Goal: Task Accomplishment & Management: Manage account settings

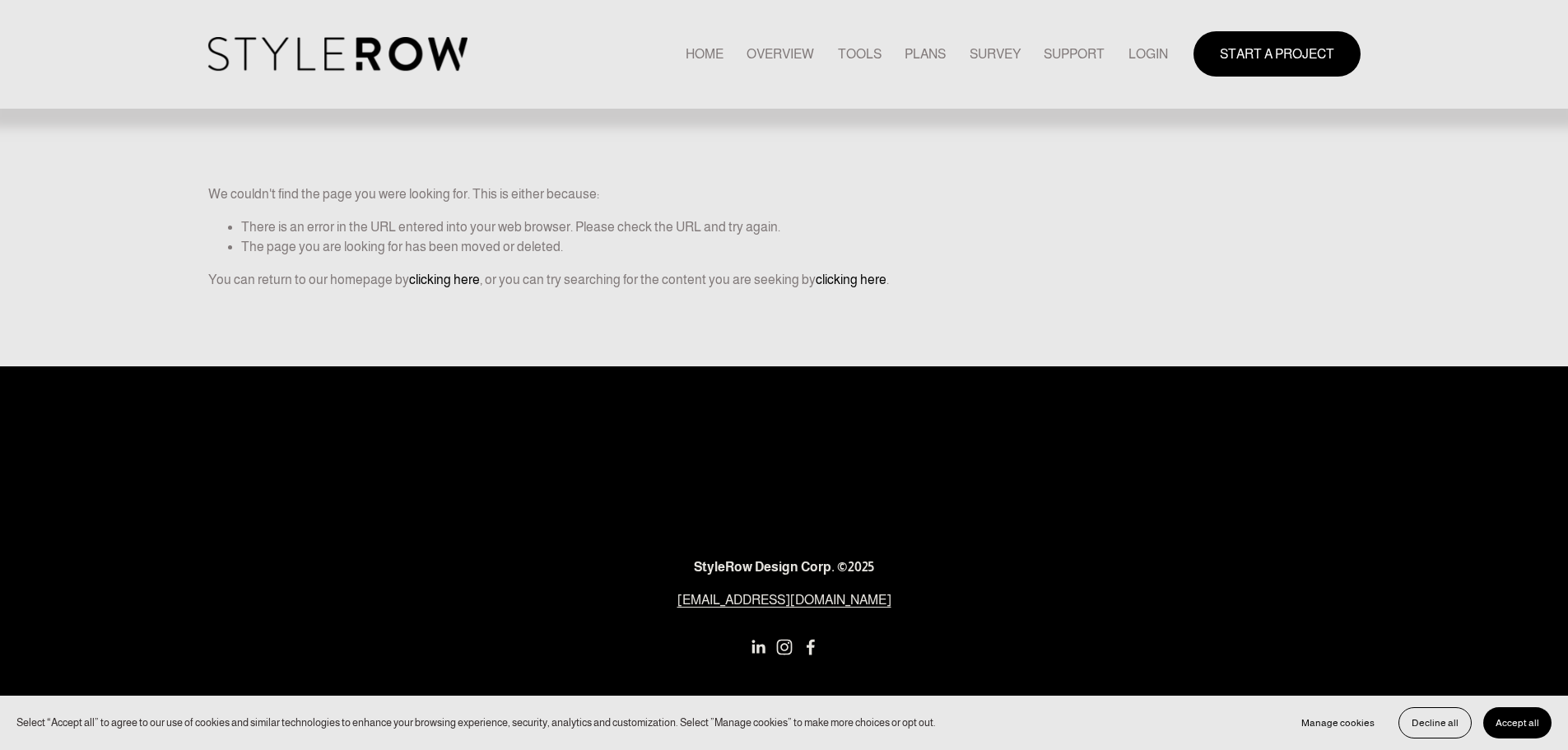
click at [1146, 45] on link "LOGIN" at bounding box center [1148, 54] width 39 height 22
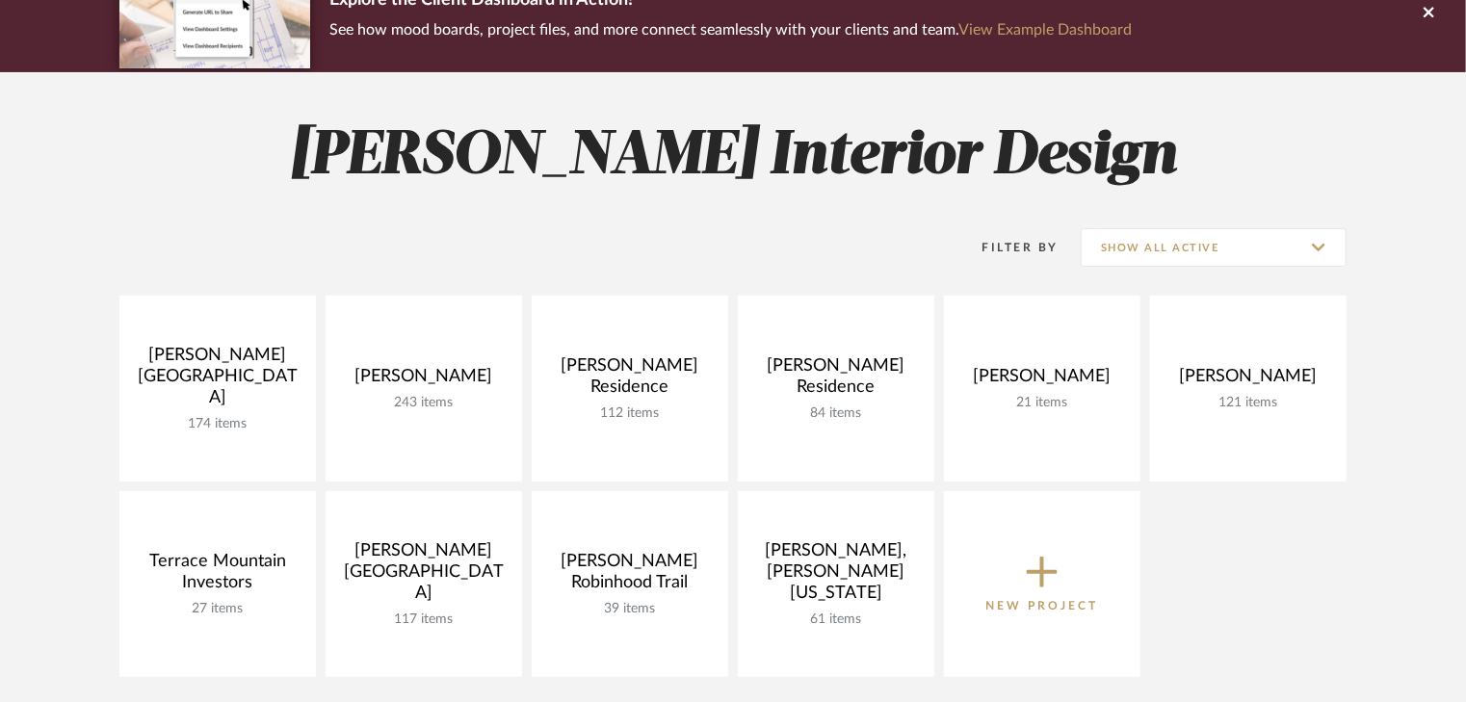
scroll to position [231, 0]
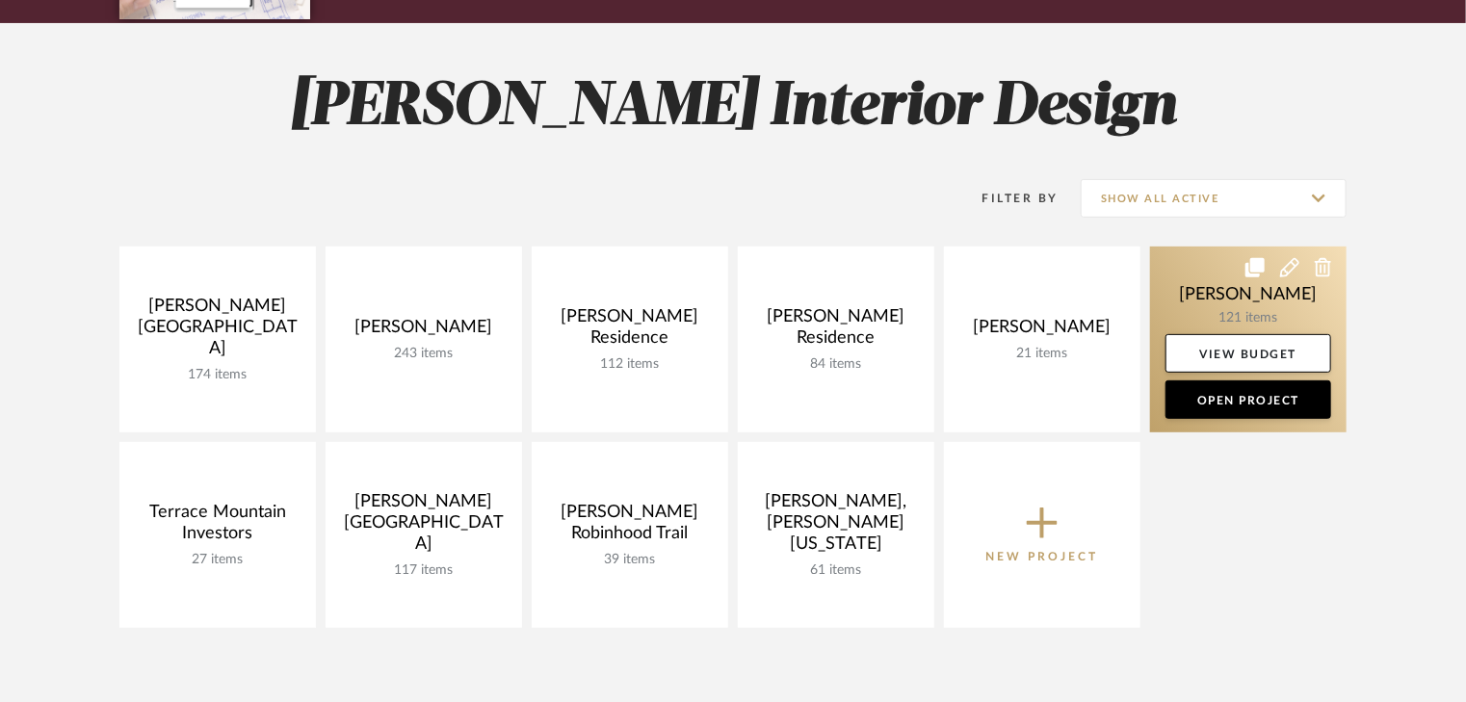
click at [1222, 303] on link at bounding box center [1248, 340] width 197 height 186
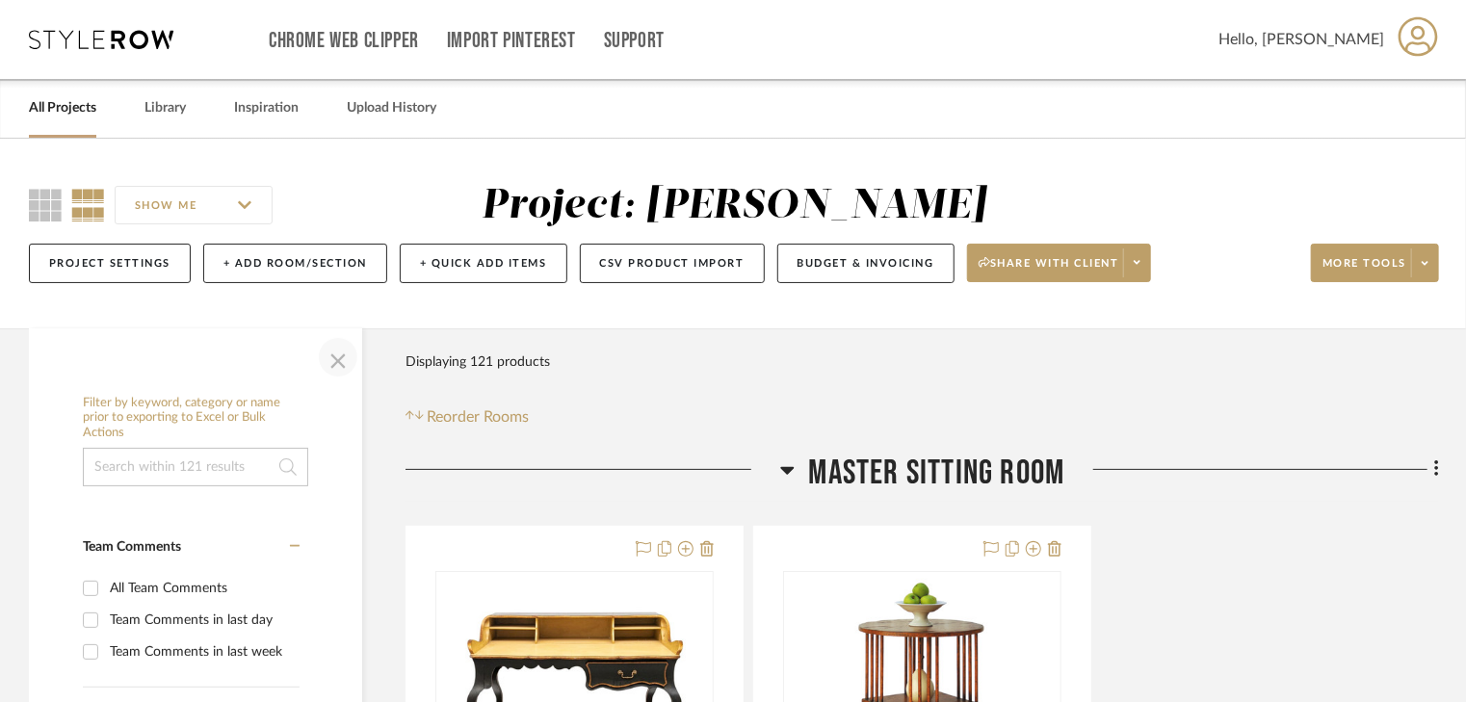
click at [339, 361] on span "button" at bounding box center [338, 357] width 46 height 46
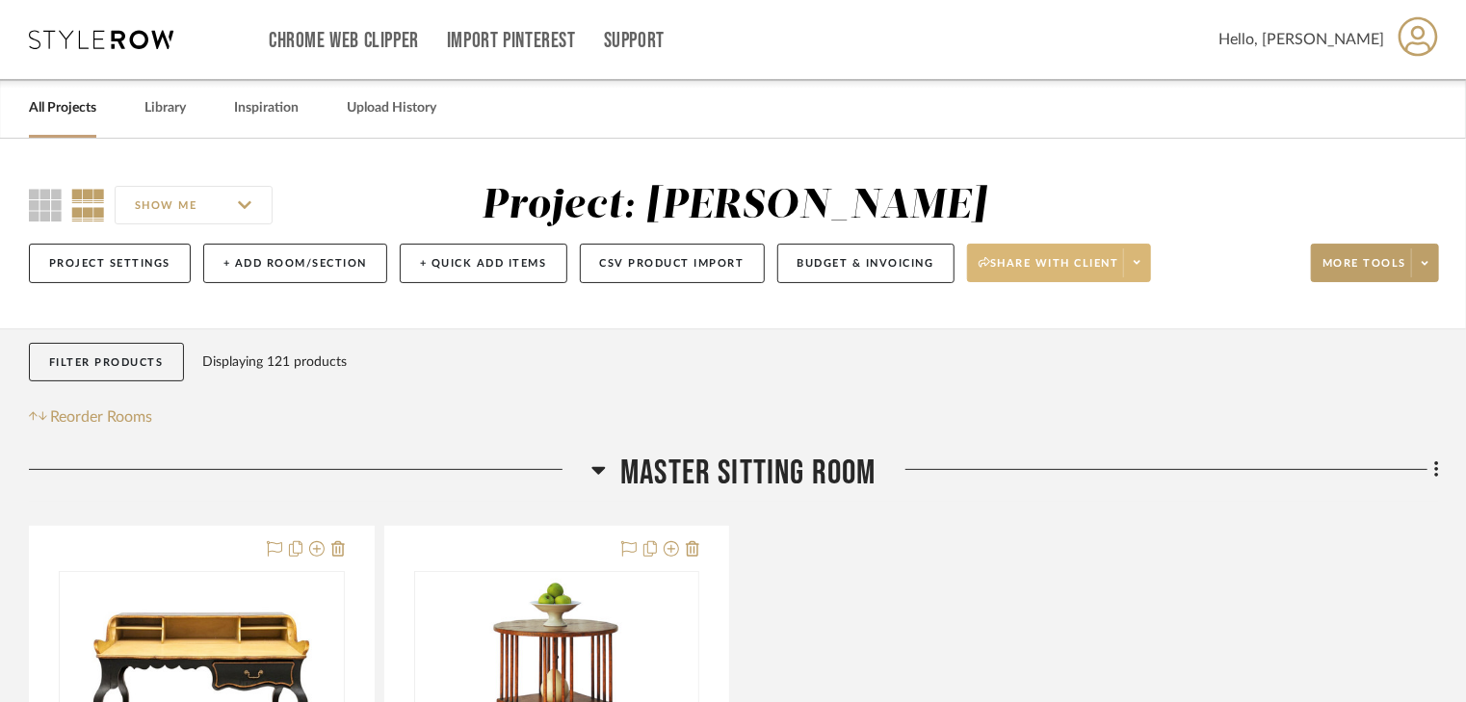
click at [1079, 261] on span "Share with client" at bounding box center [1049, 270] width 141 height 29
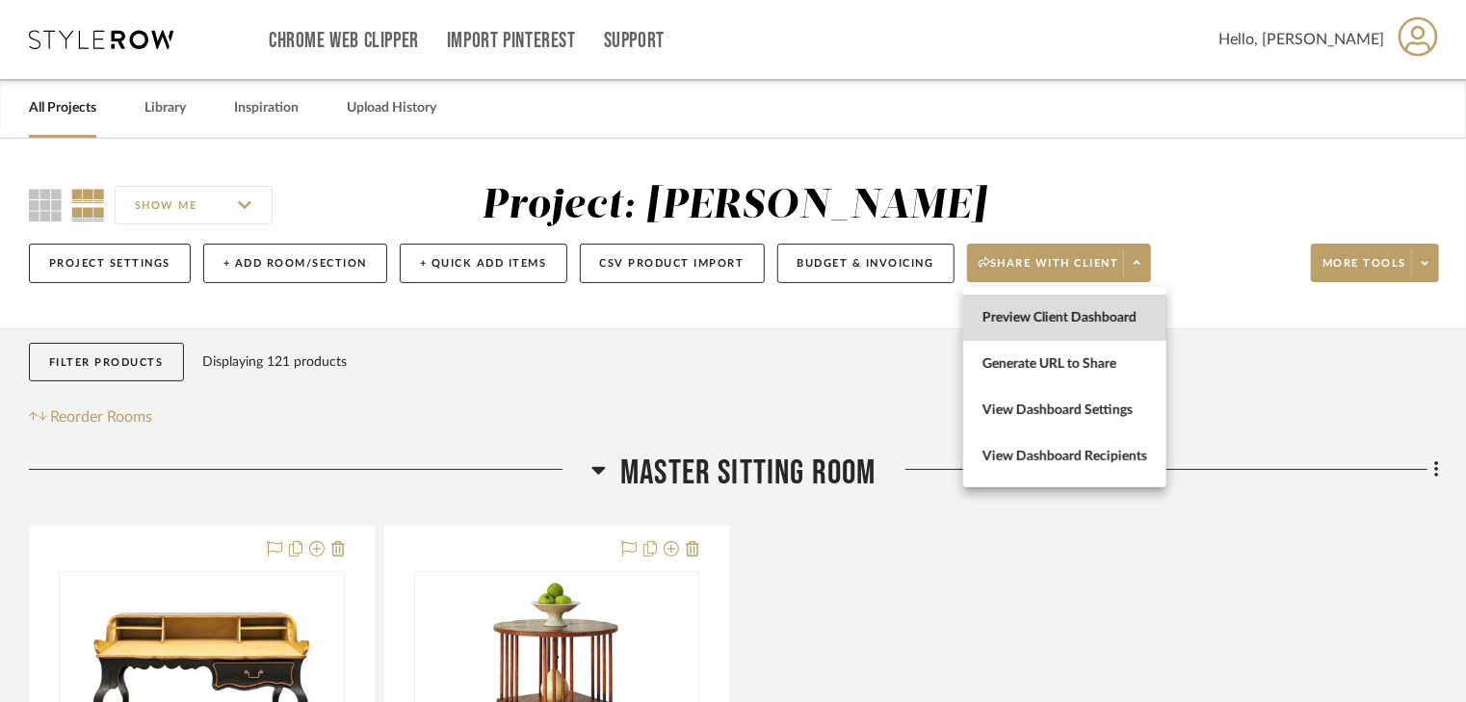
click at [1056, 316] on span "Preview Client Dashboard" at bounding box center [1065, 318] width 165 height 16
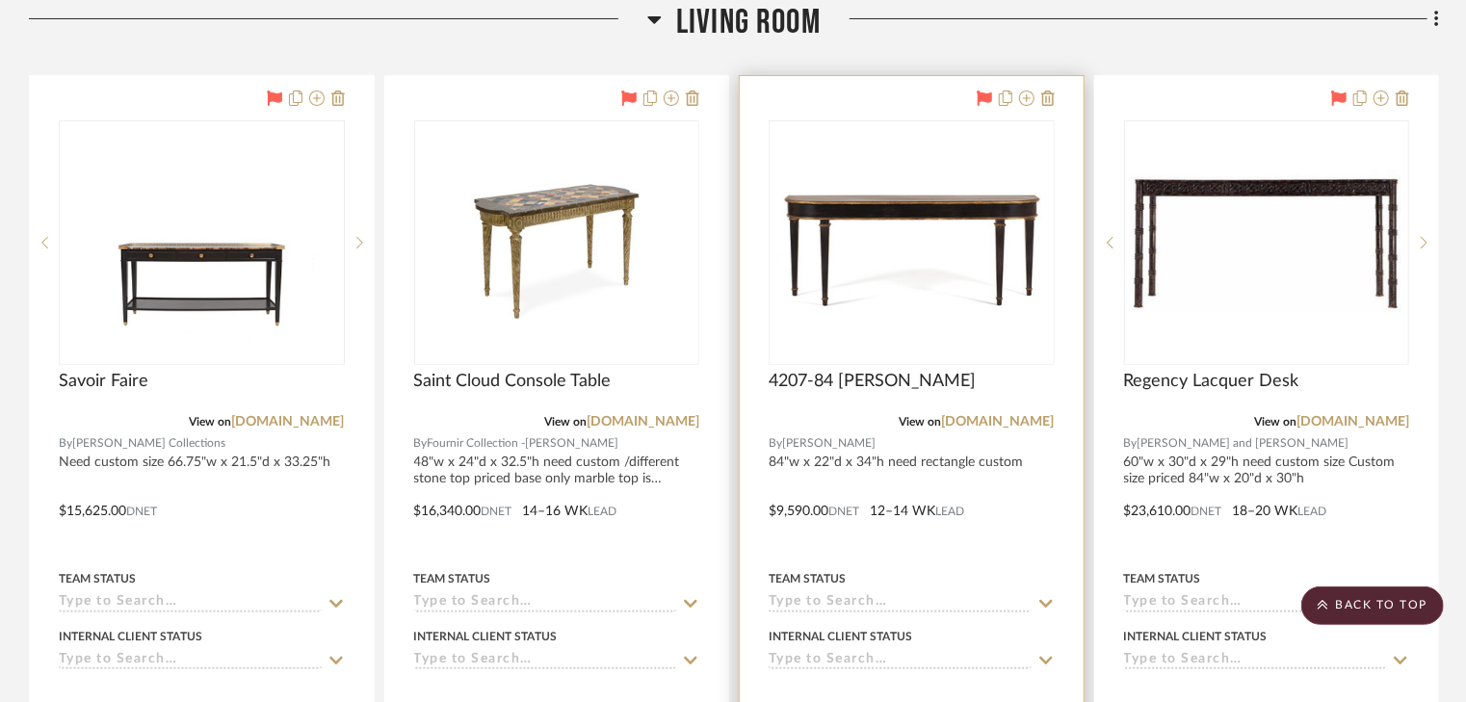
scroll to position [11175, 0]
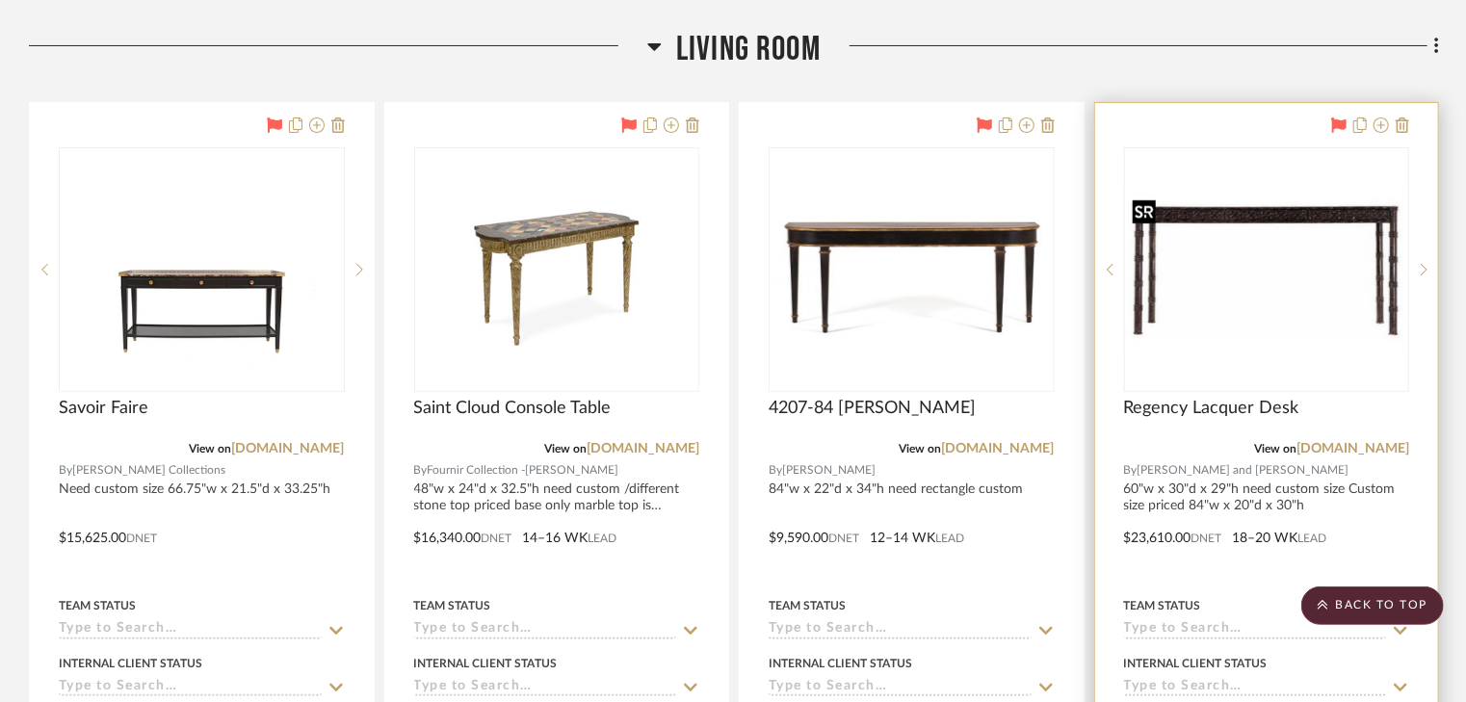
click at [1222, 220] on img "0" at bounding box center [1267, 270] width 282 height 162
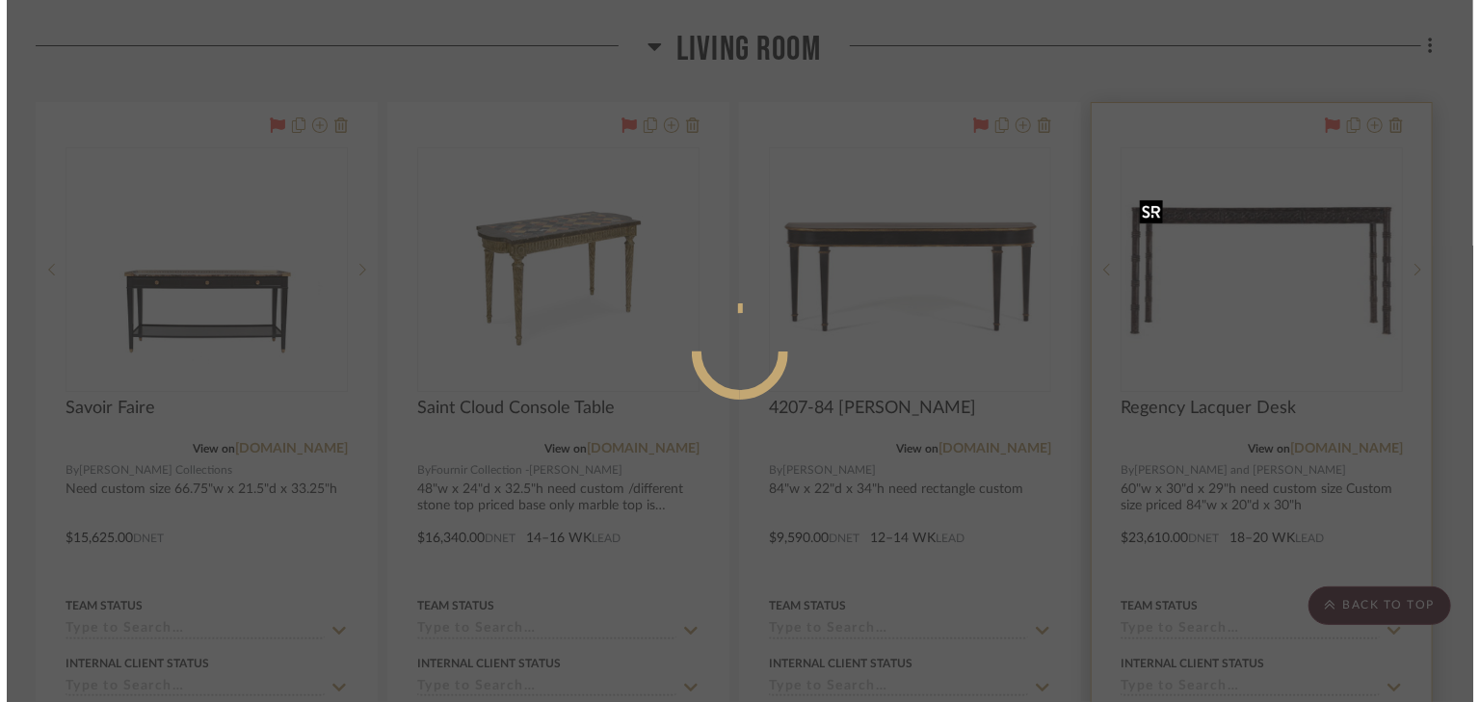
scroll to position [0, 0]
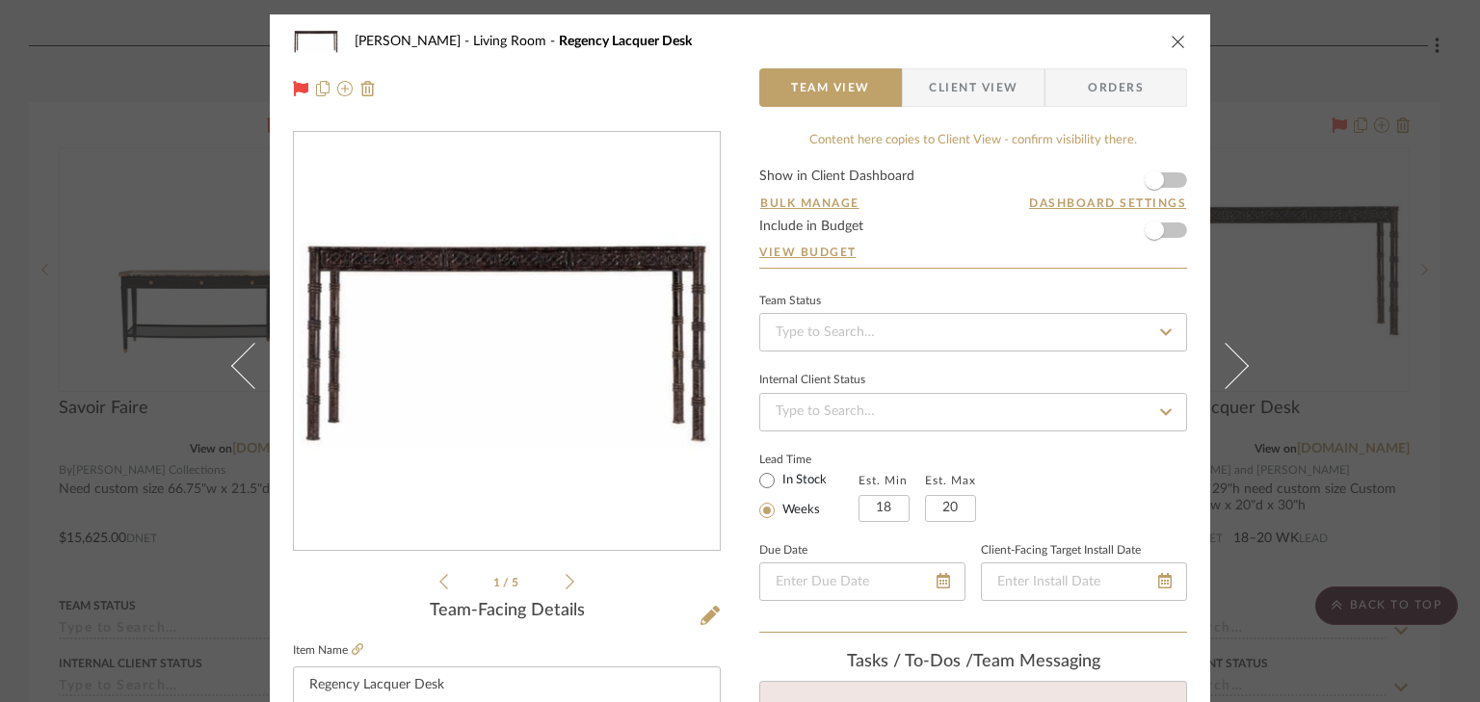
click at [565, 583] on icon at bounding box center [569, 581] width 9 height 15
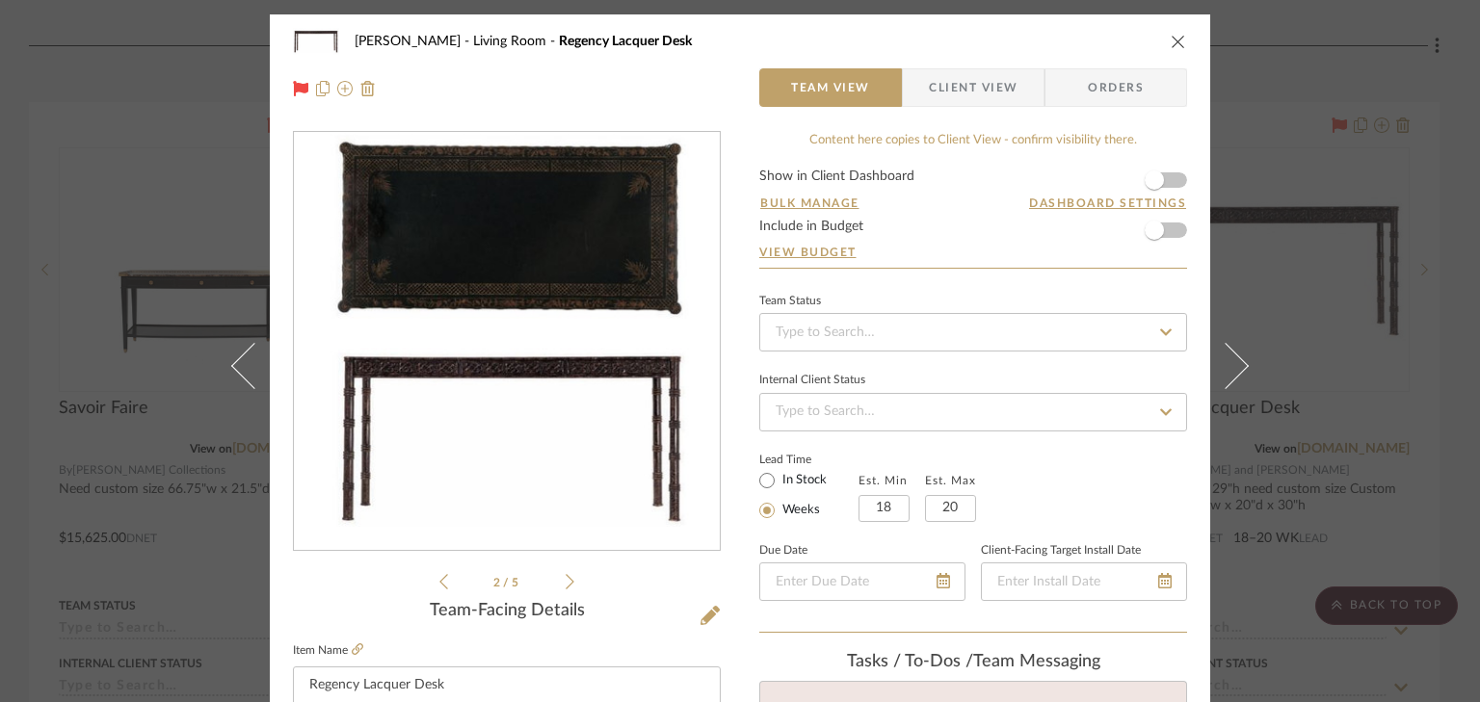
click at [565, 582] on icon at bounding box center [569, 581] width 9 height 17
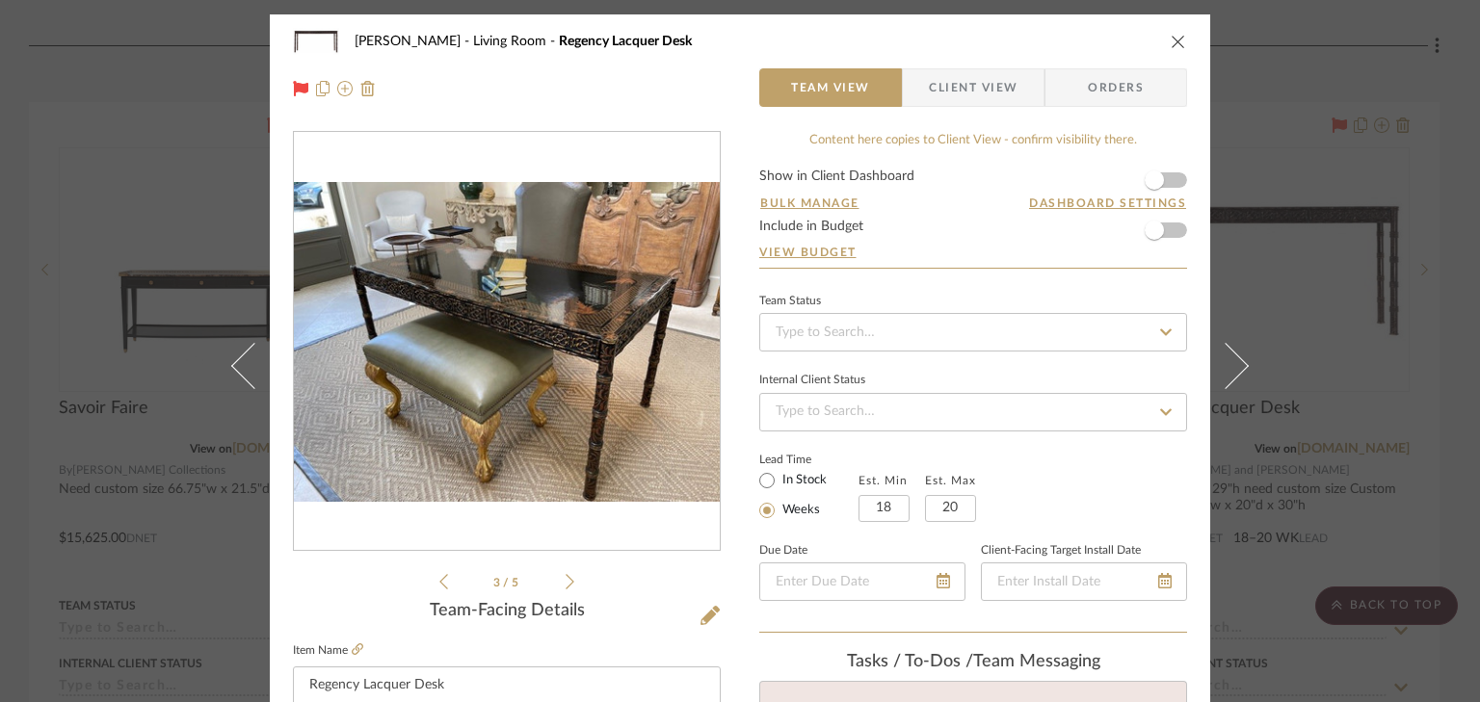
click at [565, 580] on icon at bounding box center [569, 581] width 9 height 15
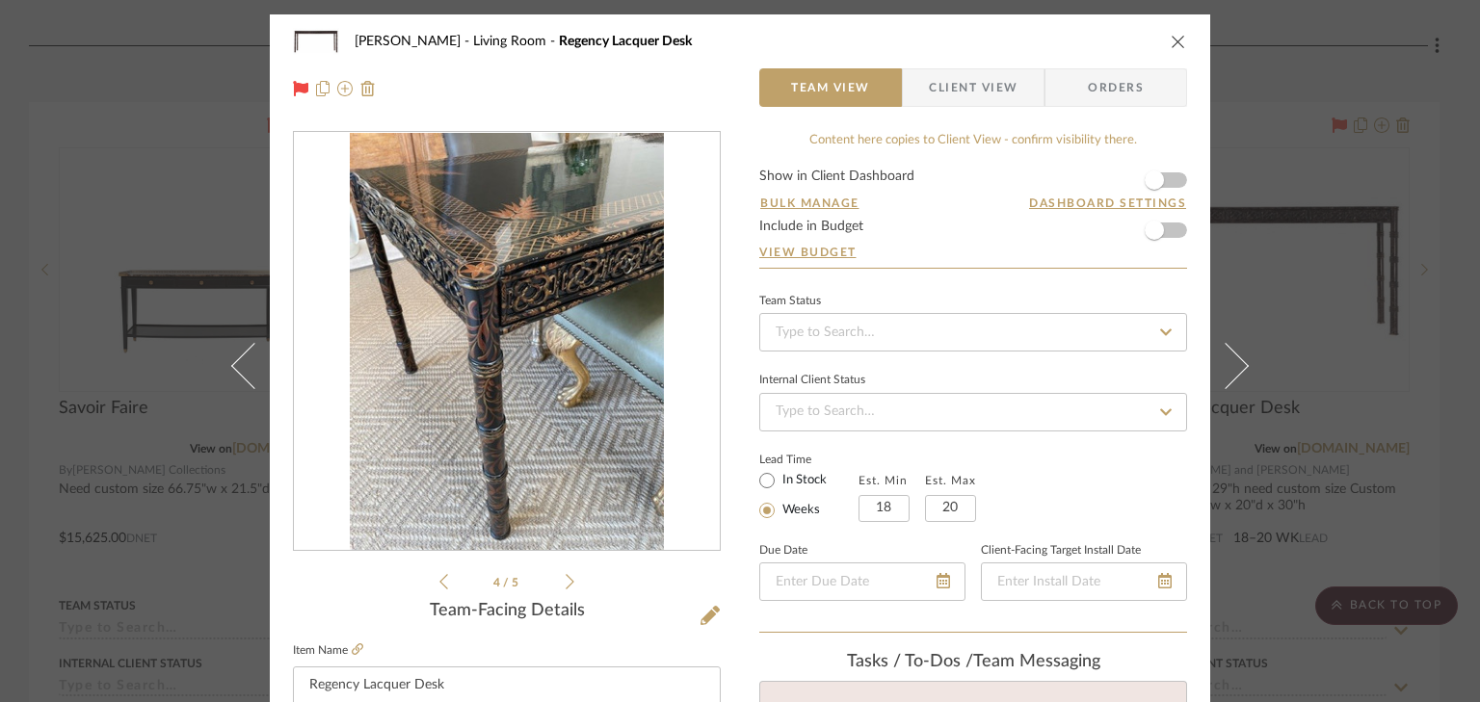
click at [565, 580] on icon at bounding box center [569, 581] width 9 height 15
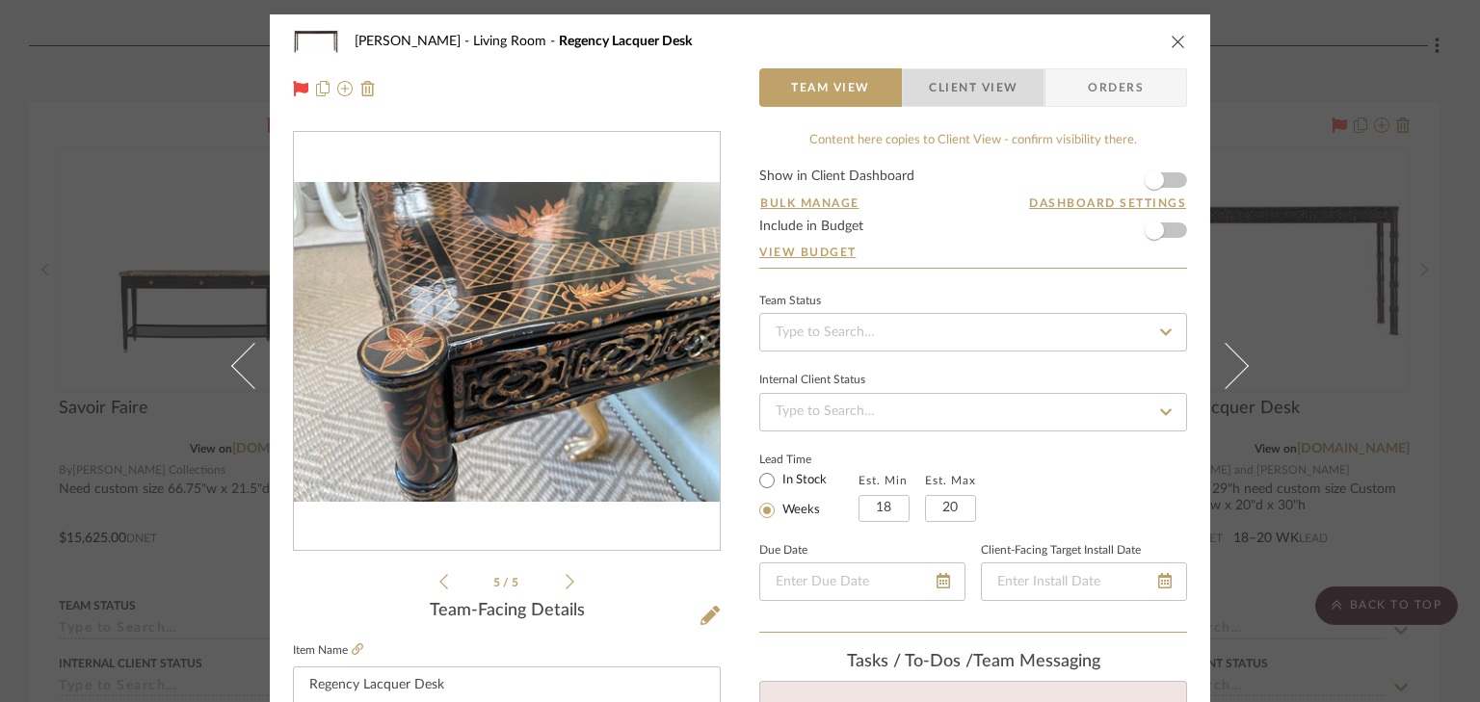
click at [990, 86] on span "Client View" at bounding box center [973, 87] width 89 height 39
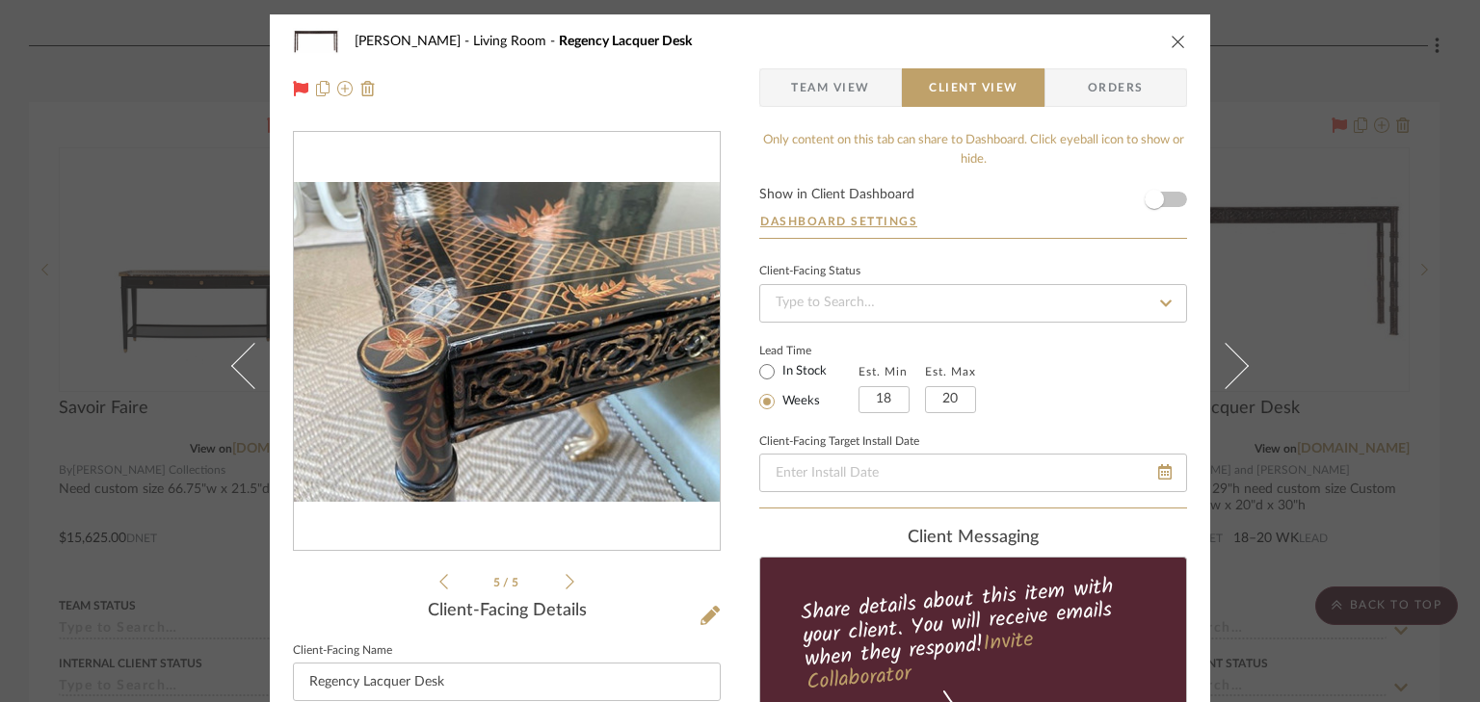
click at [1170, 197] on form "Show in Client Dashboard Dashboard Settings" at bounding box center [973, 213] width 428 height 50
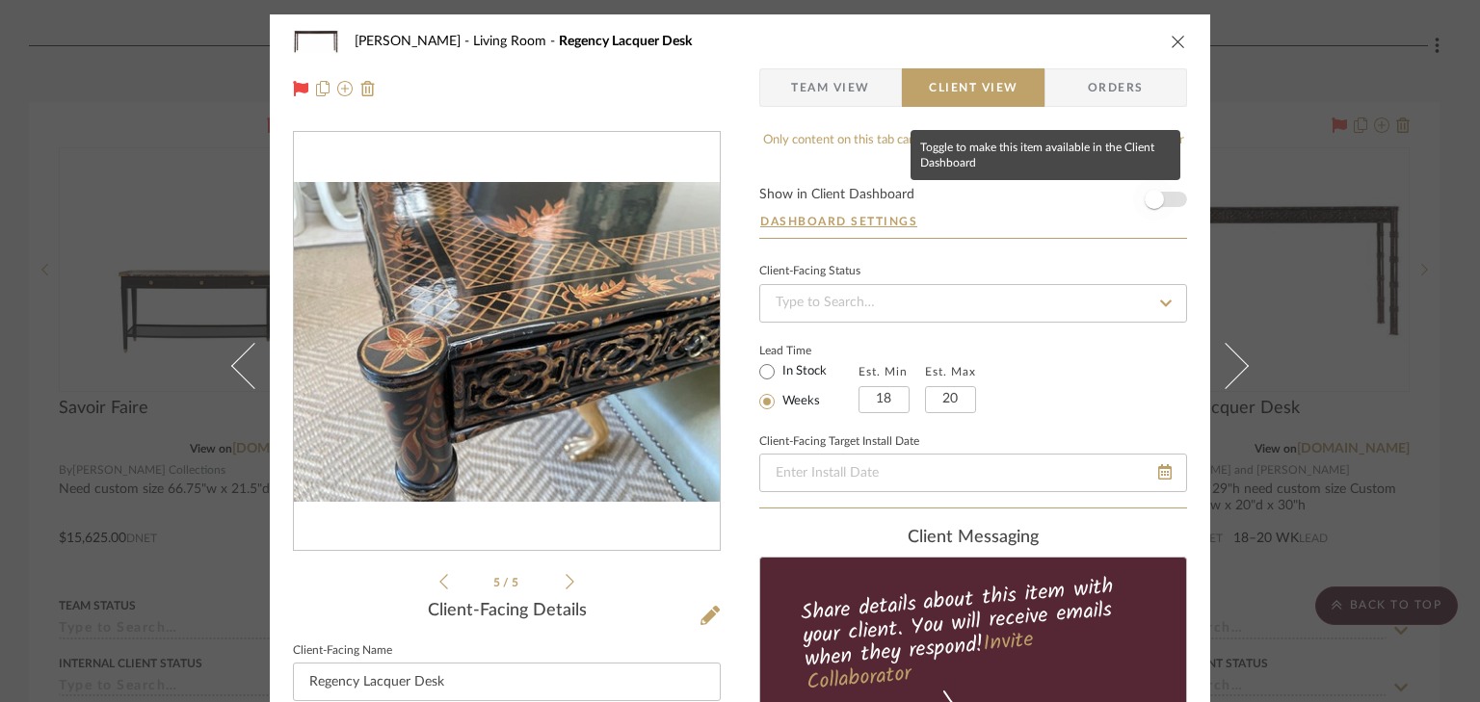
click at [1165, 199] on span "button" at bounding box center [1154, 199] width 42 height 42
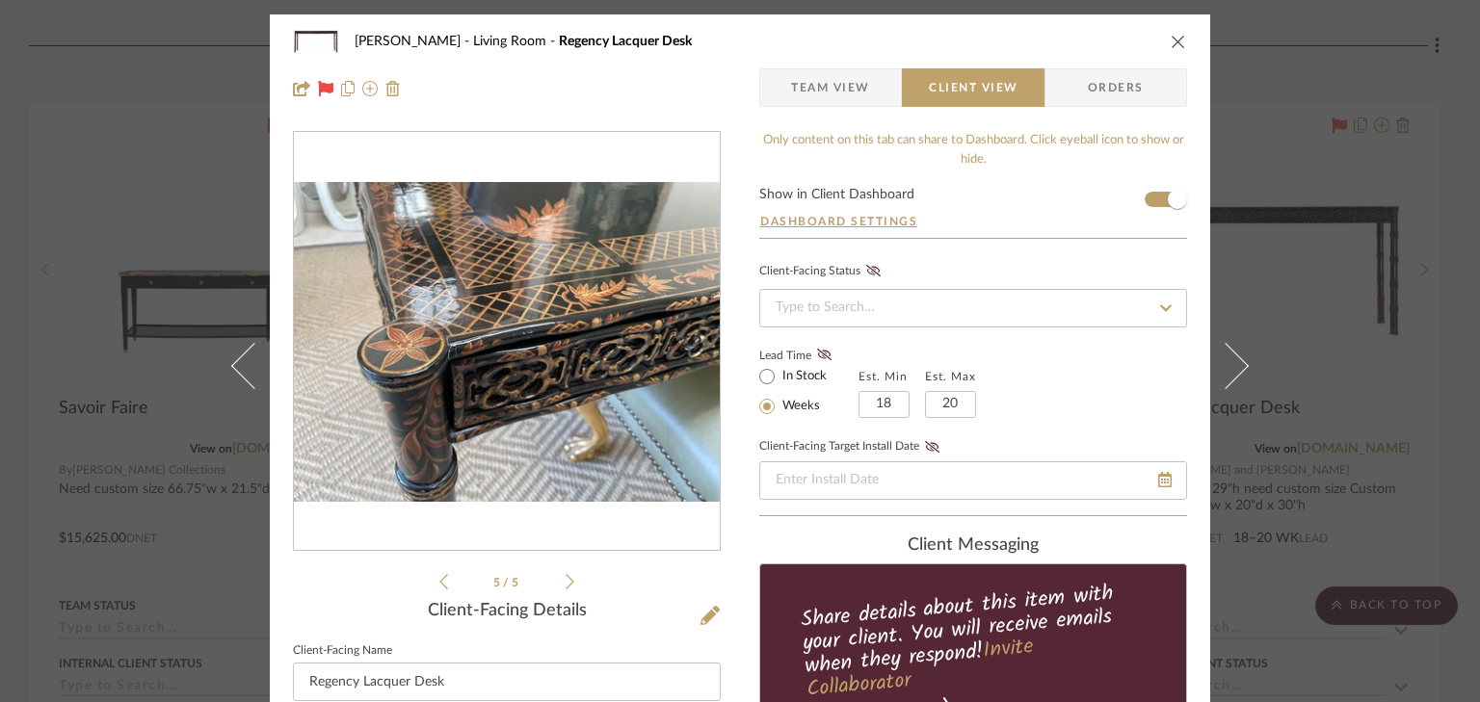
click at [1170, 44] on icon "close" at bounding box center [1177, 41] width 15 height 15
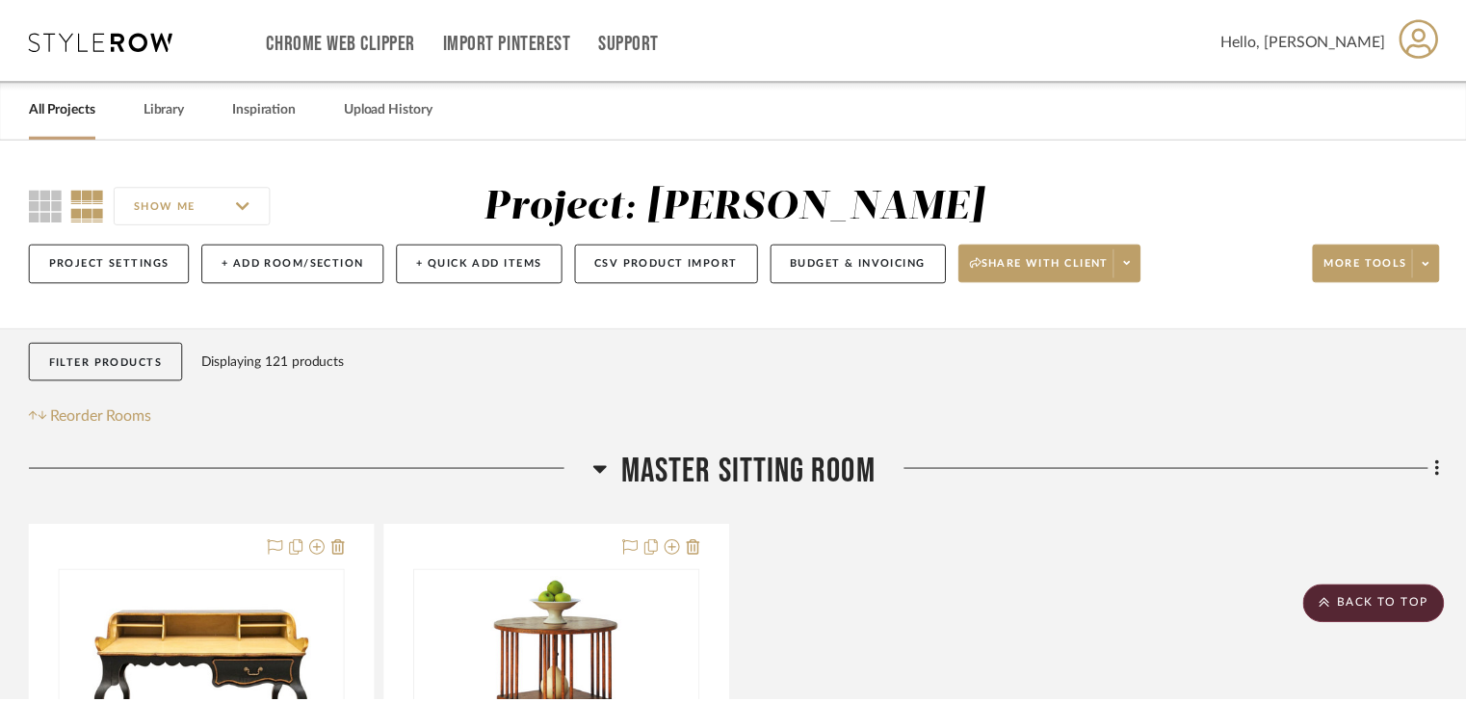
scroll to position [11175, 0]
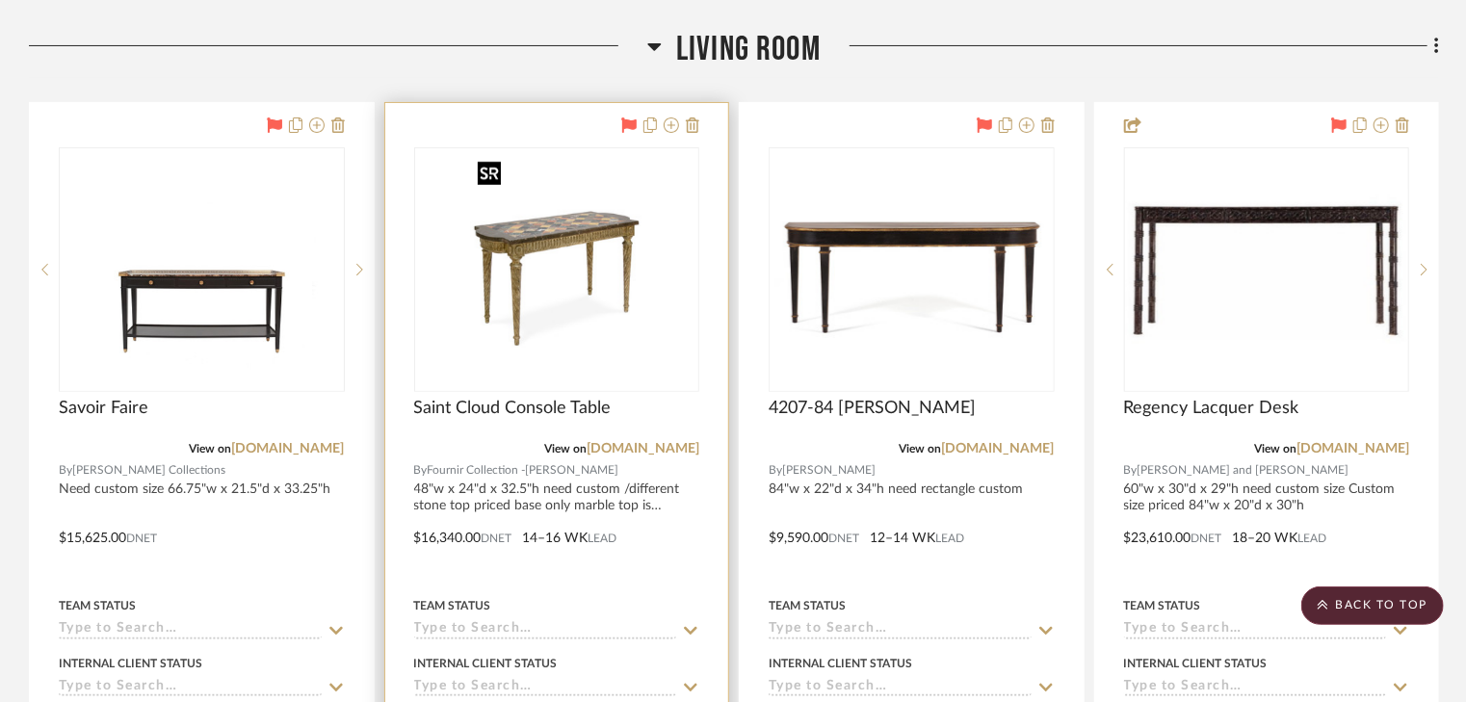
click at [558, 276] on img "0" at bounding box center [556, 269] width 172 height 241
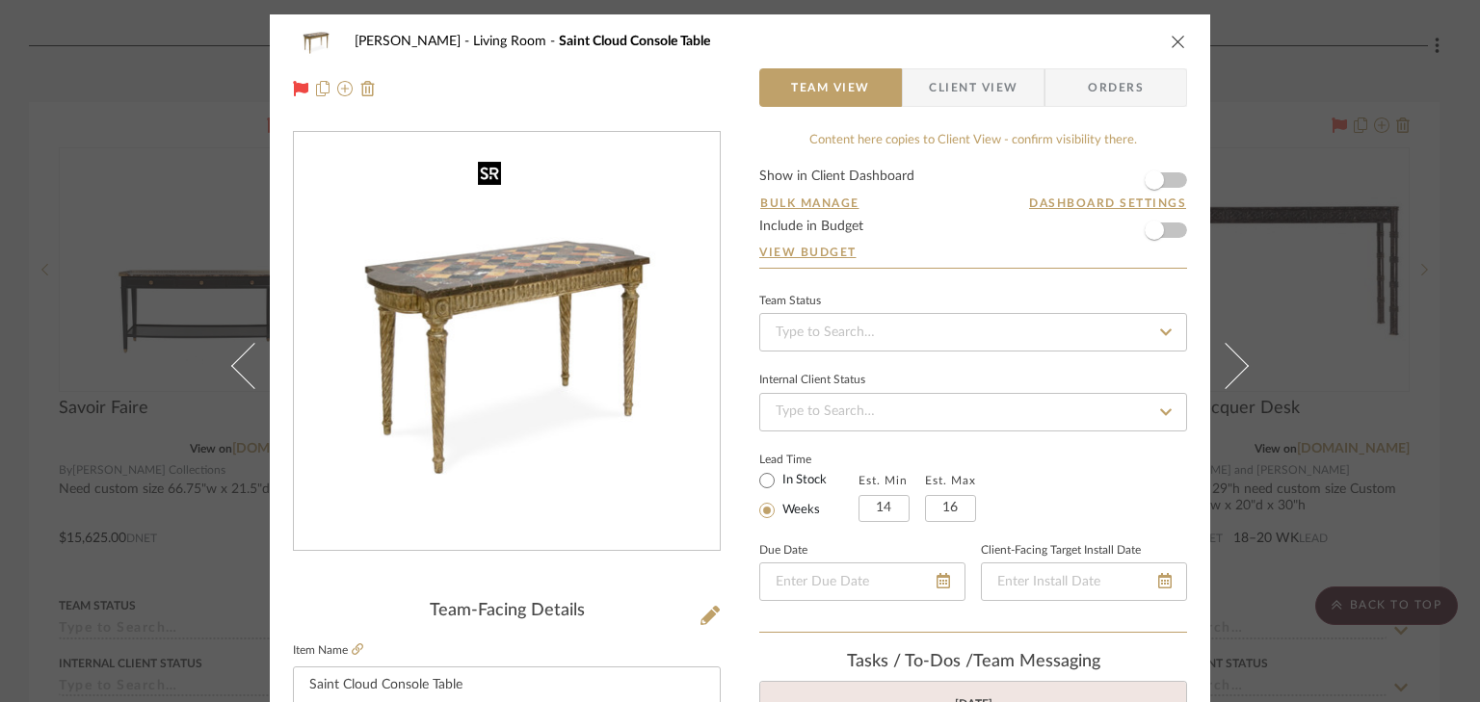
scroll to position [106, 0]
click at [999, 92] on span "Client View" at bounding box center [973, 87] width 89 height 39
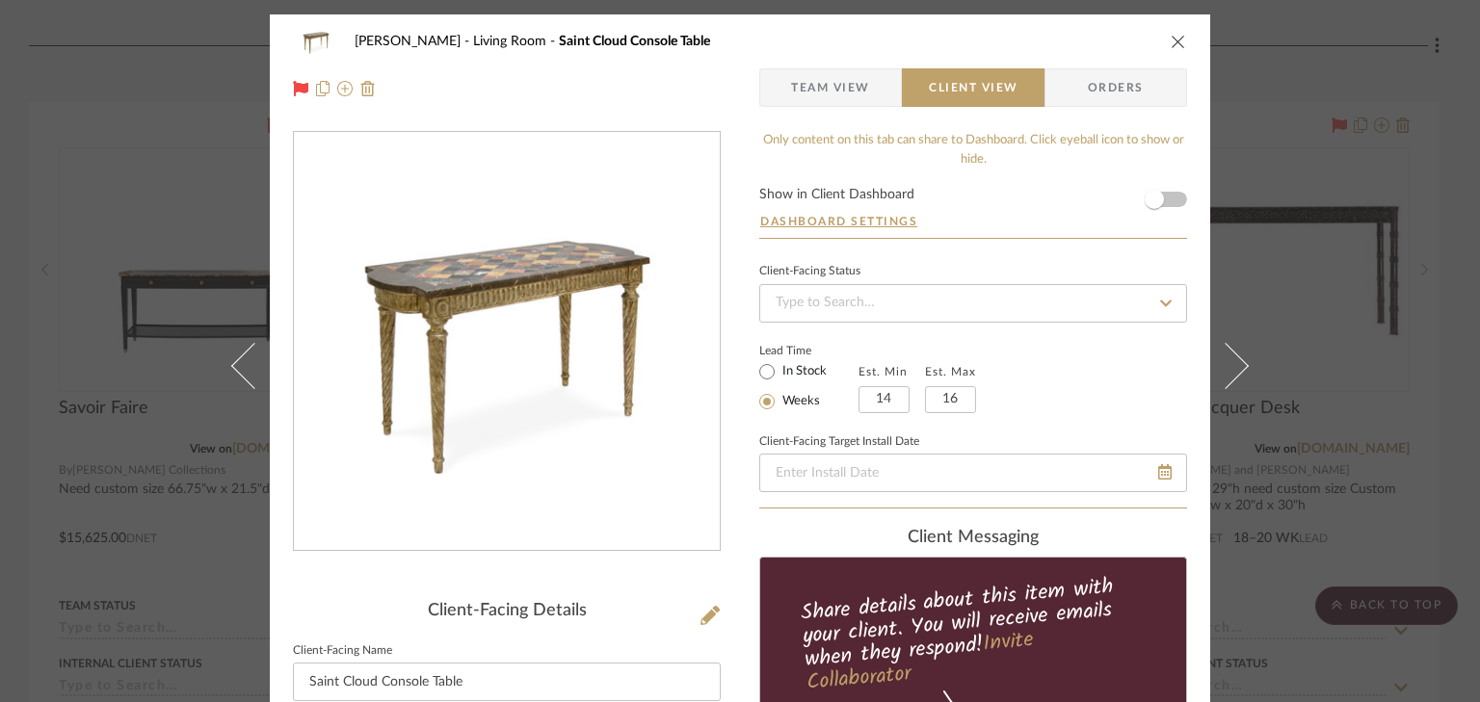
click at [1174, 194] on form "Show in Client Dashboard Dashboard Settings" at bounding box center [973, 213] width 428 height 50
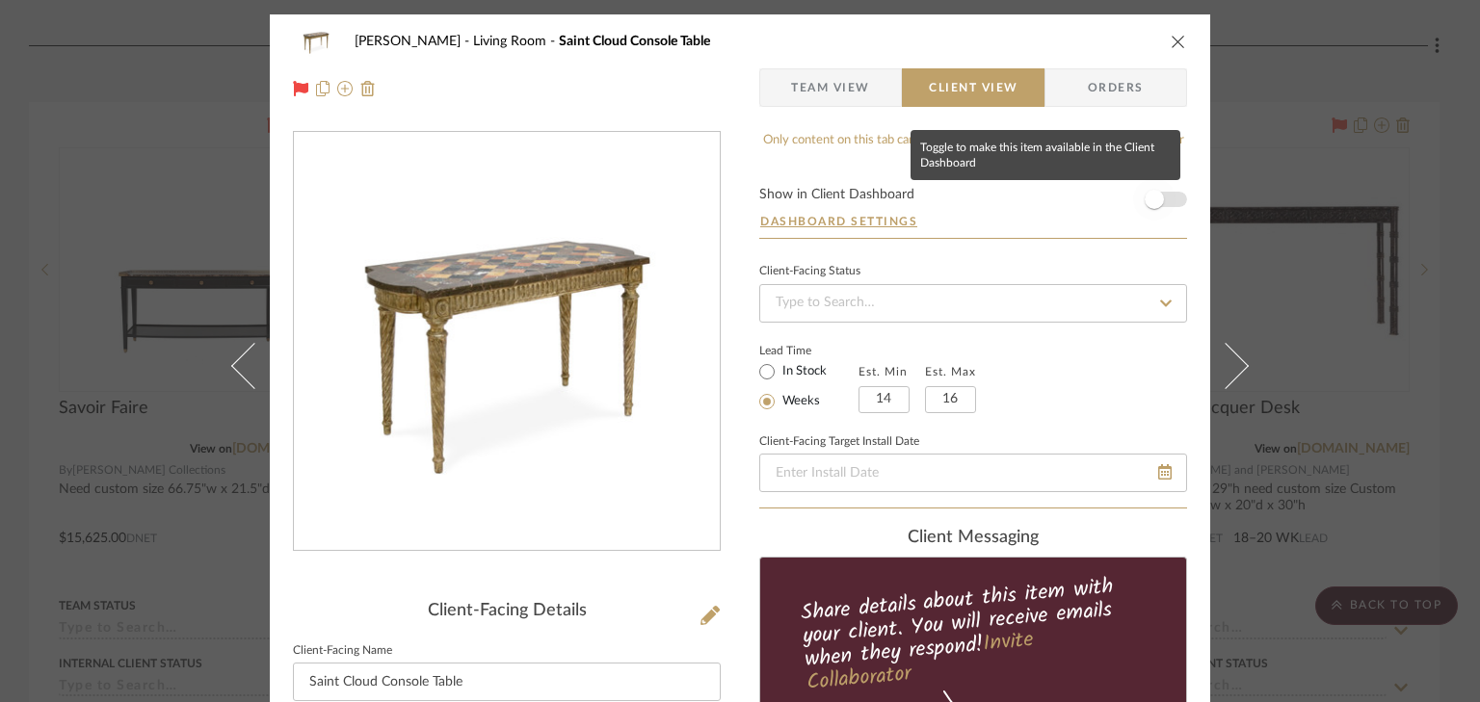
click at [1168, 198] on span "button" at bounding box center [1154, 199] width 42 height 42
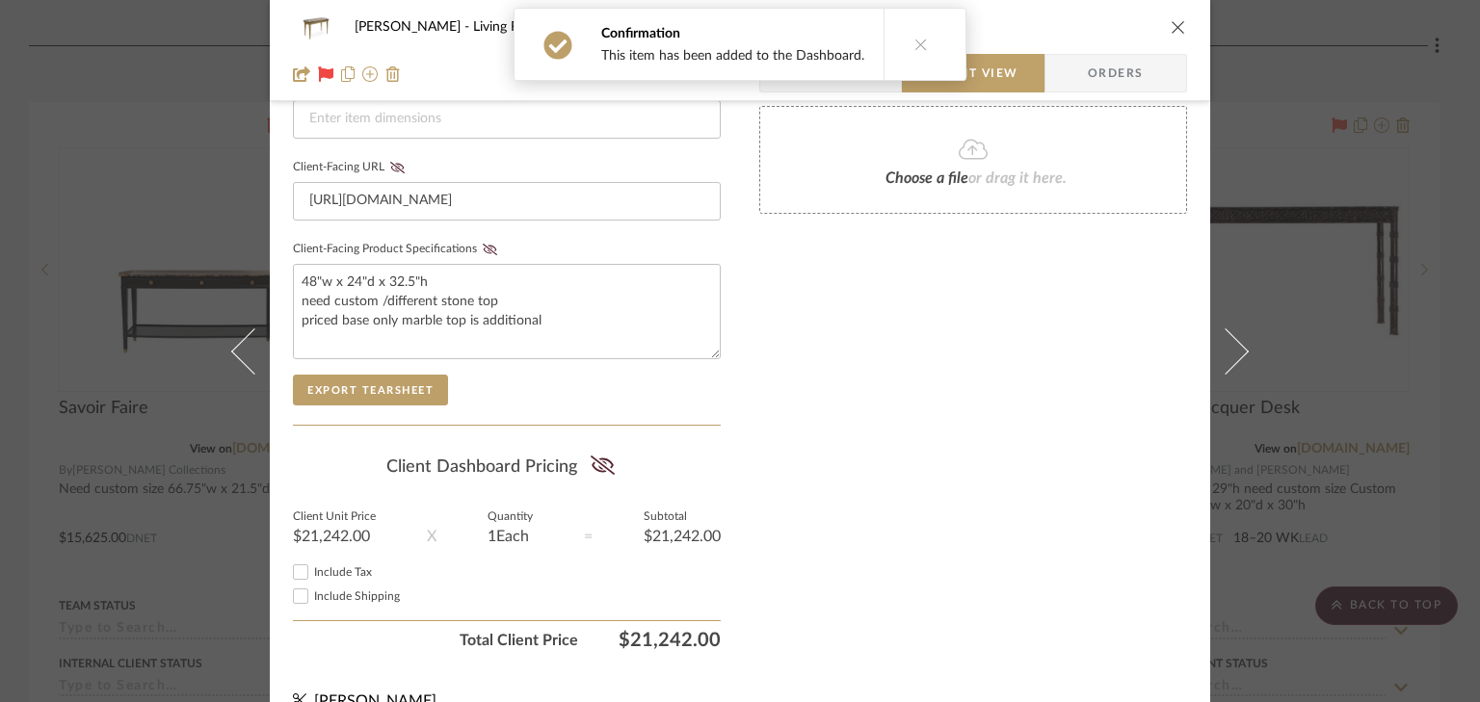
scroll to position [912, 0]
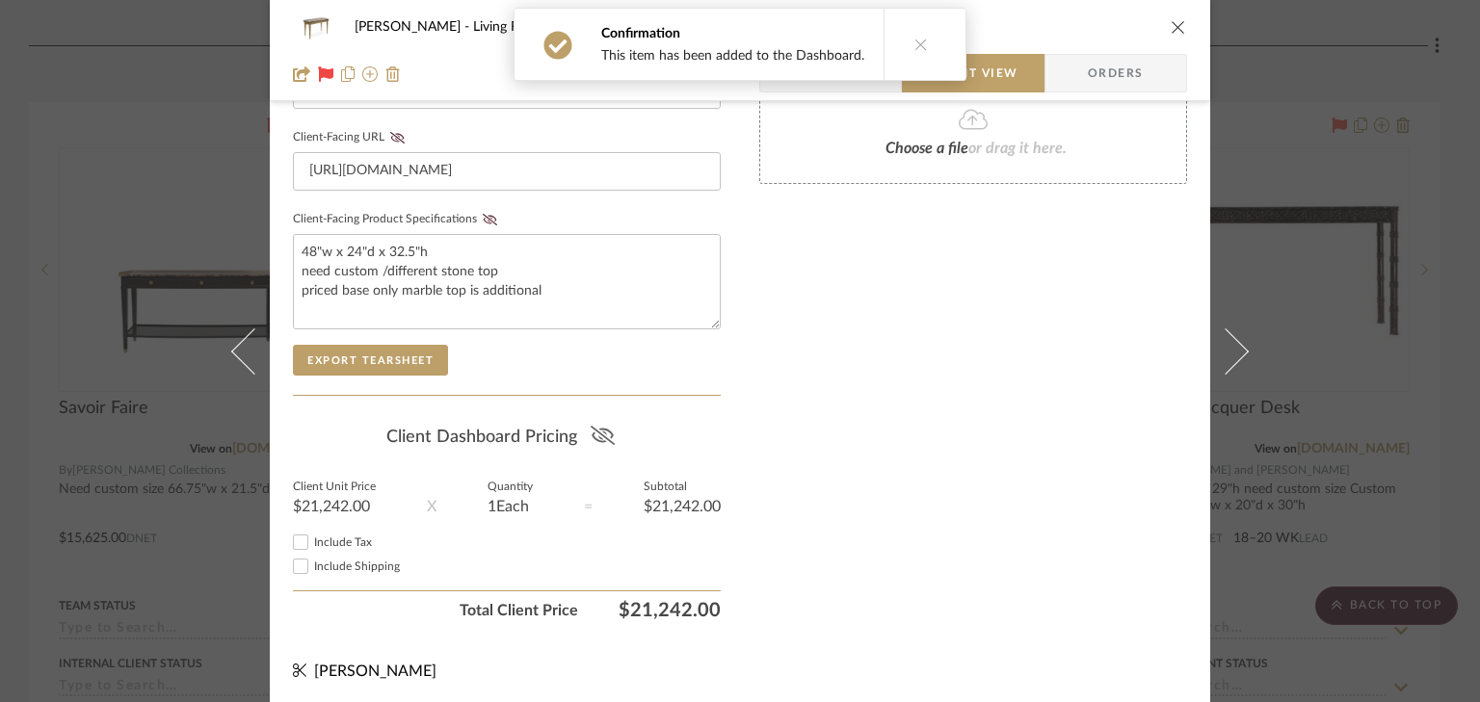
click at [590, 430] on icon at bounding box center [602, 435] width 24 height 19
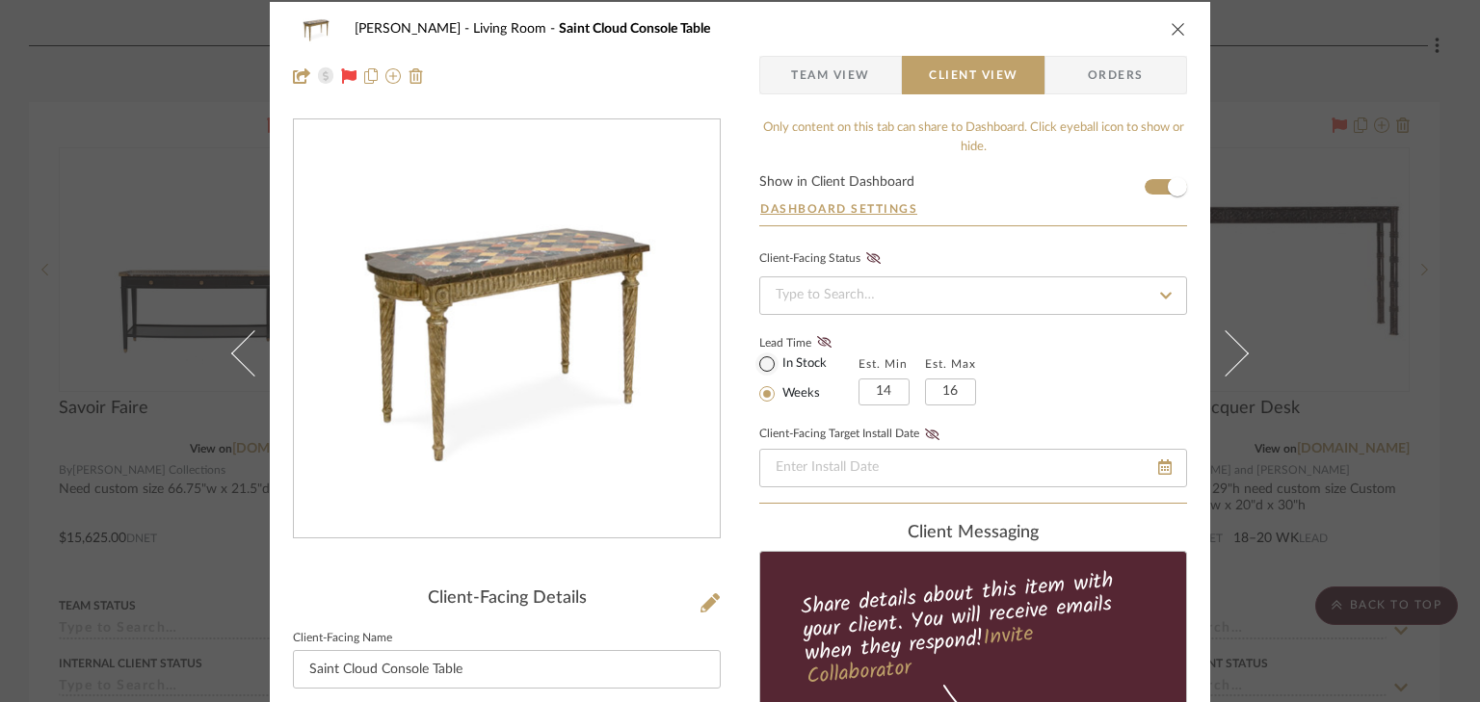
scroll to position [0, 0]
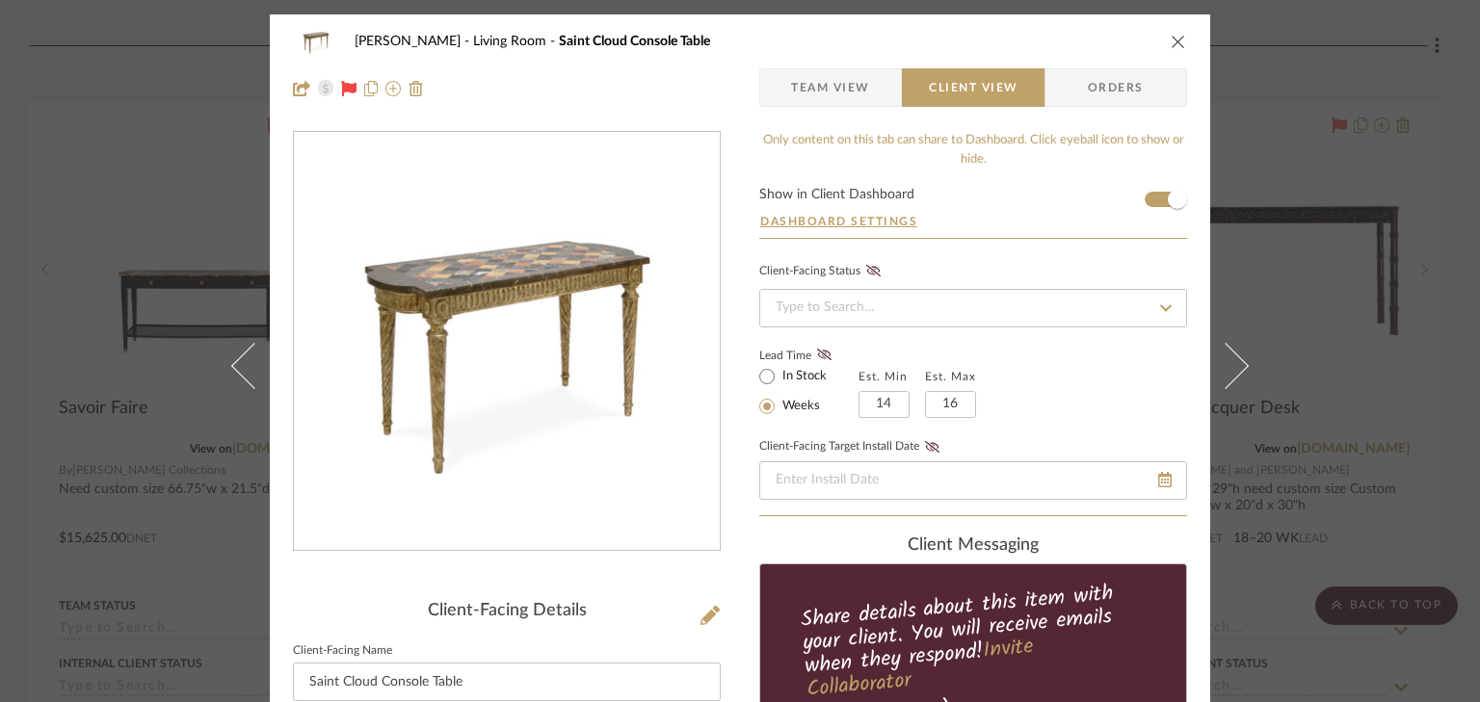
click at [1170, 42] on icon "close" at bounding box center [1177, 41] width 15 height 15
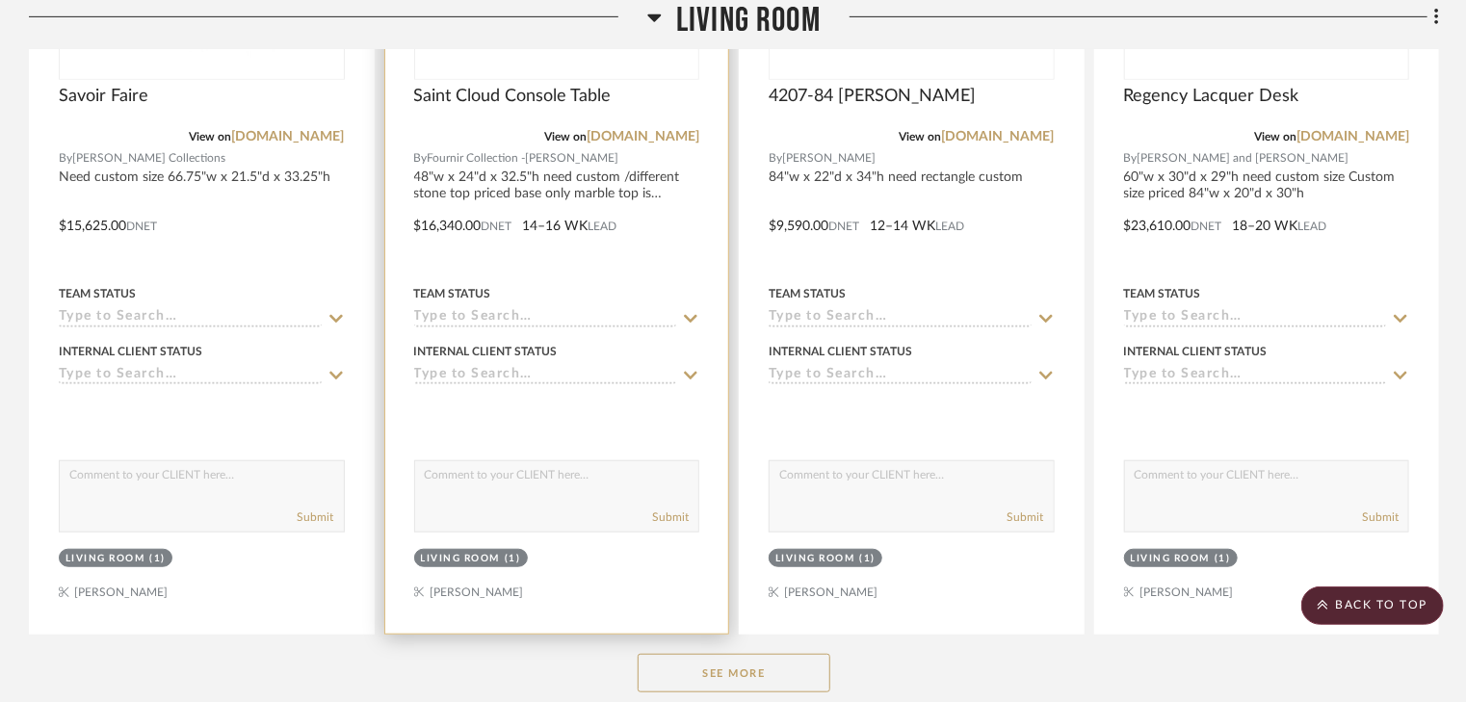
scroll to position [11792, 0]
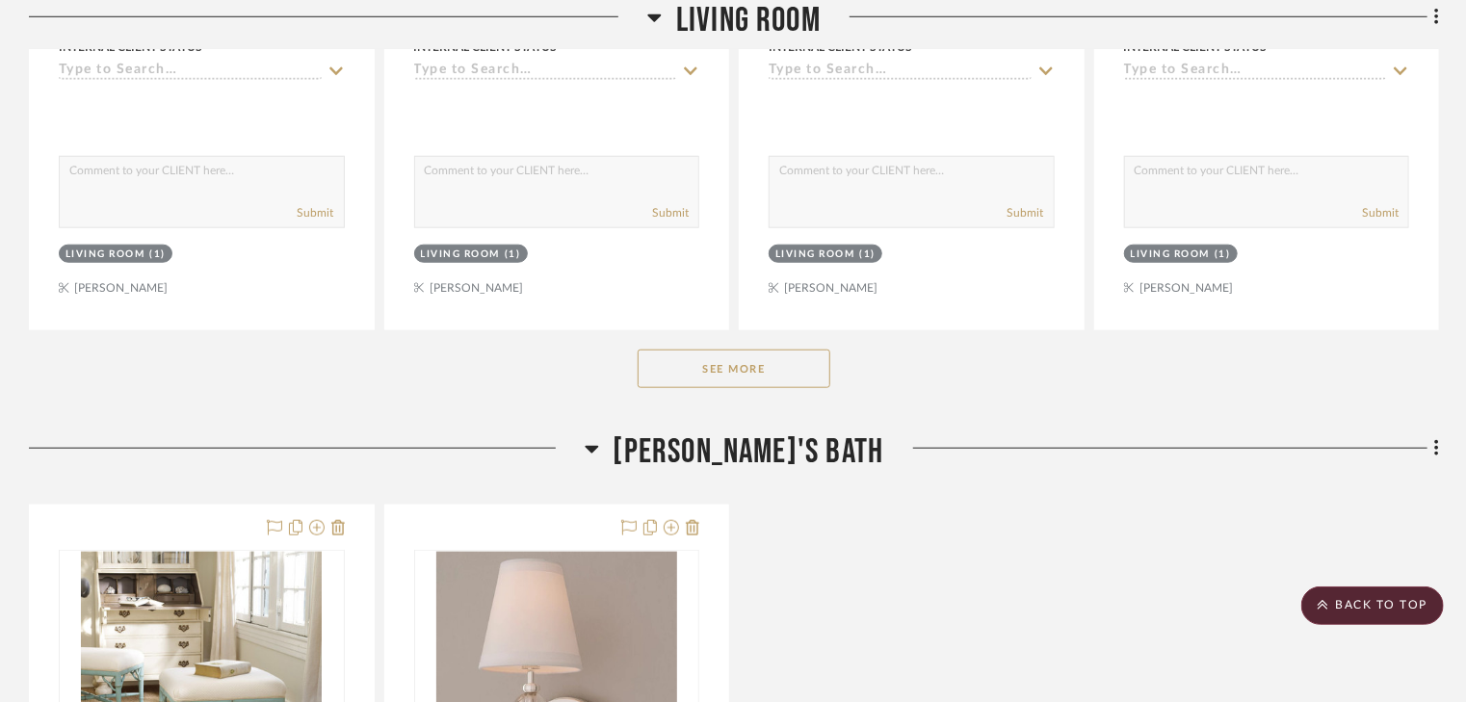
click at [729, 371] on button "See More" at bounding box center [734, 369] width 193 height 39
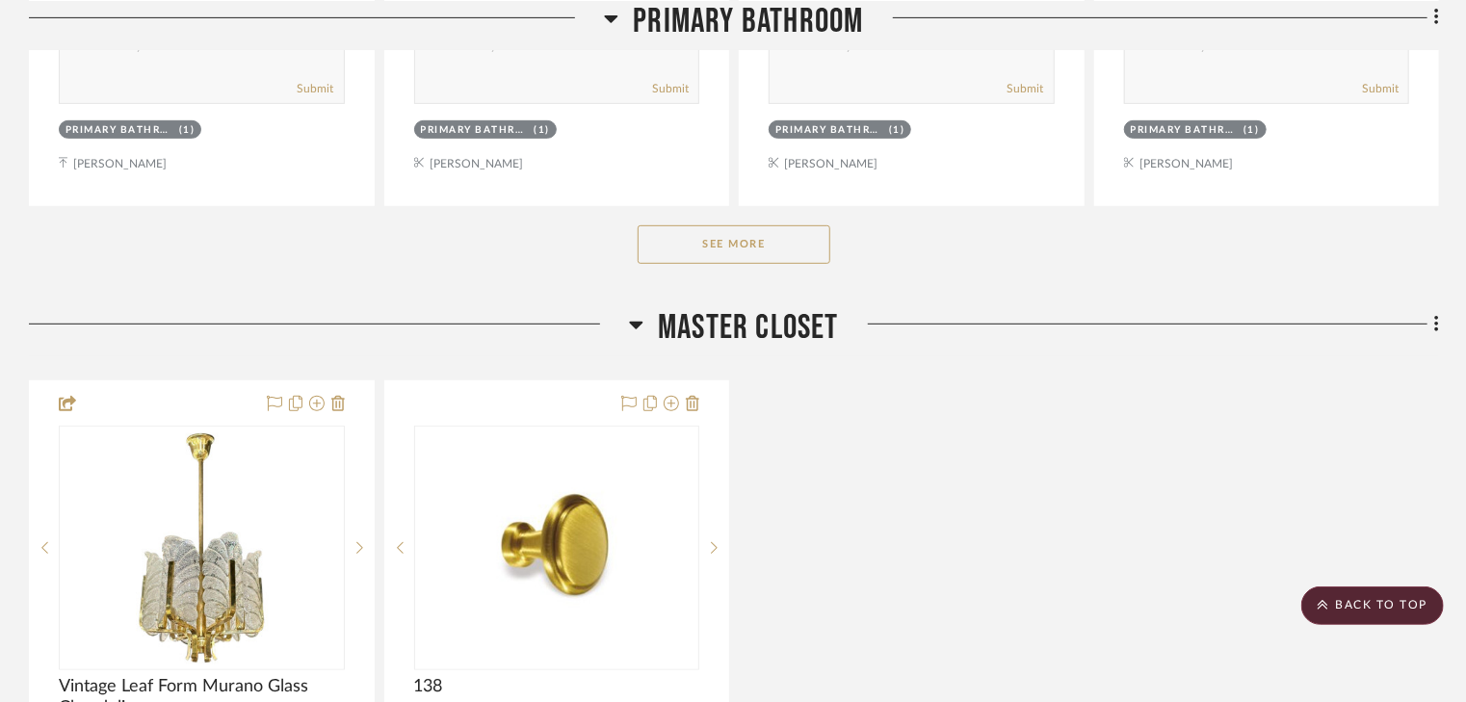
scroll to position [3853, 0]
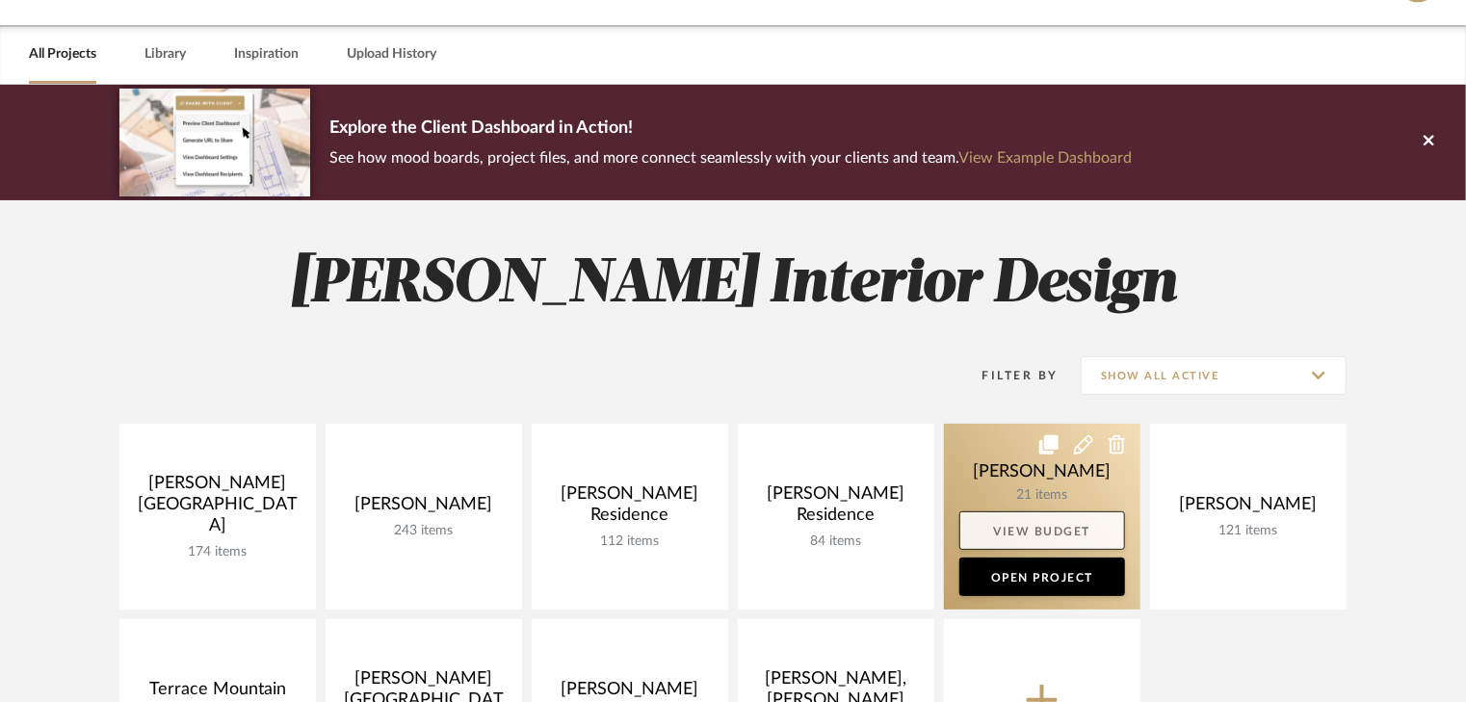
scroll to position [231, 0]
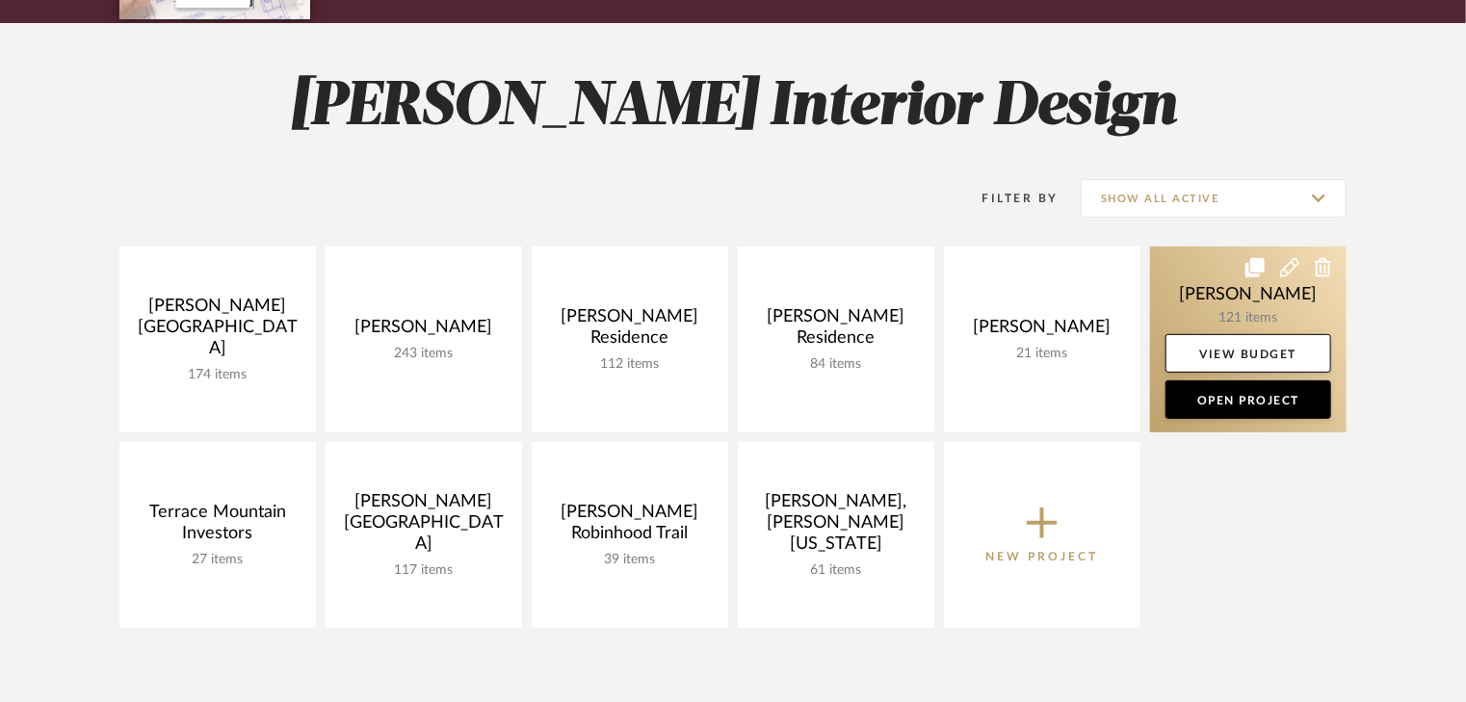
click at [1268, 301] on link at bounding box center [1248, 340] width 197 height 186
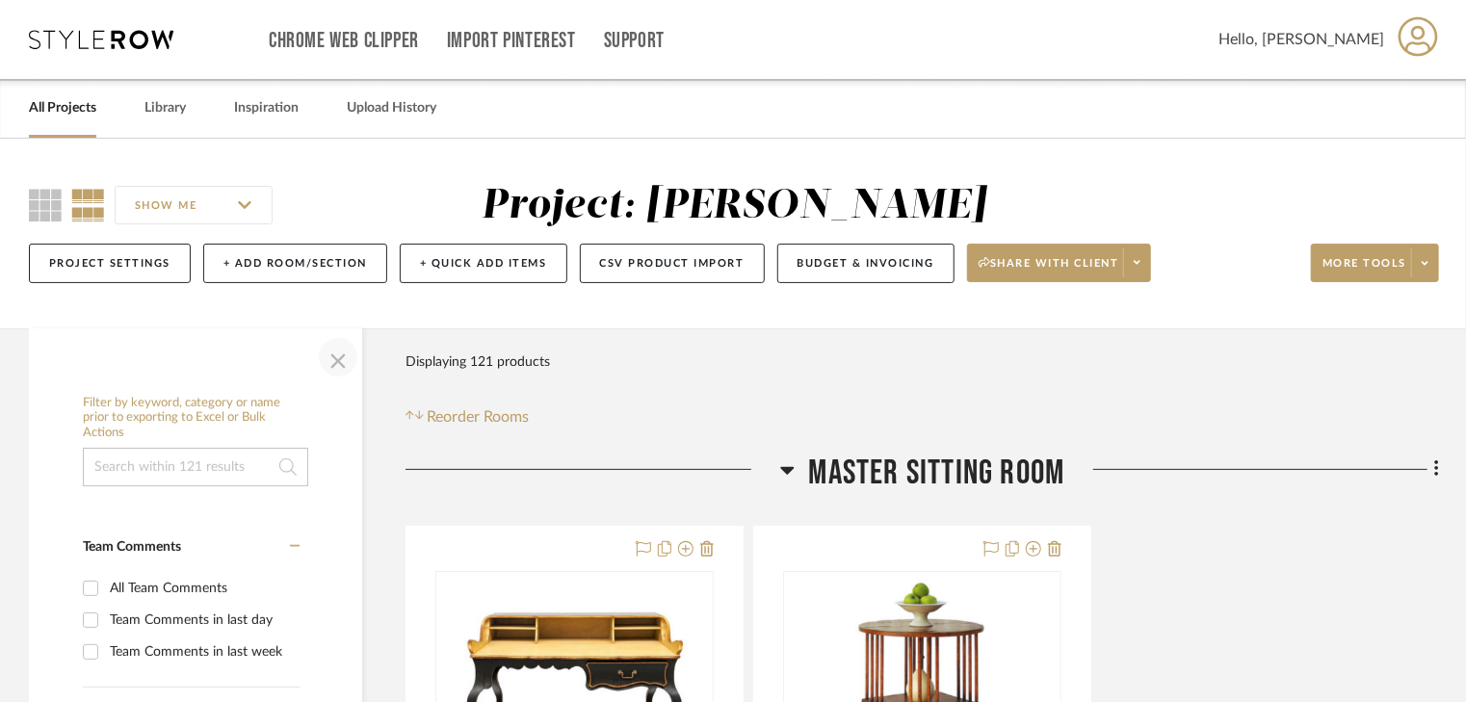
click at [344, 361] on span "button" at bounding box center [338, 357] width 46 height 46
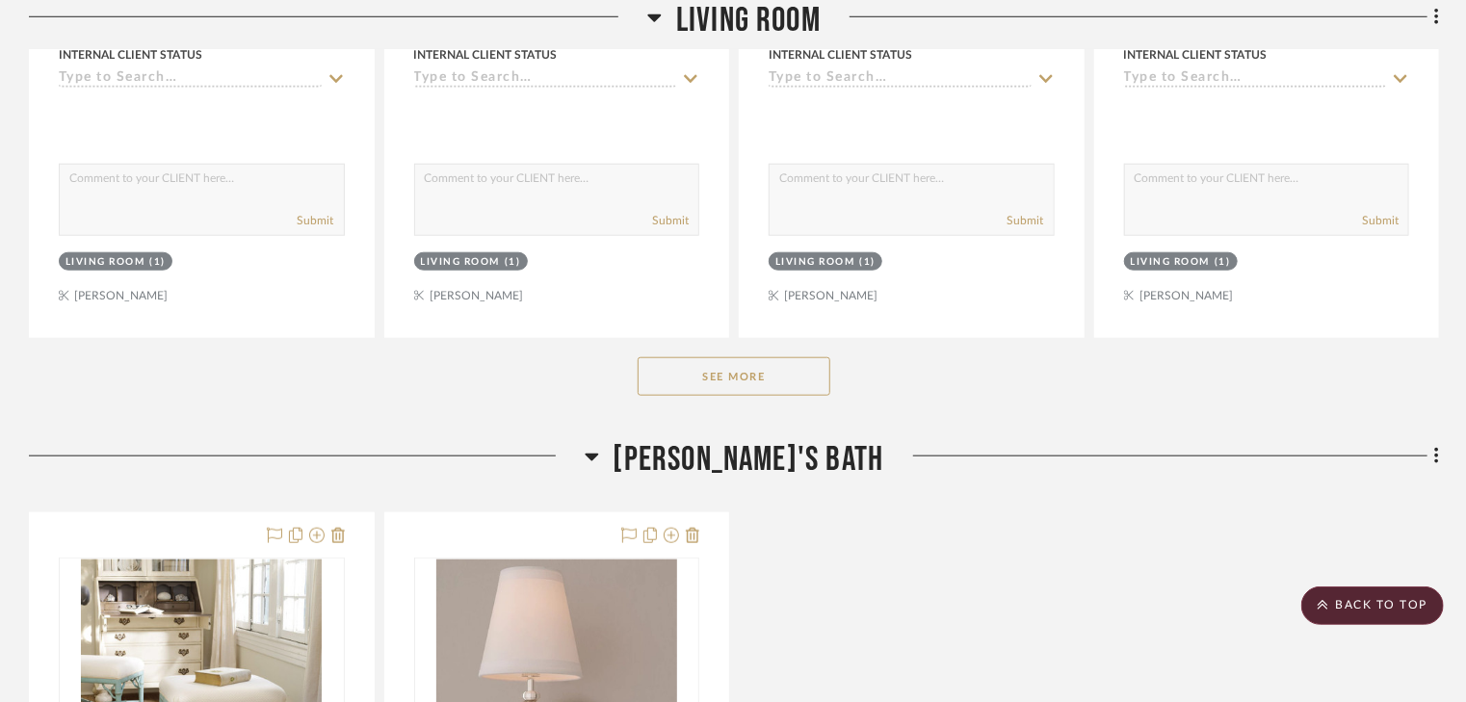
scroll to position [11792, 0]
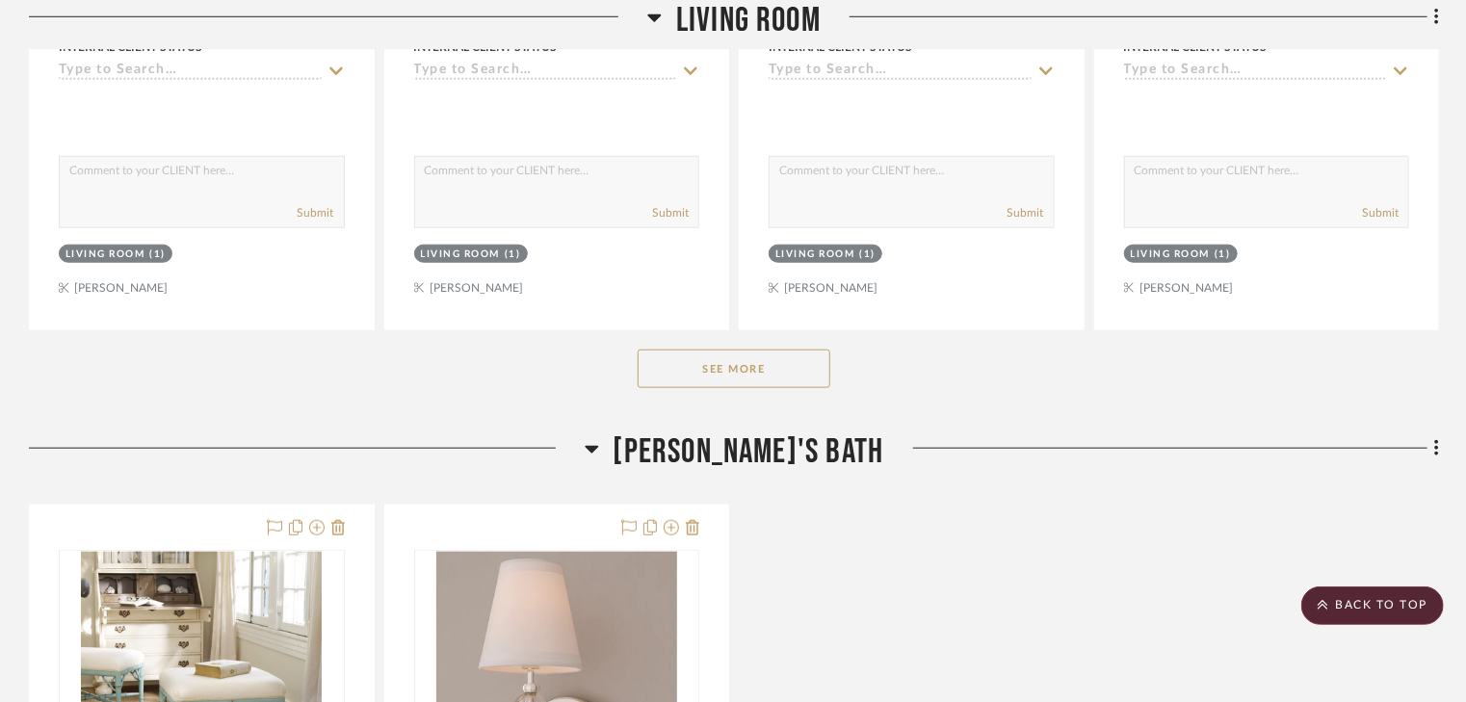
click at [736, 371] on button "See More" at bounding box center [734, 369] width 193 height 39
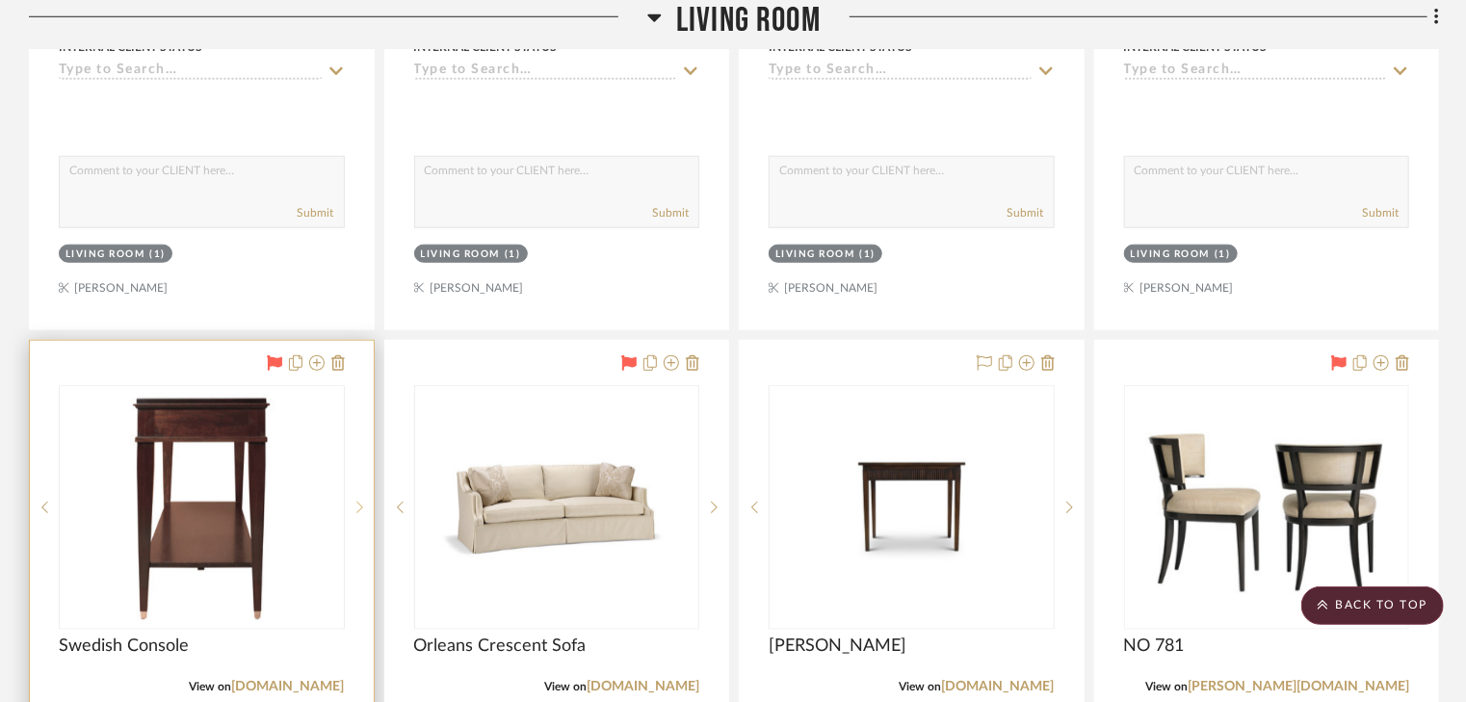
click at [355, 507] on sr-next-btn at bounding box center [359, 507] width 29 height 13
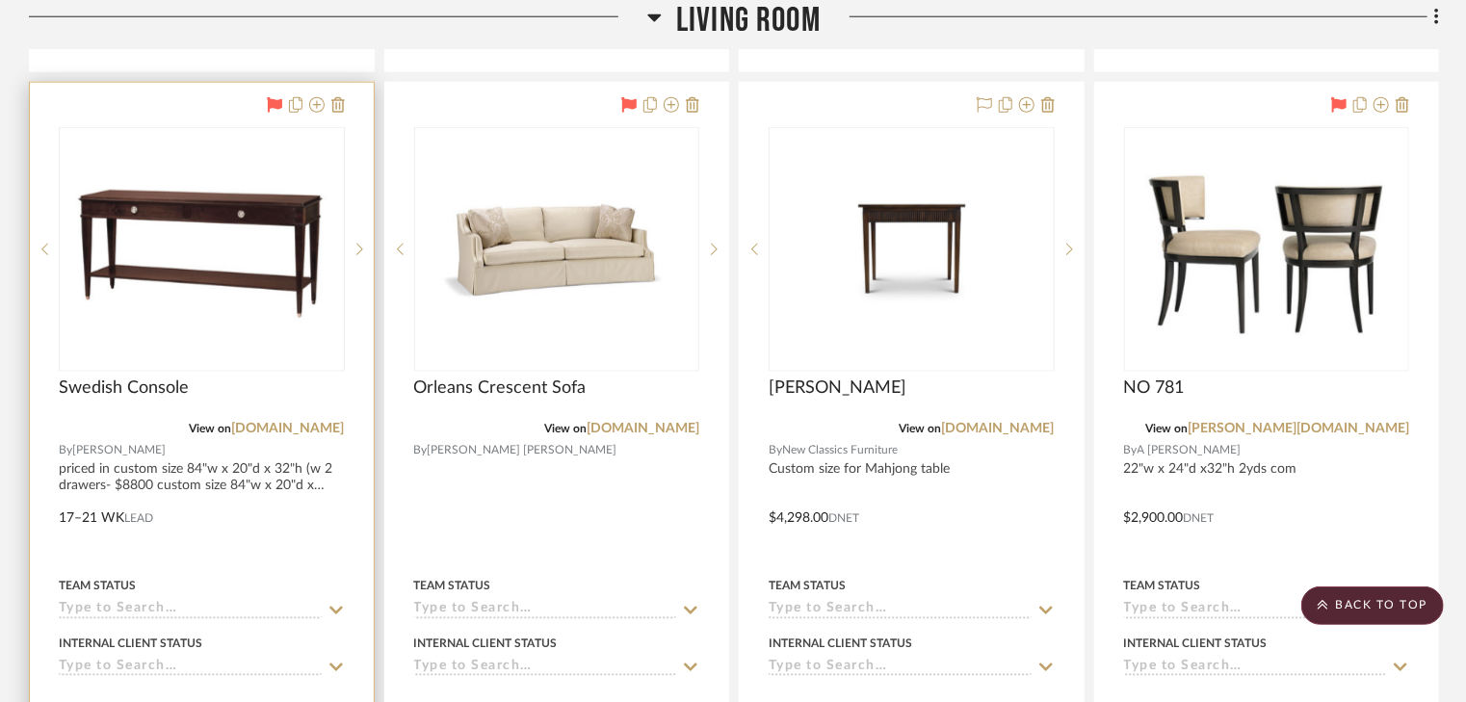
scroll to position [12100, 0]
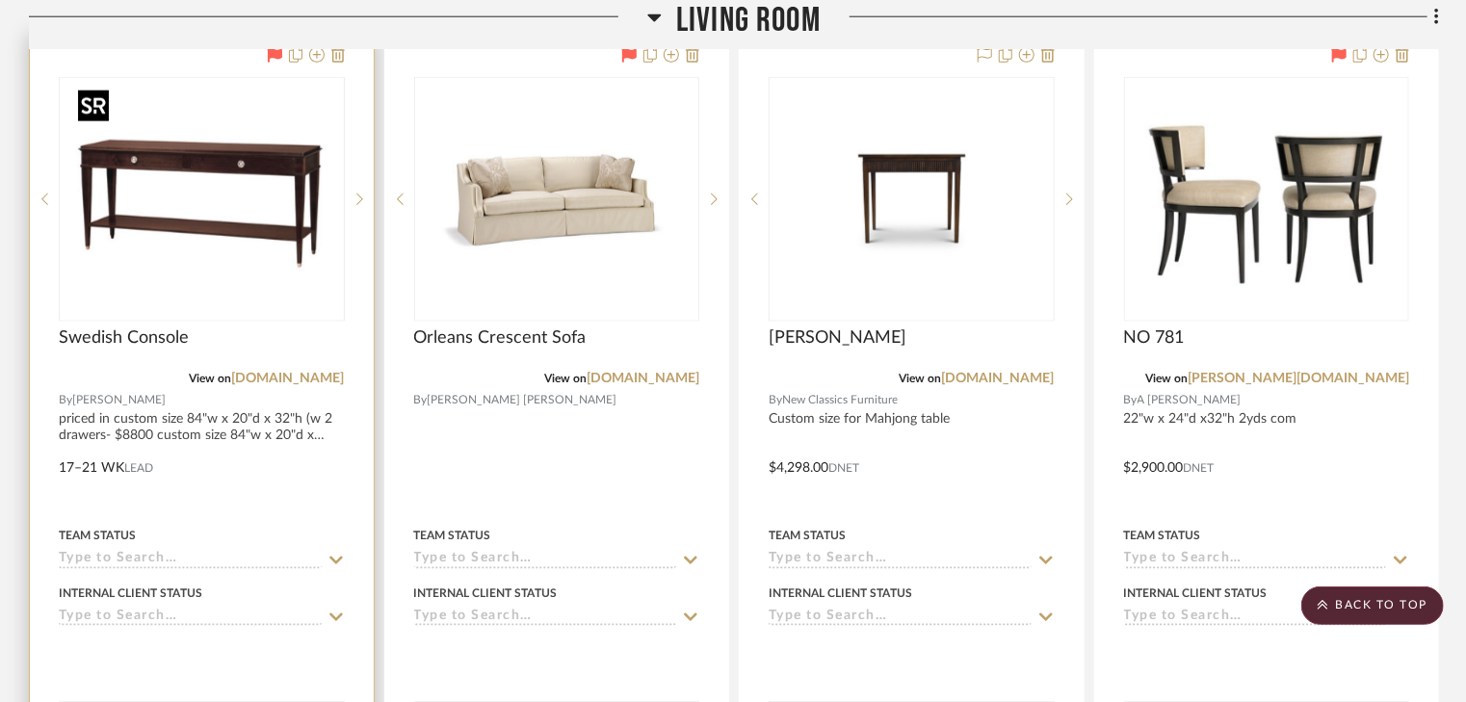
click at [212, 176] on img "1" at bounding box center [201, 199] width 262 height 241
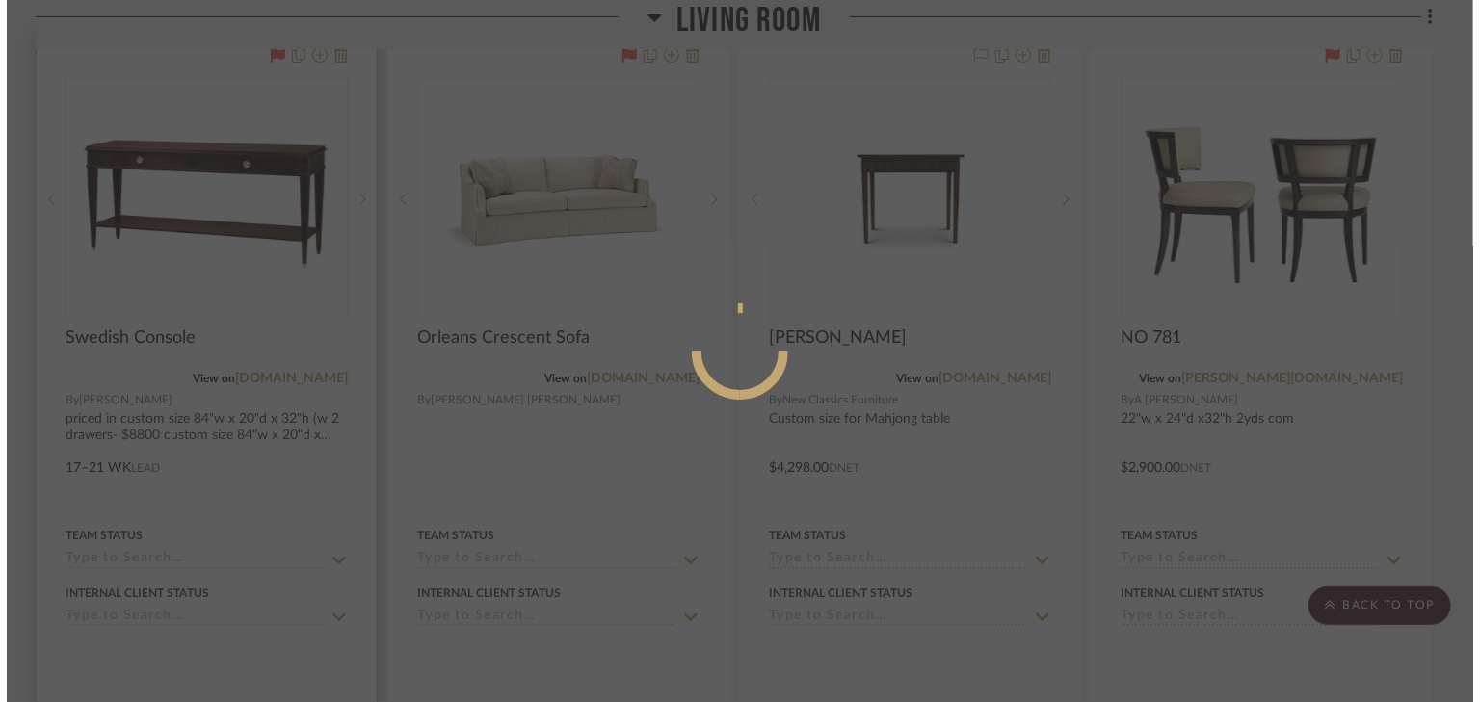
scroll to position [0, 0]
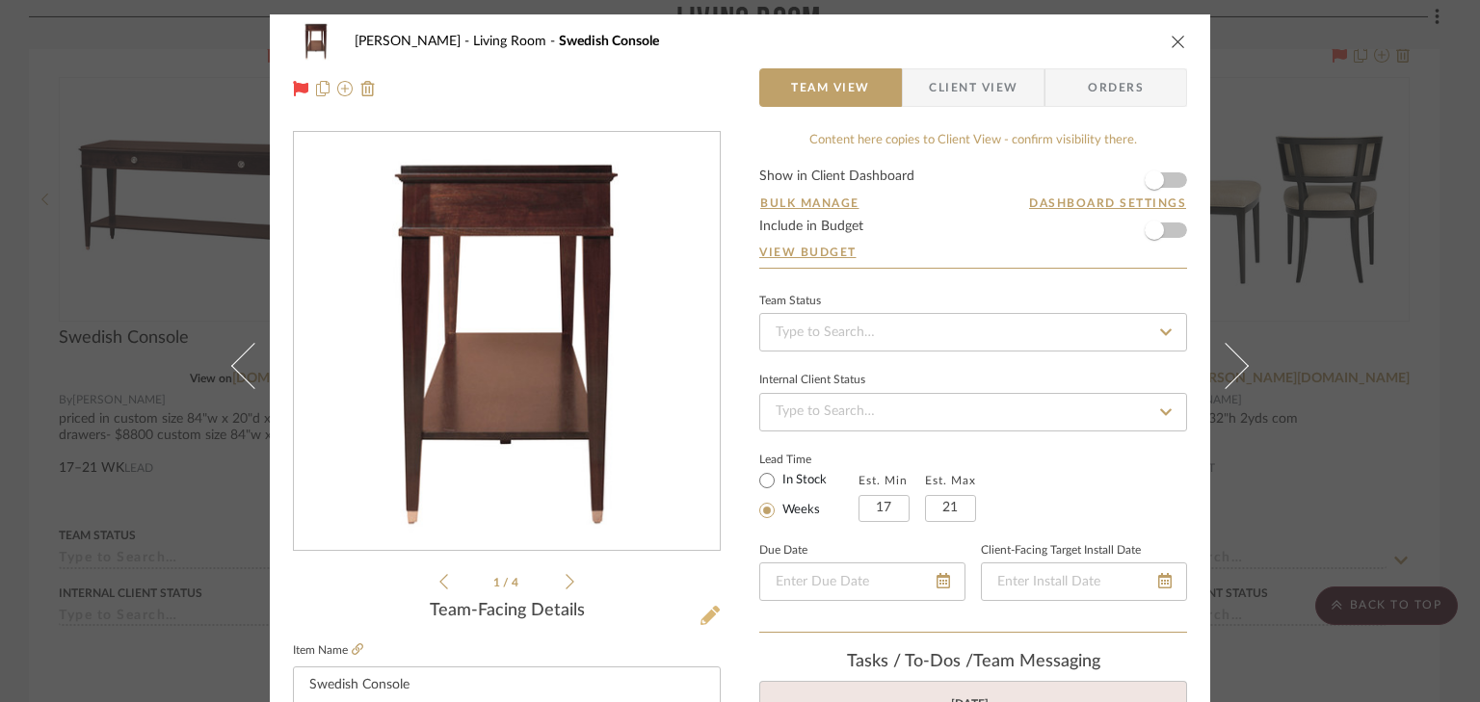
click at [700, 613] on icon at bounding box center [709, 615] width 19 height 19
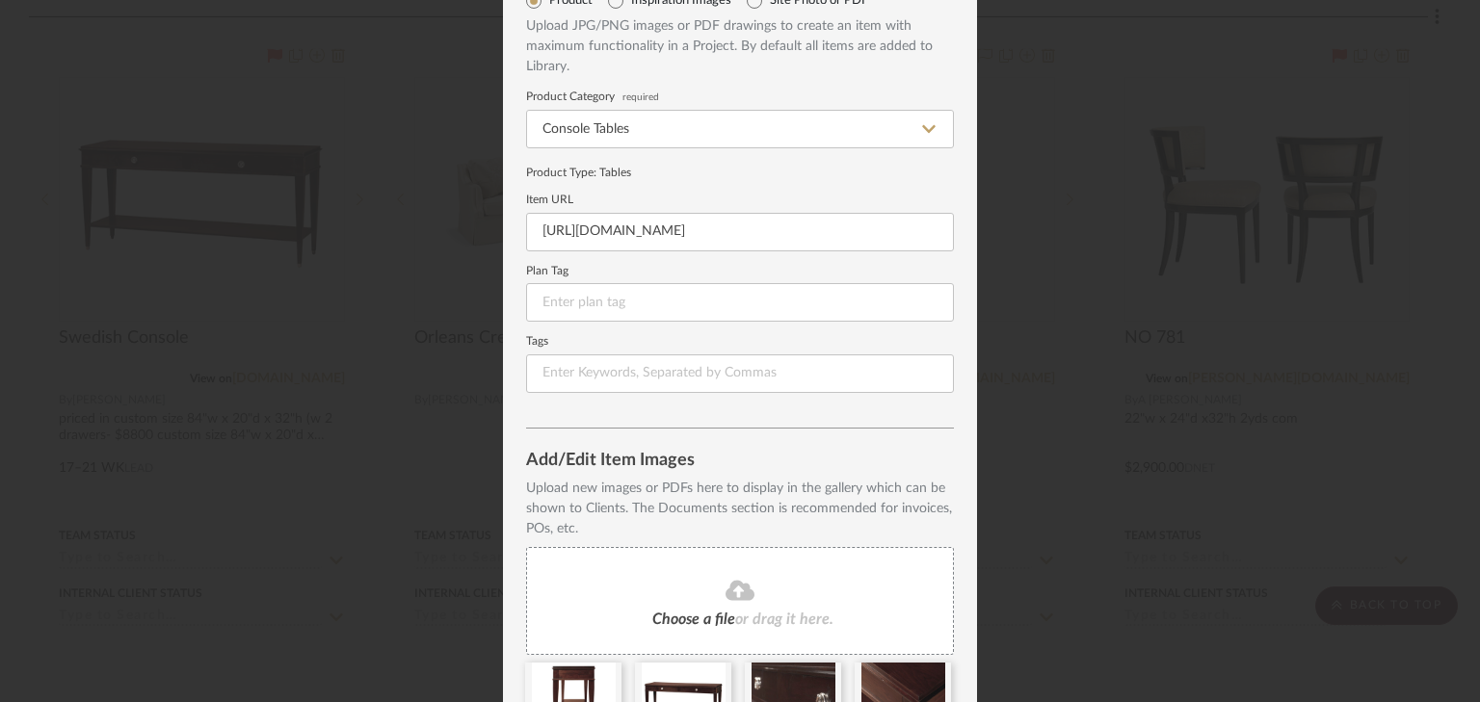
scroll to position [216, 0]
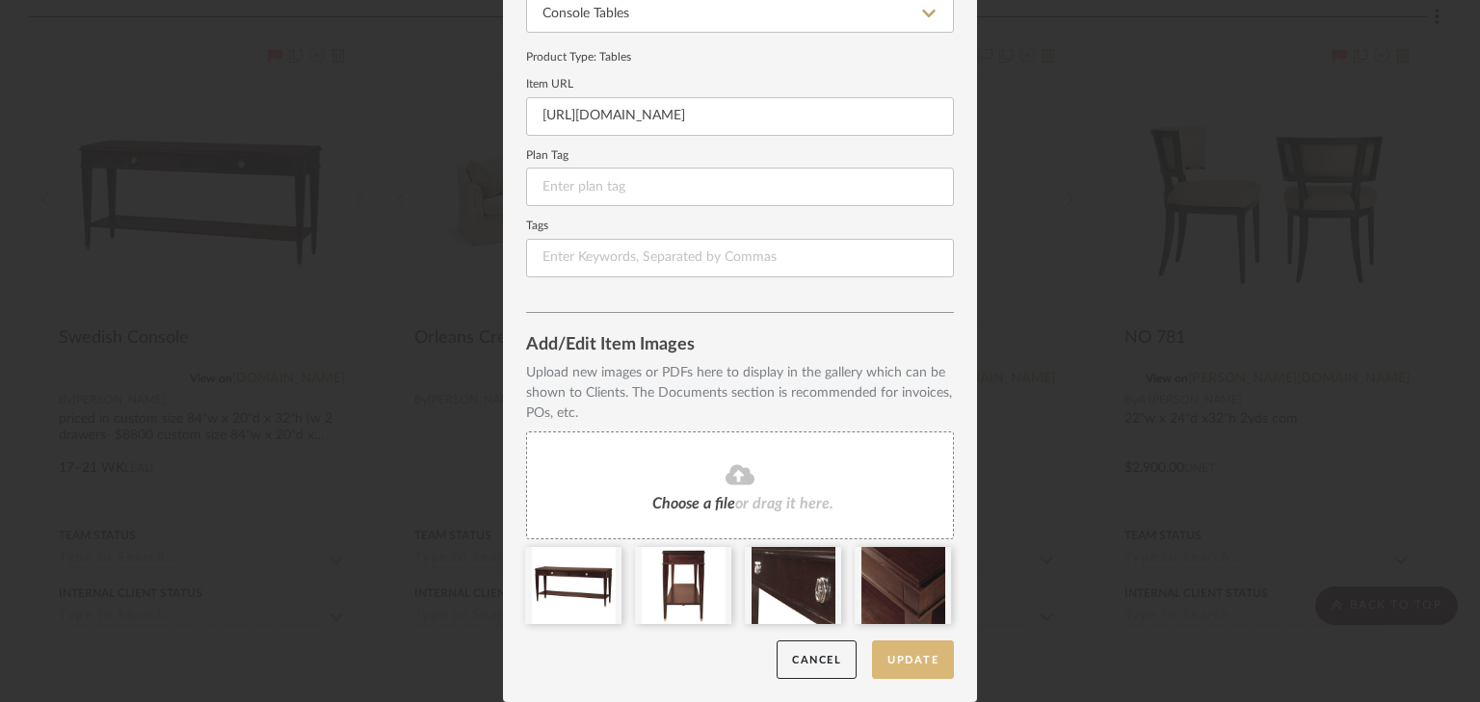
click at [922, 666] on button "Update" at bounding box center [913, 660] width 82 height 39
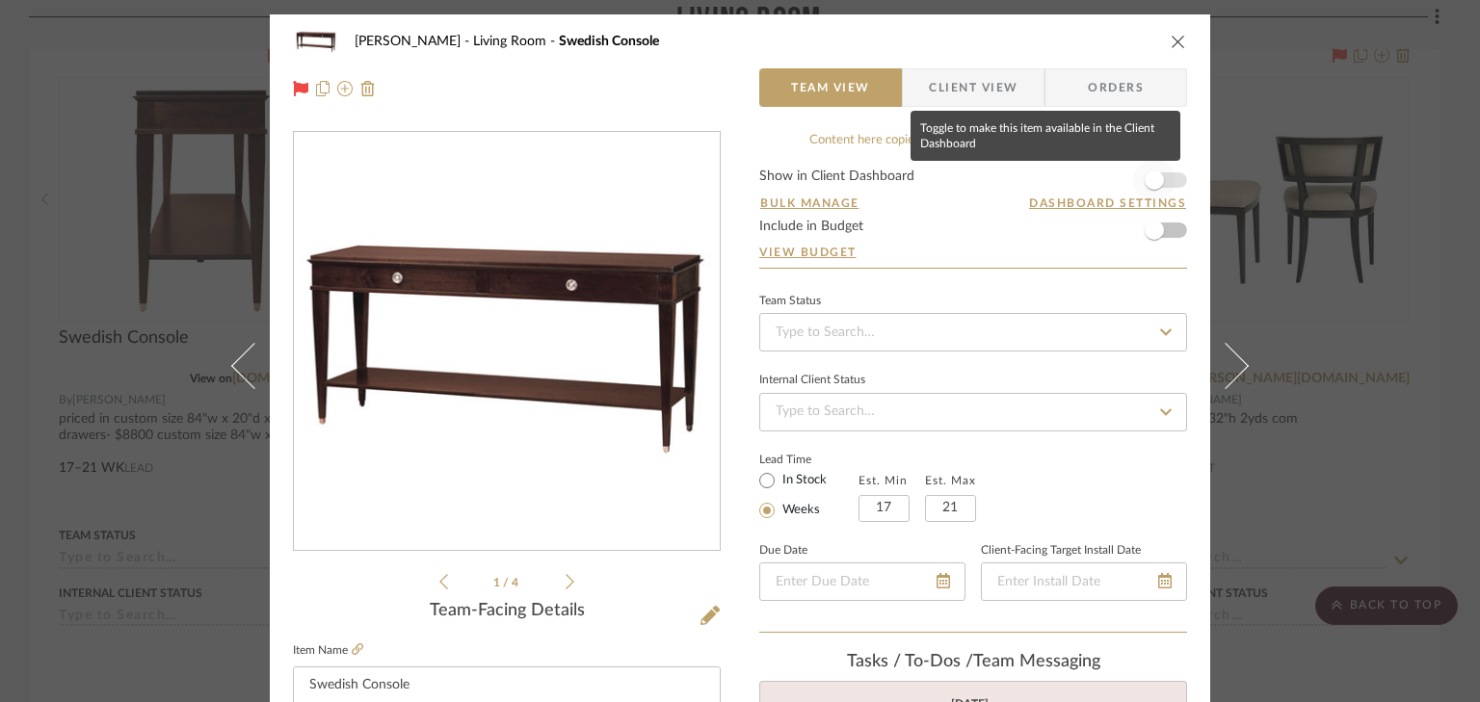
click at [1166, 185] on span "button" at bounding box center [1154, 180] width 42 height 42
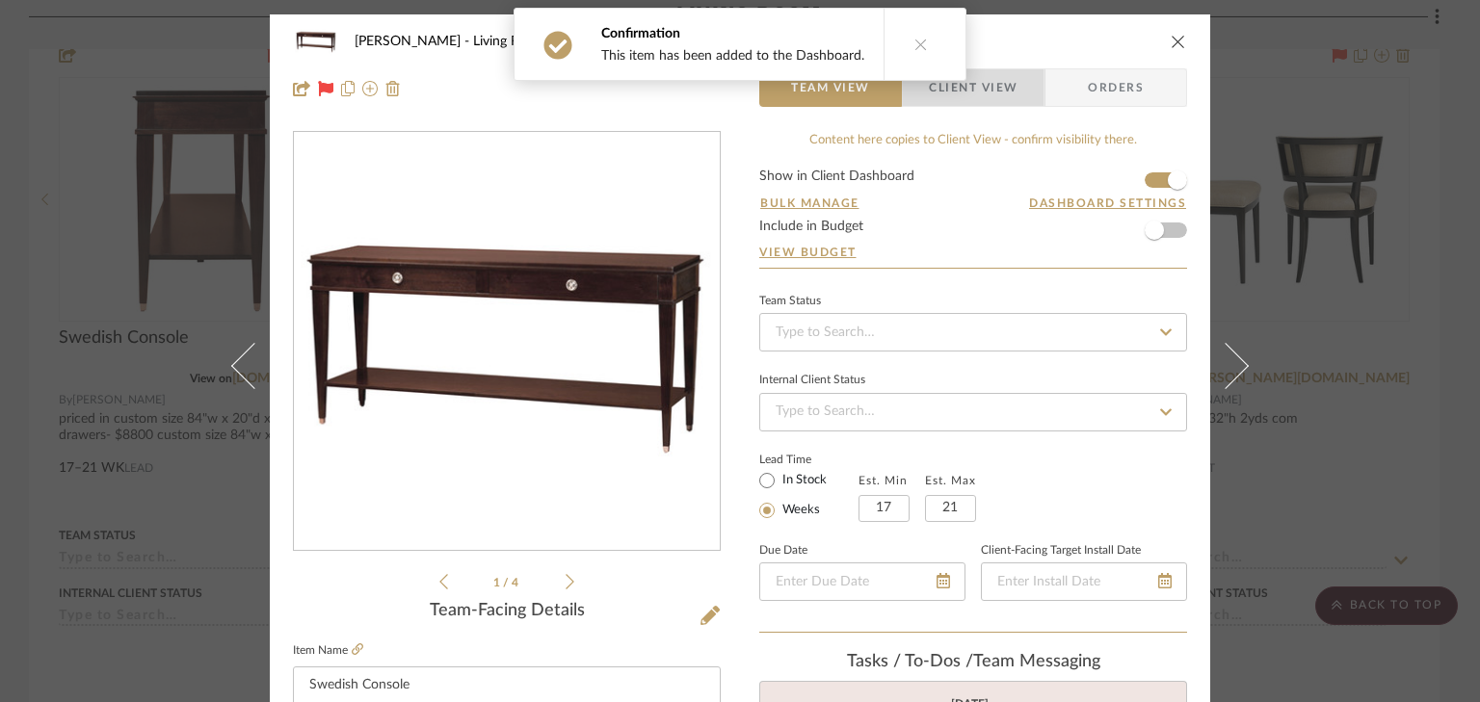
click at [1017, 91] on span "Client View" at bounding box center [973, 87] width 141 height 39
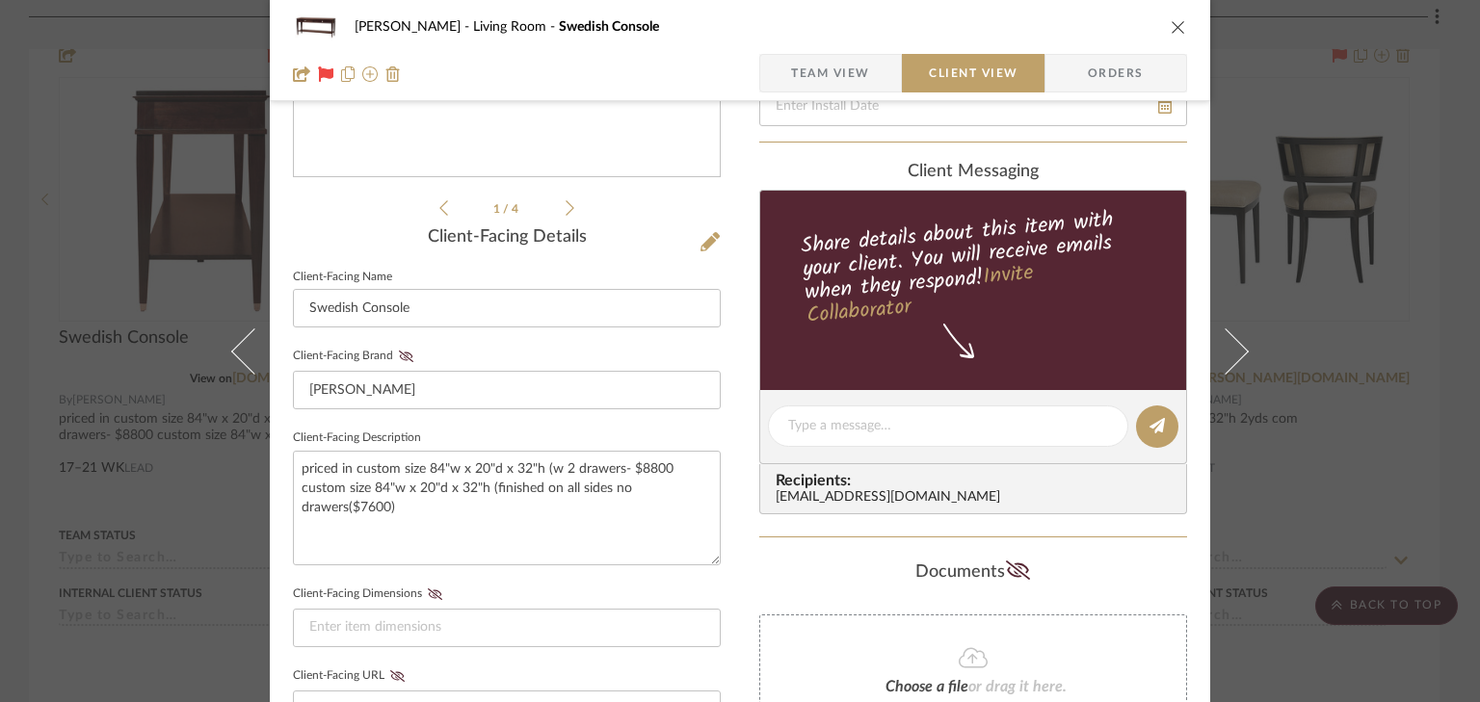
scroll to position [373, 0]
click at [821, 73] on span "Team View" at bounding box center [830, 73] width 79 height 39
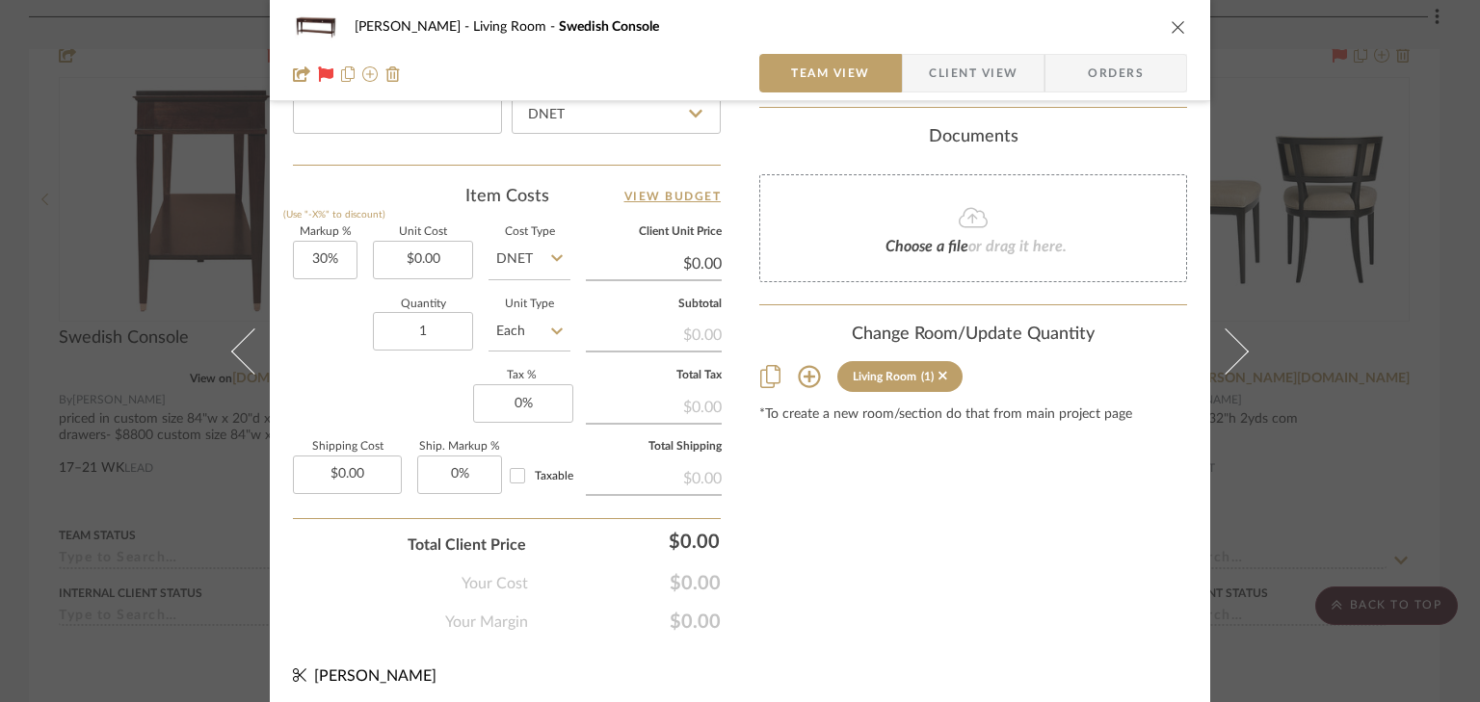
scroll to position [1089, 0]
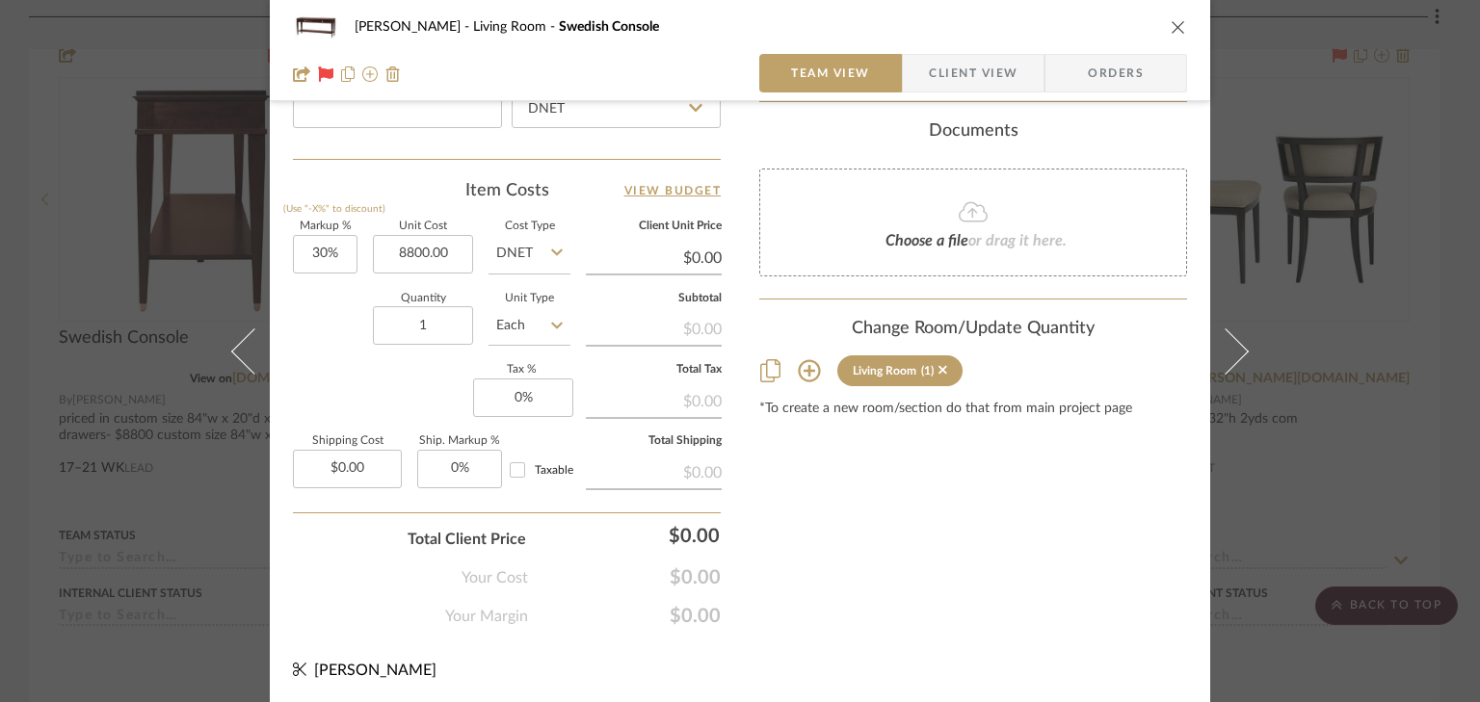
type input "$8,800.00"
type input "$11,440.00"
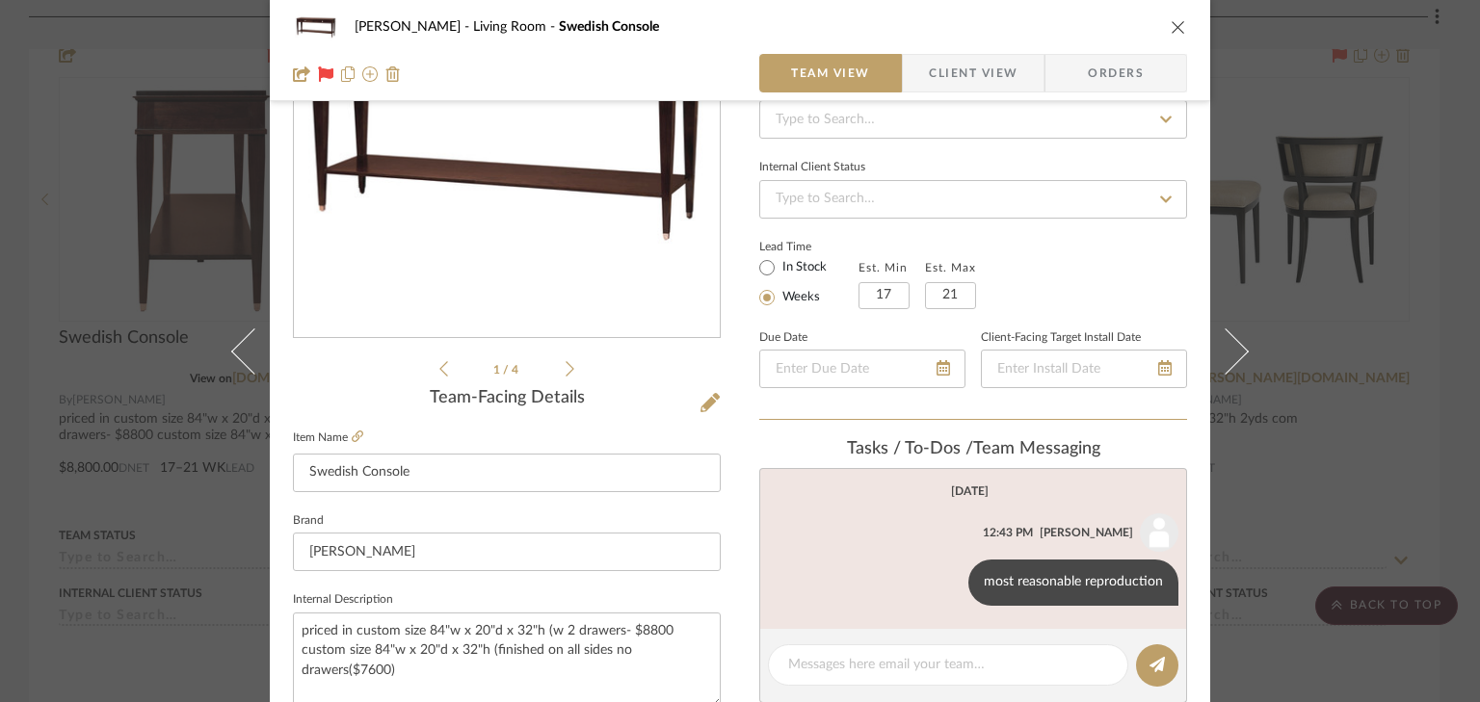
scroll to position [10, 0]
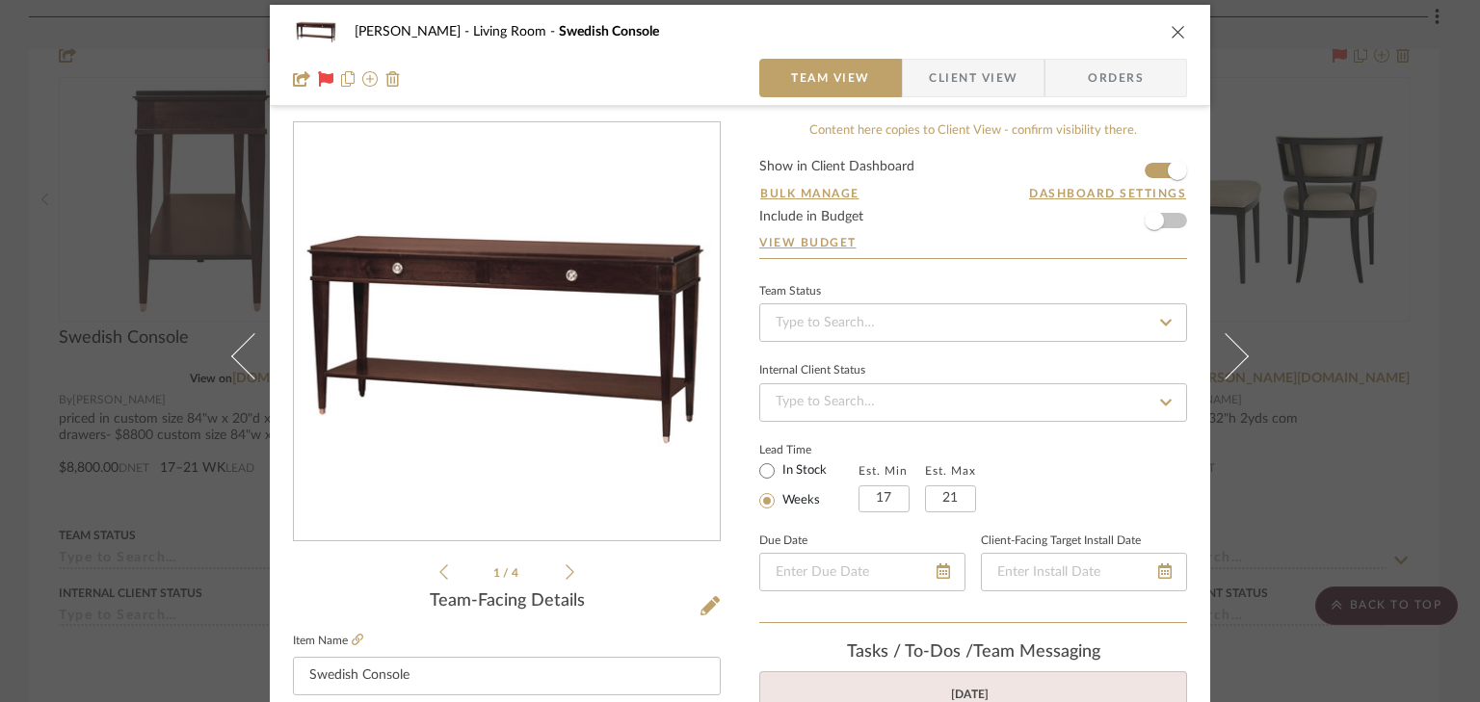
click at [952, 81] on span "Client View" at bounding box center [973, 78] width 89 height 39
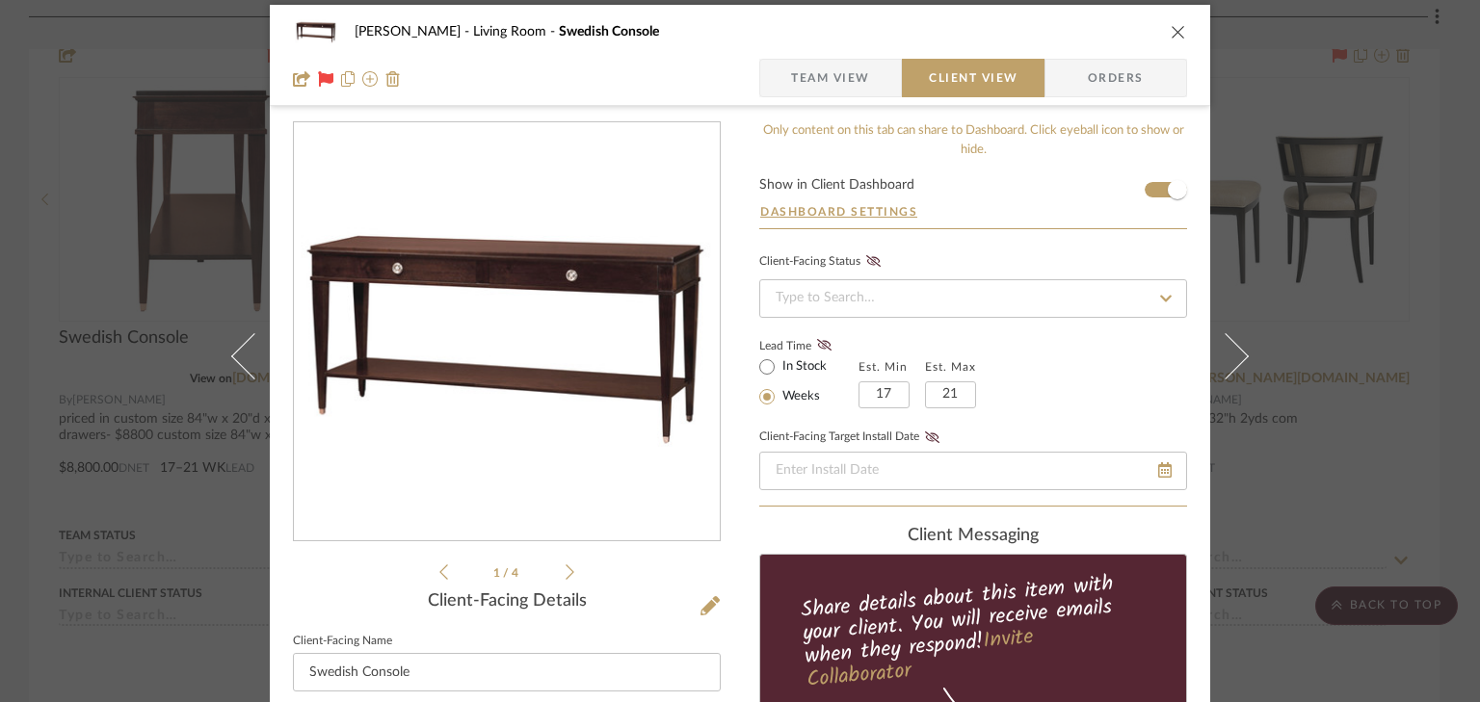
click at [1171, 35] on icon "close" at bounding box center [1177, 31] width 15 height 15
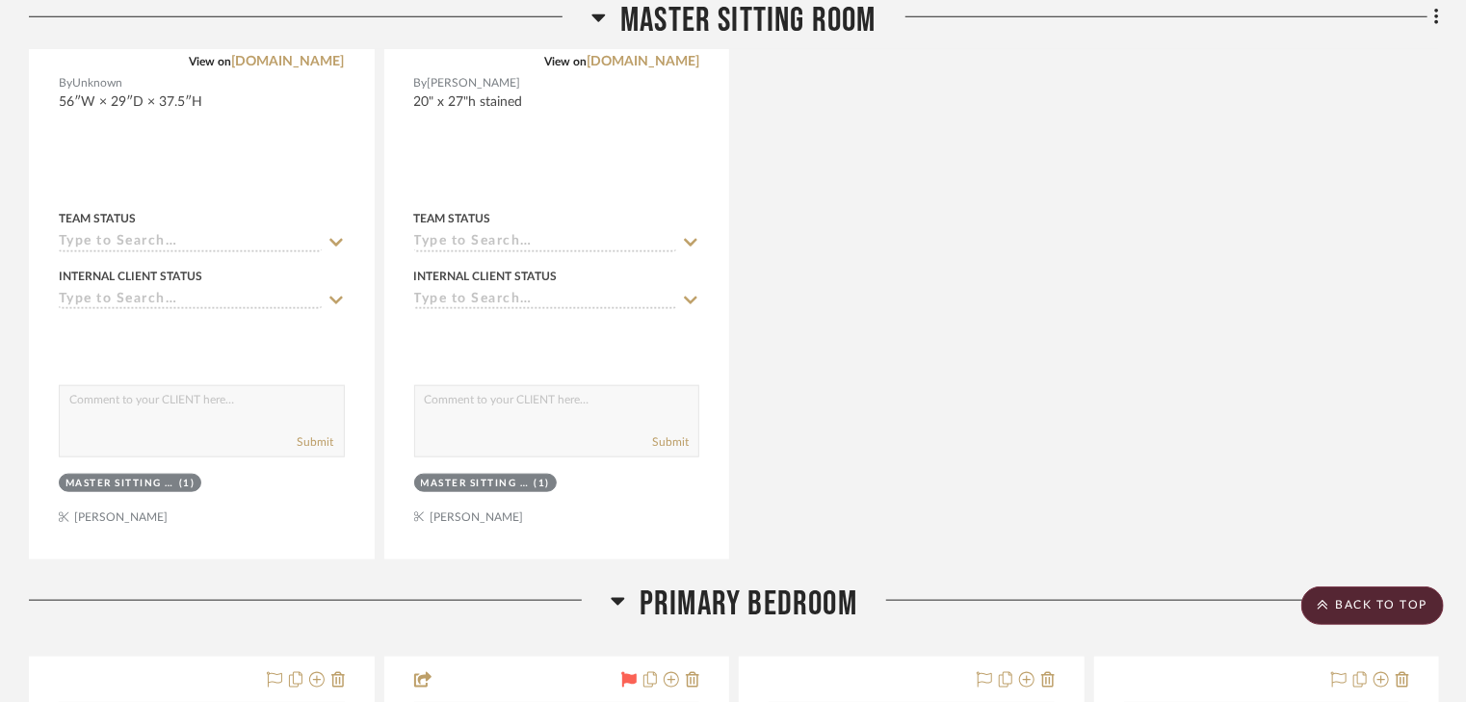
scroll to position [0, 0]
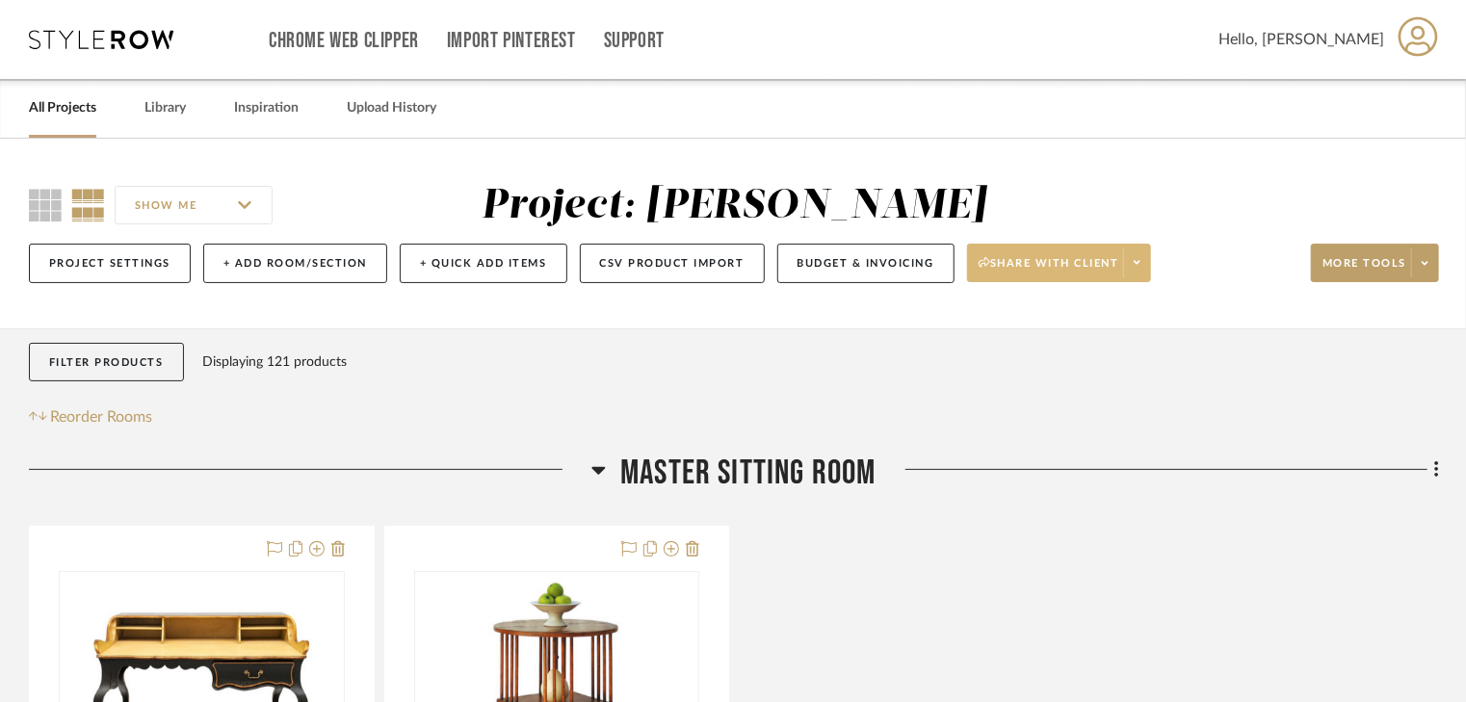
click at [1019, 267] on span "Share with client" at bounding box center [1049, 270] width 141 height 29
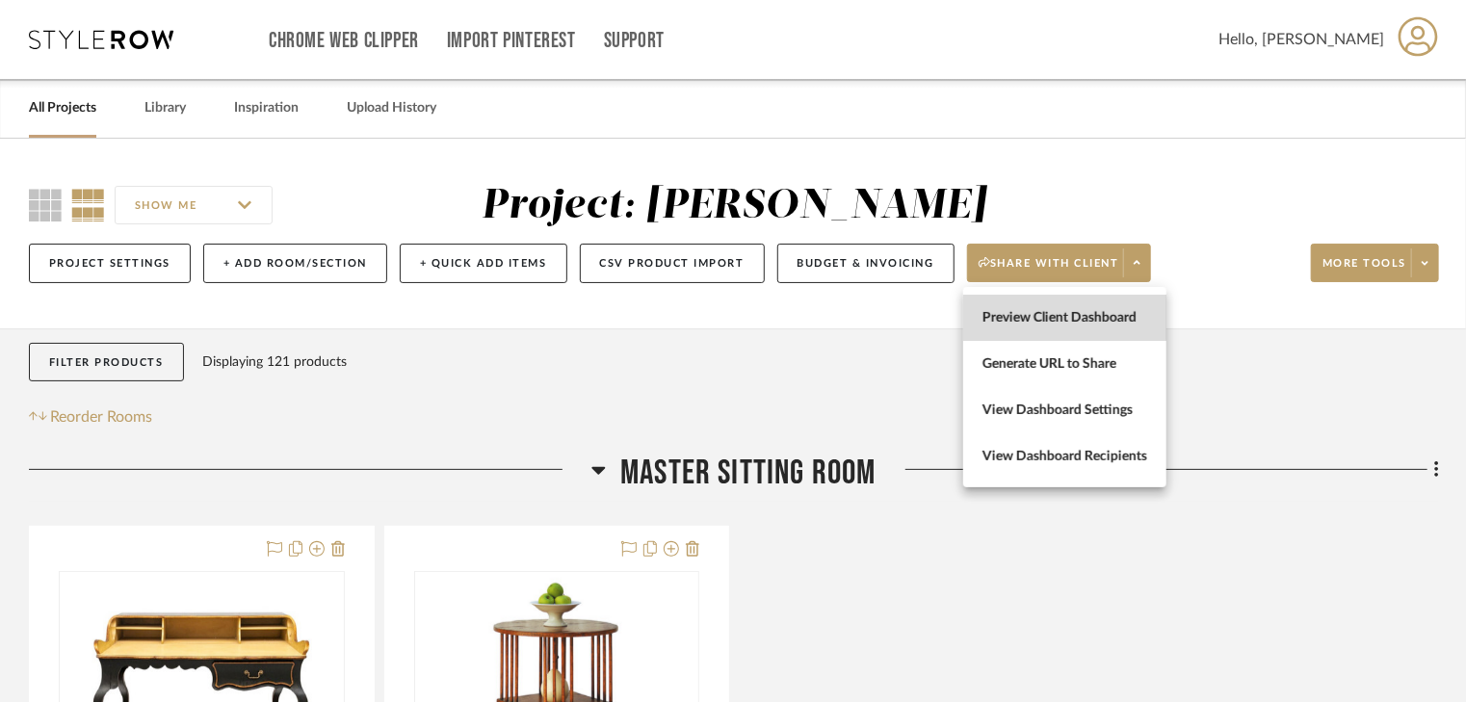
click at [1012, 317] on span "Preview Client Dashboard" at bounding box center [1065, 318] width 165 height 16
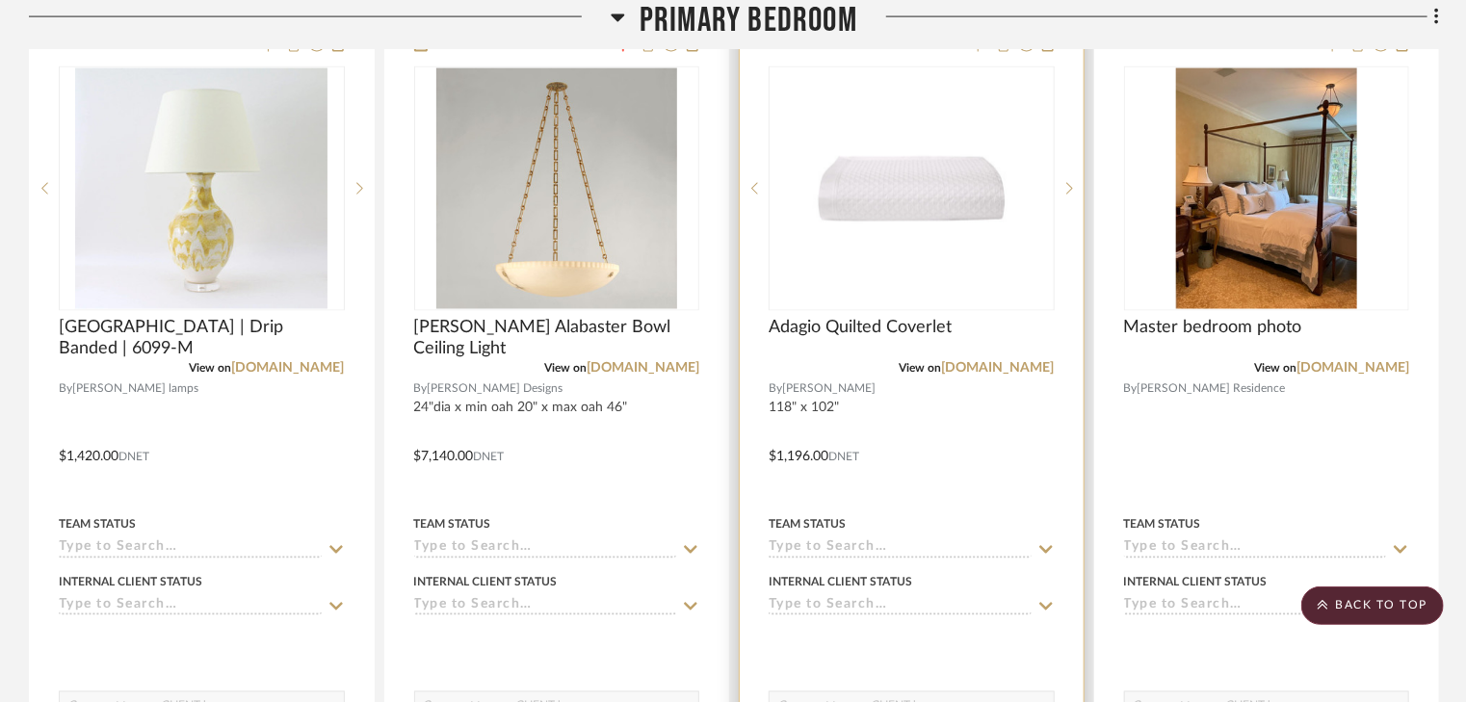
scroll to position [1233, 0]
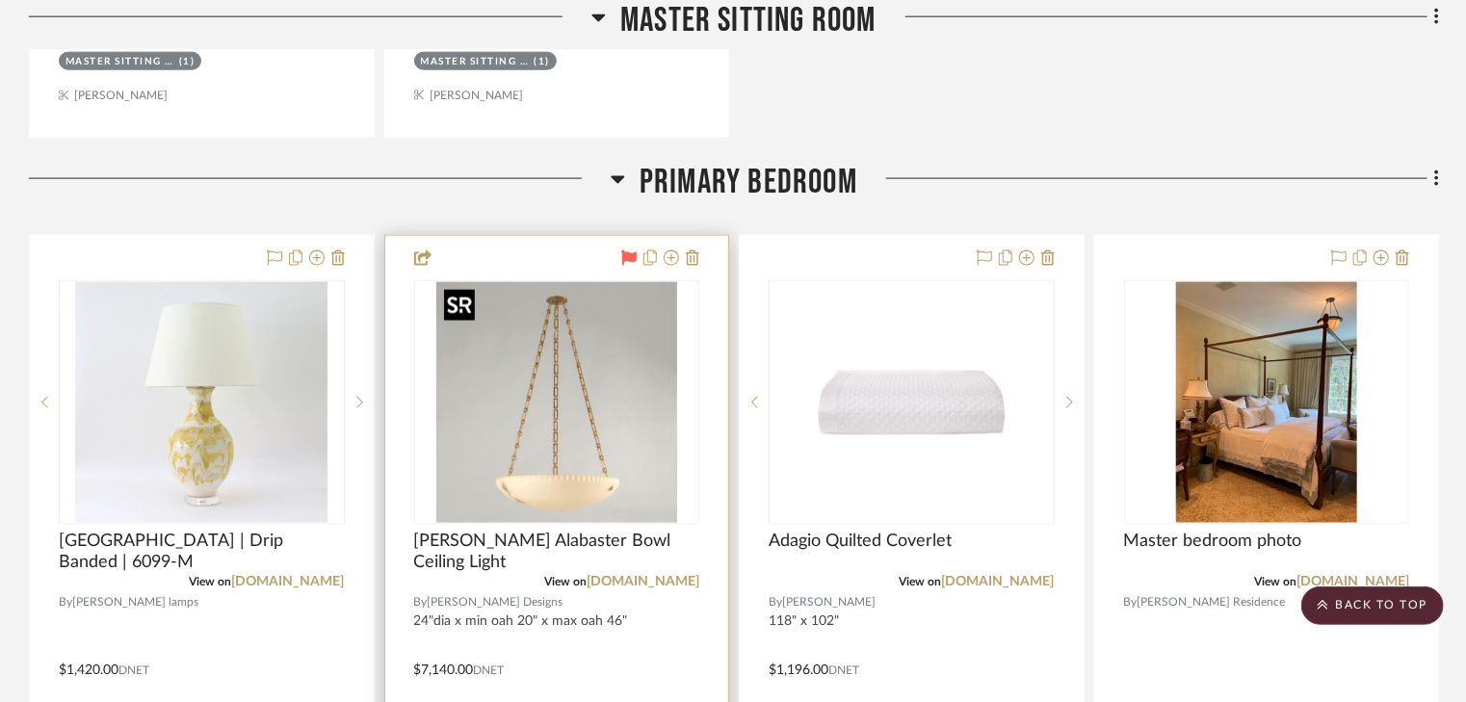
click at [0, 0] on img at bounding box center [0, 0] width 0 height 0
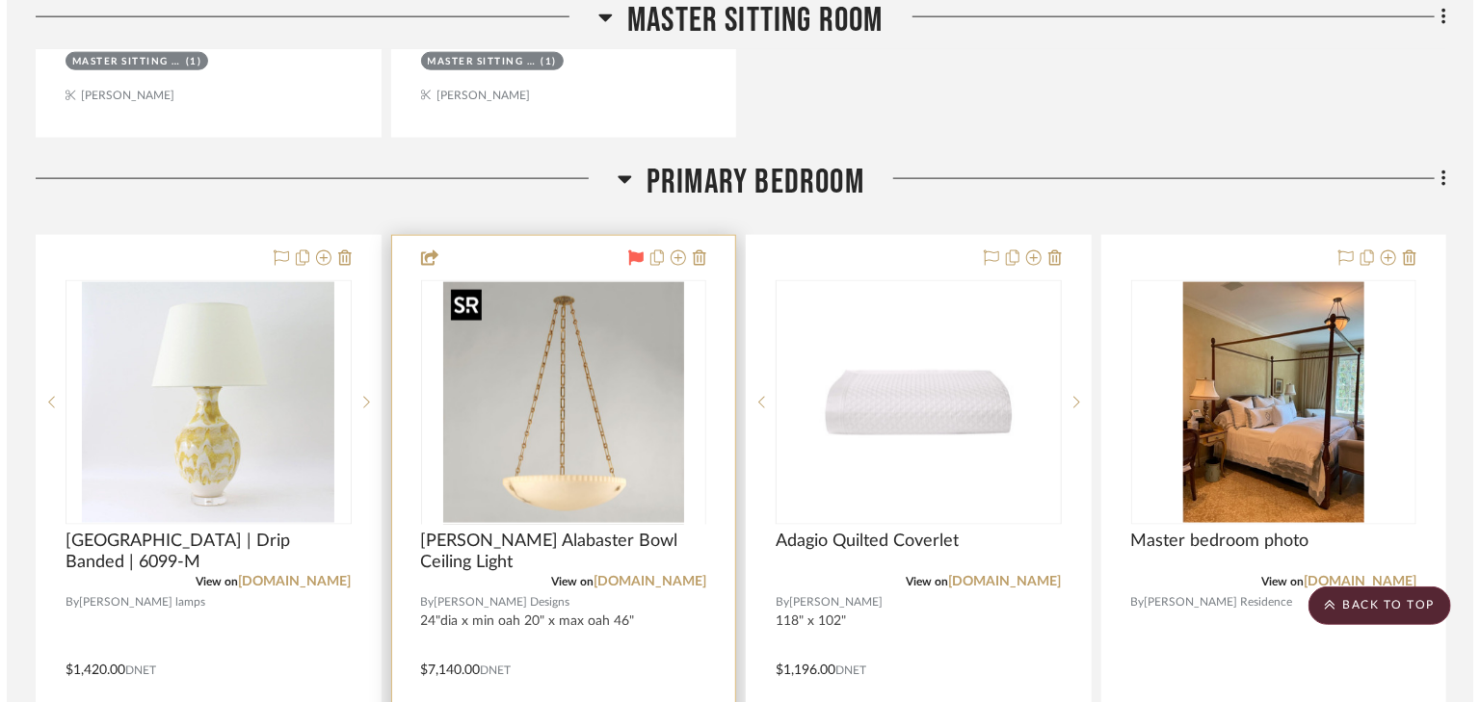
scroll to position [0, 0]
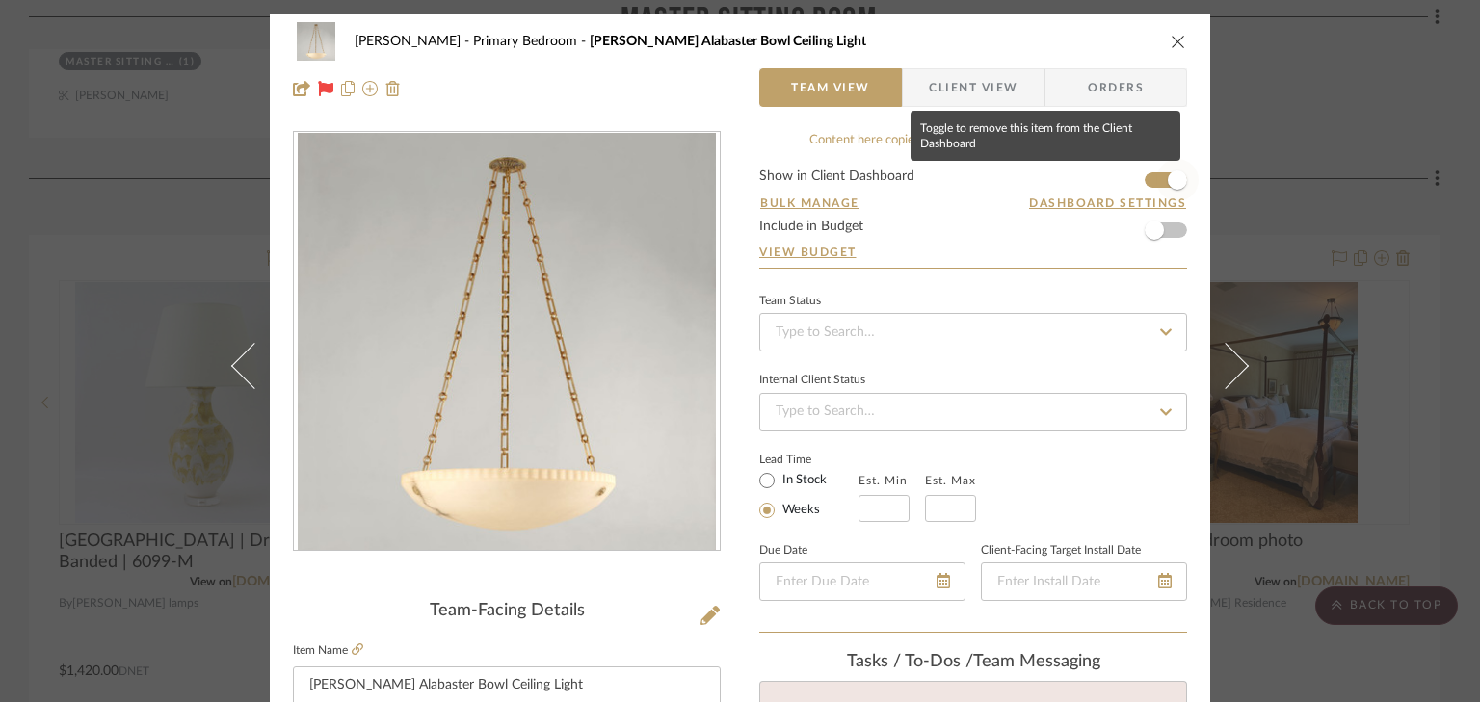
click at [1156, 177] on span "button" at bounding box center [1177, 180] width 42 height 42
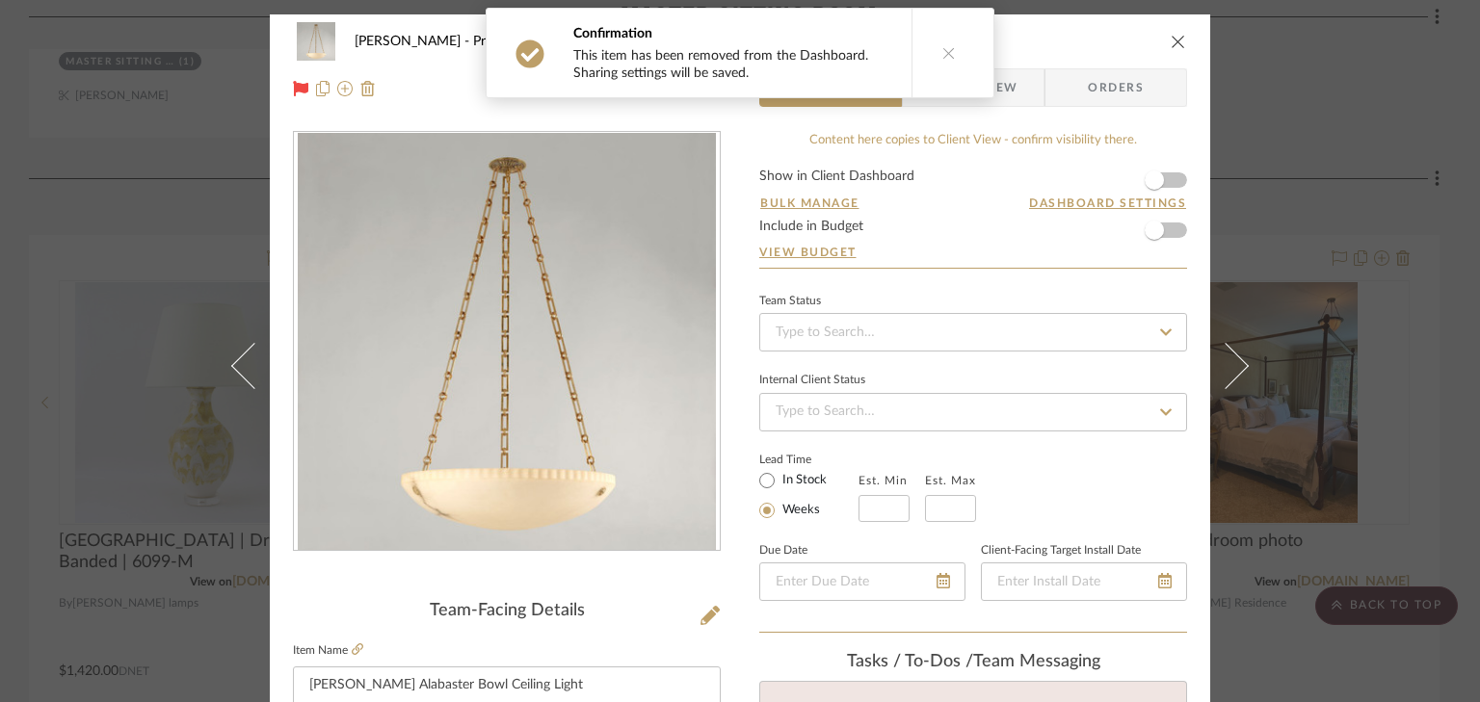
click at [1304, 183] on div "Smith - Deloache Primary Bedroom Bolton Alabaster Bowl Ceiling Light Team View …" at bounding box center [740, 351] width 1480 height 702
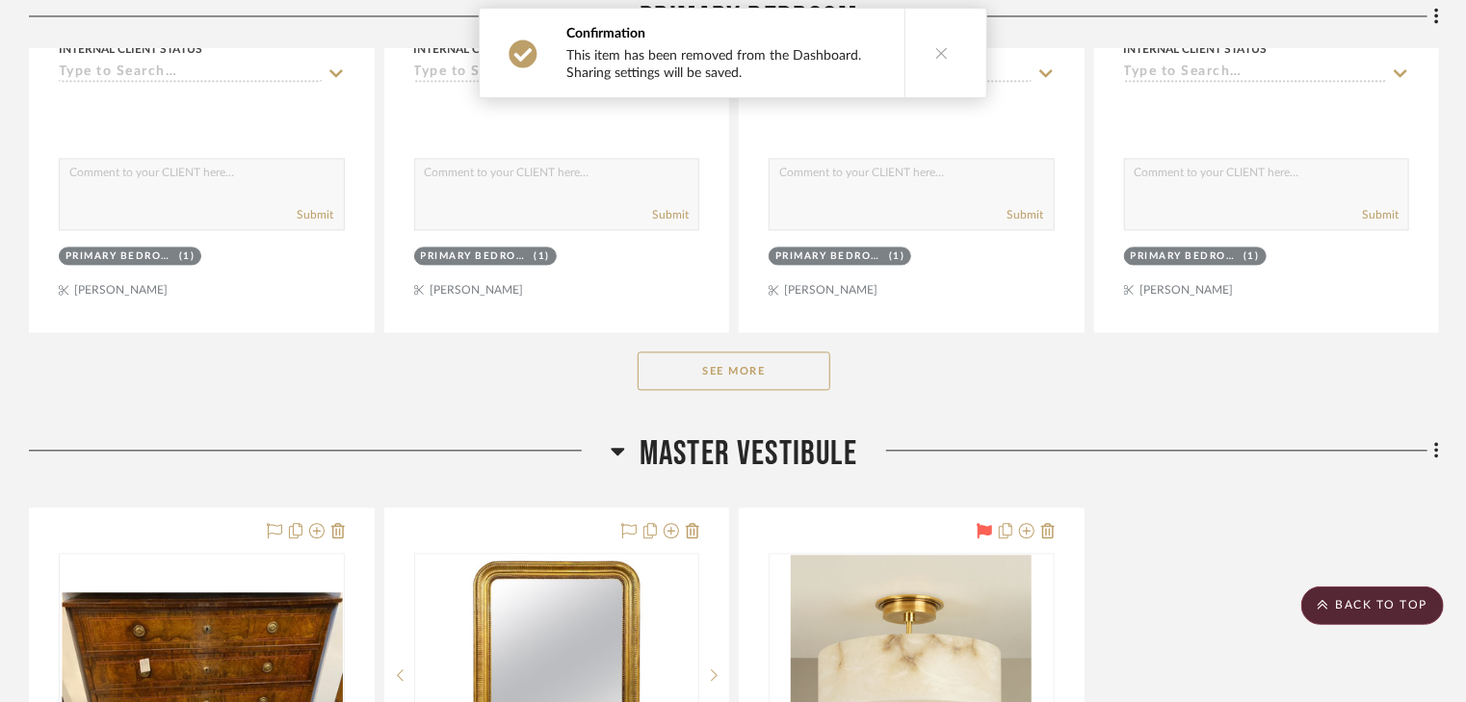
scroll to position [2004, 0]
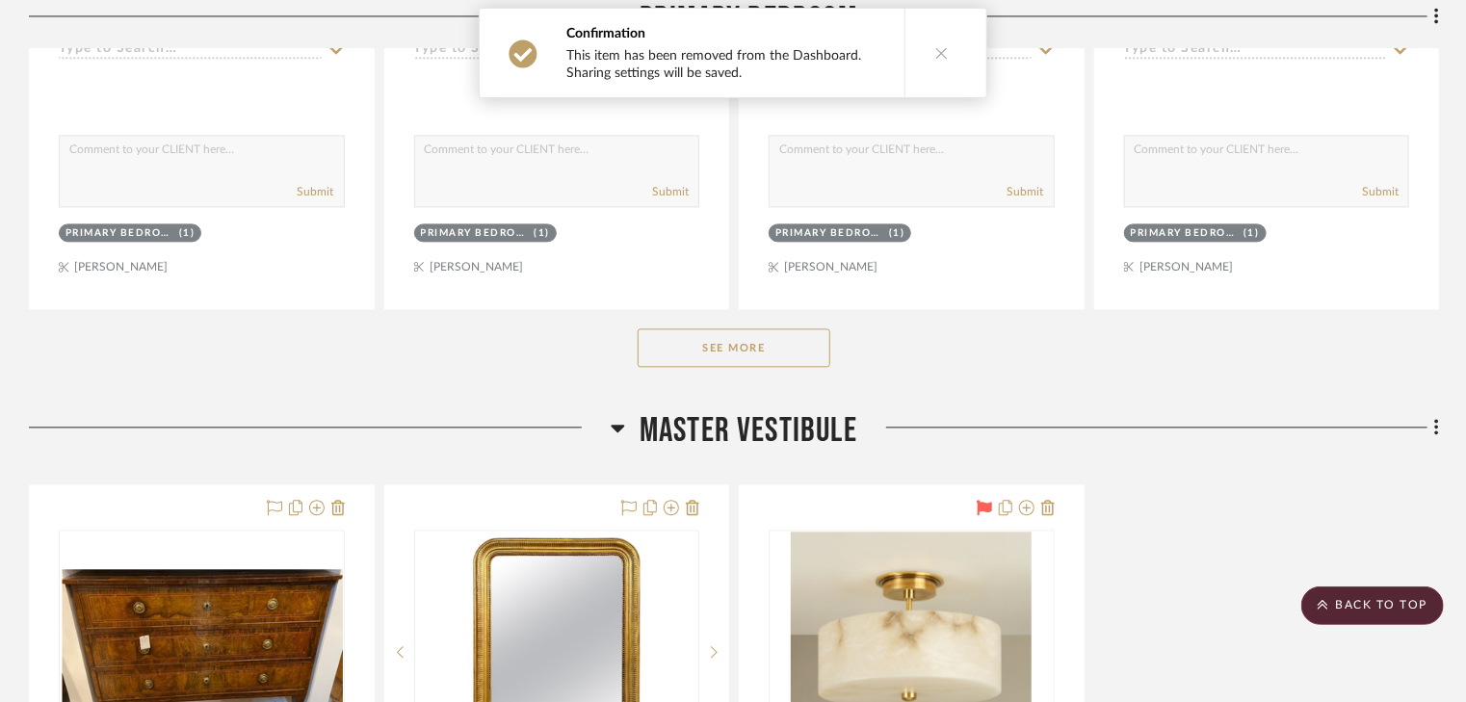
click at [721, 346] on button "See More" at bounding box center [734, 348] width 193 height 39
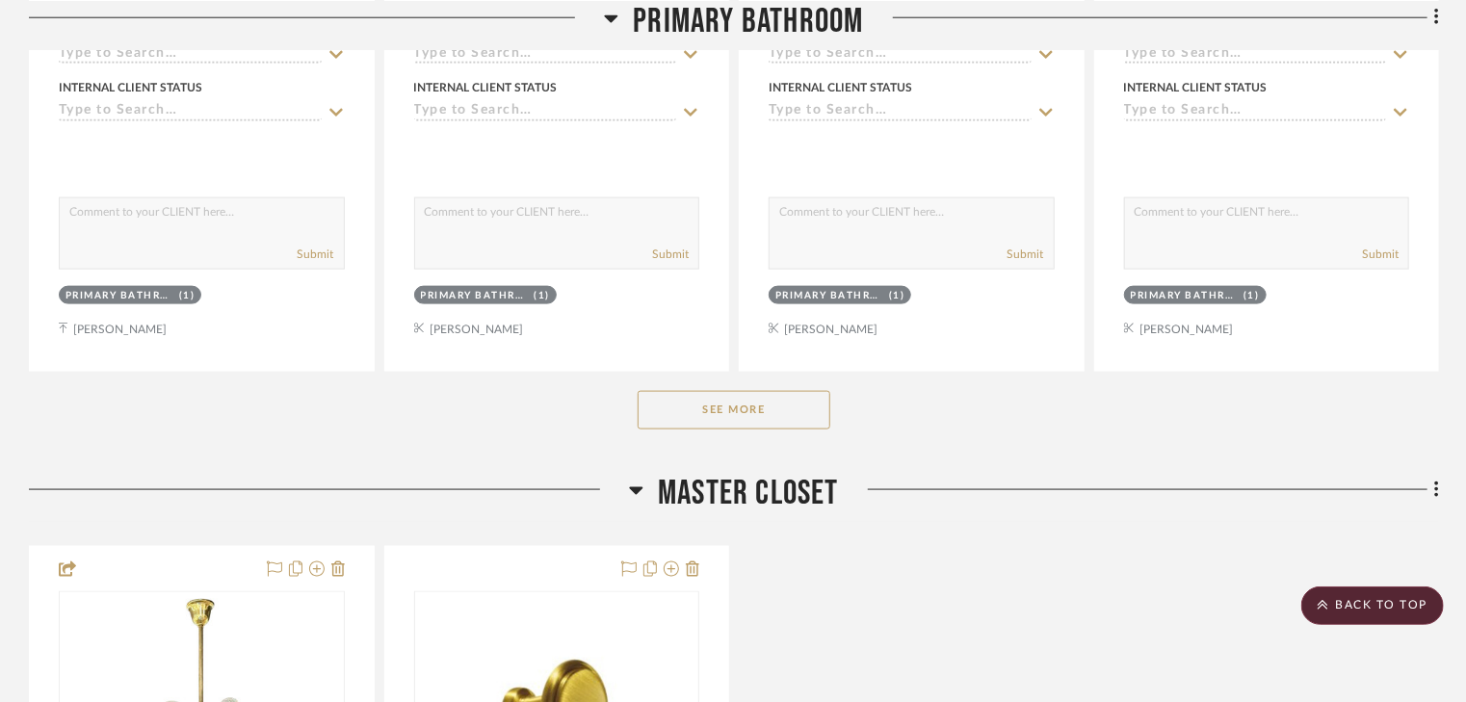
scroll to position [4778, 0]
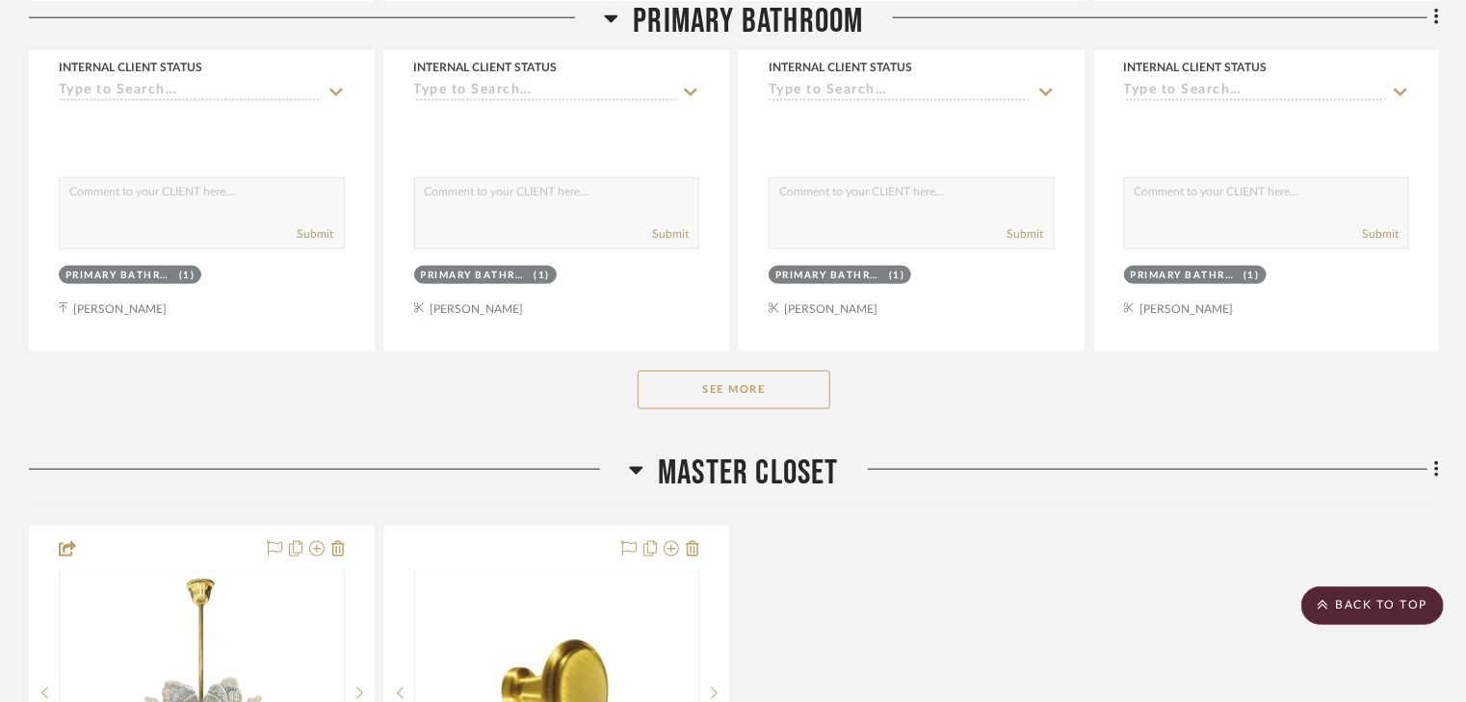
click at [743, 374] on button "See More" at bounding box center [734, 390] width 193 height 39
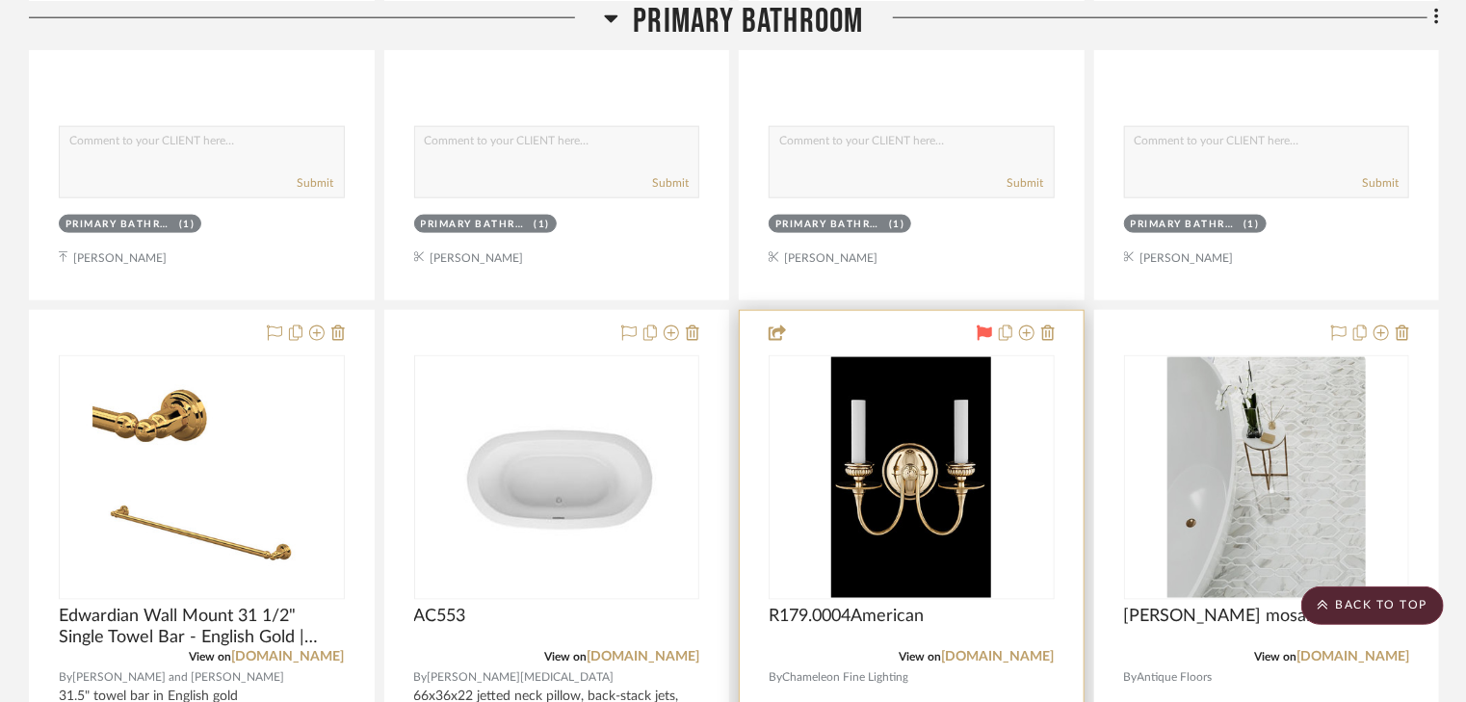
scroll to position [4855, 0]
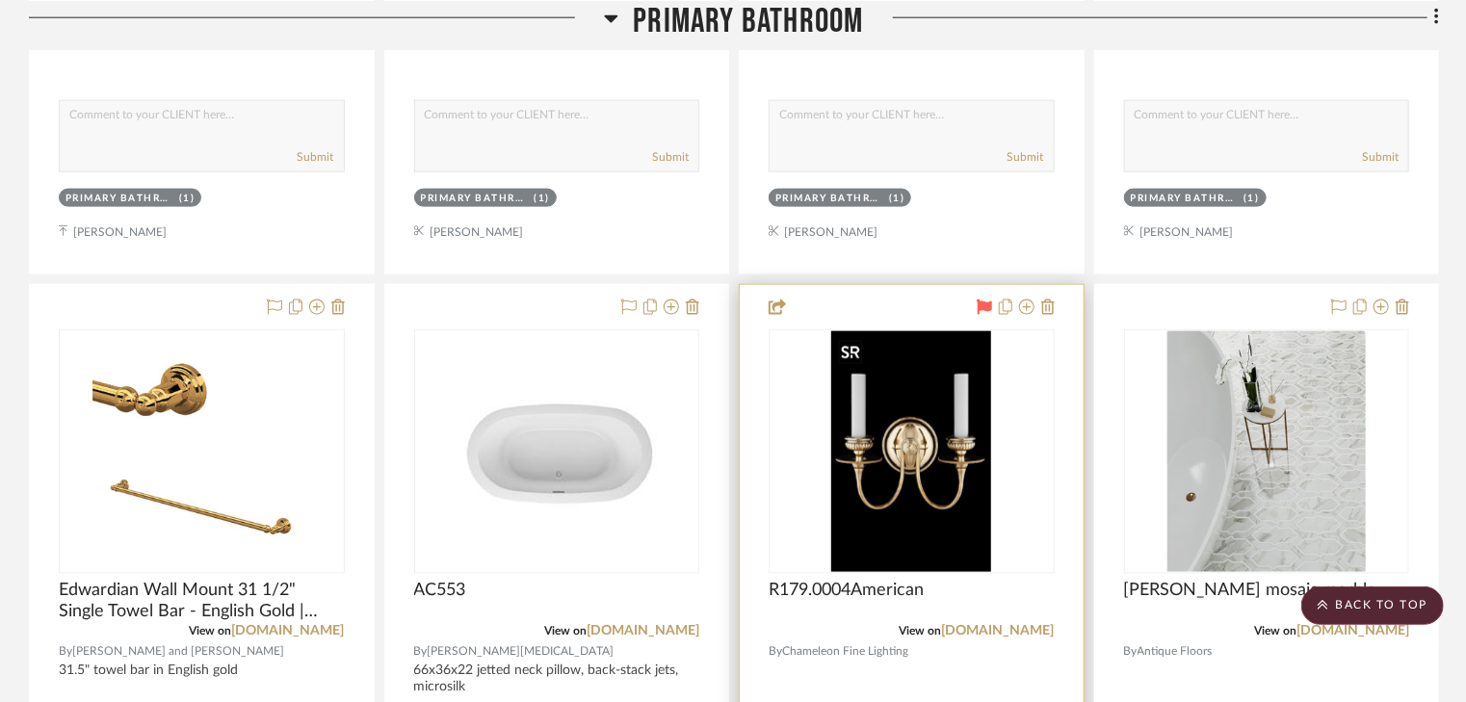
click at [0, 0] on img at bounding box center [0, 0] width 0 height 0
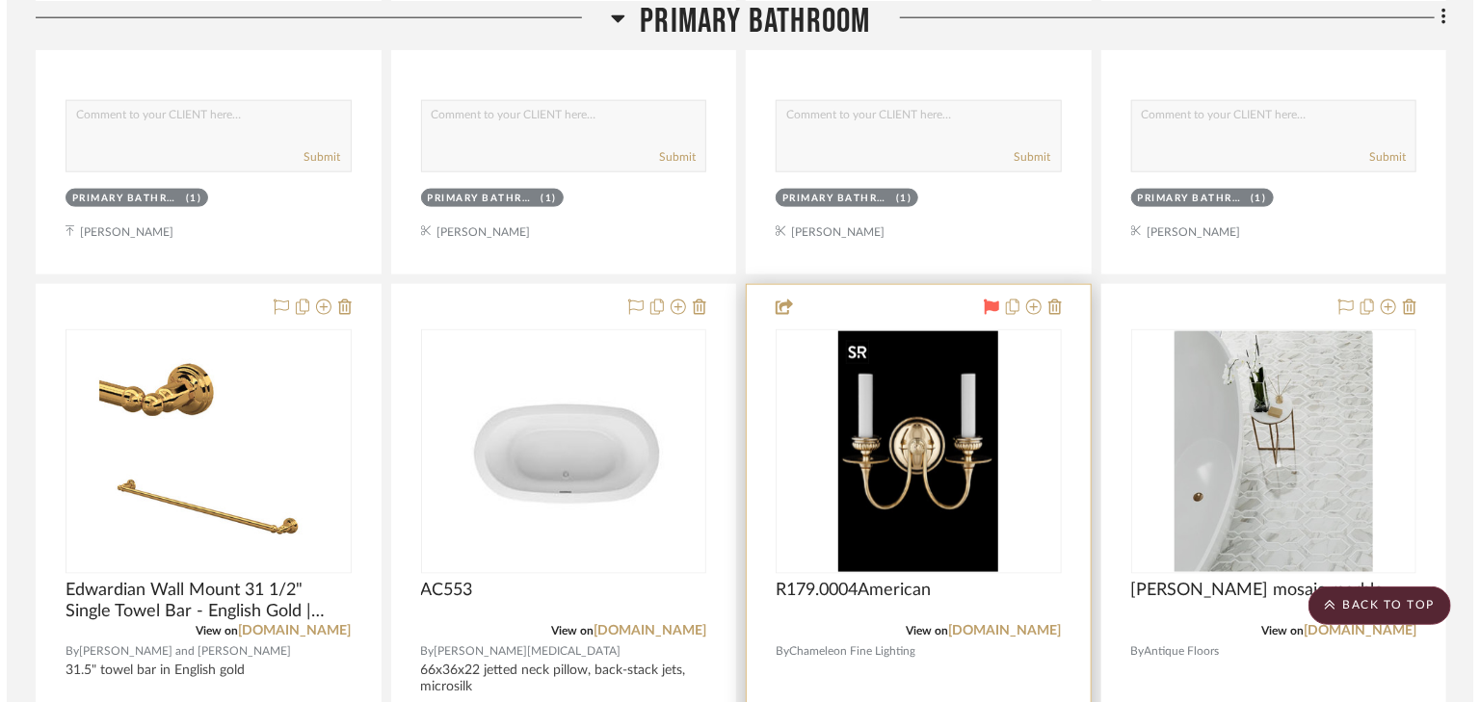
scroll to position [0, 0]
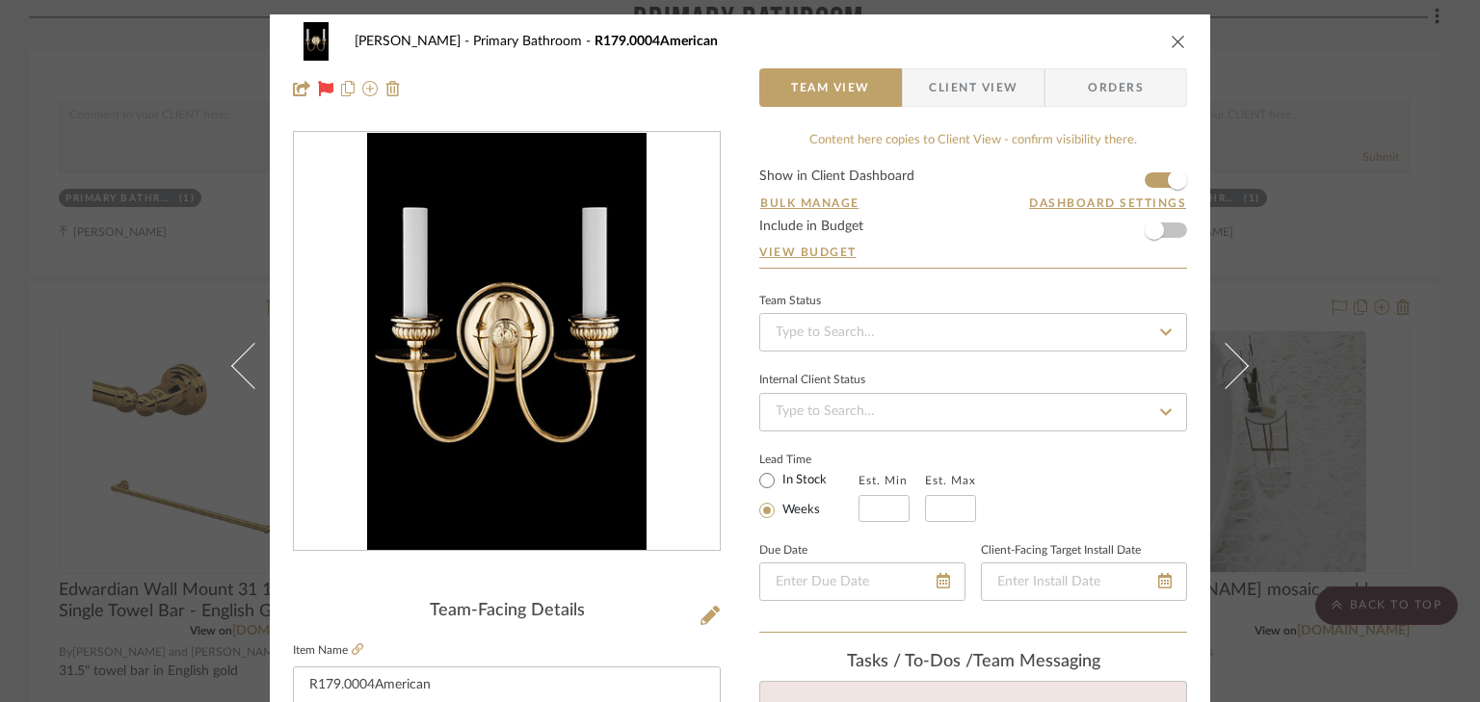
click at [1141, 183] on form "Show in Client Dashboard Bulk Manage Dashboard Settings Include in Budget View …" at bounding box center [973, 219] width 428 height 98
click at [1145, 178] on form "Show in Client Dashboard Bulk Manage Dashboard Settings Include in Budget View …" at bounding box center [973, 219] width 428 height 98
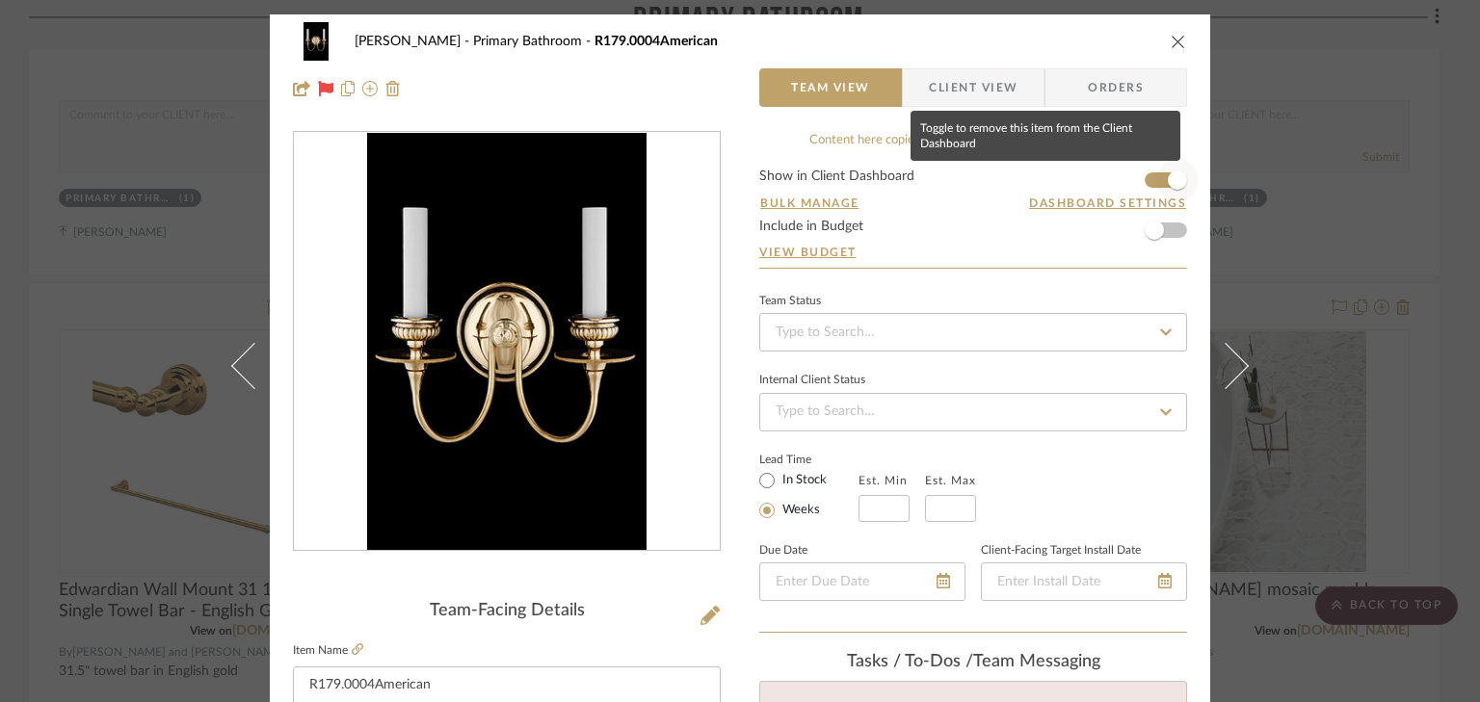
click at [1156, 176] on span "button" at bounding box center [1177, 180] width 42 height 42
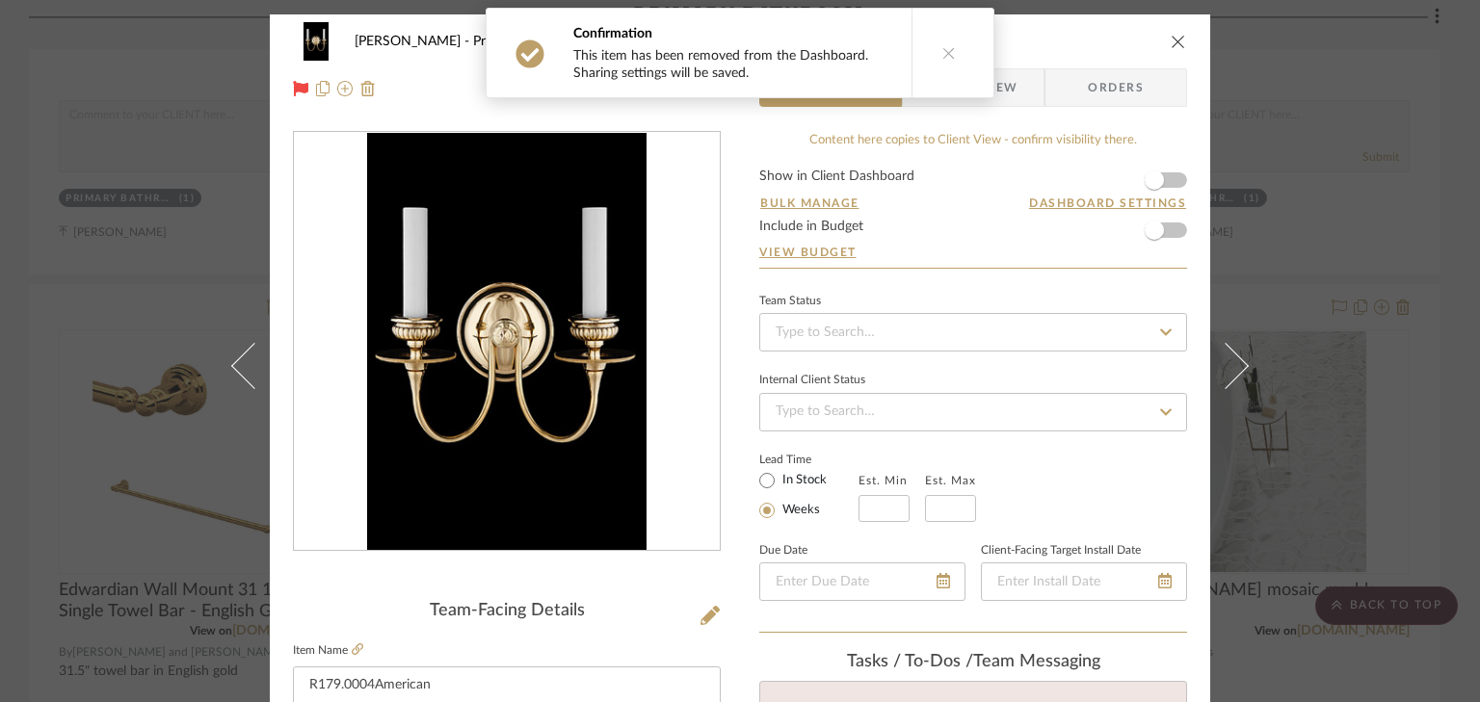
click at [1318, 254] on div "Smith - Deloache Primary Bathroom R179.0004American Team View Client View Order…" at bounding box center [740, 351] width 1480 height 702
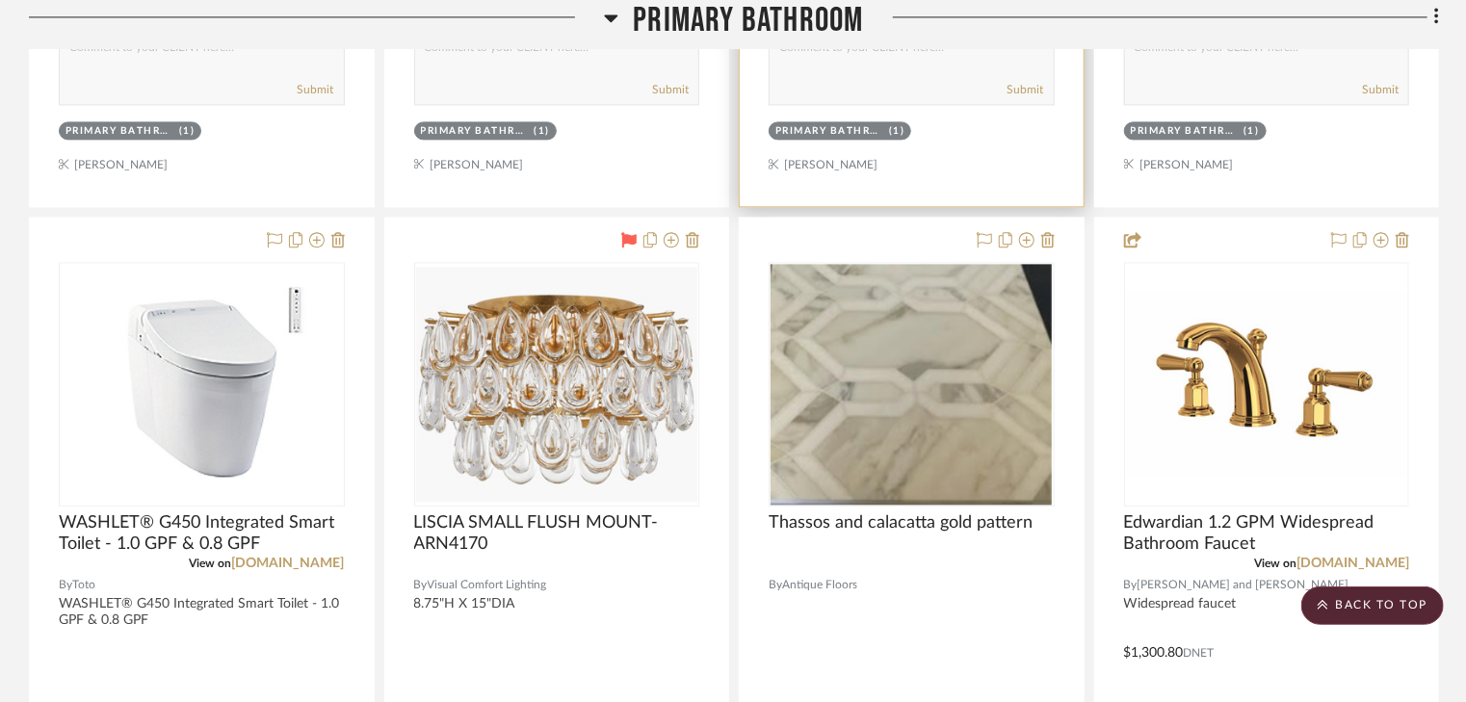
scroll to position [5780, 0]
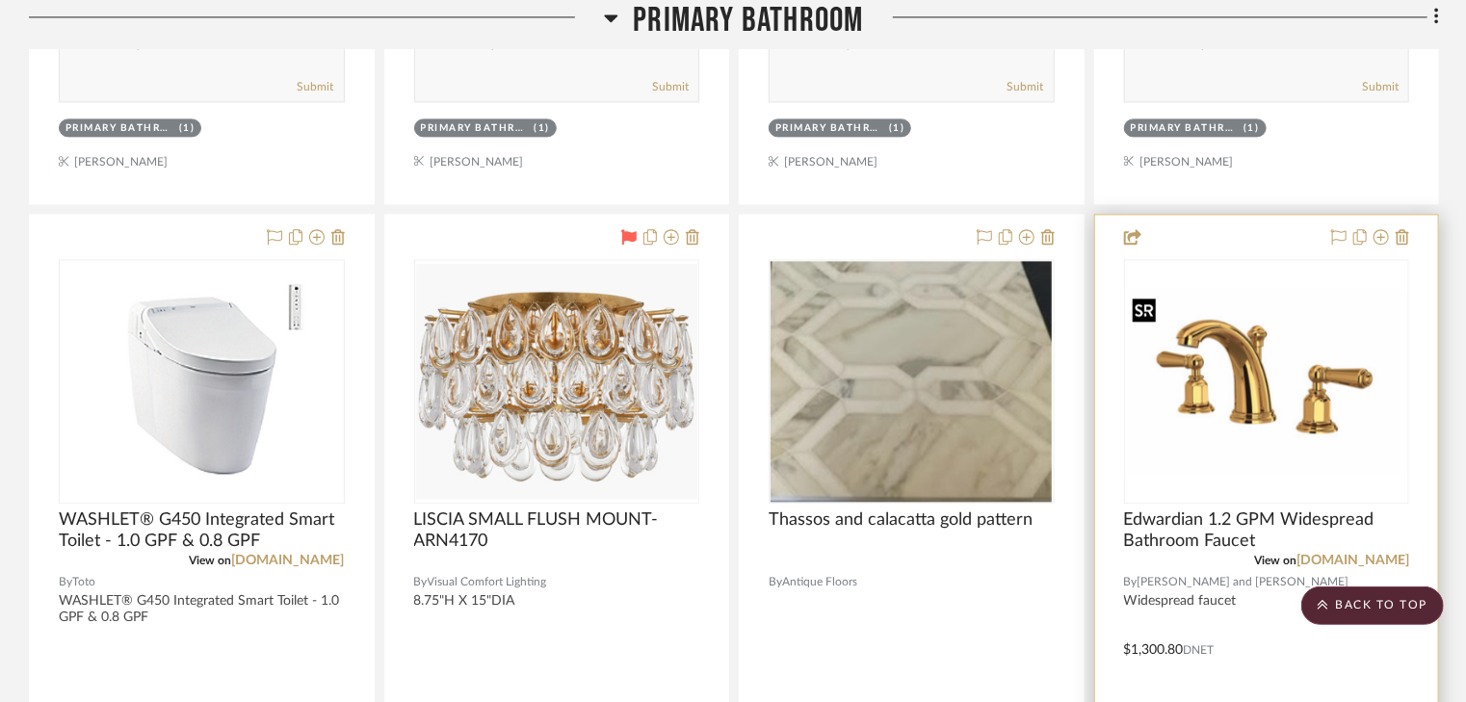
click at [0, 0] on img at bounding box center [0, 0] width 0 height 0
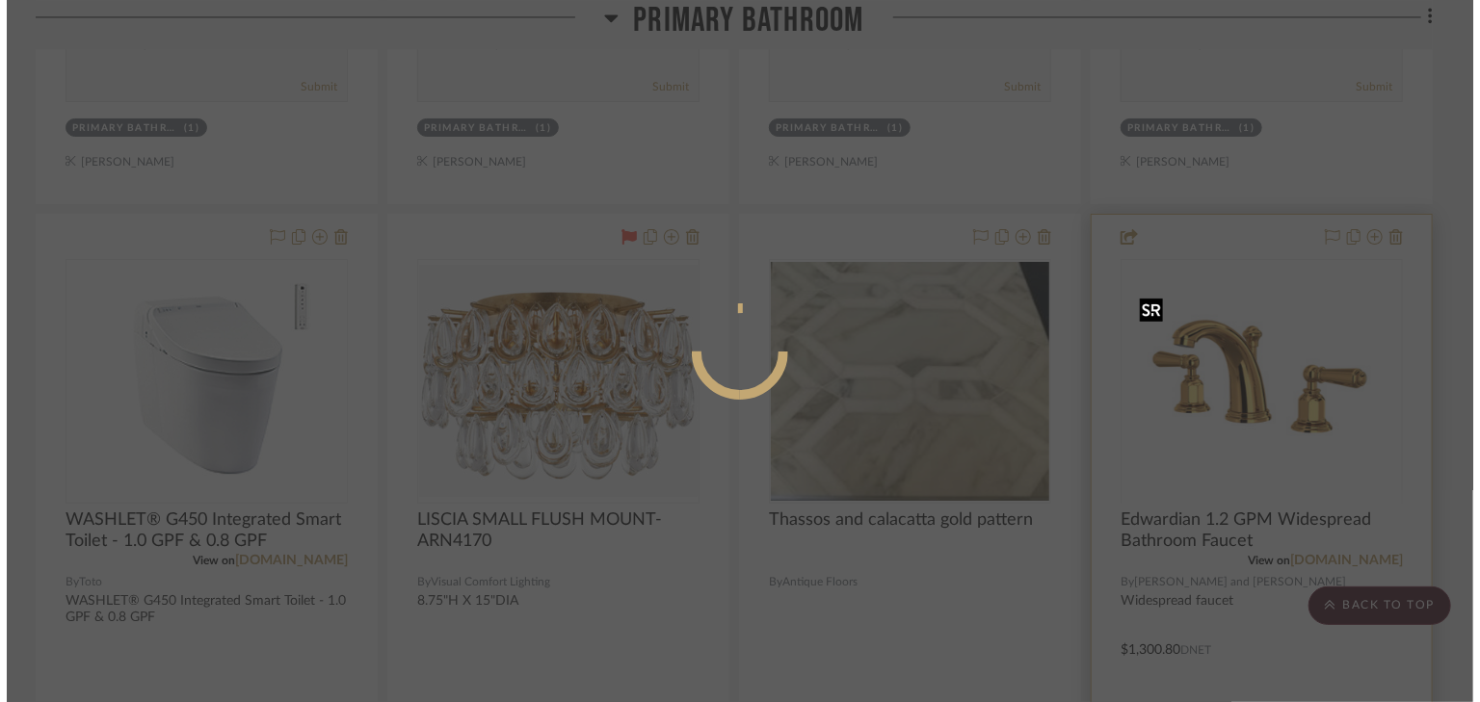
scroll to position [0, 0]
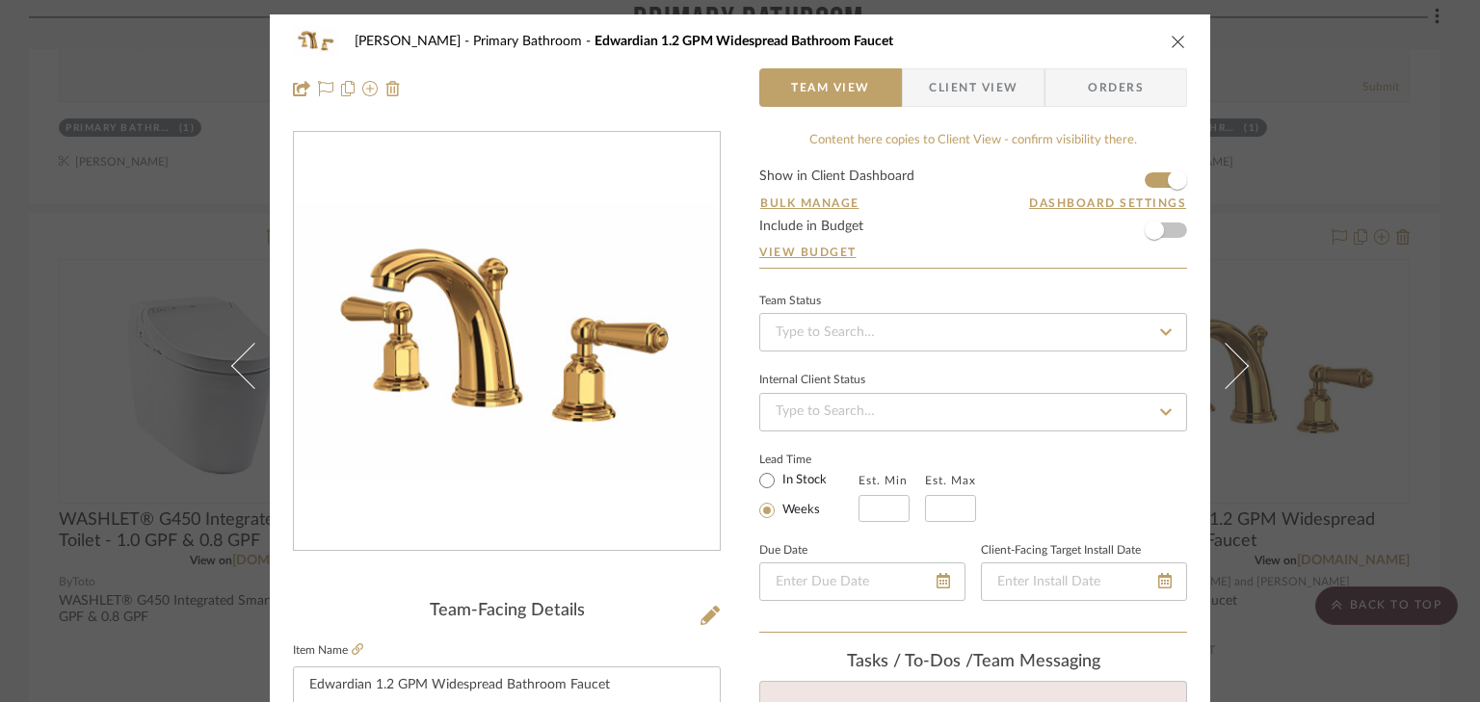
click at [1147, 175] on form "Show in Client Dashboard Bulk Manage Dashboard Settings Include in Budget View …" at bounding box center [973, 219] width 428 height 98
click at [1148, 178] on form "Show in Client Dashboard Bulk Manage Dashboard Settings Include in Budget View …" at bounding box center [973, 219] width 428 height 98
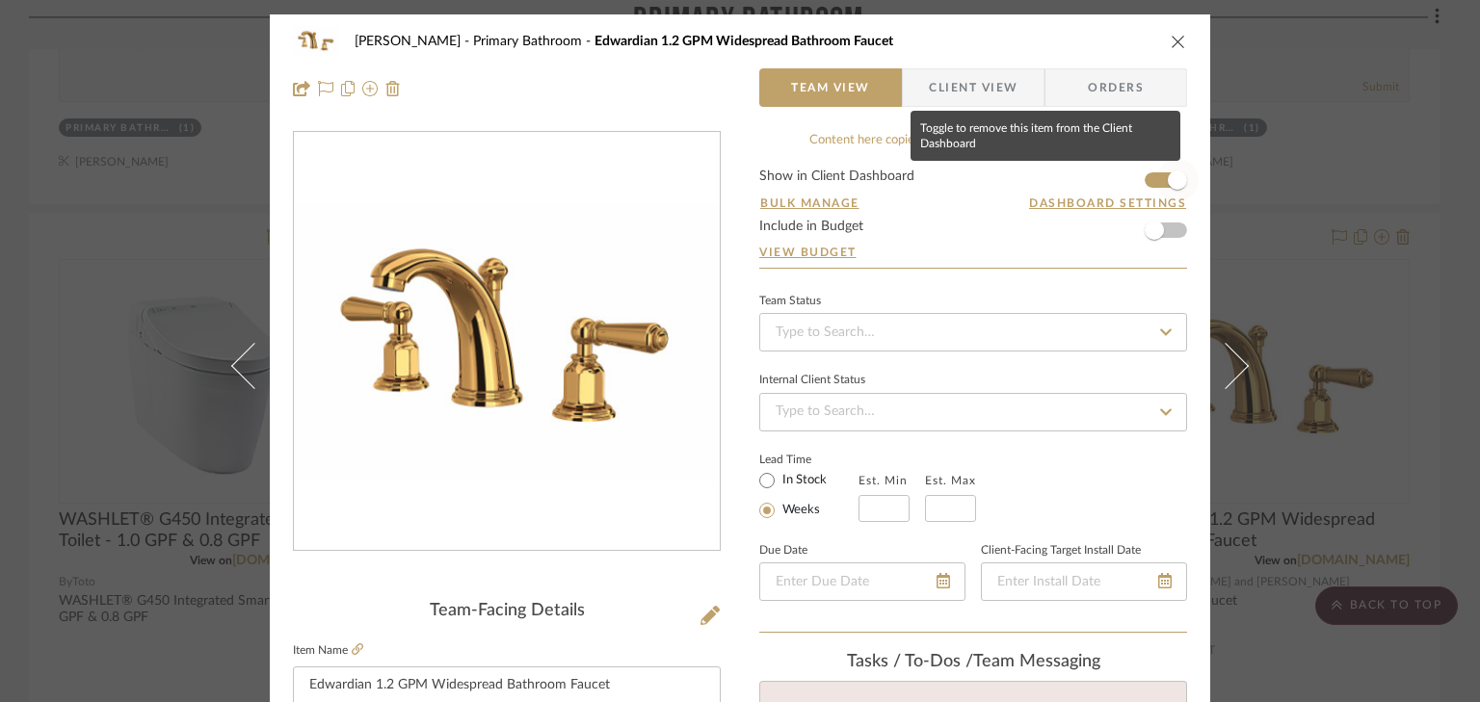
click at [1156, 177] on span "button" at bounding box center [1177, 180] width 42 height 42
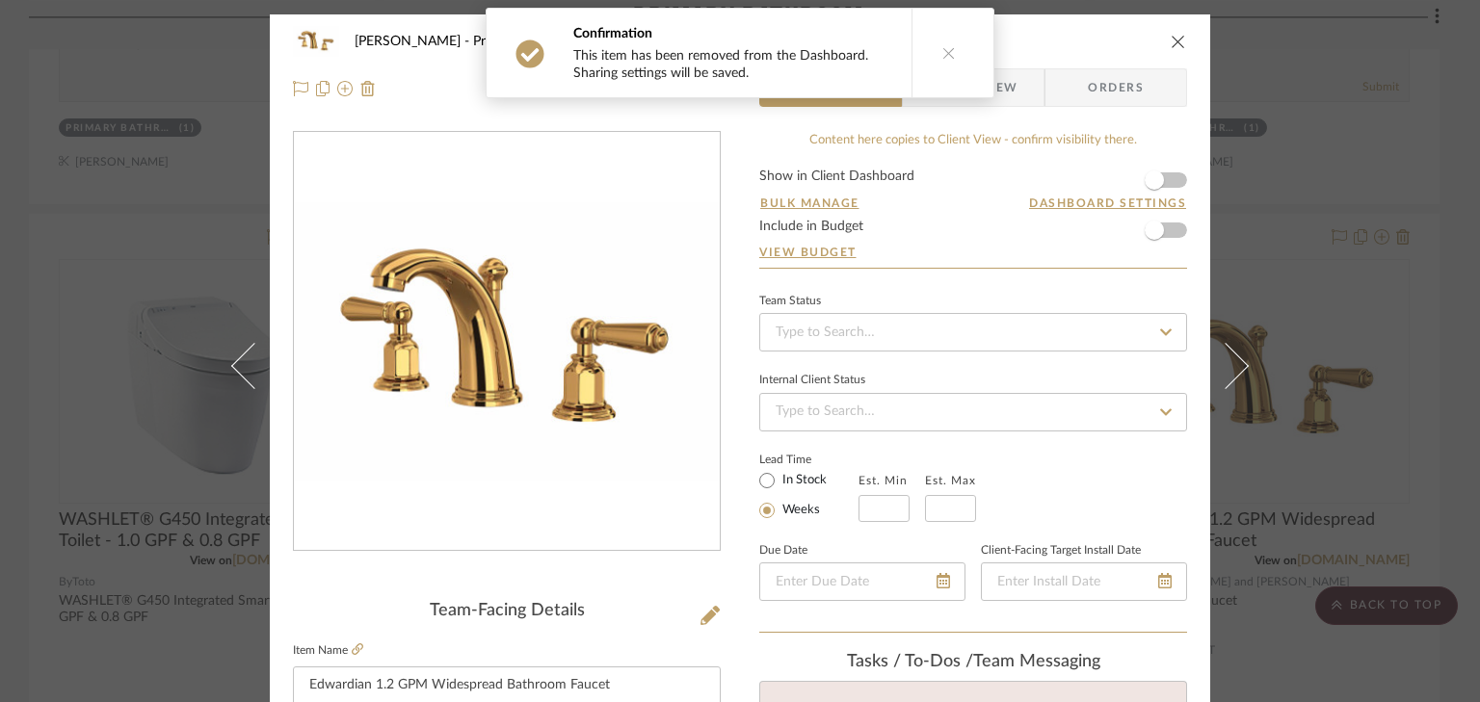
click at [1333, 272] on div "Smith - Deloache Primary Bathroom Edwardian 1.2 GPM Widespread Bathroom Faucet …" at bounding box center [740, 351] width 1480 height 702
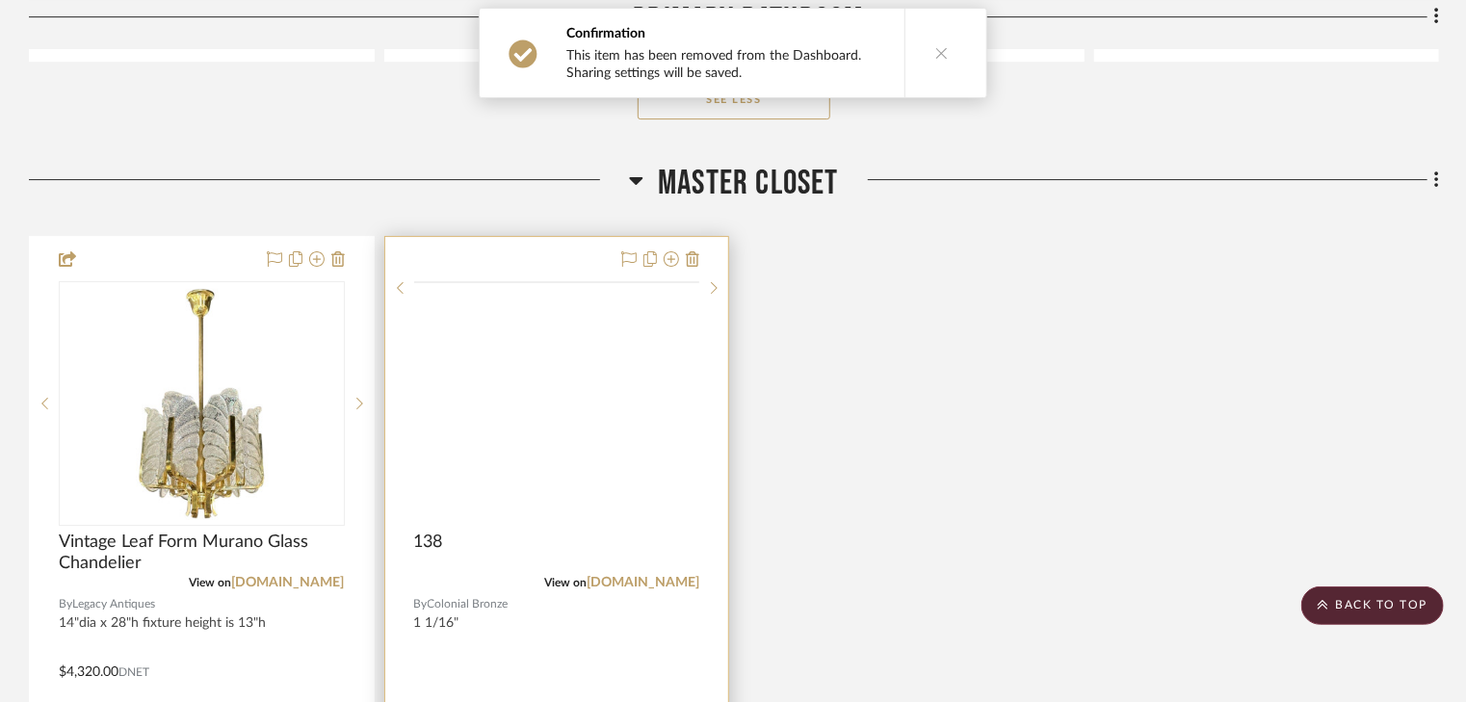
scroll to position [6782, 0]
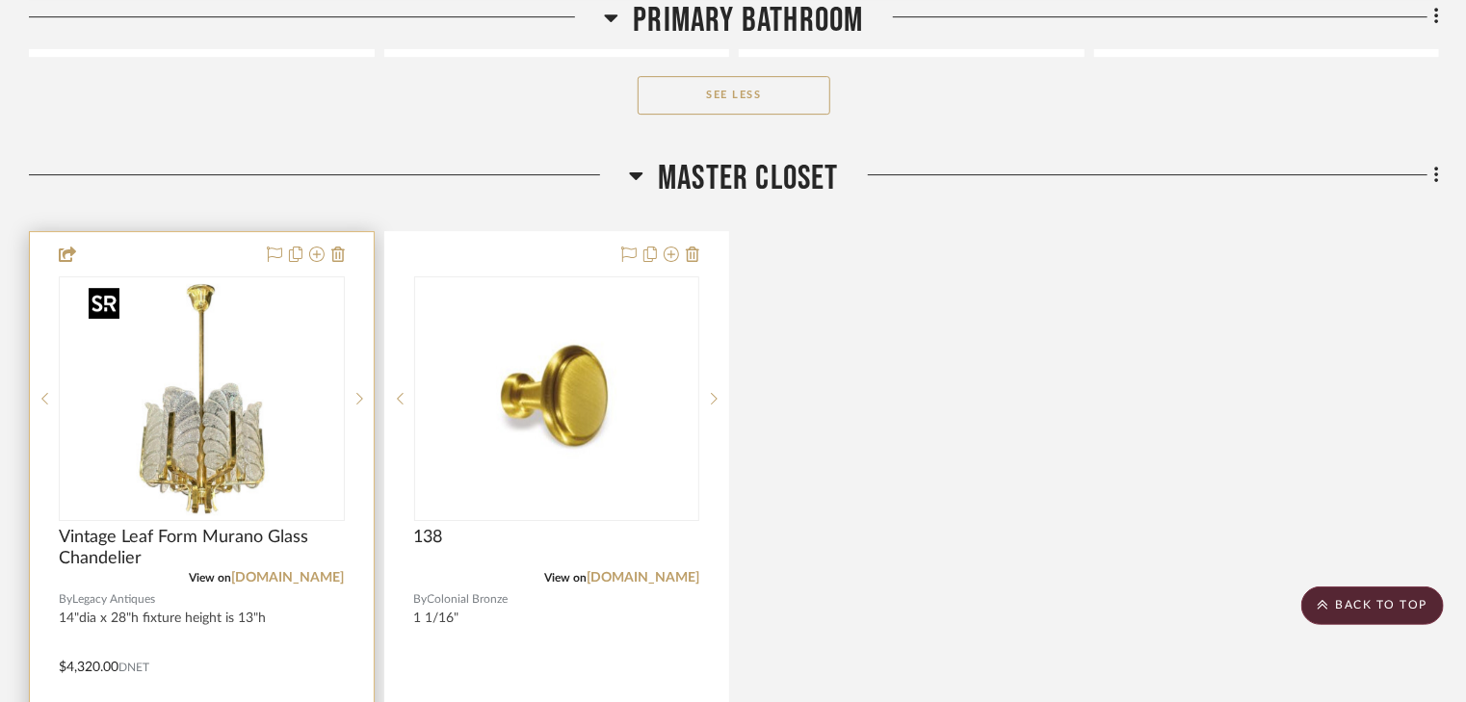
click at [208, 385] on img "0" at bounding box center [201, 398] width 241 height 241
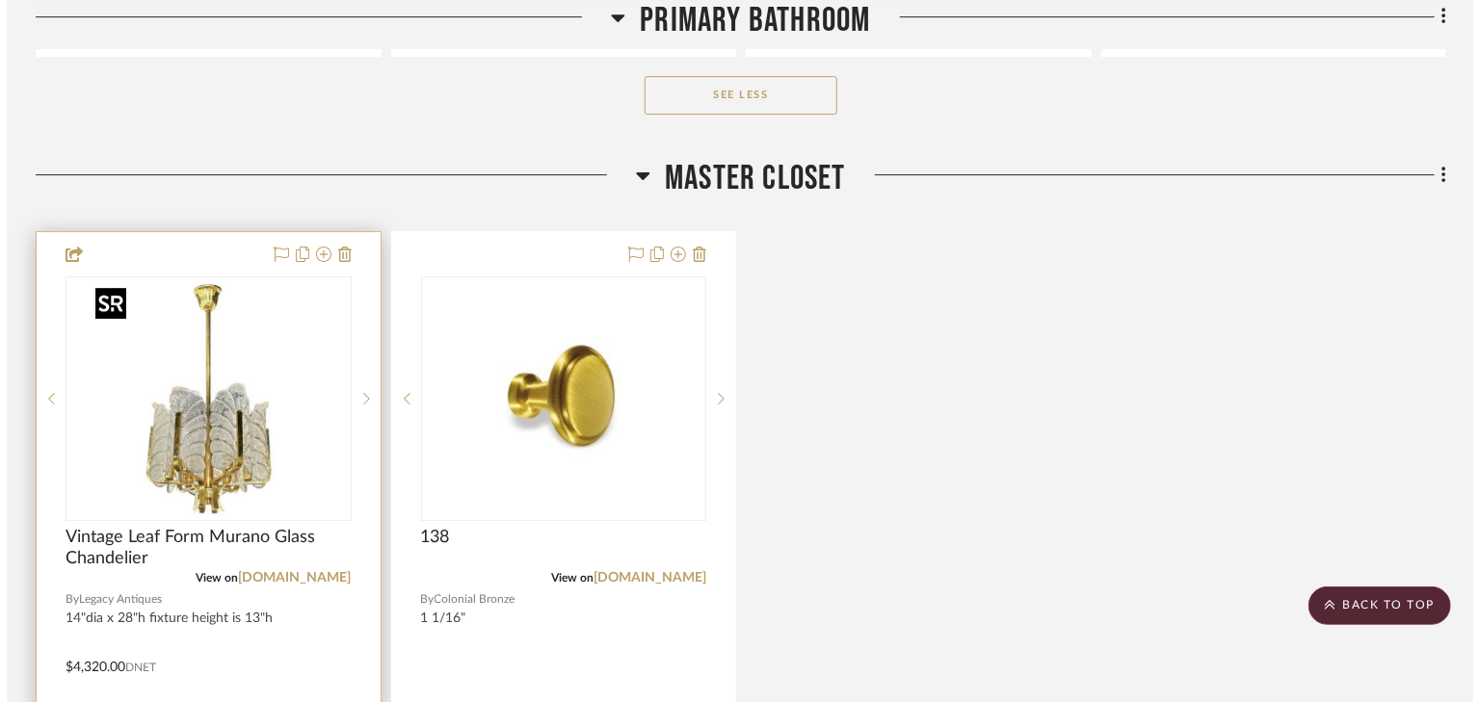
scroll to position [0, 0]
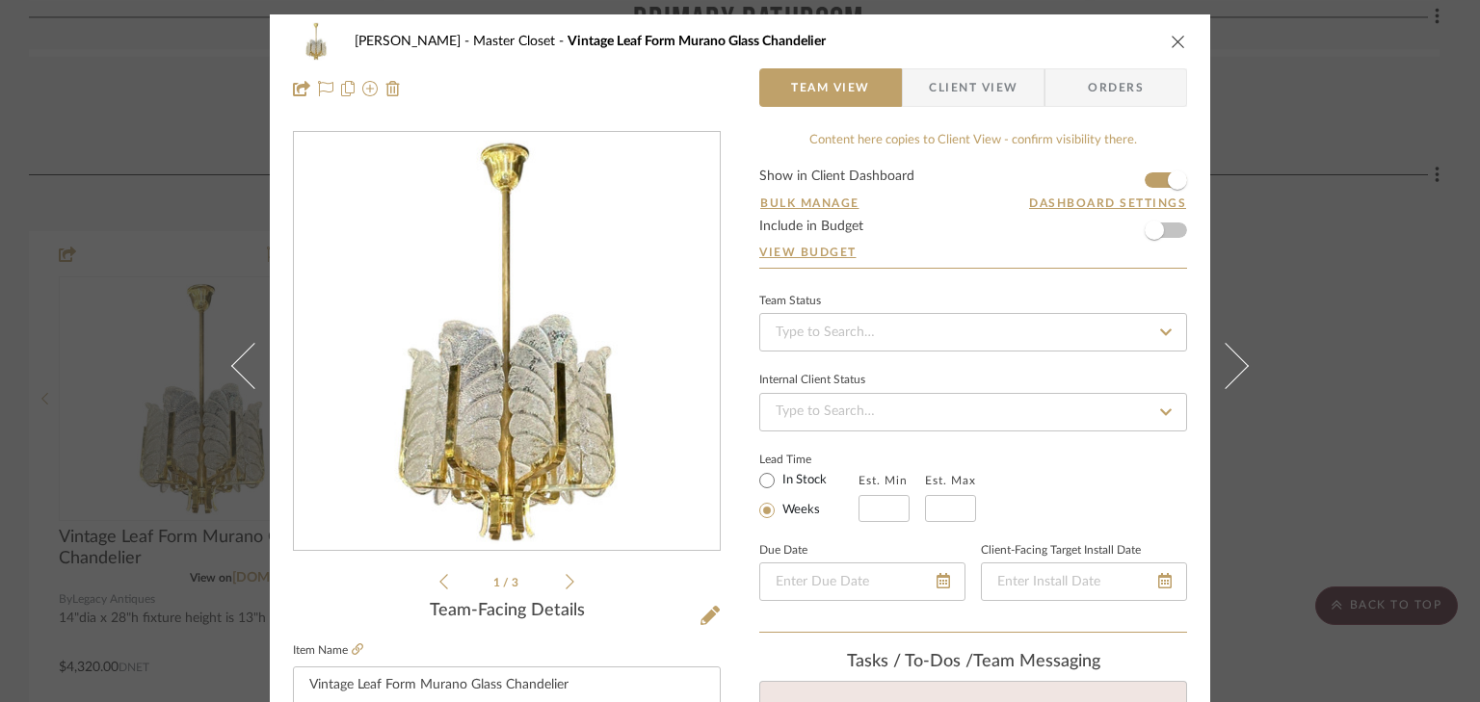
click at [1148, 176] on form "Show in Client Dashboard Bulk Manage Dashboard Settings Include in Budget View …" at bounding box center [973, 219] width 428 height 98
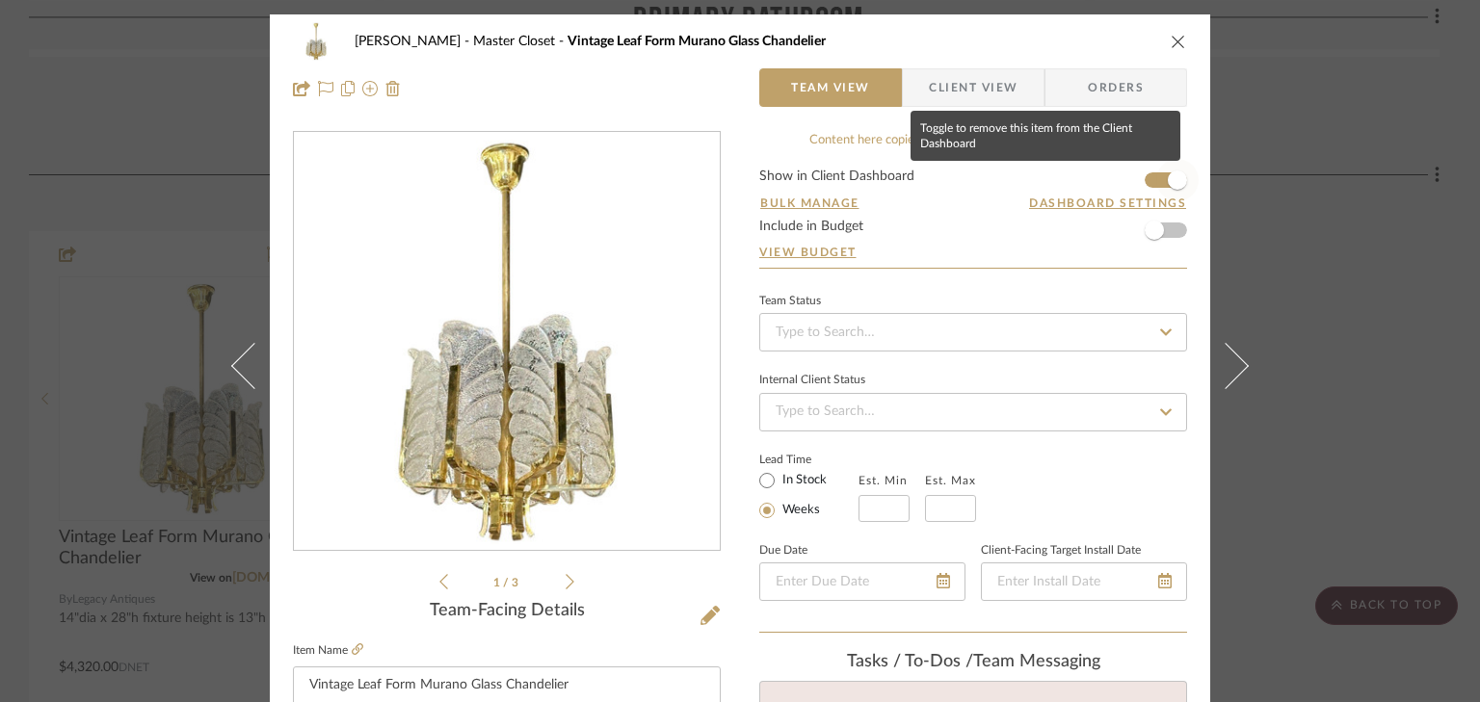
click at [1156, 177] on span "button" at bounding box center [1177, 180] width 42 height 42
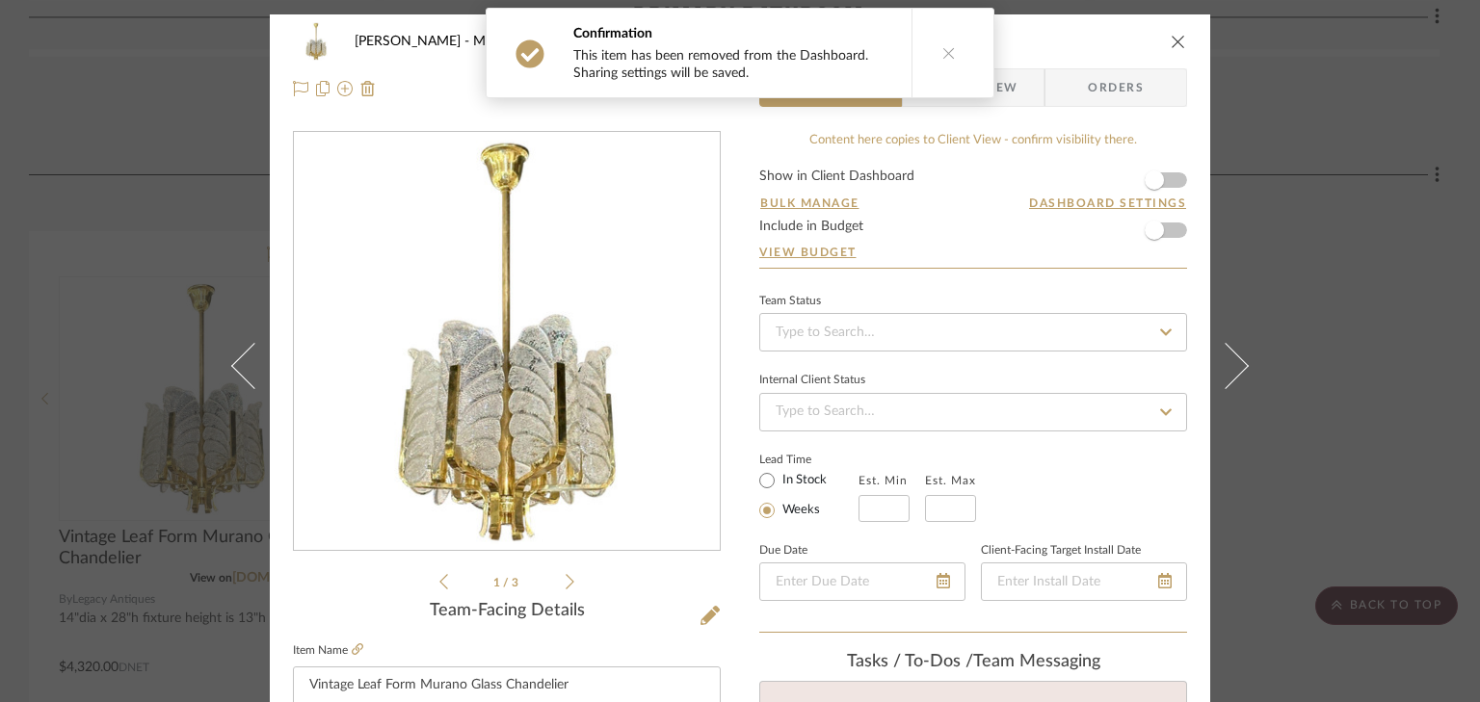
click at [1328, 397] on div "Smith - Deloache Master Closet Vintage Leaf Form Murano Glass Chandelier Team V…" at bounding box center [740, 351] width 1480 height 702
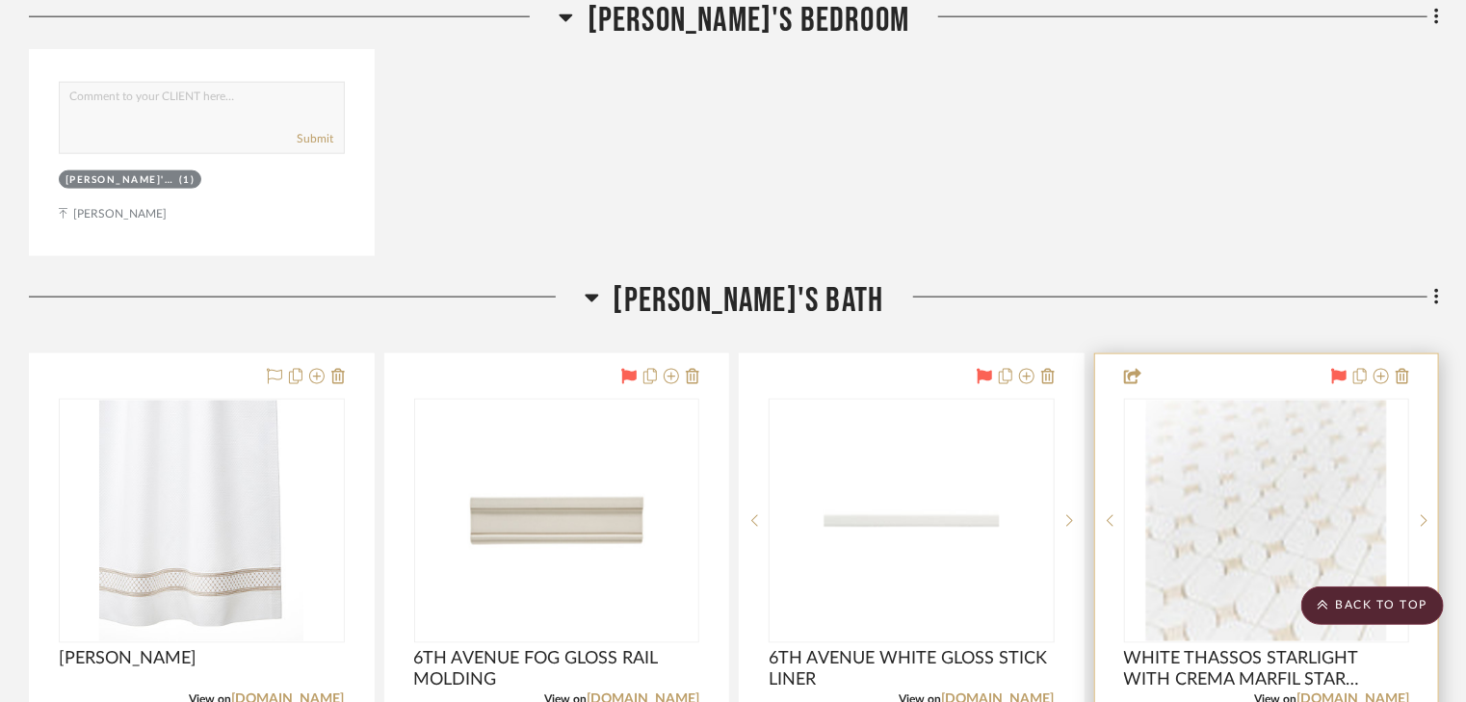
scroll to position [8632, 0]
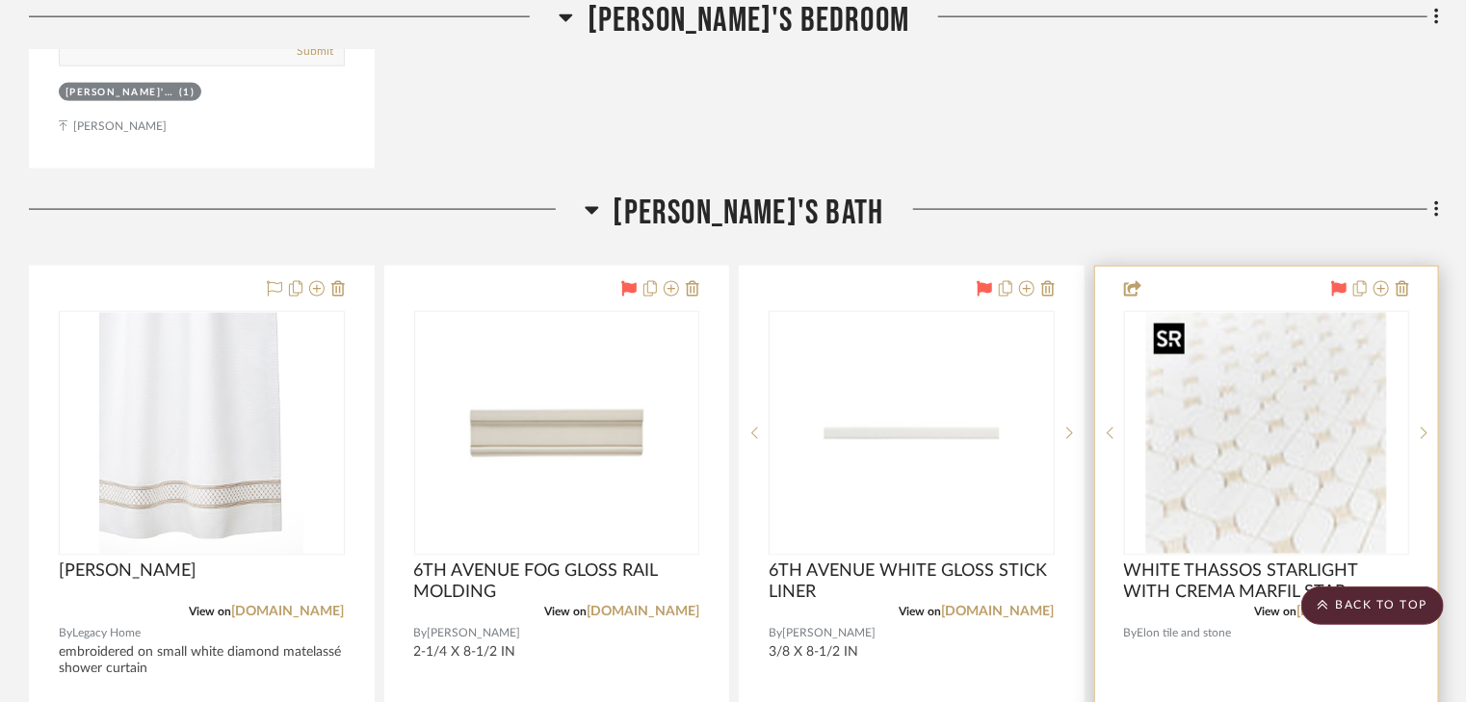
click at [1291, 403] on img "0" at bounding box center [1266, 433] width 241 height 241
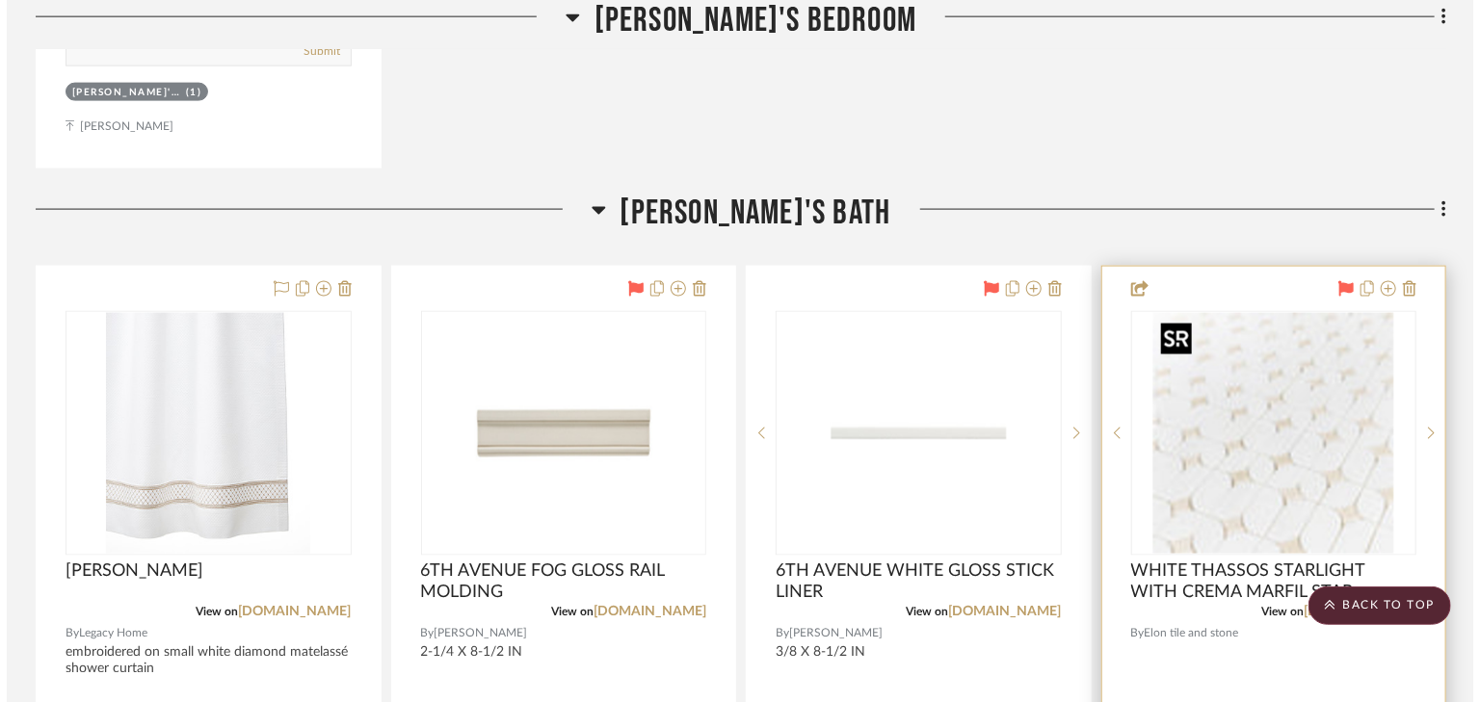
scroll to position [0, 0]
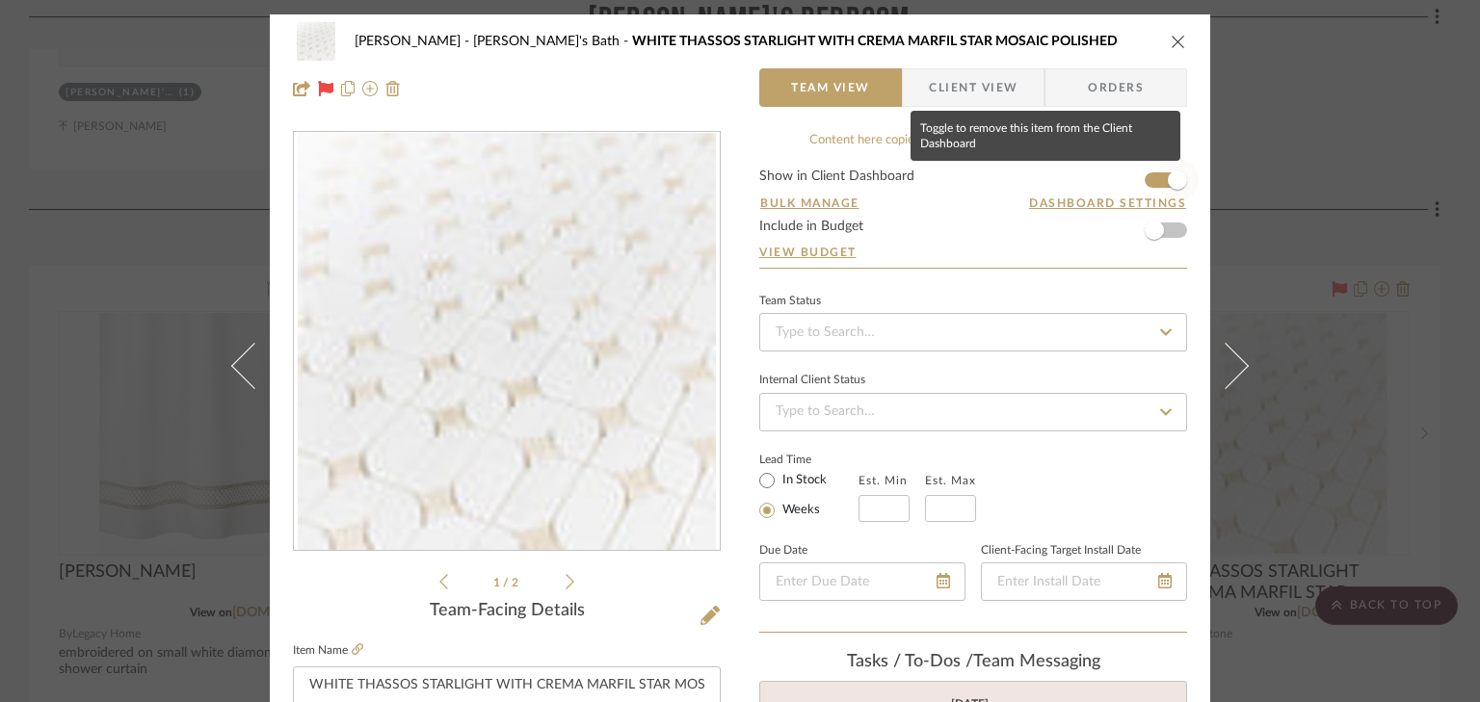
click at [1156, 176] on span "button" at bounding box center [1177, 180] width 42 height 42
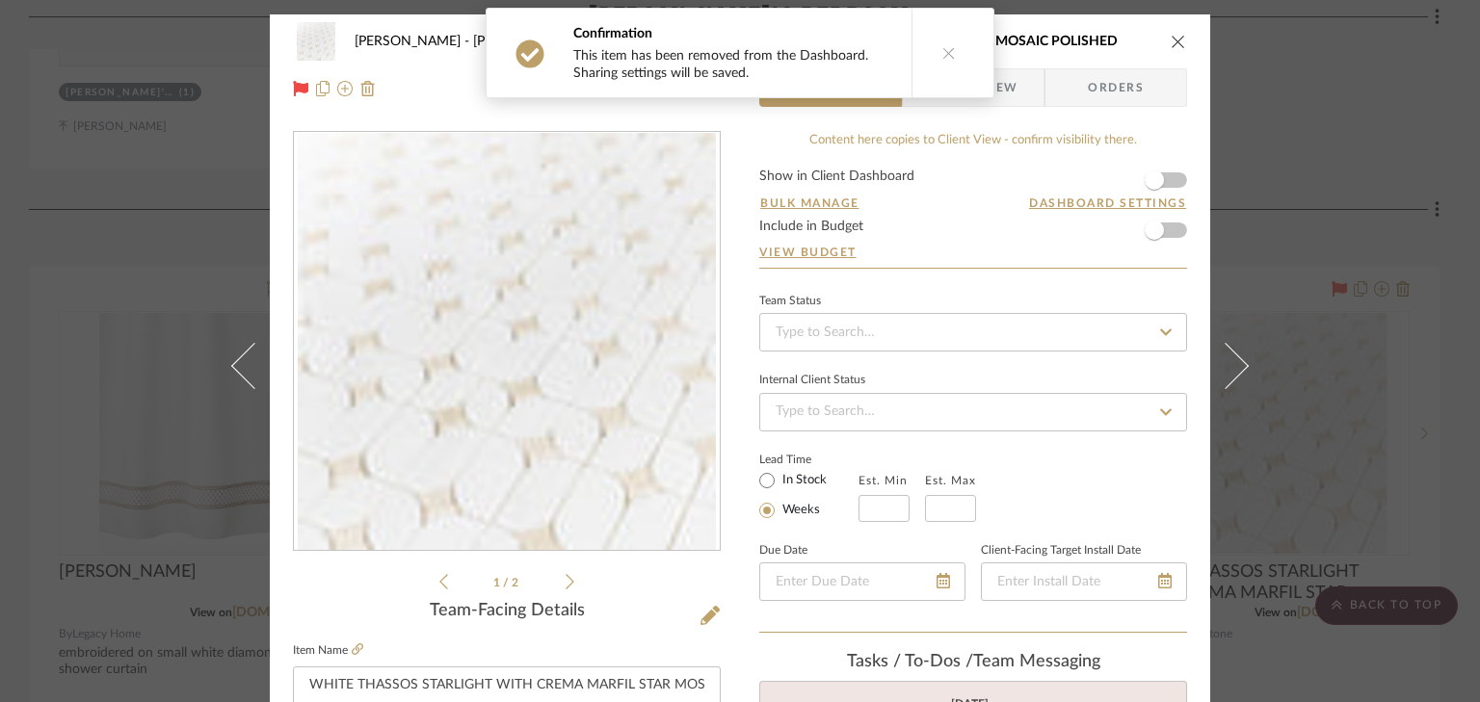
click at [1370, 131] on div "Smith - Deloache Margaret's Bath WHITE THASSOS STARLIGHT WITH CREMA MARFIL STAR…" at bounding box center [740, 351] width 1480 height 702
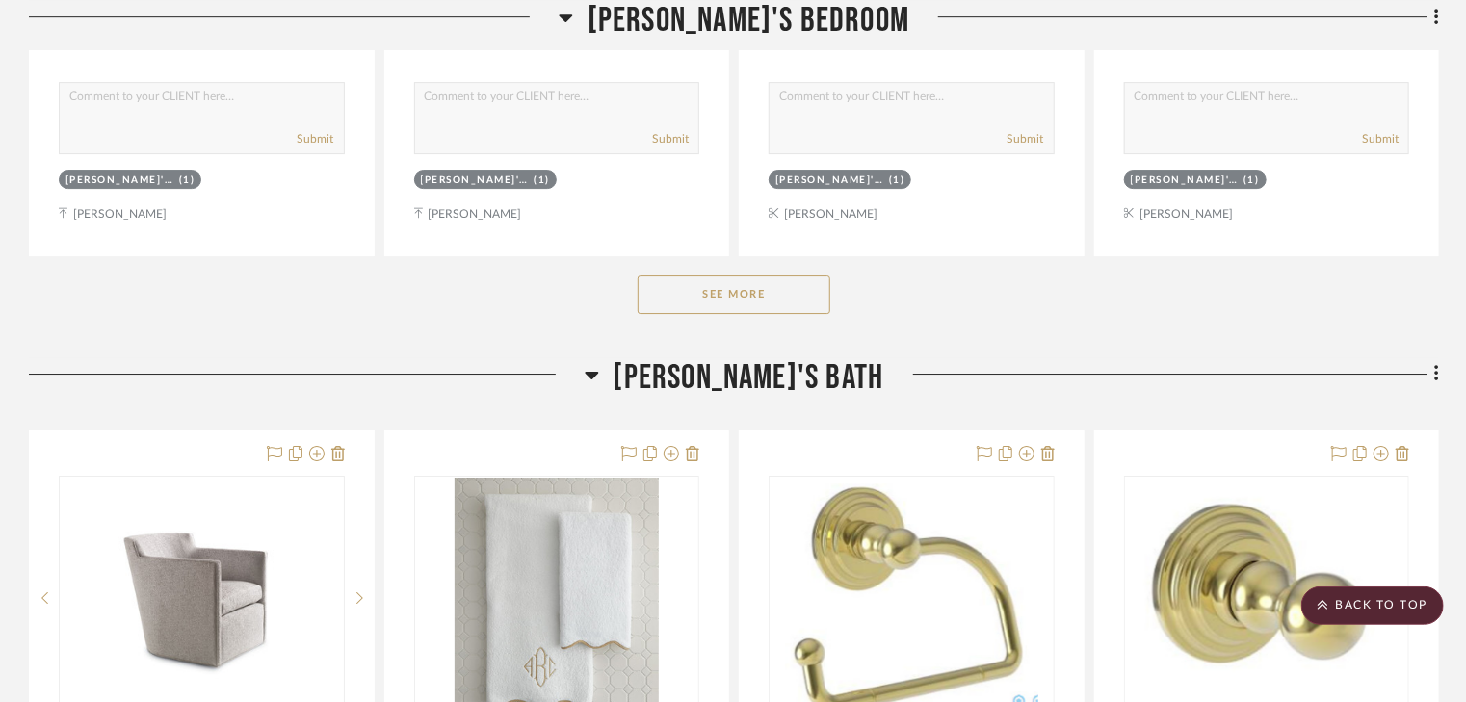
scroll to position [10481, 0]
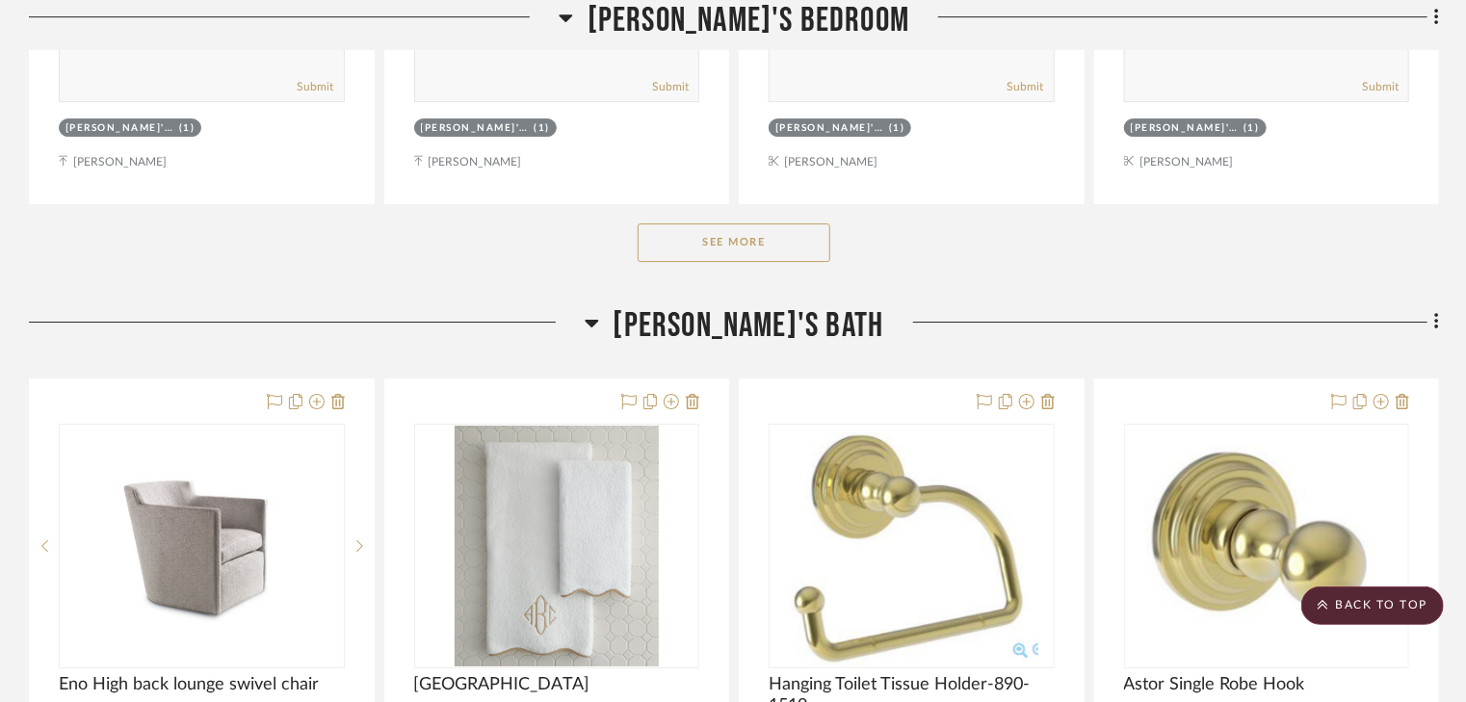
click at [776, 252] on button "See More" at bounding box center [734, 243] width 193 height 39
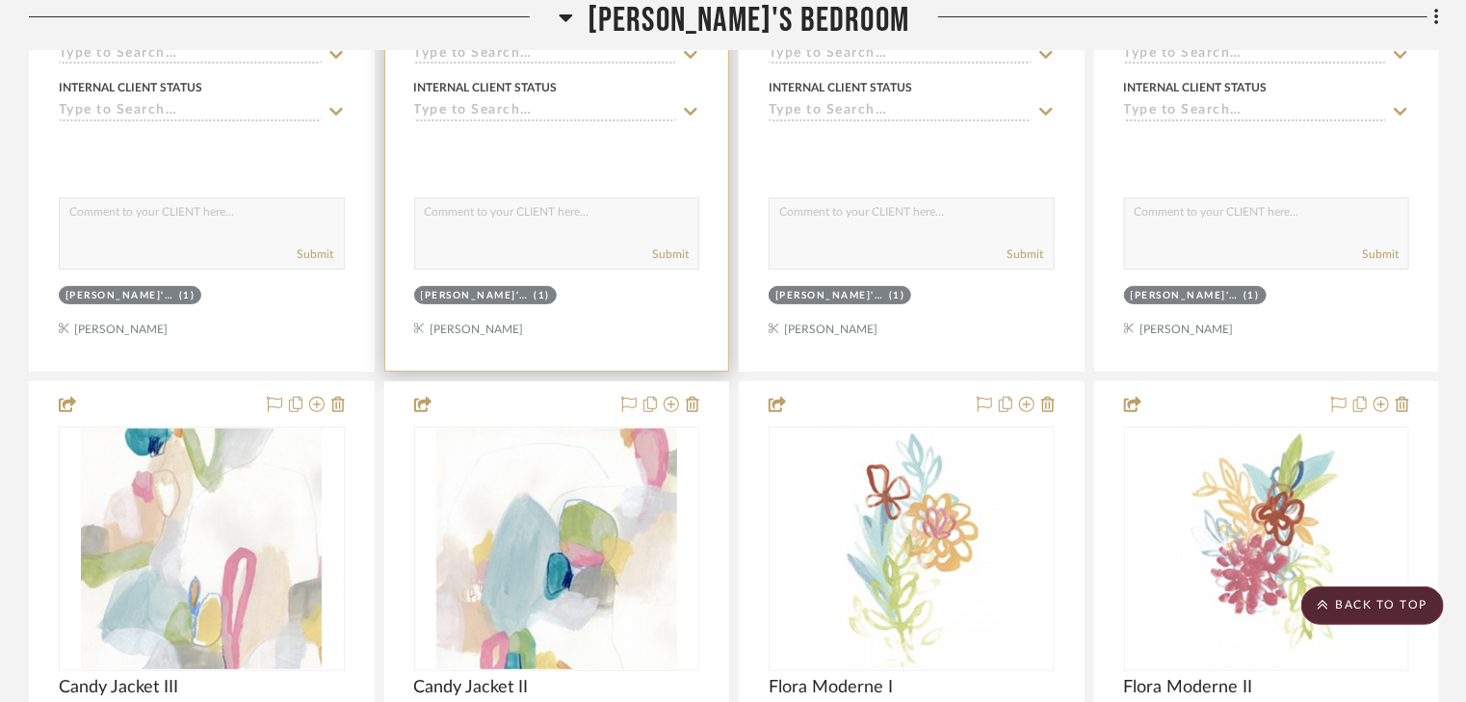
scroll to position [11175, 0]
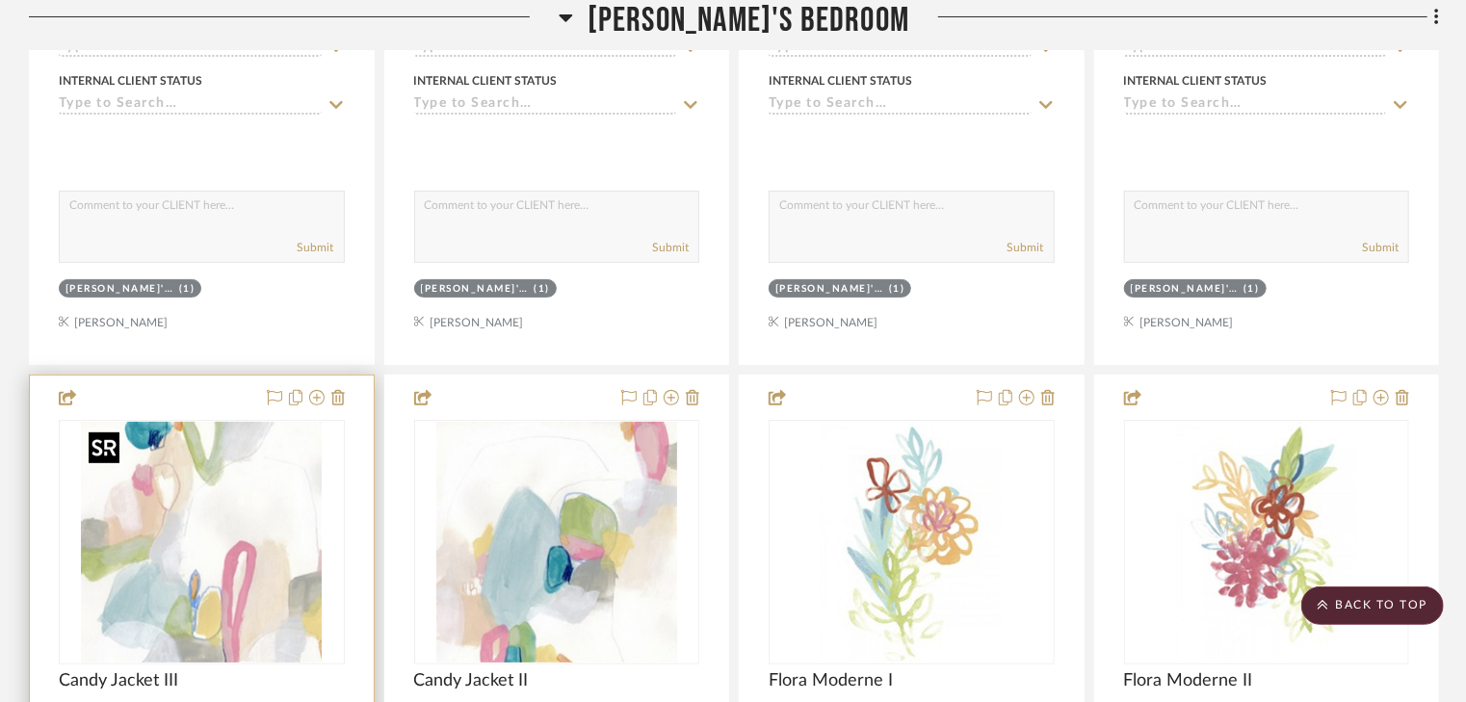
click at [0, 0] on img at bounding box center [0, 0] width 0 height 0
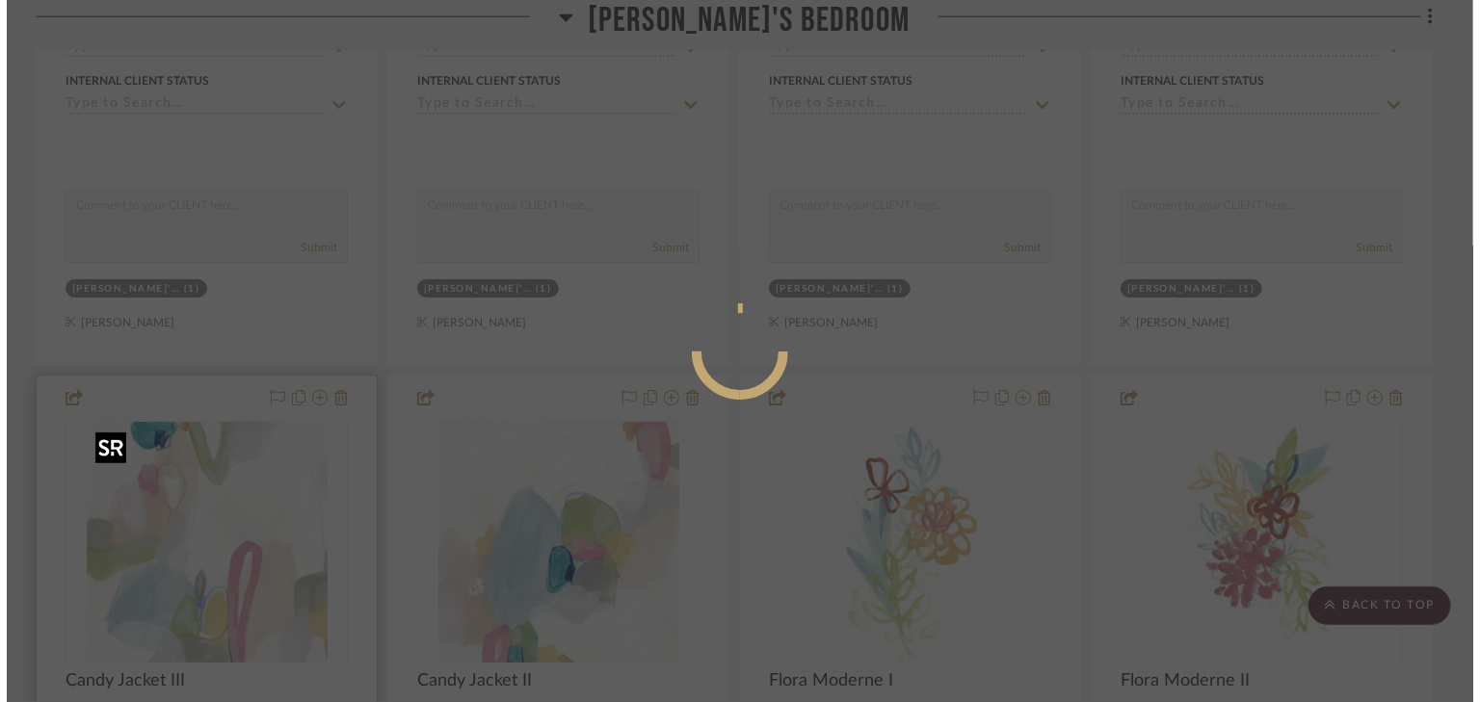
scroll to position [0, 0]
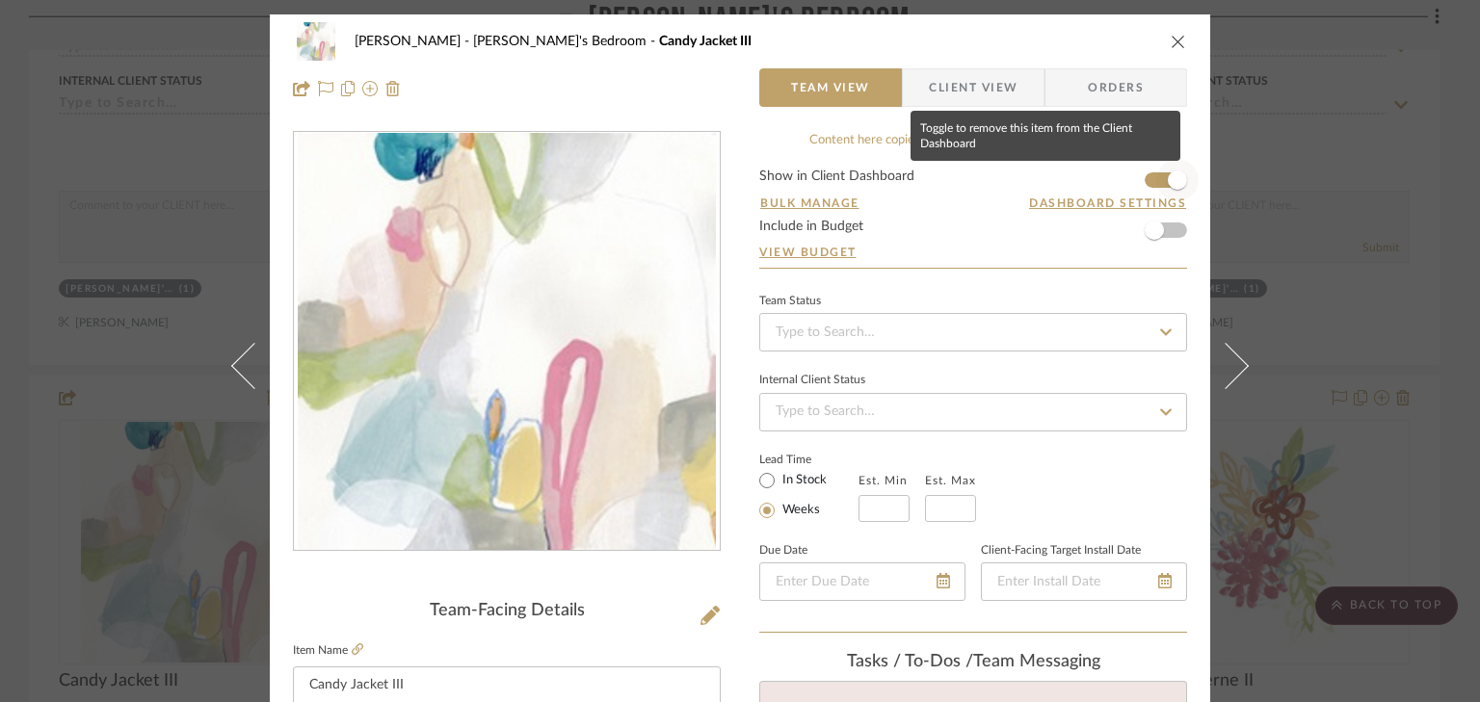
click at [1156, 179] on span "button" at bounding box center [1177, 180] width 42 height 42
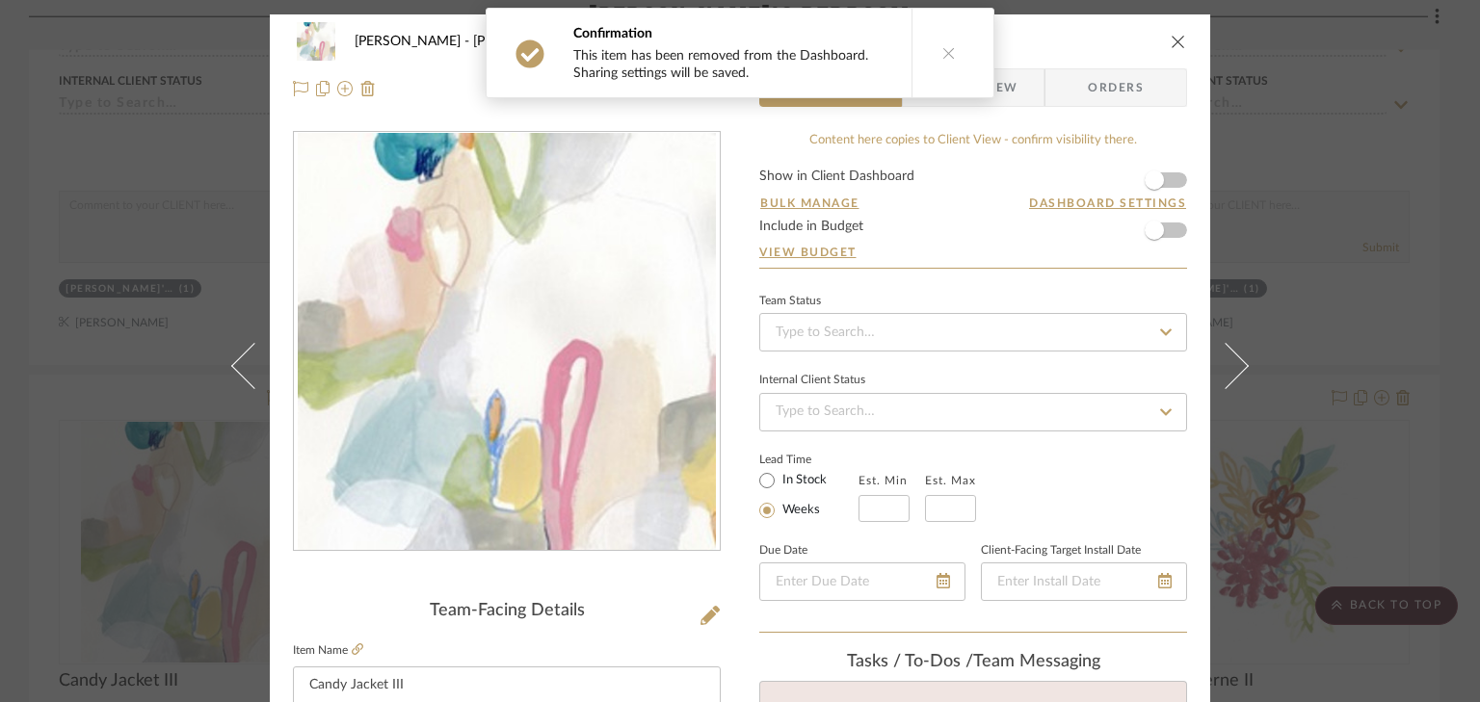
click at [1349, 200] on div "Smith - Deloache Kate's Bedroom Candy Jacket III Team View Client View Orders T…" at bounding box center [740, 351] width 1480 height 702
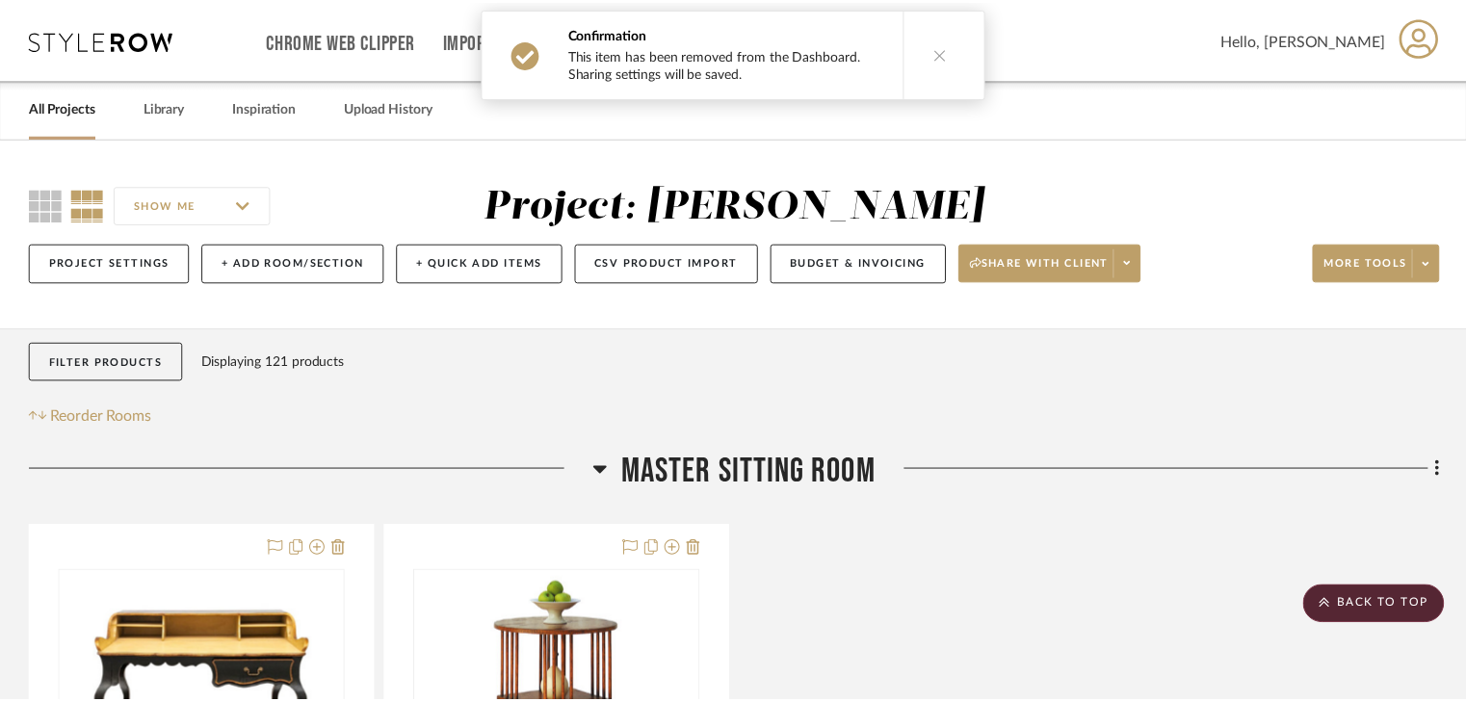
scroll to position [11175, 0]
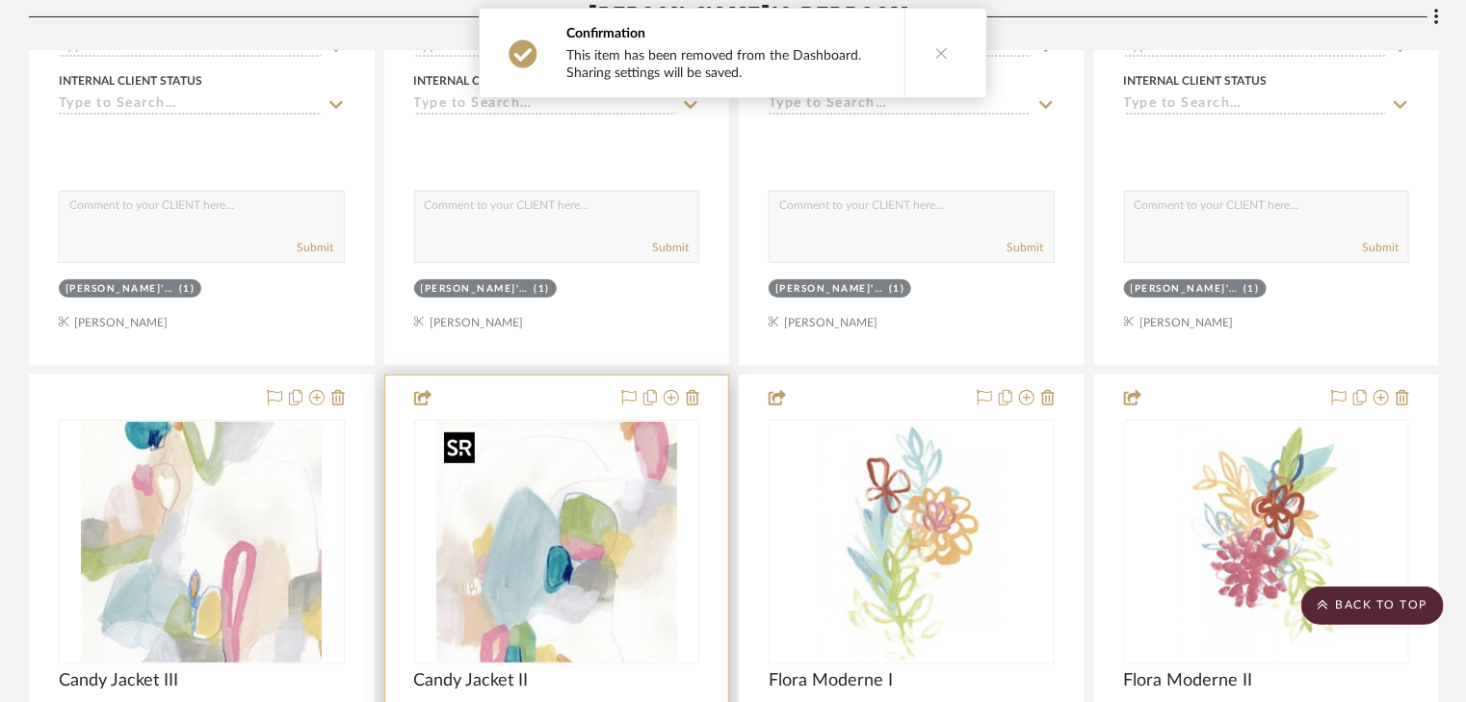
click at [525, 561] on img "0" at bounding box center [556, 542] width 241 height 241
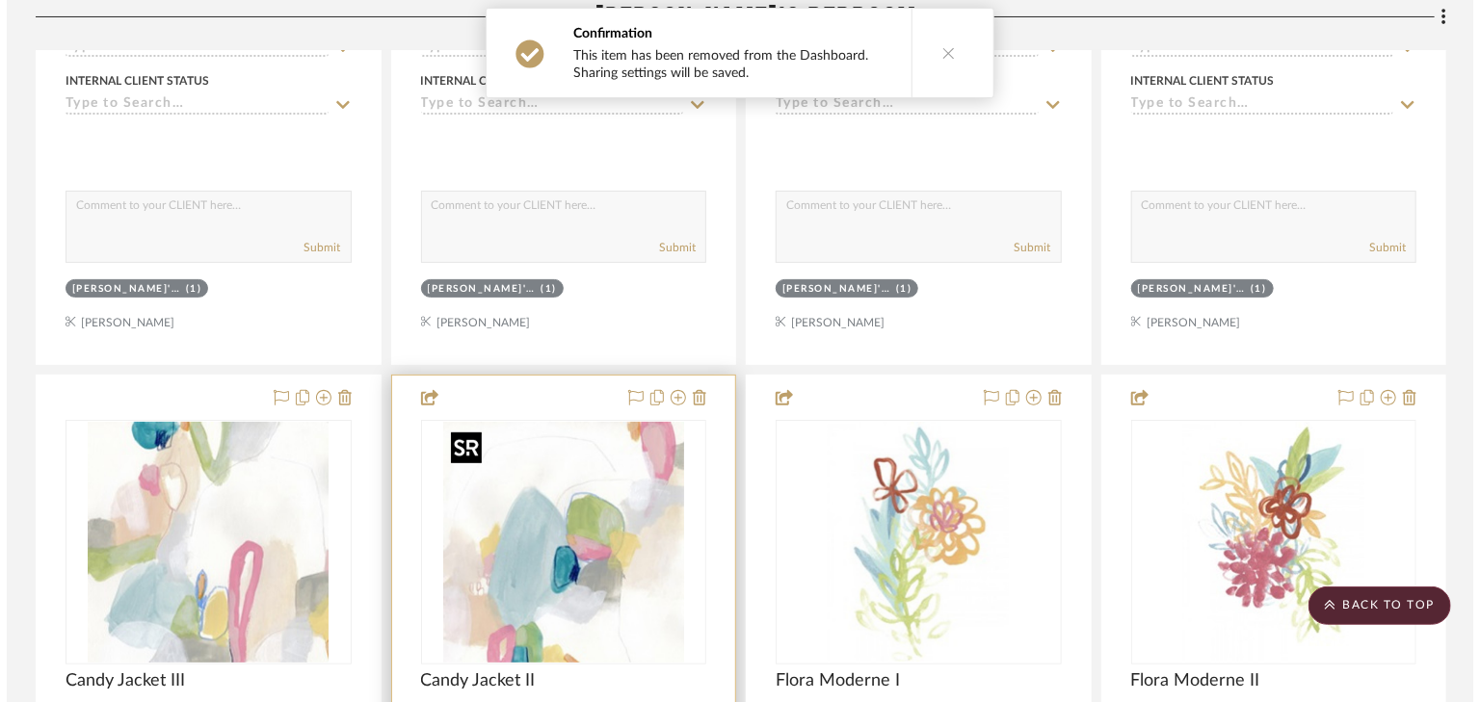
scroll to position [0, 0]
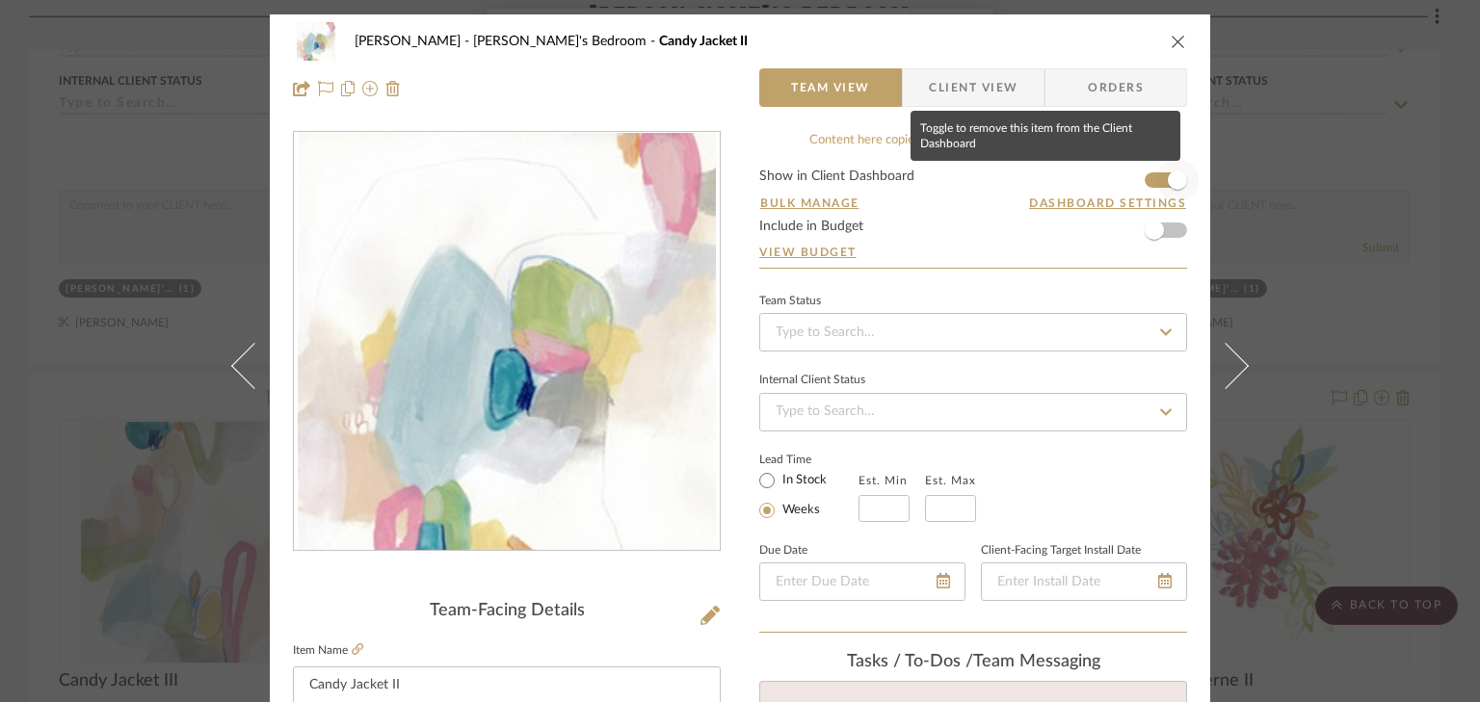
click at [1156, 179] on span "button" at bounding box center [1177, 180] width 42 height 42
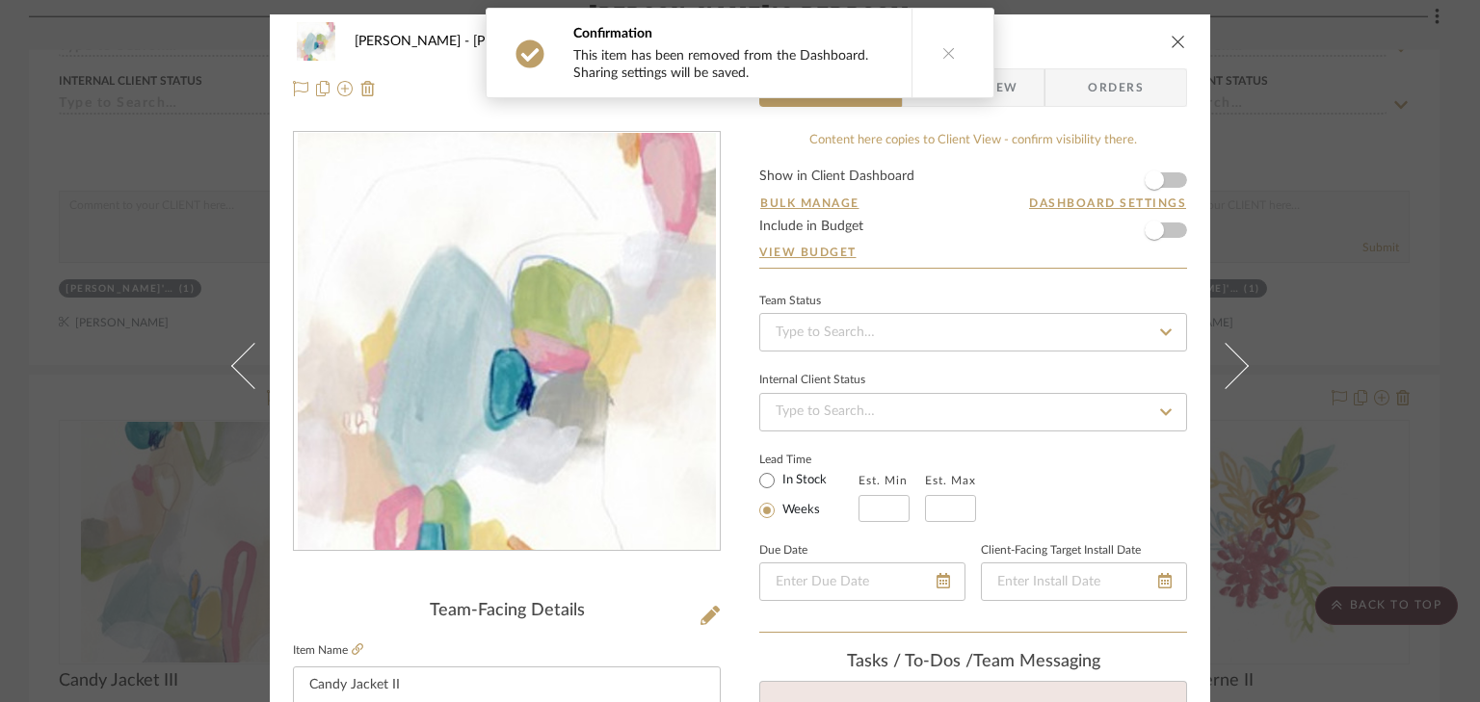
click at [1354, 202] on div "Smith - Deloache Kate's Bedroom Candy Jacket II Team View Client View Orders Te…" at bounding box center [740, 351] width 1480 height 702
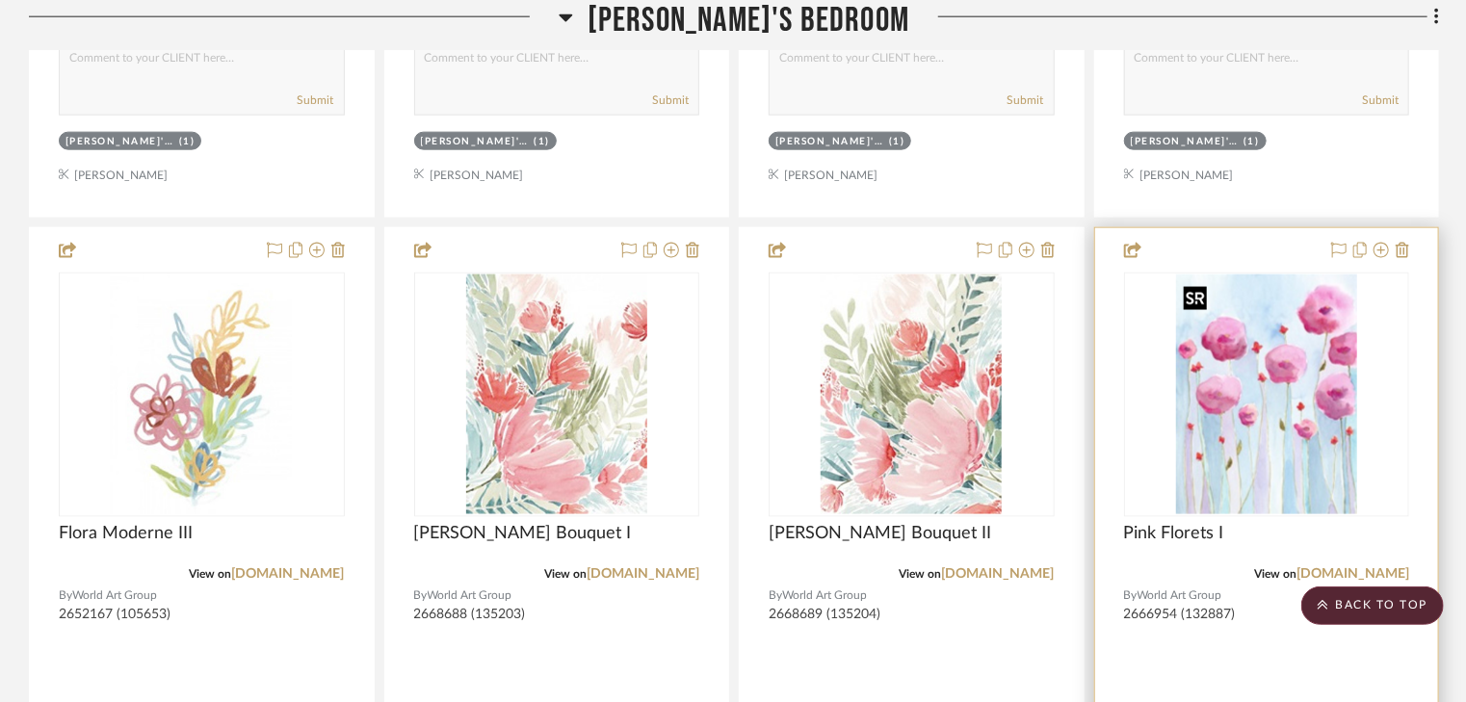
scroll to position [12254, 0]
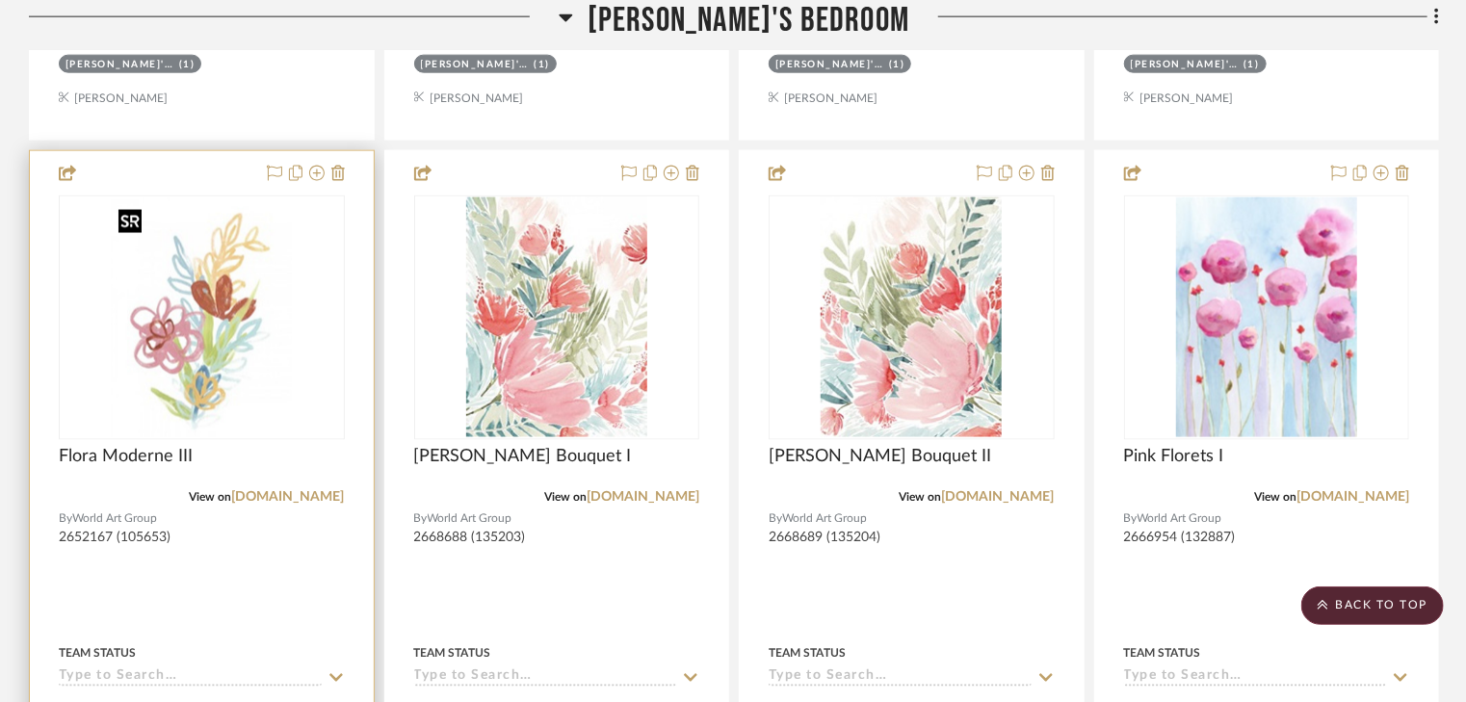
click at [202, 335] on img "0" at bounding box center [201, 317] width 181 height 241
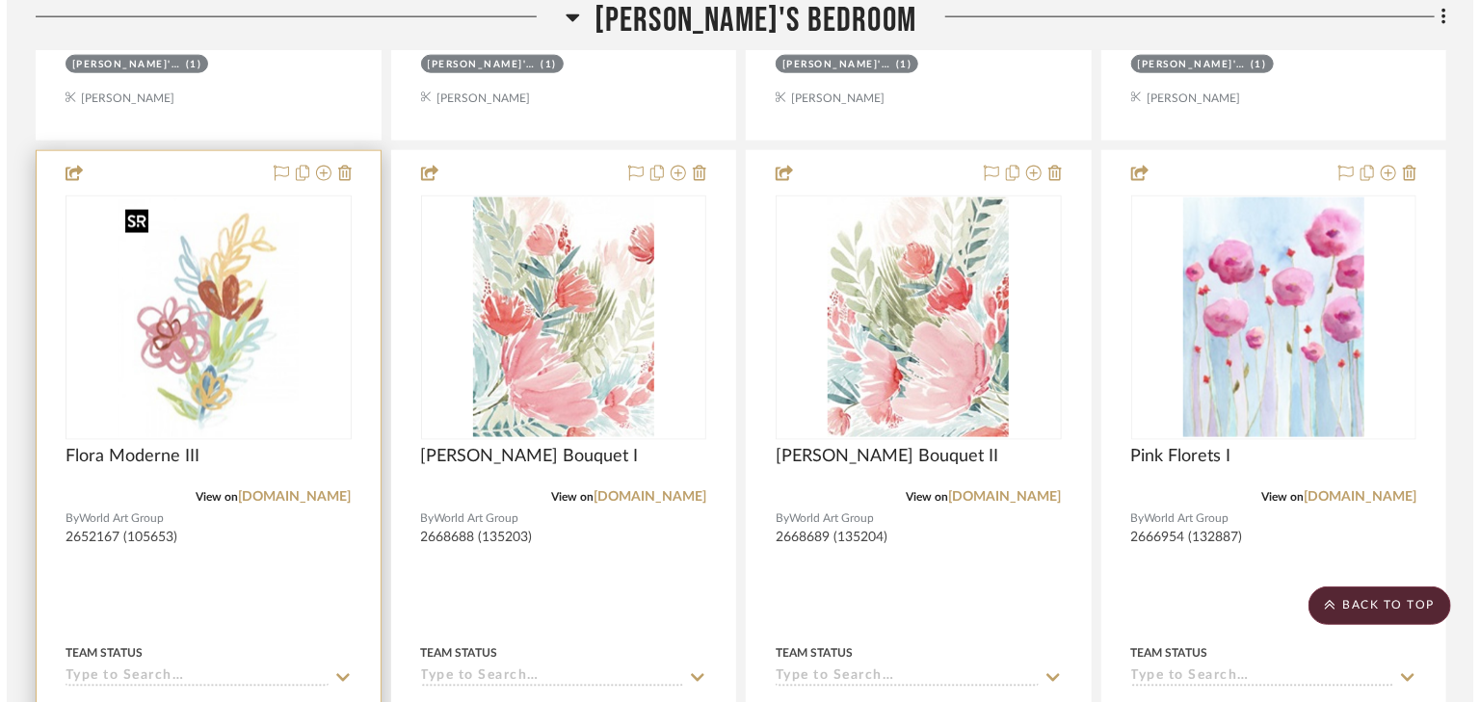
scroll to position [0, 0]
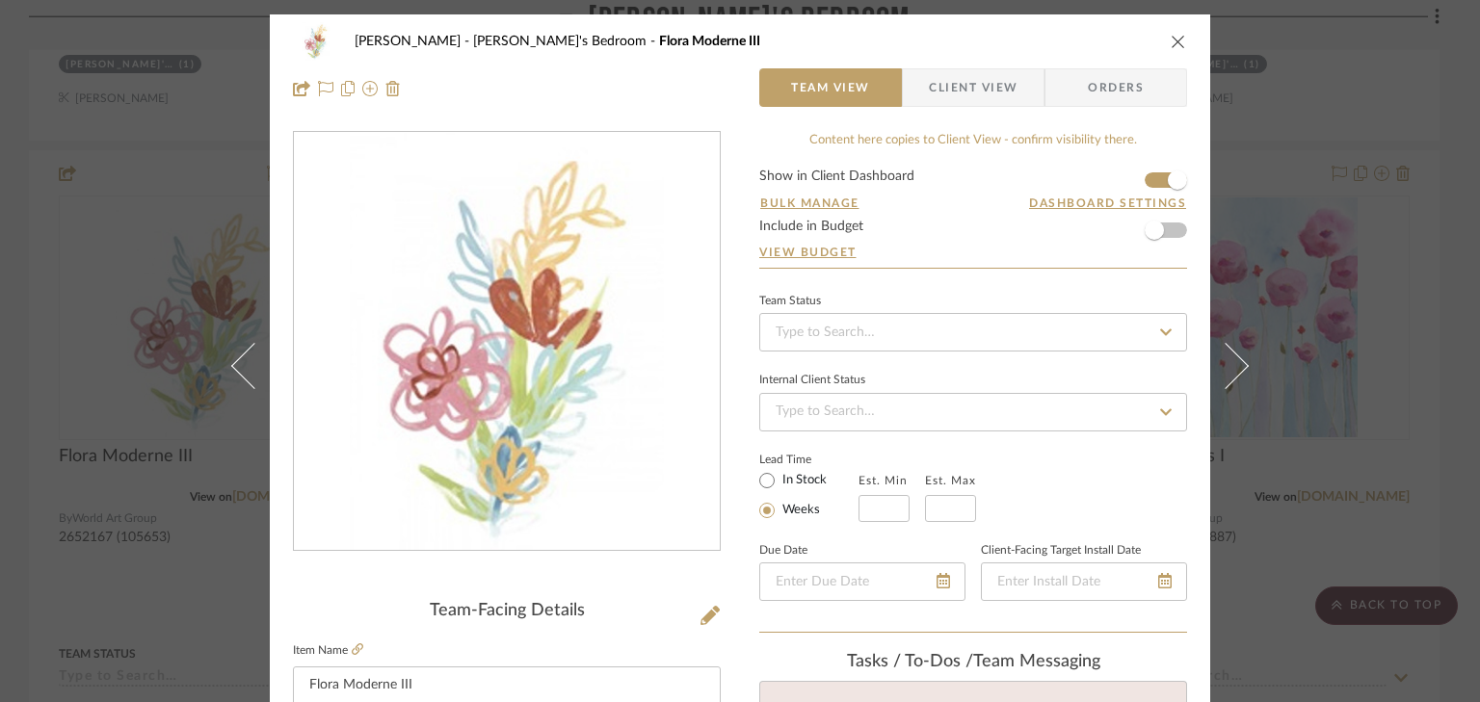
click at [1146, 181] on form "Show in Client Dashboard Bulk Manage Dashboard Settings Include in Budget View …" at bounding box center [973, 219] width 428 height 98
click at [1146, 175] on form "Show in Client Dashboard Bulk Manage Dashboard Settings Include in Budget View …" at bounding box center [973, 219] width 428 height 98
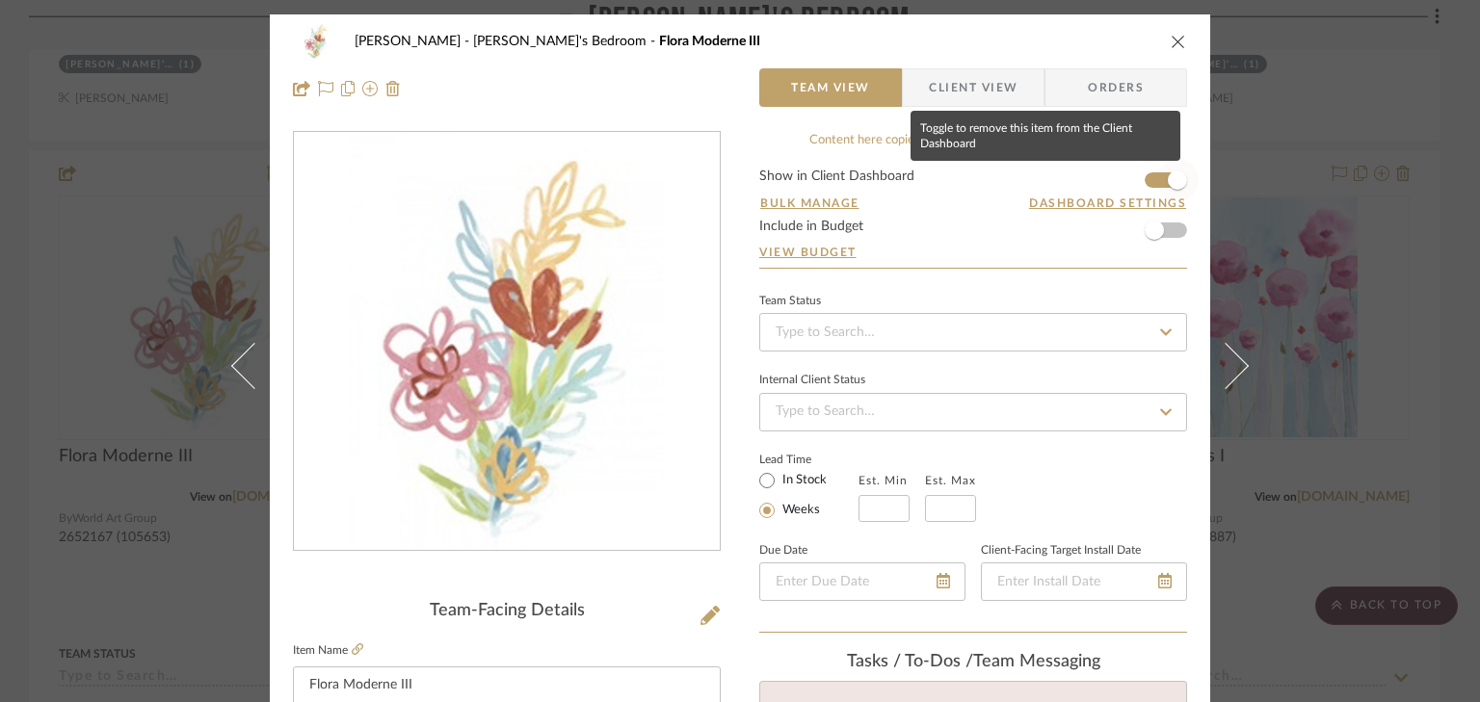
click at [1156, 176] on span "button" at bounding box center [1177, 180] width 42 height 42
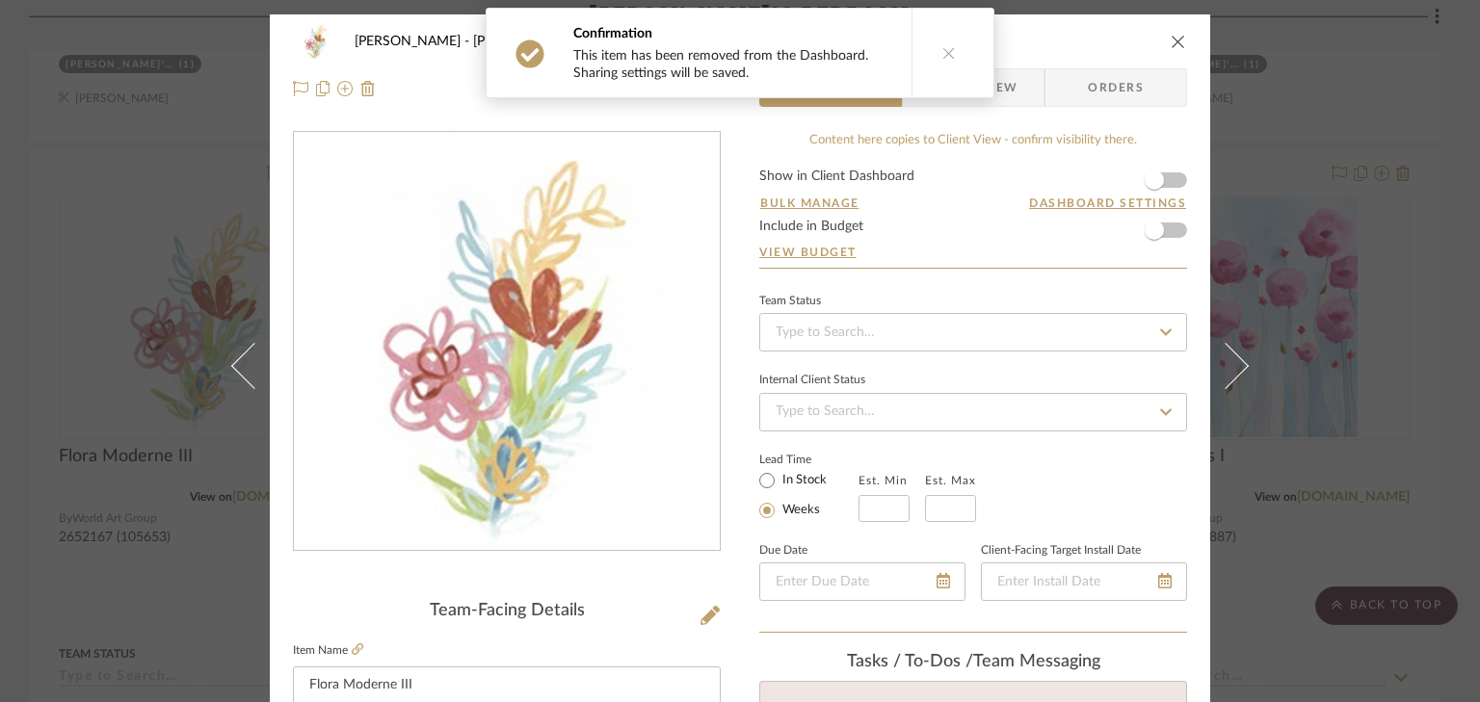
click at [1345, 103] on div "Smith - Deloache Kate's Bedroom Flora Moderne III Team View Client View Orders …" at bounding box center [740, 351] width 1480 height 702
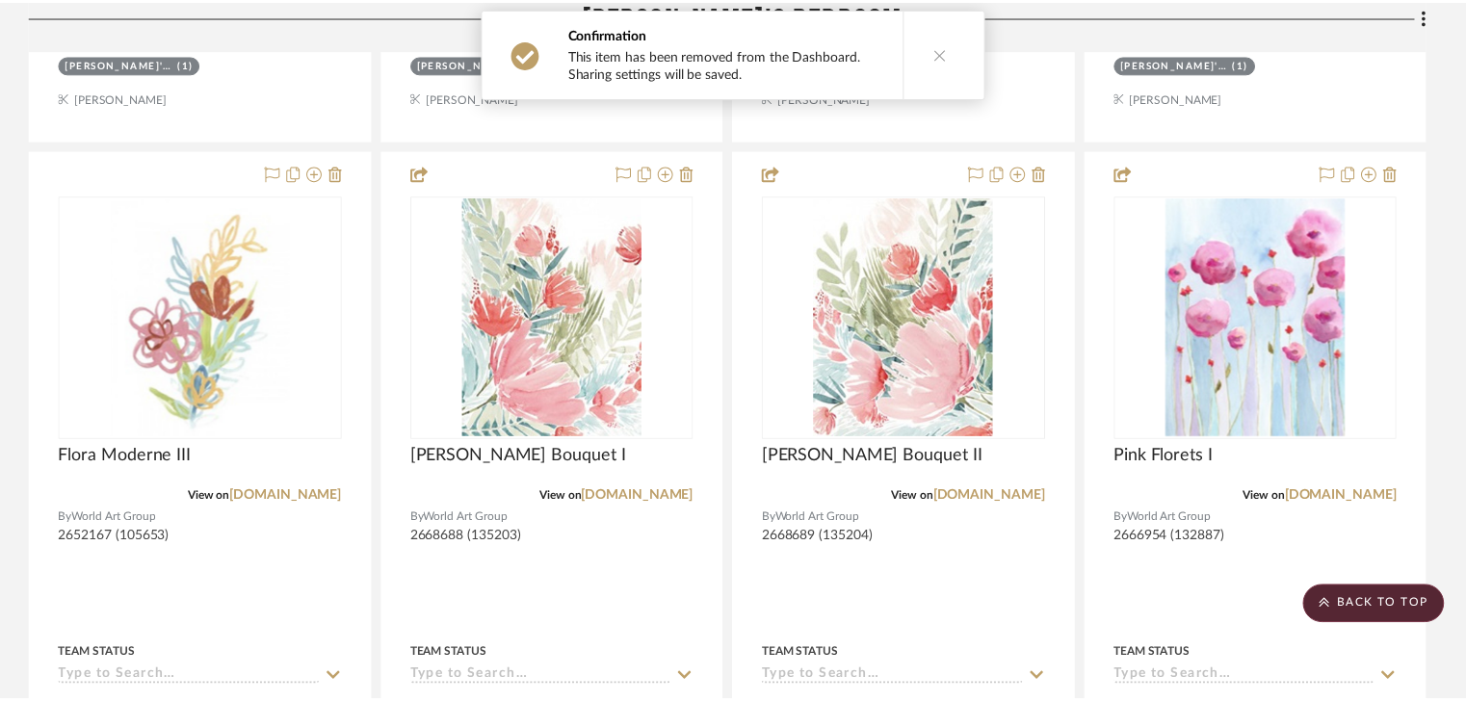
scroll to position [12254, 0]
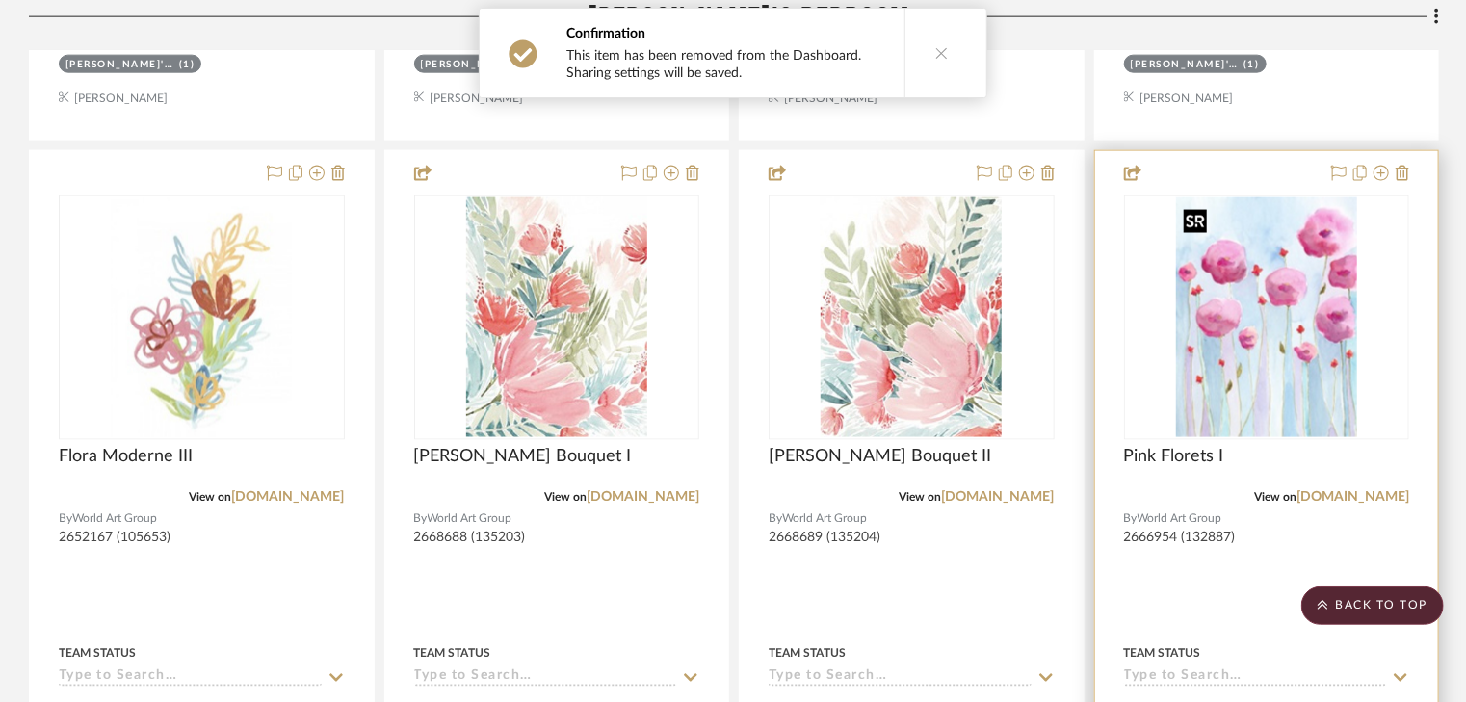
click at [1292, 320] on img "0" at bounding box center [1266, 317] width 181 height 241
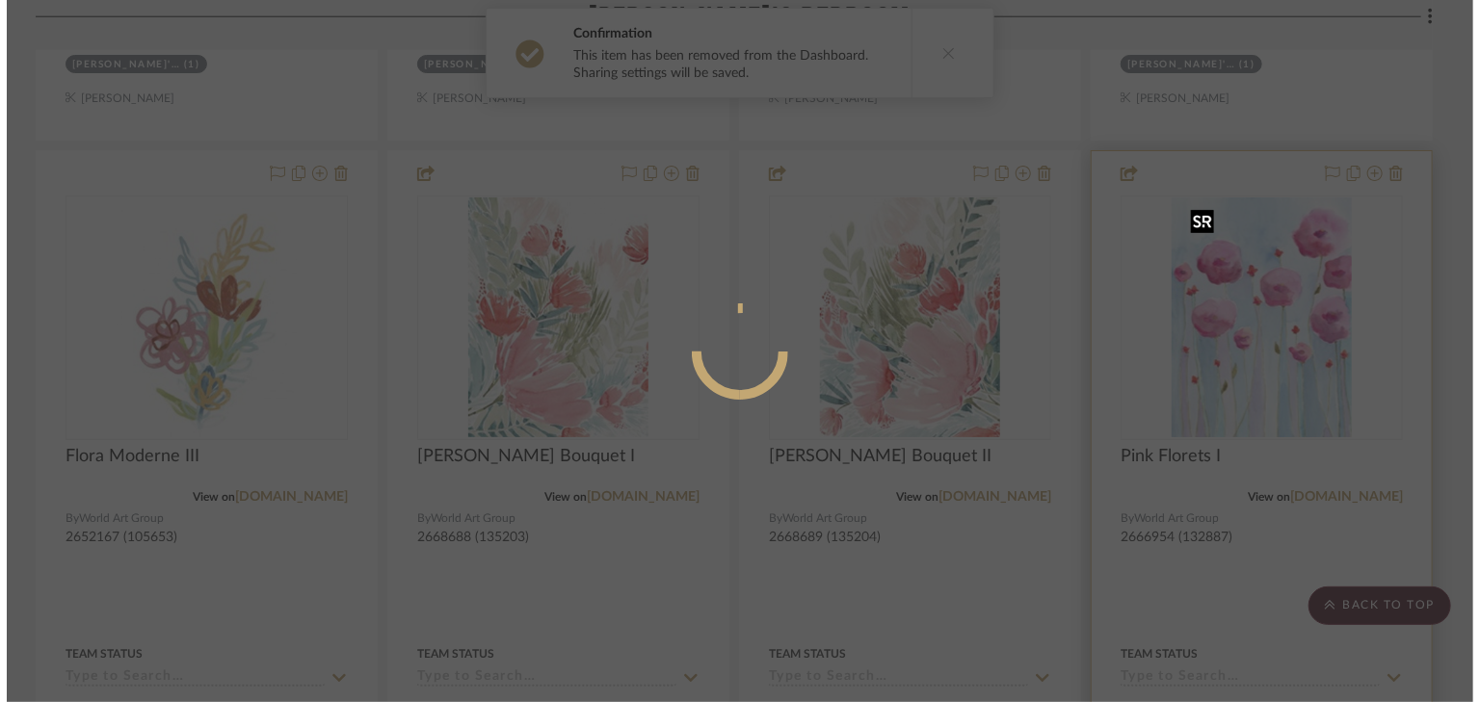
scroll to position [0, 0]
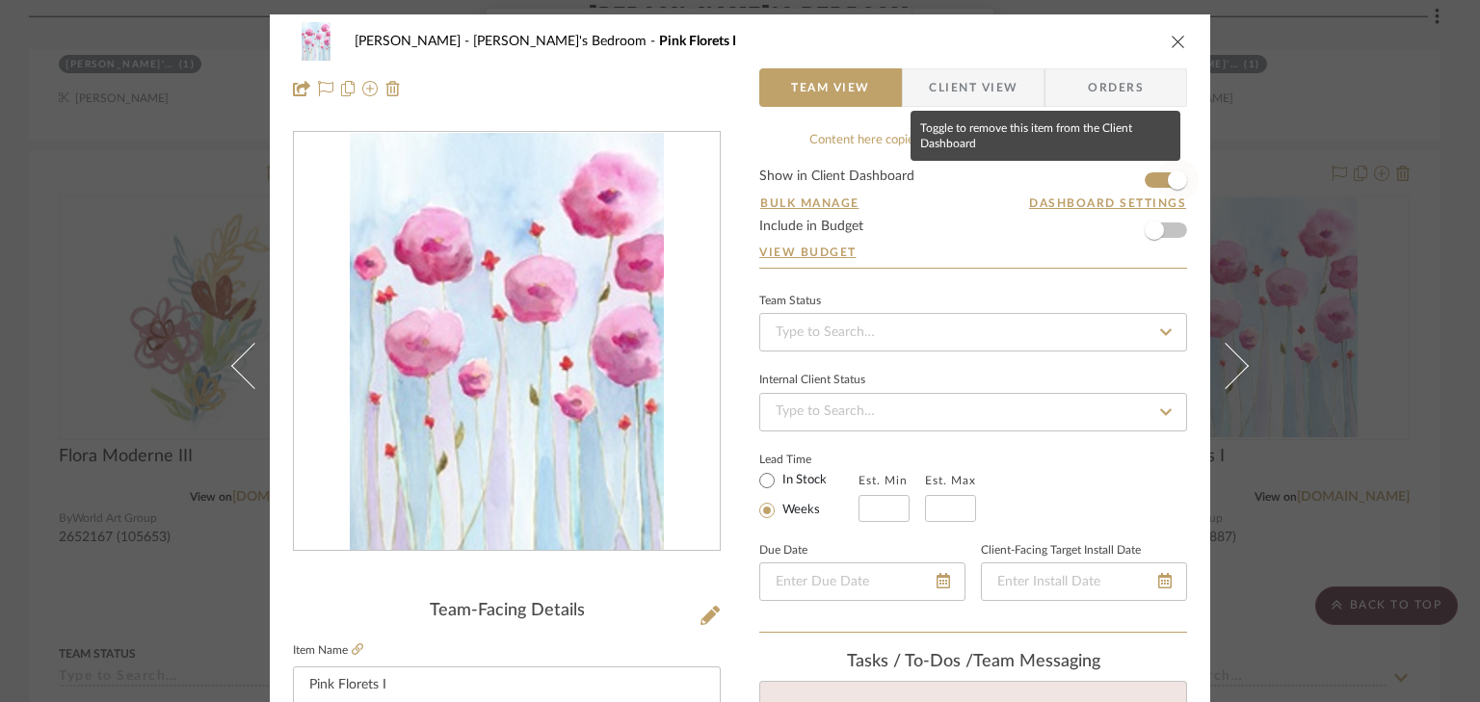
click at [1156, 177] on span "button" at bounding box center [1177, 180] width 42 height 42
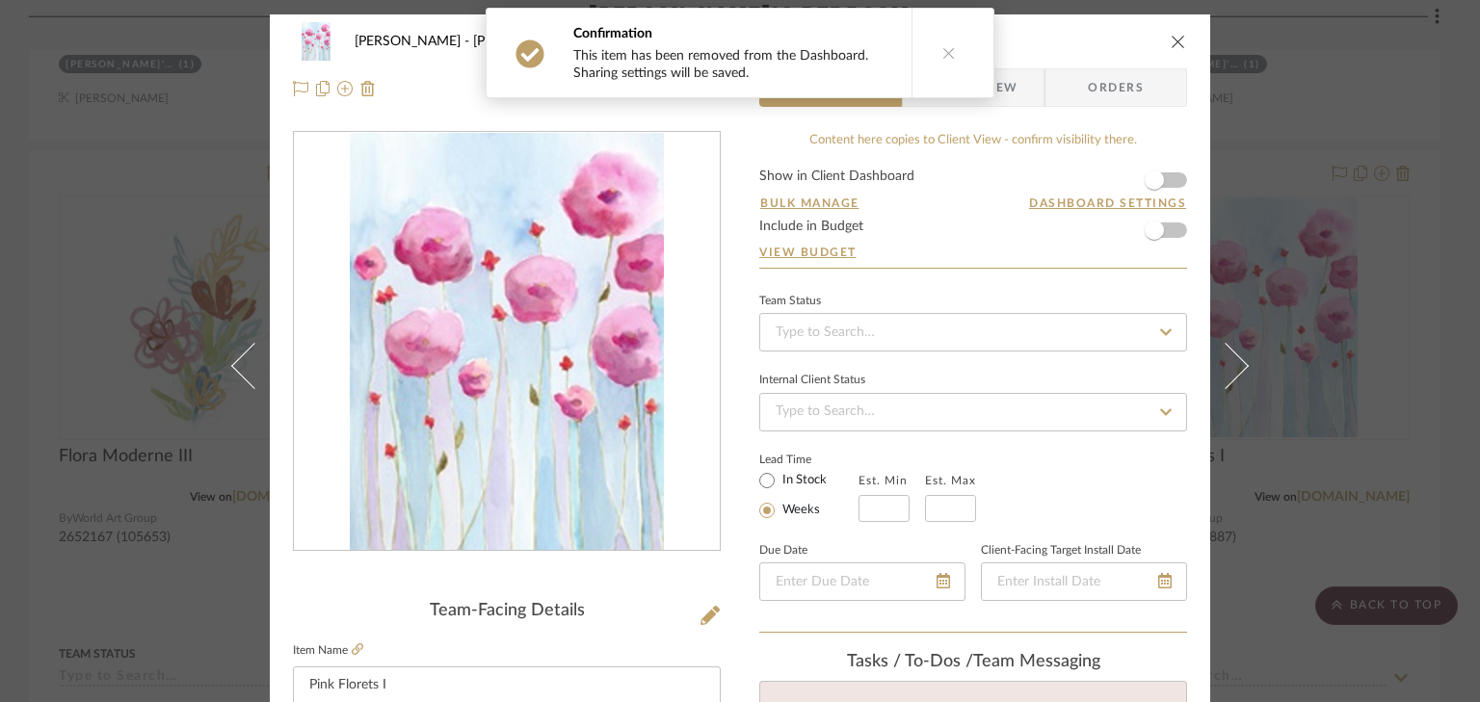
click at [1323, 161] on div "Smith - Deloache Kate's Bedroom Pink Florets I Team View Client View Orders Tea…" at bounding box center [740, 351] width 1480 height 702
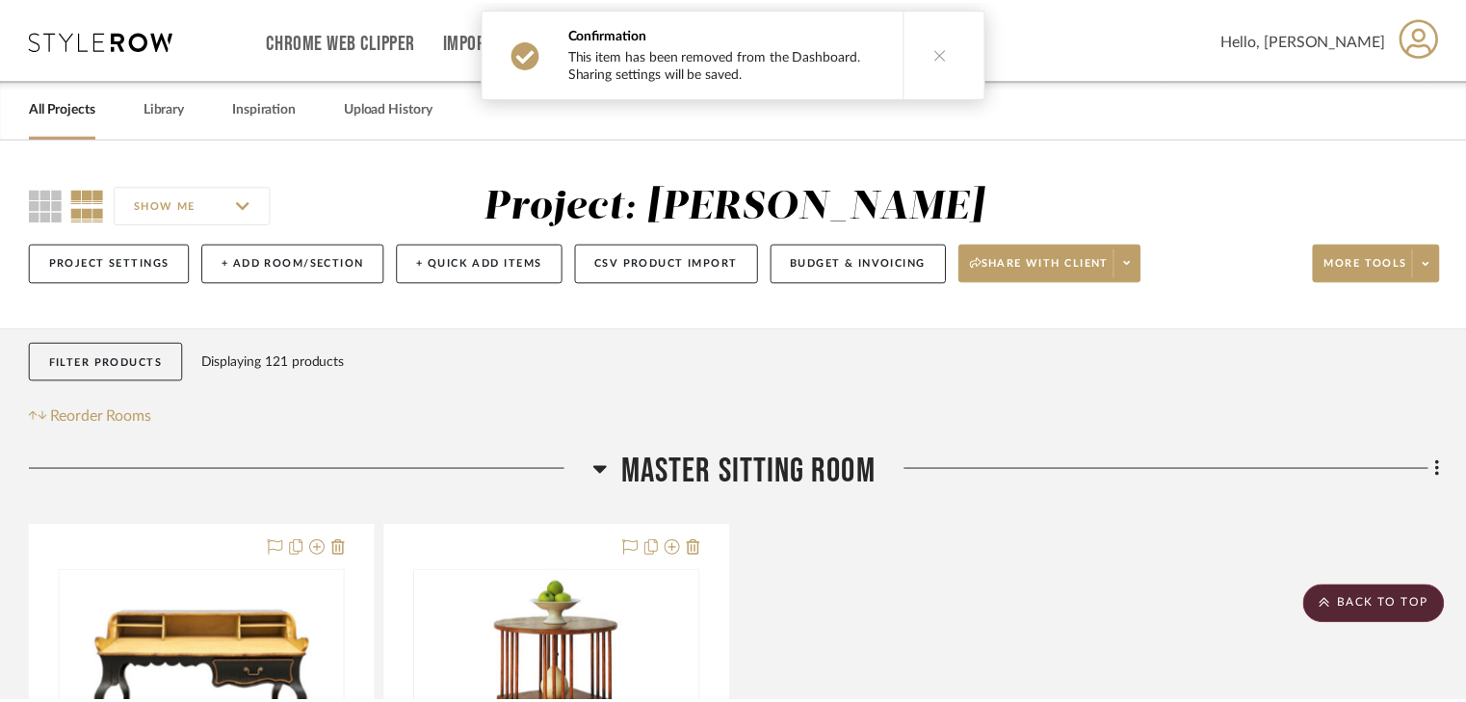
scroll to position [12254, 0]
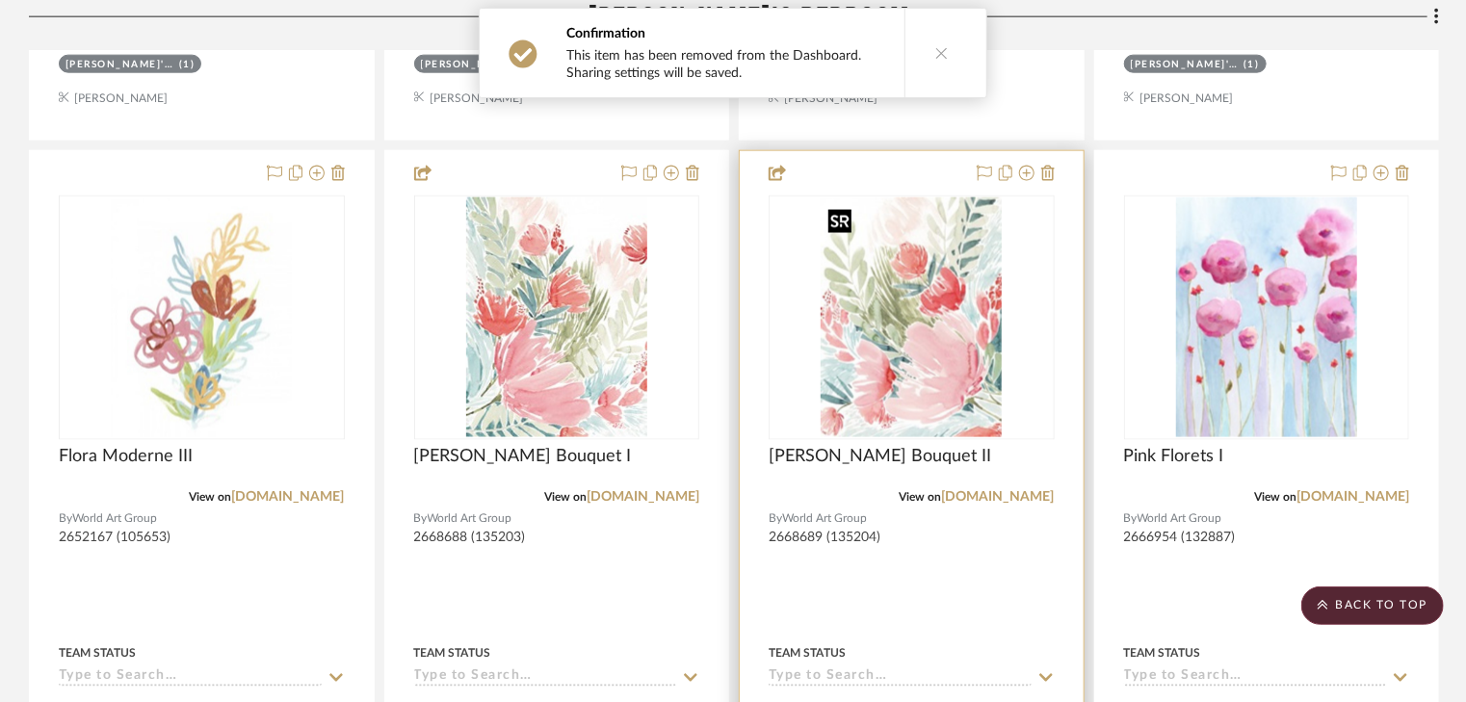
click at [894, 360] on div at bounding box center [912, 318] width 286 height 245
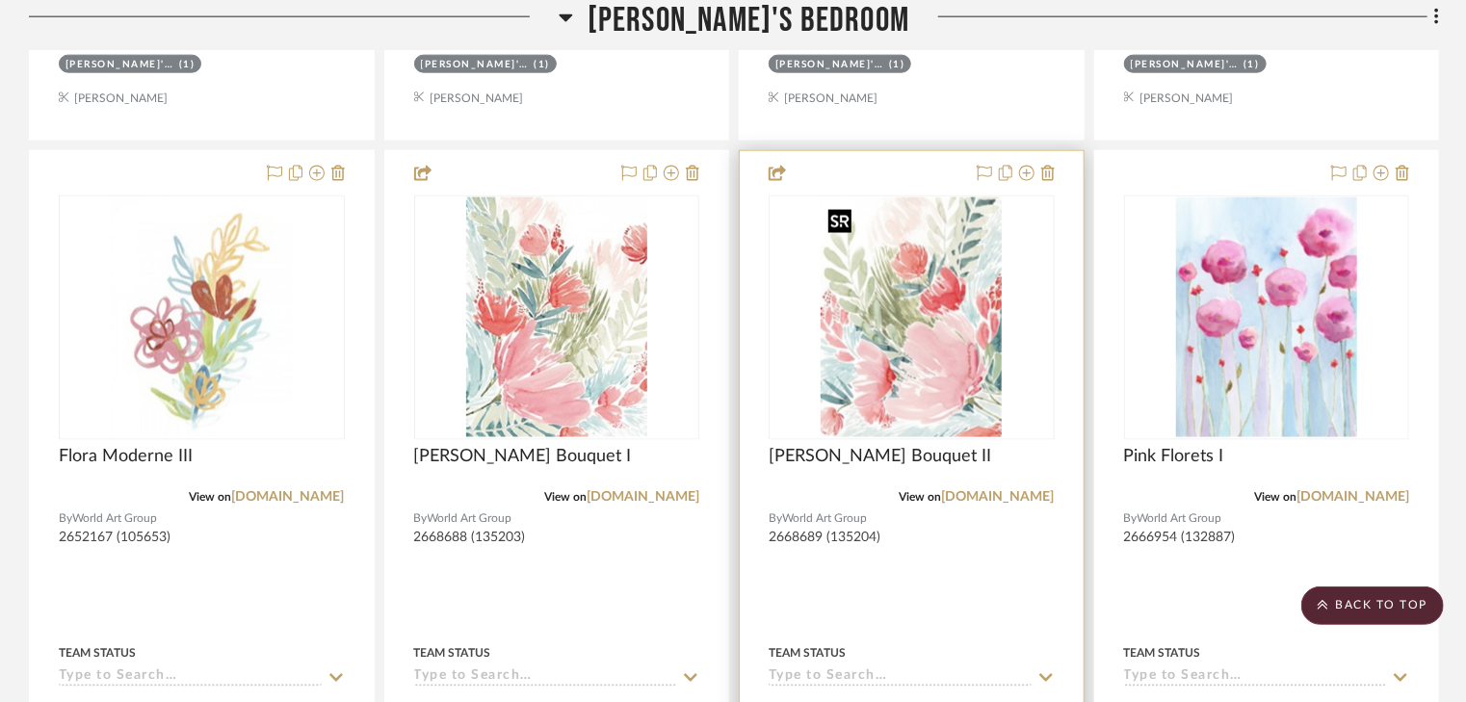
click at [956, 330] on img "0" at bounding box center [911, 317] width 181 height 241
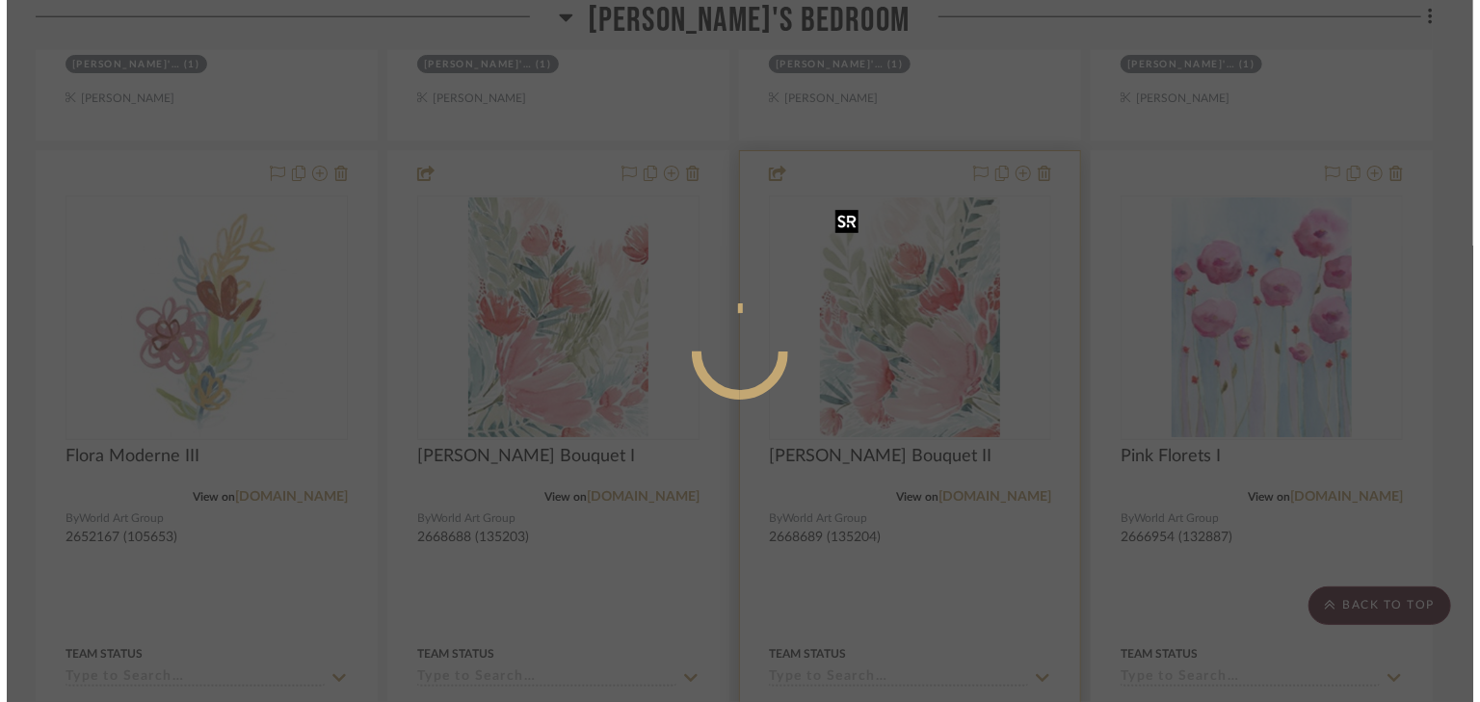
scroll to position [0, 0]
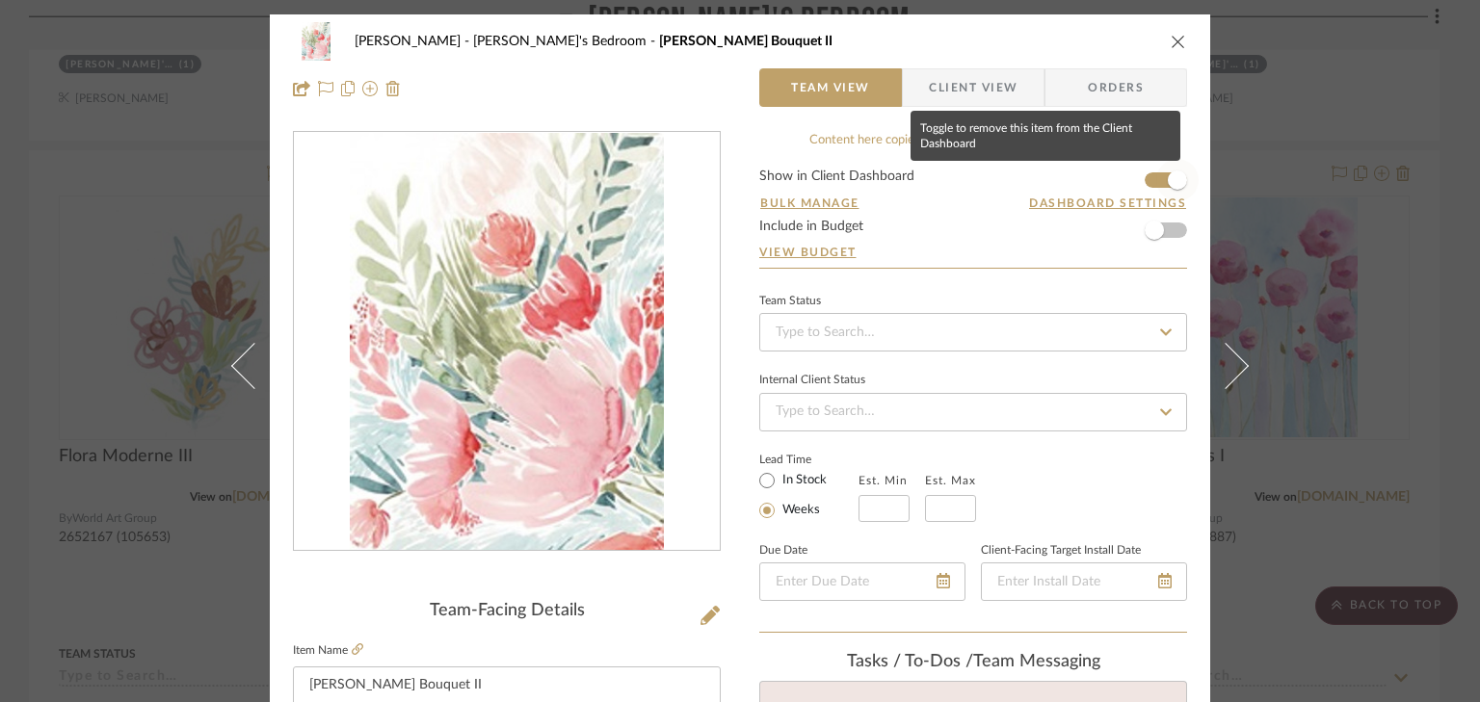
click at [1156, 178] on span "button" at bounding box center [1177, 180] width 42 height 42
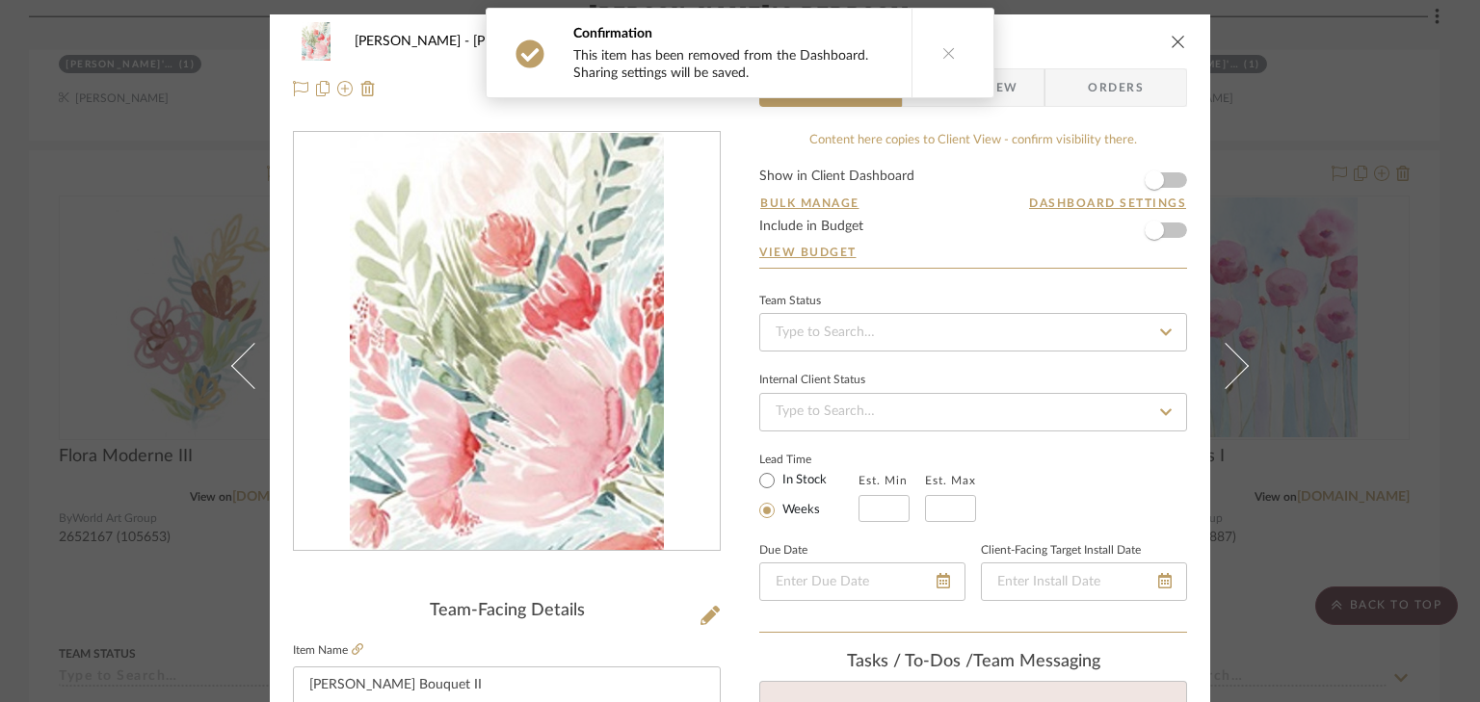
click at [1281, 167] on div "Smith - Deloache Kate's Bedroom Wilder Bouquet II Team View Client View Orders …" at bounding box center [740, 351] width 1480 height 702
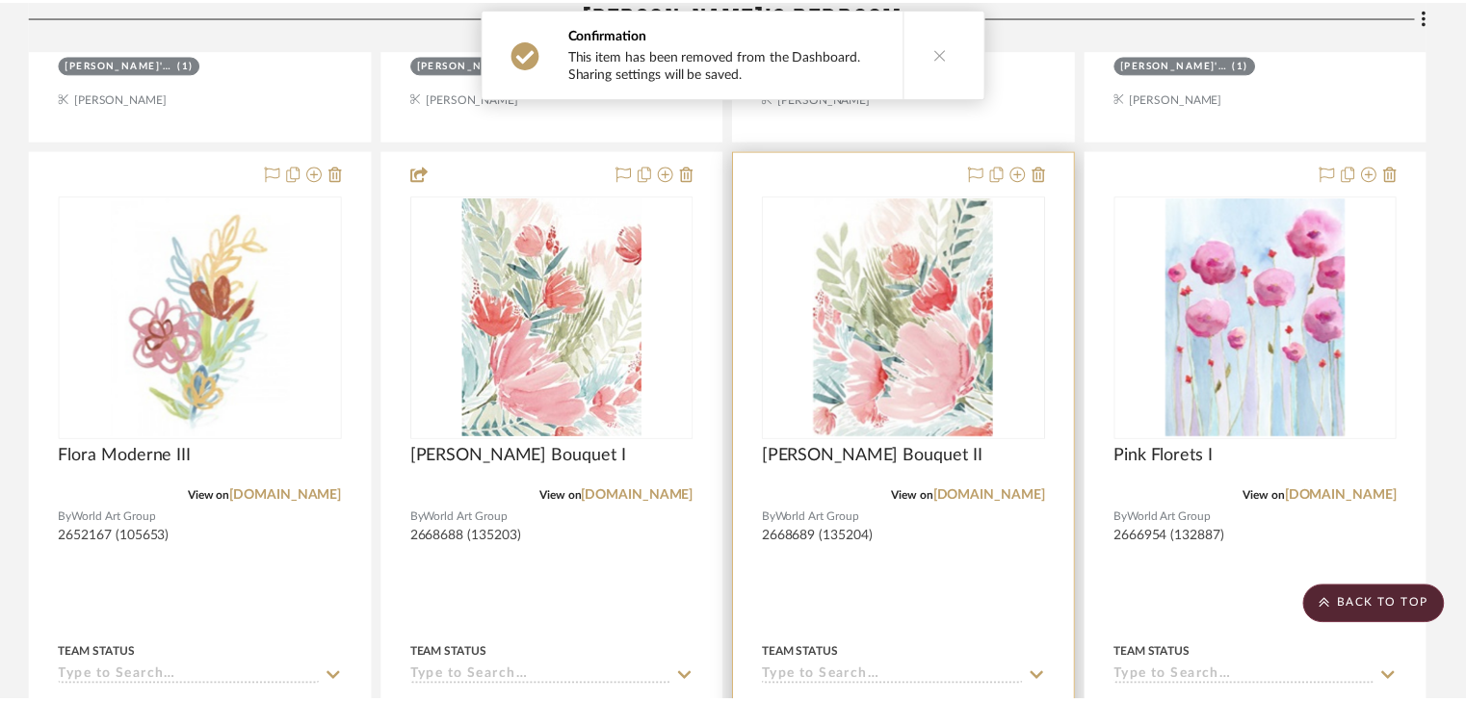
scroll to position [12254, 0]
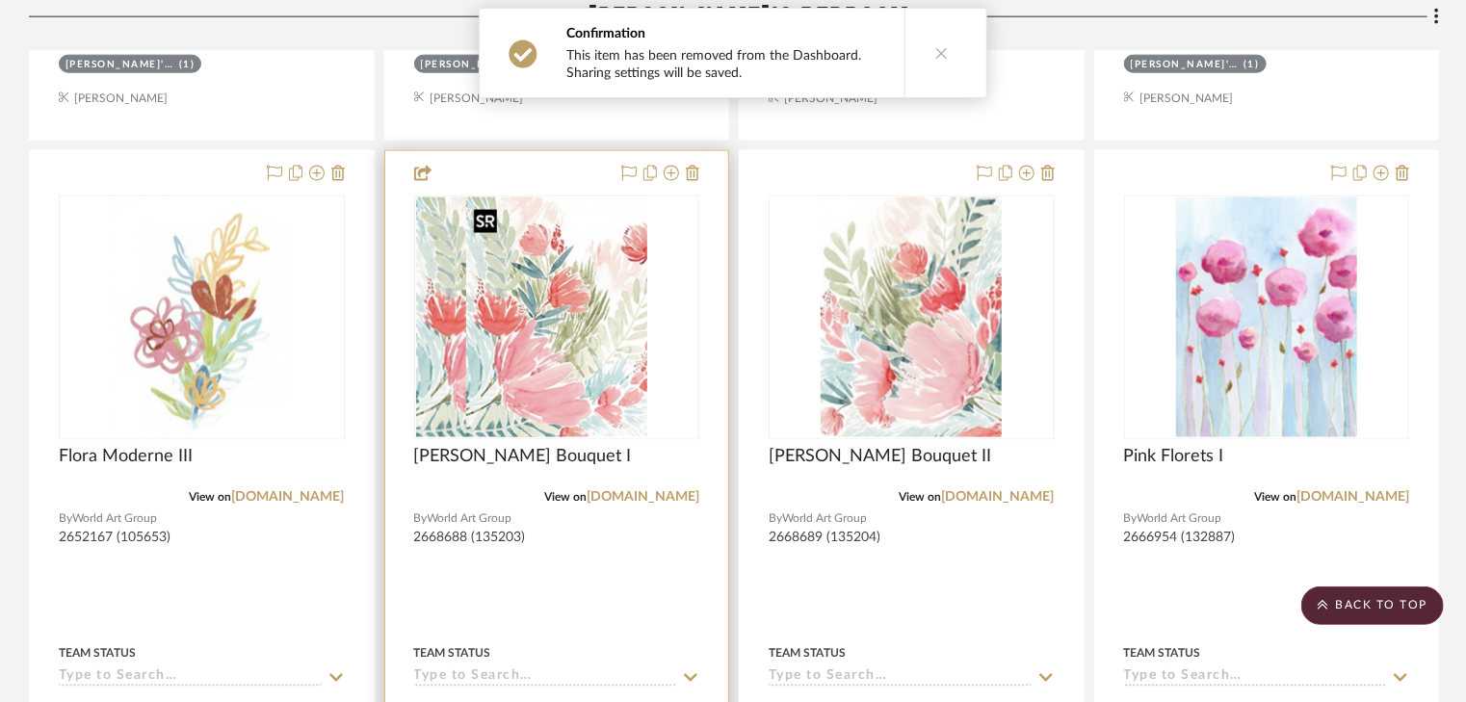
click at [589, 327] on img "0" at bounding box center [506, 317] width 181 height 241
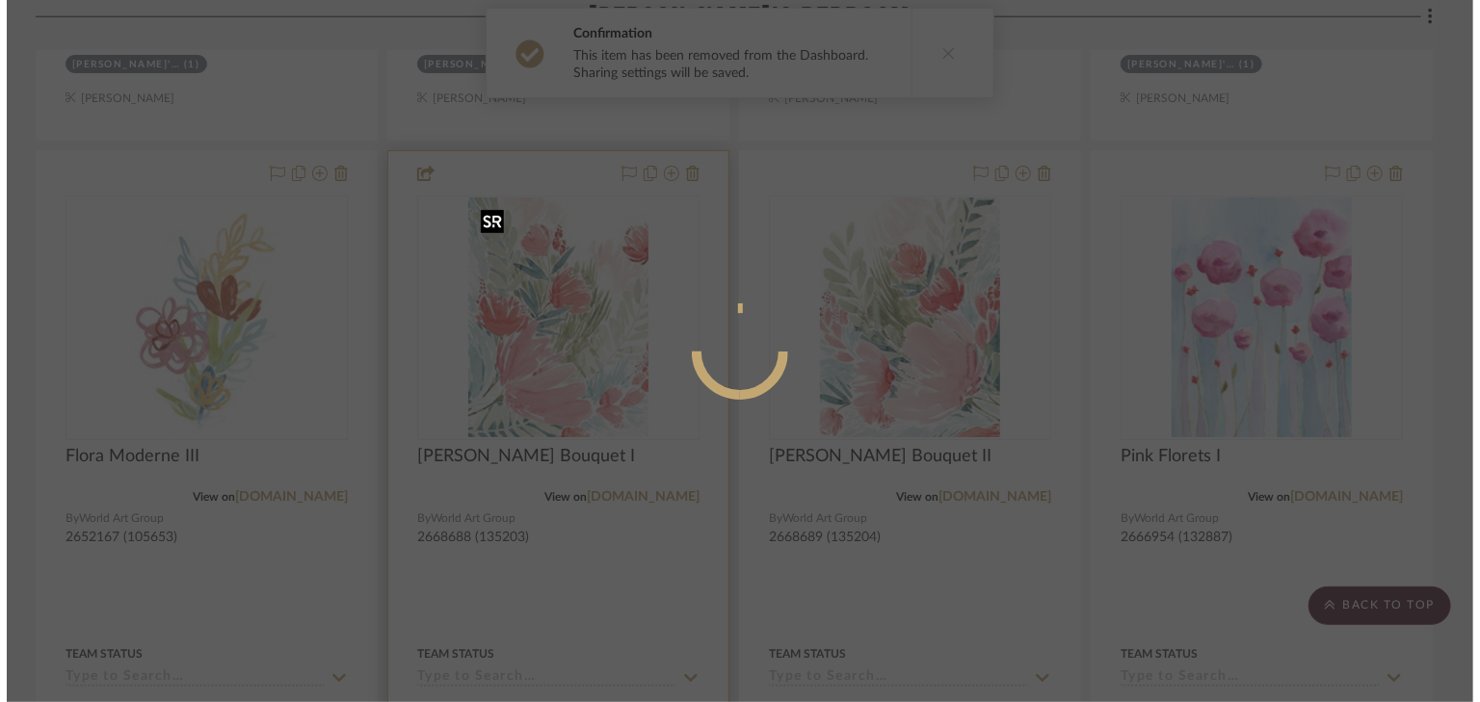
scroll to position [0, 0]
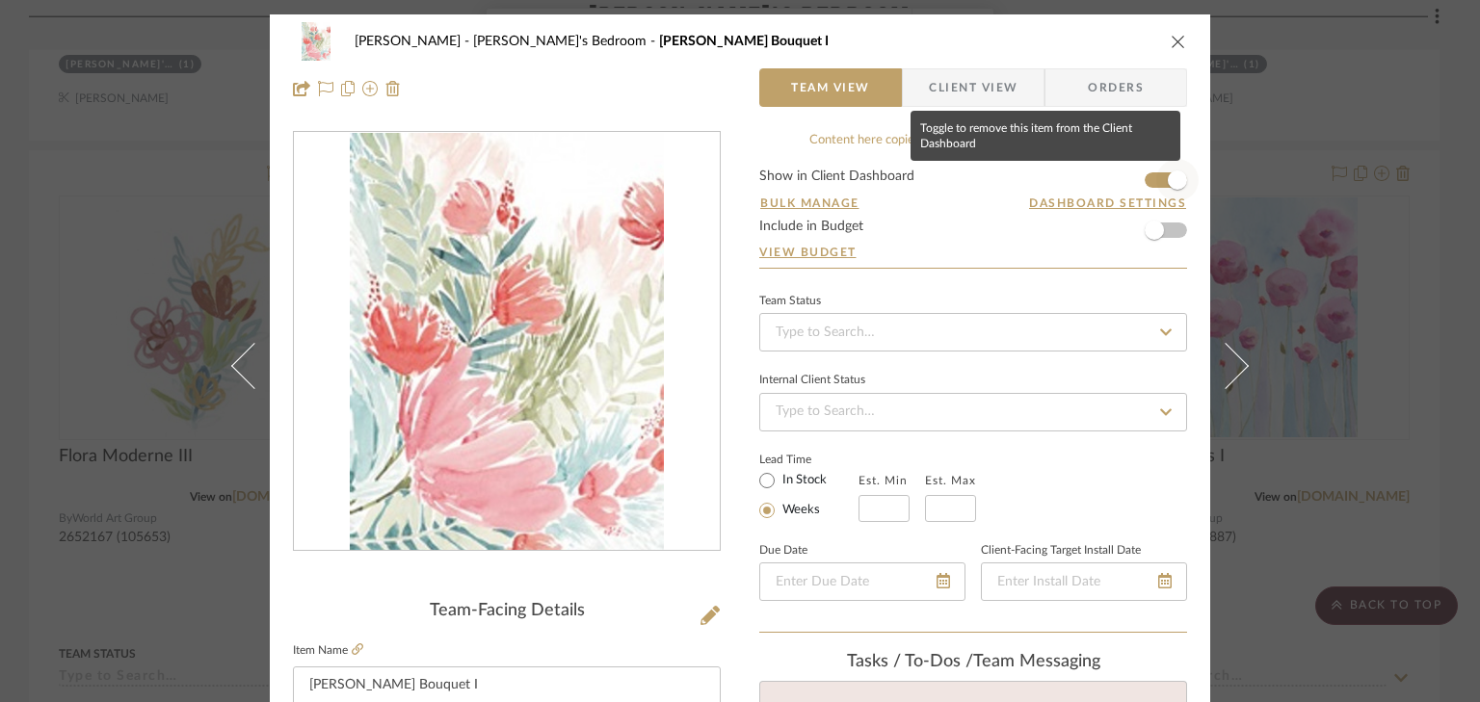
click at [1156, 179] on span "button" at bounding box center [1177, 180] width 42 height 42
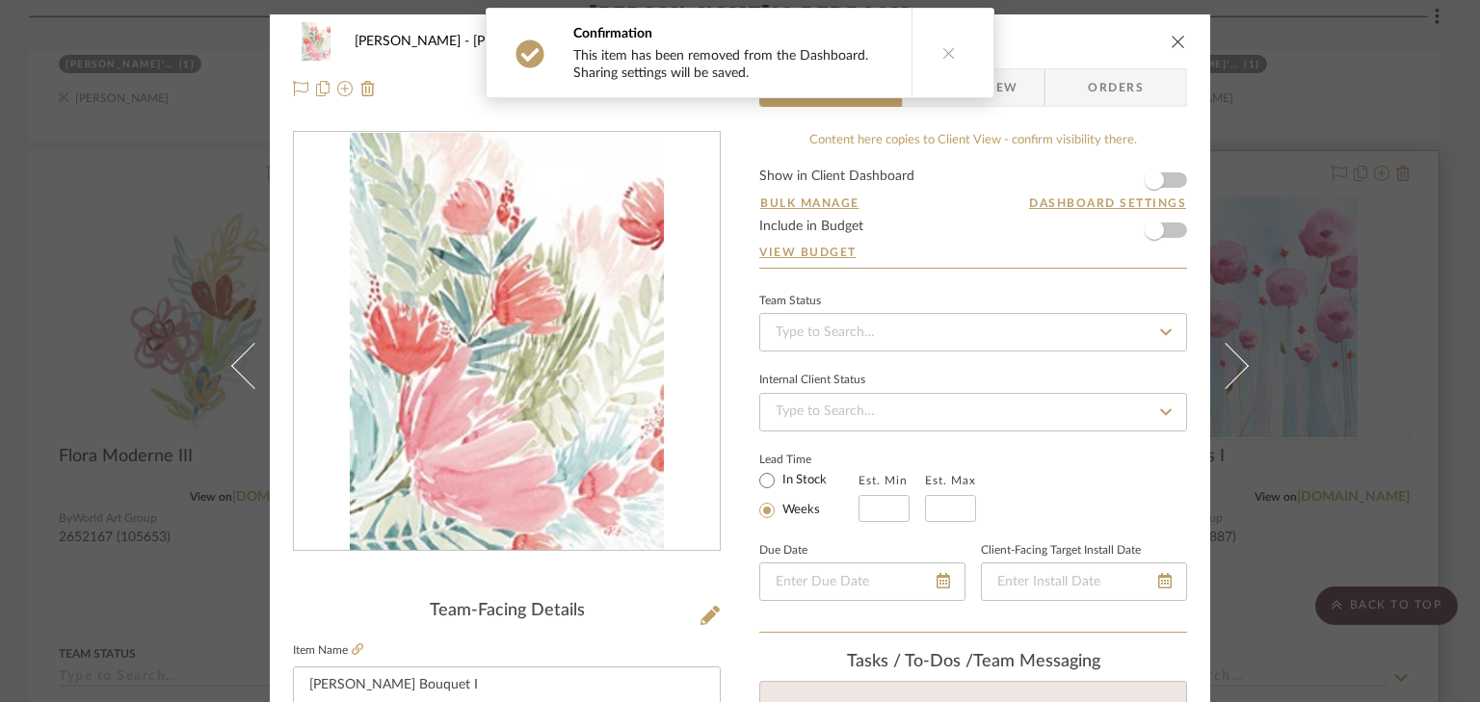
click at [1361, 199] on div "Smith - Deloache Kate's Bedroom Wilder Bouquet I Team View Client View Orders T…" at bounding box center [740, 351] width 1480 height 702
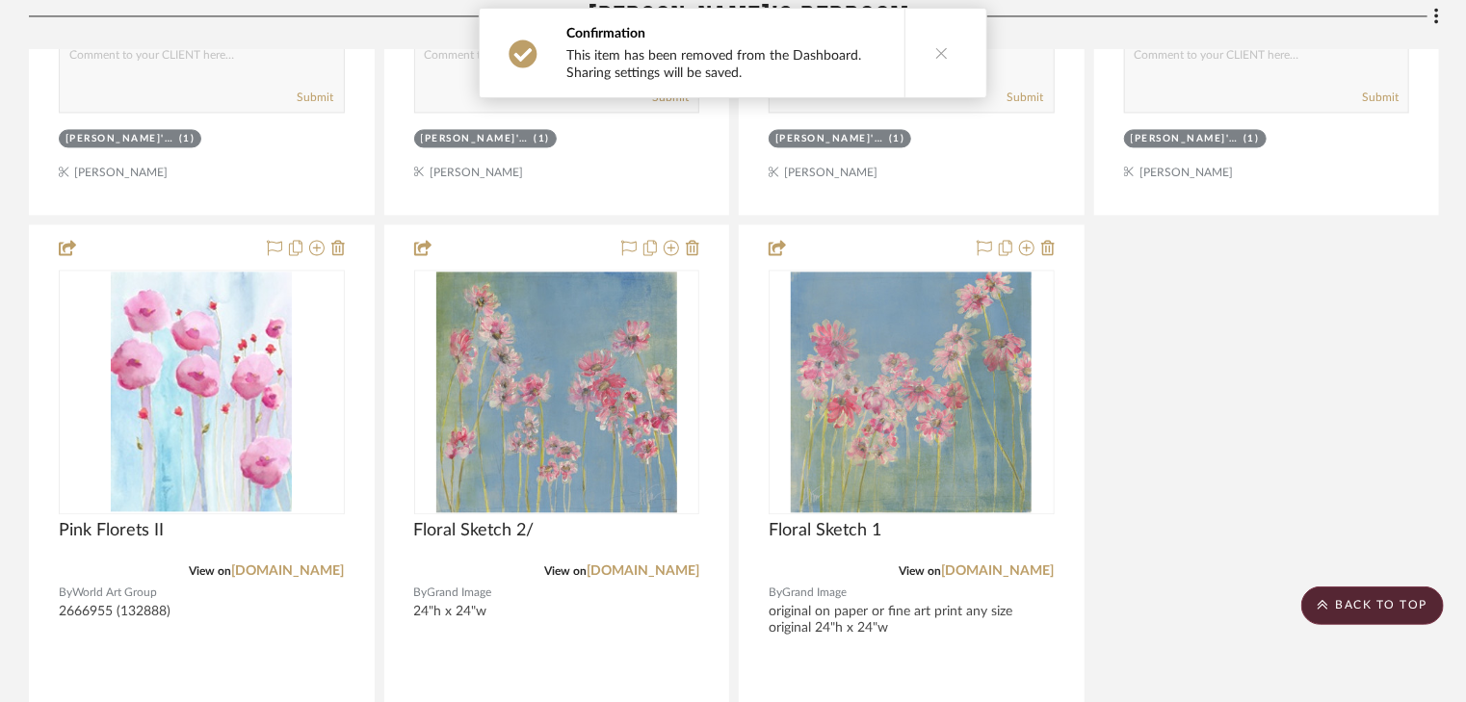
scroll to position [12948, 0]
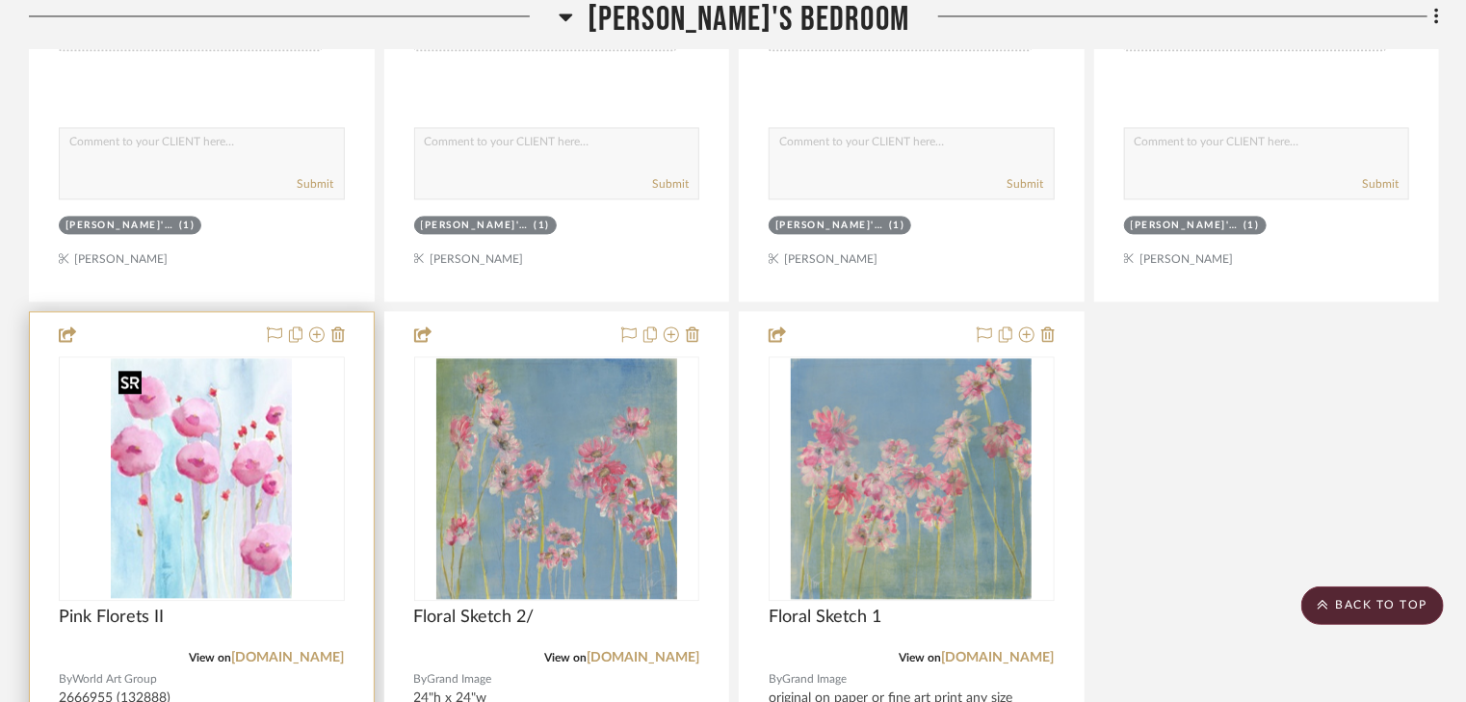
click at [161, 464] on img "0" at bounding box center [201, 478] width 181 height 241
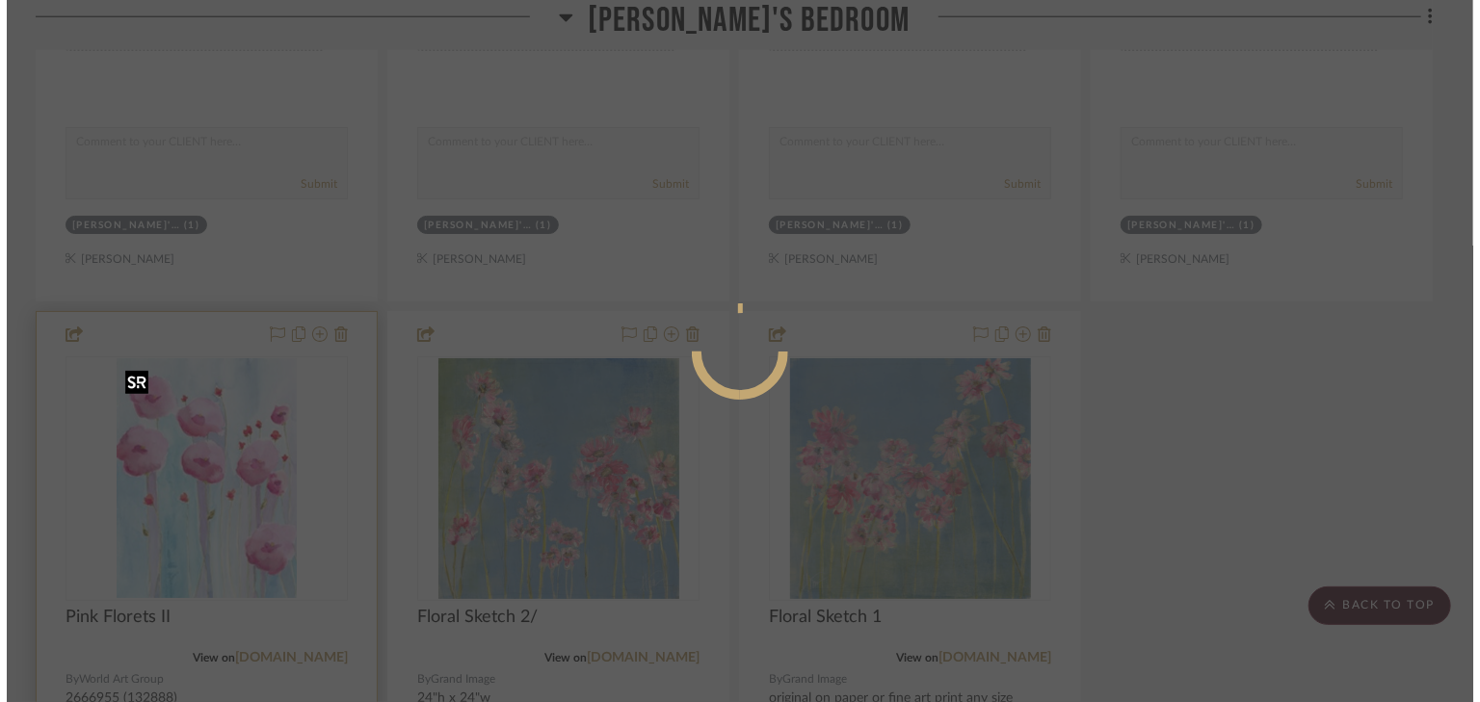
scroll to position [0, 0]
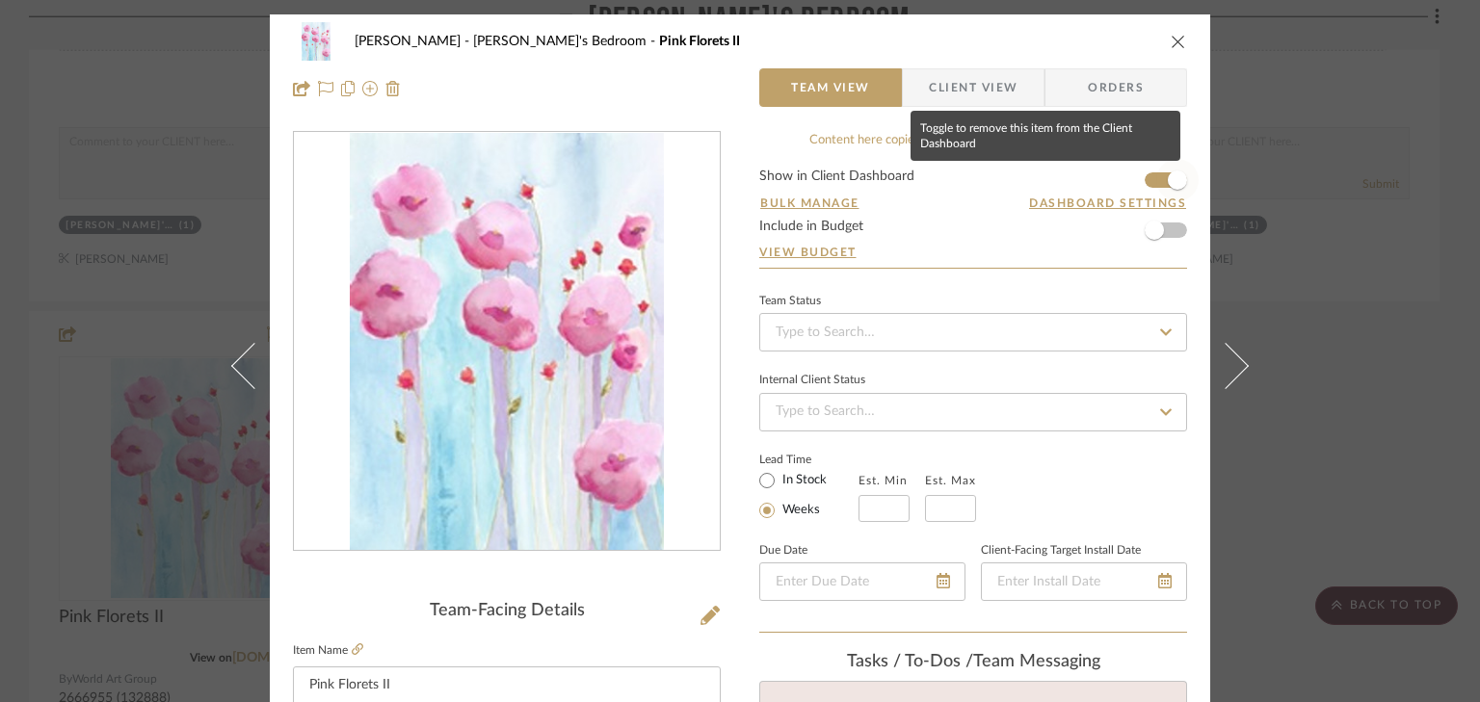
click at [1156, 177] on span "button" at bounding box center [1177, 180] width 42 height 42
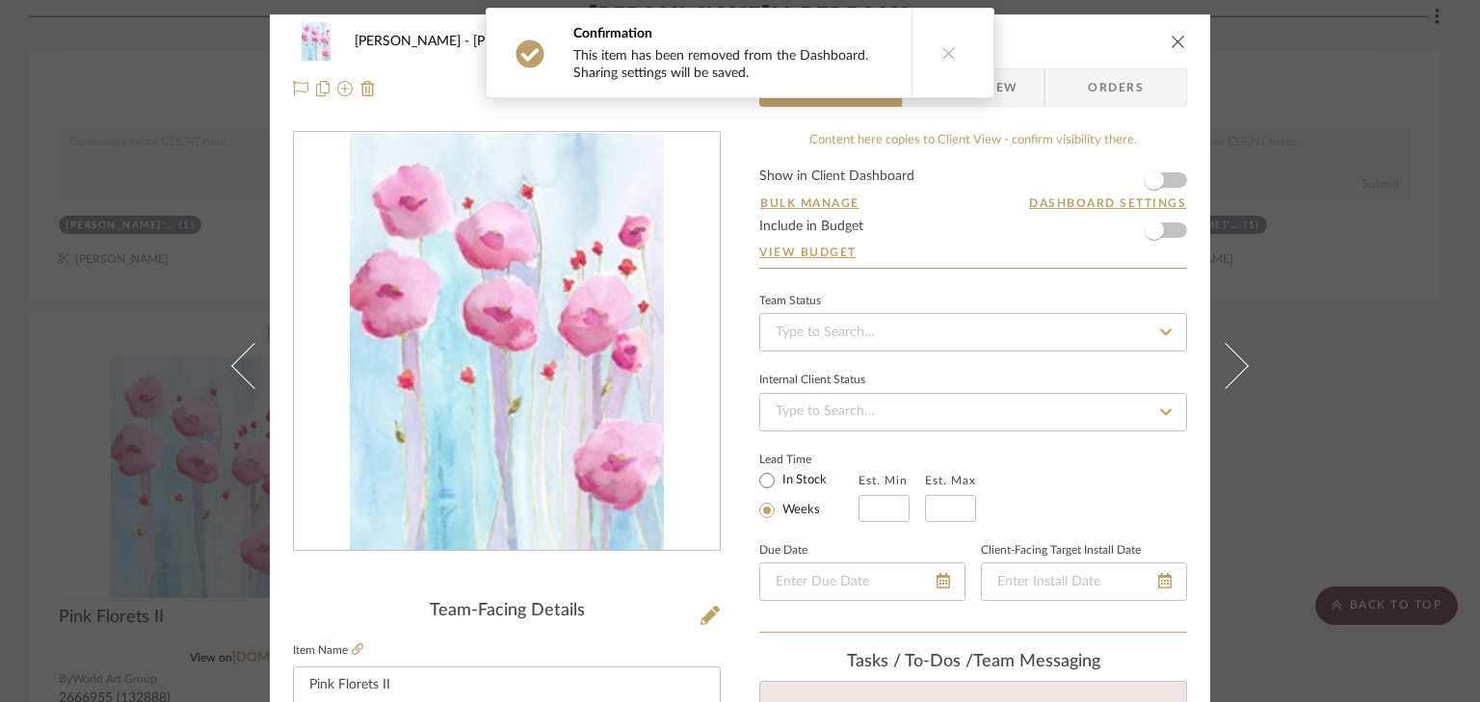
click at [1321, 108] on div "Smith - Deloache Kate's Bedroom Pink Florets II Team View Client View Orders Te…" at bounding box center [740, 351] width 1480 height 702
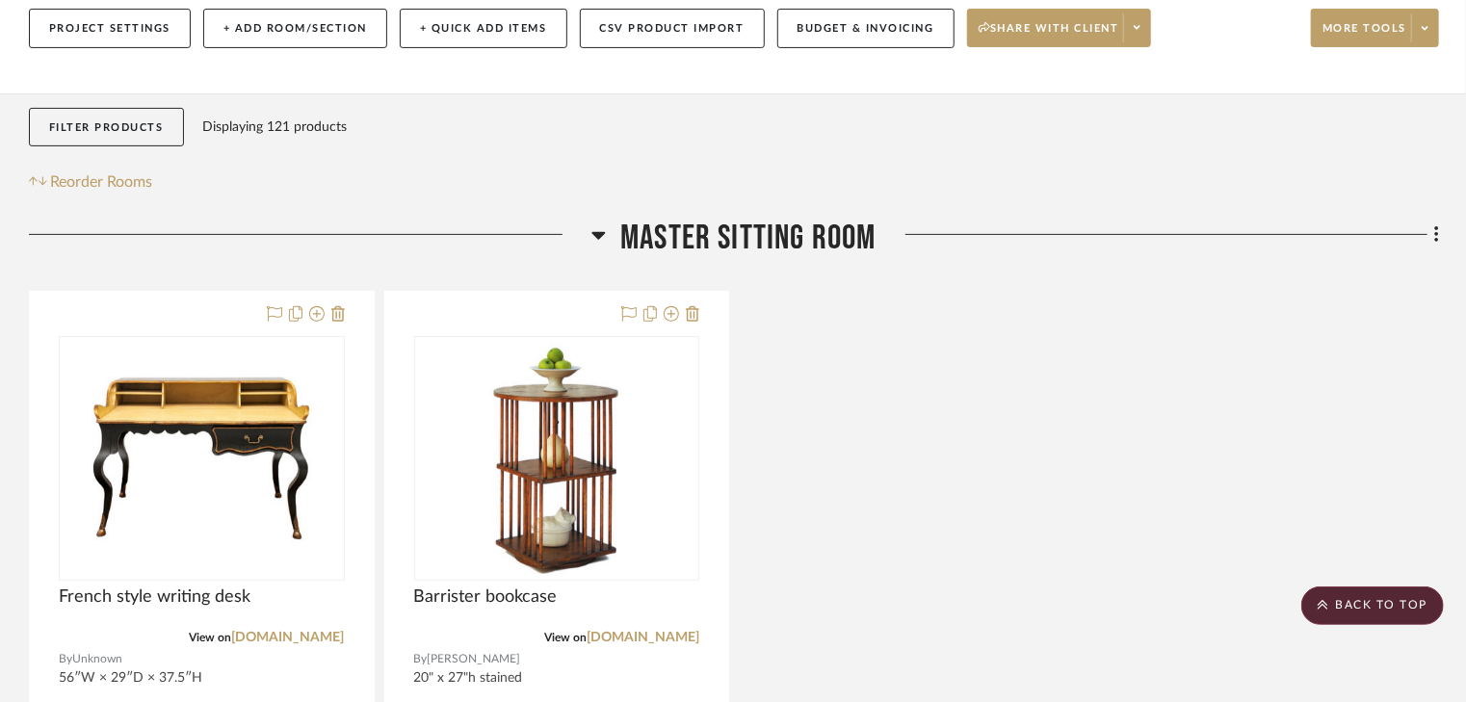
scroll to position [216, 0]
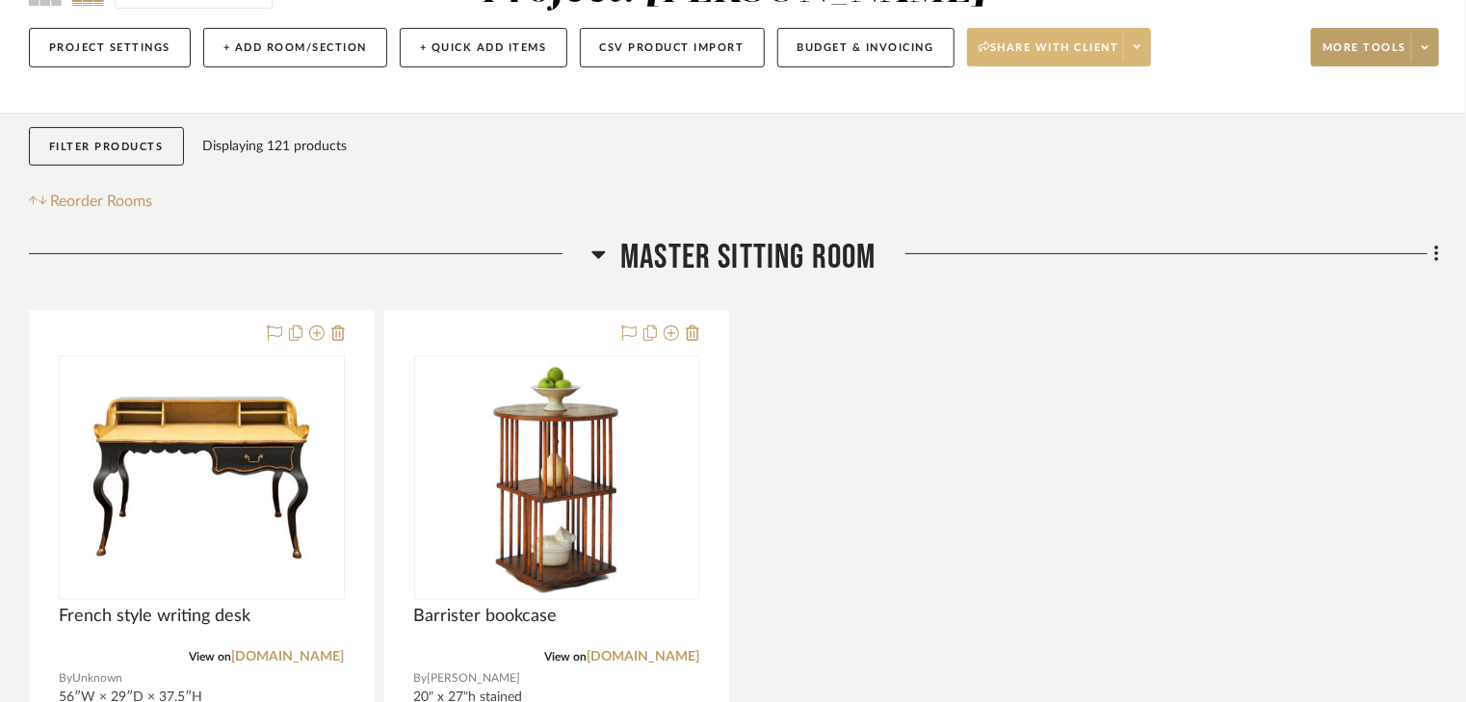
click at [1040, 49] on span "Share with client" at bounding box center [1049, 54] width 141 height 29
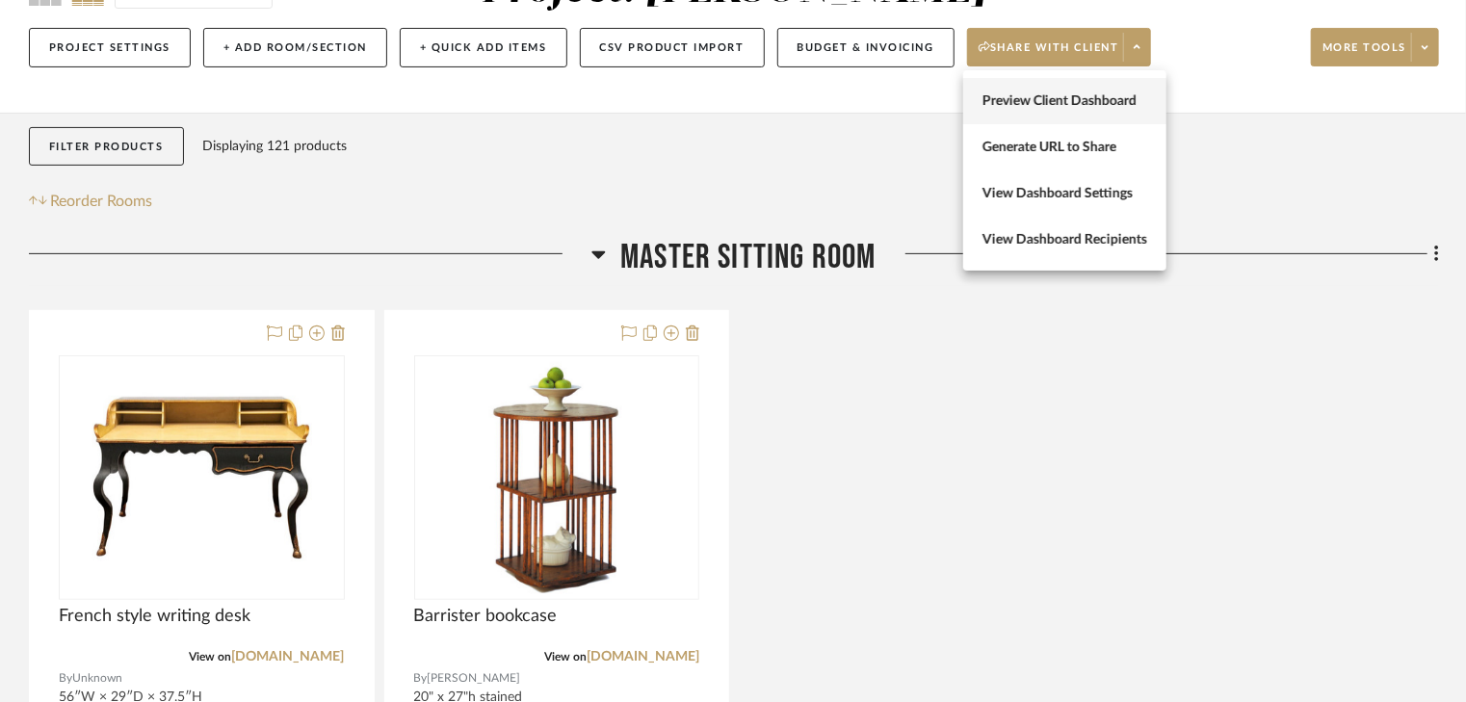
click at [1037, 108] on span "Preview Client Dashboard" at bounding box center [1065, 101] width 165 height 16
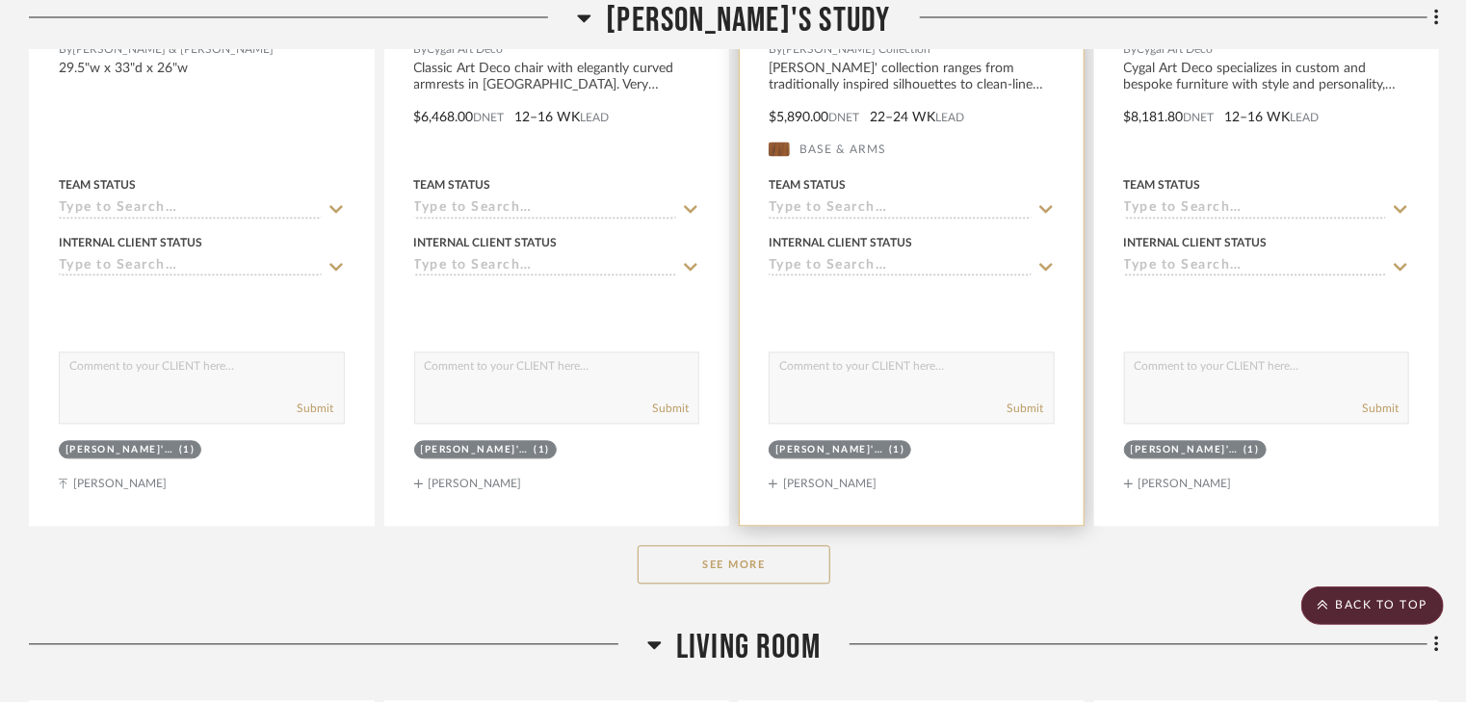
scroll to position [16940, 0]
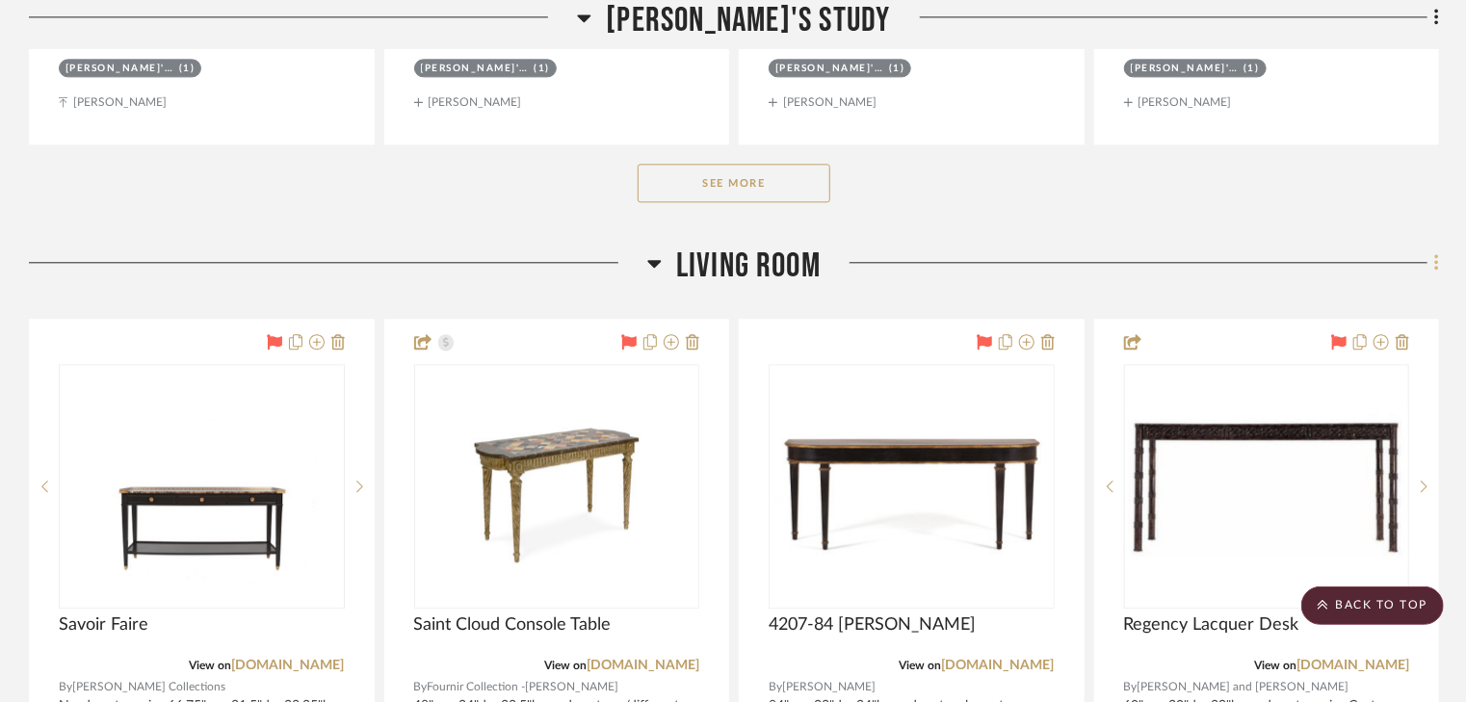
click at [1433, 270] on fa-icon at bounding box center [1434, 265] width 13 height 32
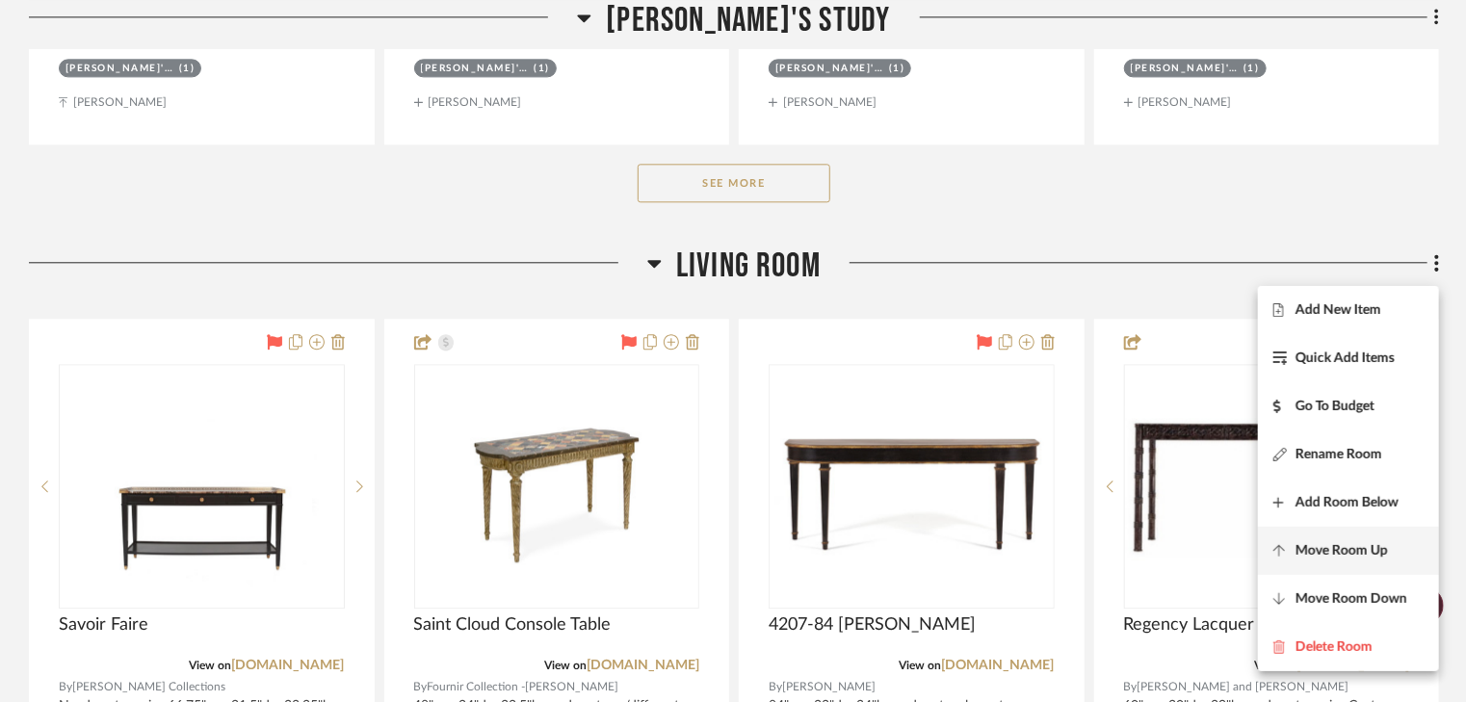
click at [1349, 556] on span "Move Room Up" at bounding box center [1342, 551] width 92 height 16
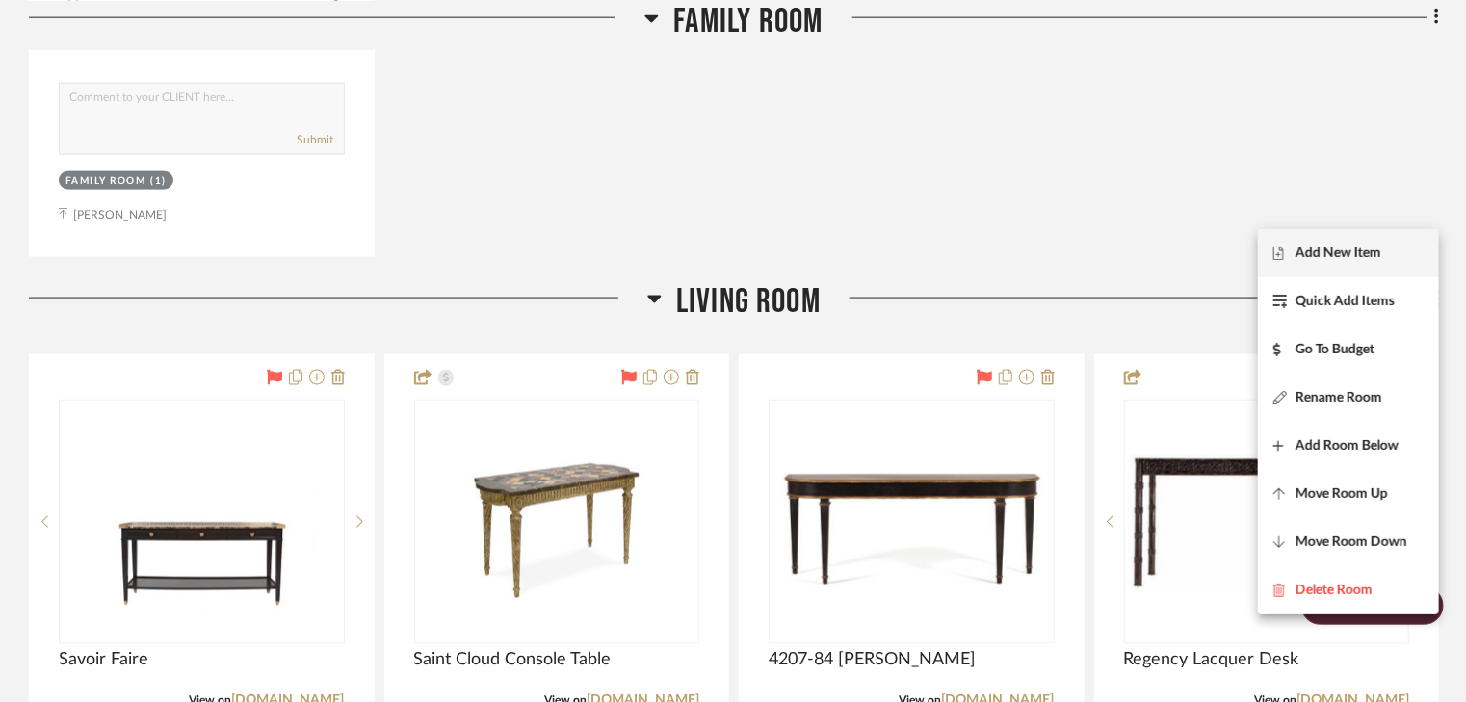
scroll to position [15864, 0]
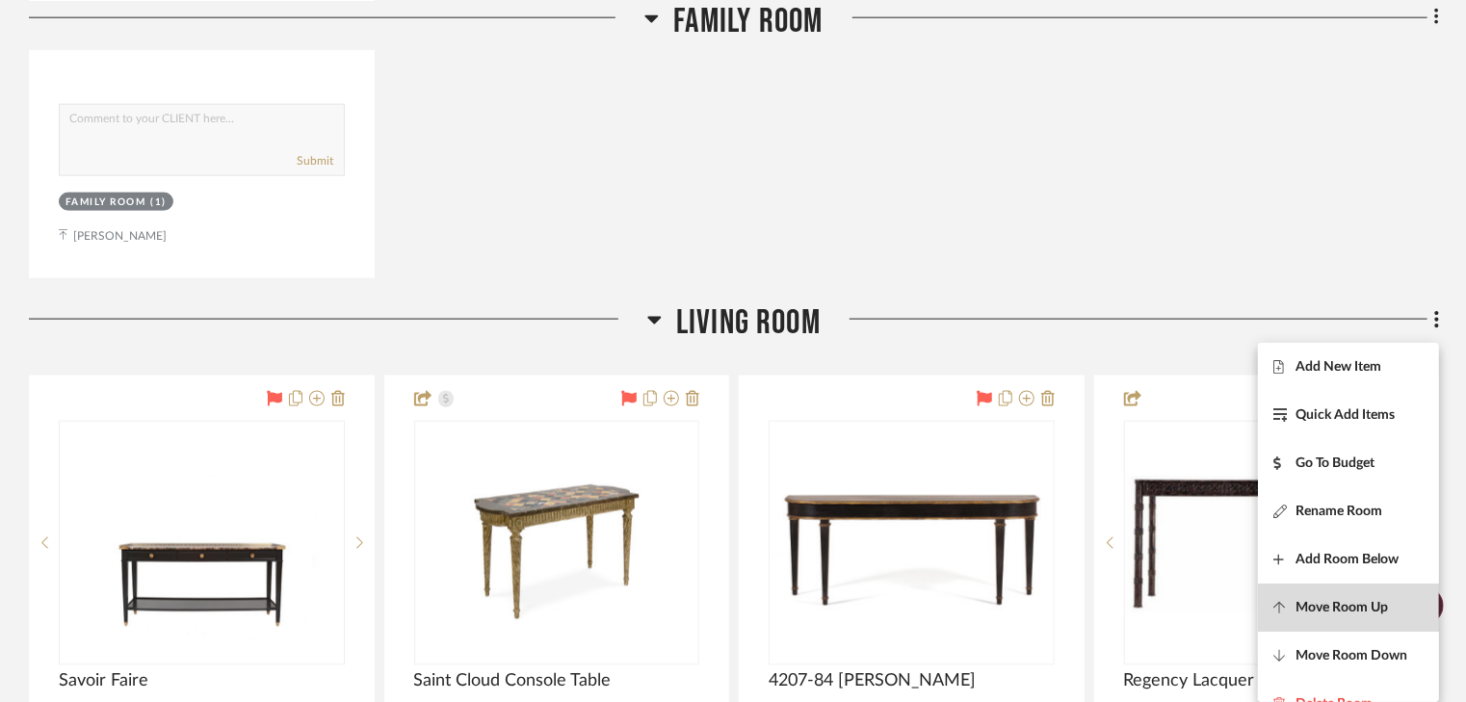
click at [1336, 611] on span "Move Room Up" at bounding box center [1342, 608] width 92 height 16
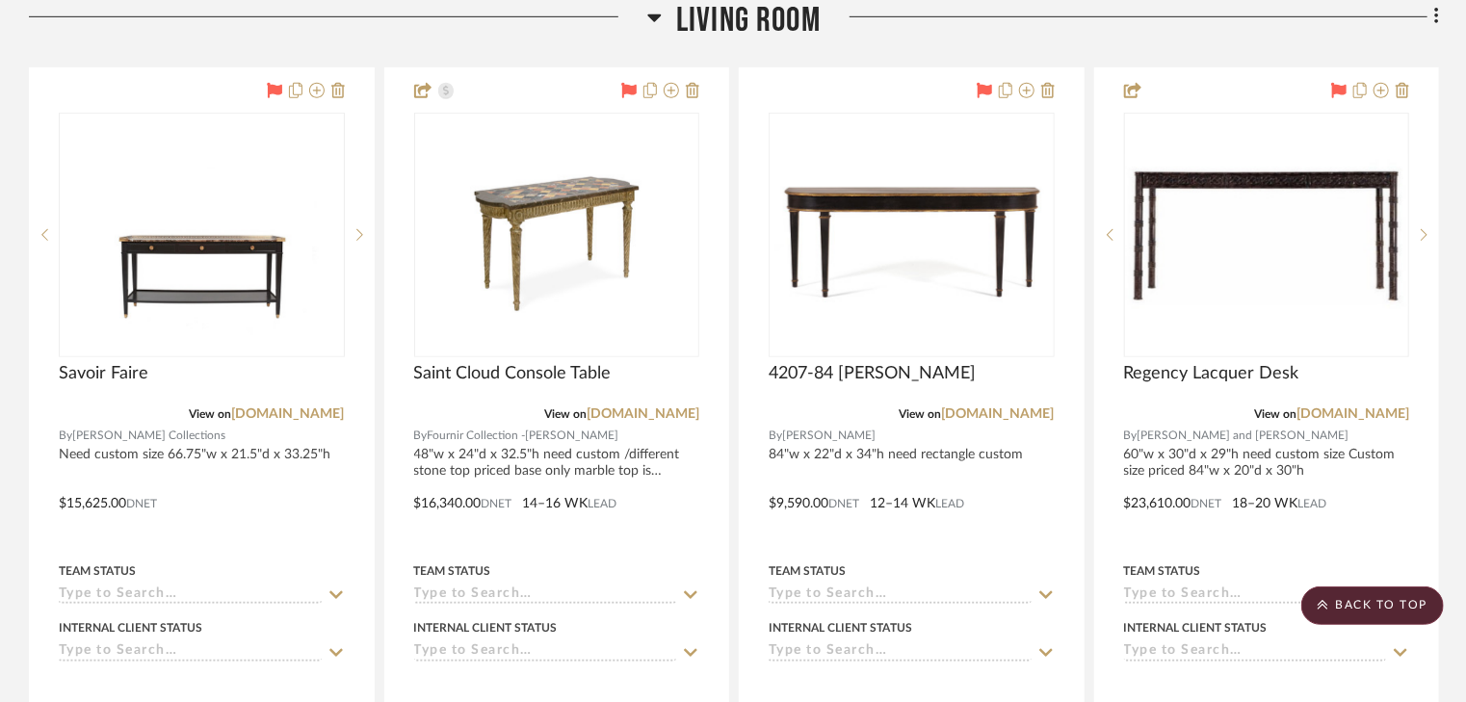
scroll to position [15229, 0]
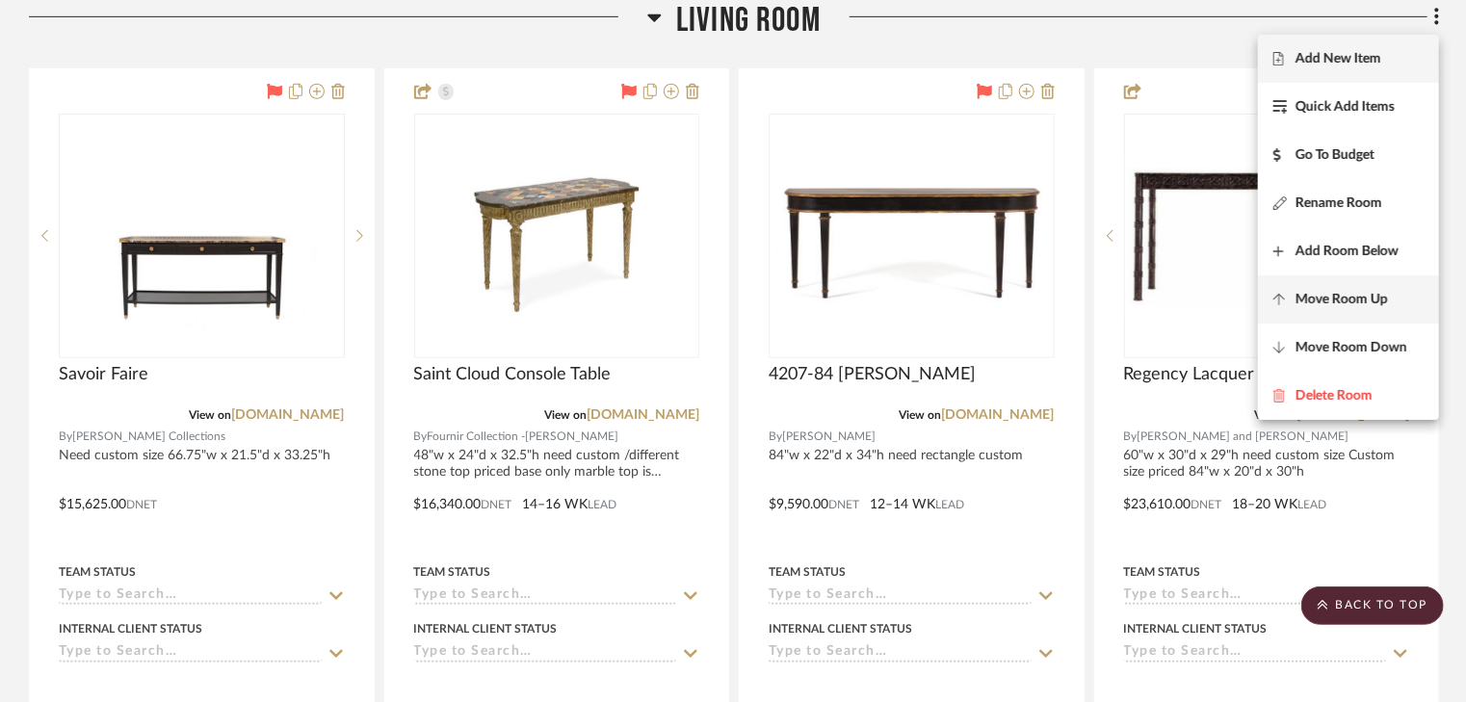
click at [1316, 302] on span "Move Room Up" at bounding box center [1342, 300] width 92 height 16
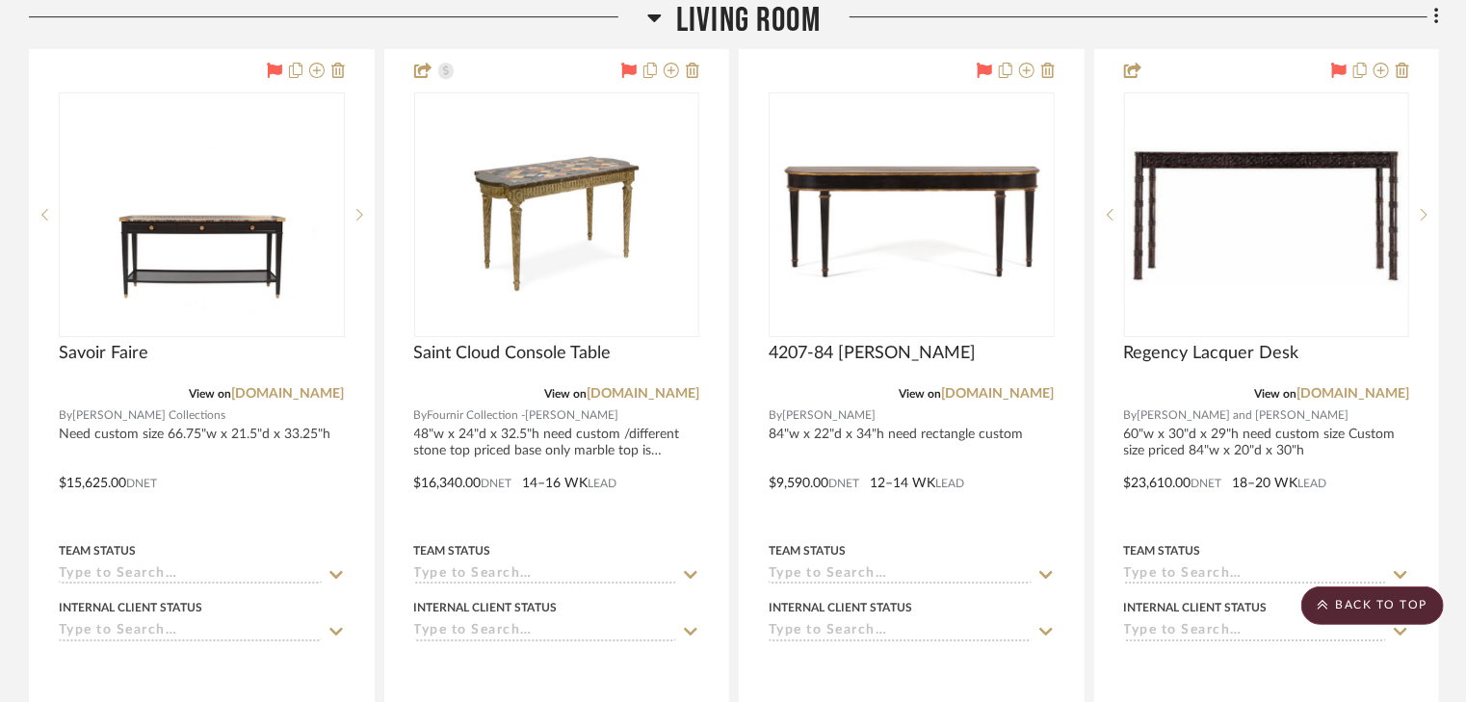
scroll to position [14210, 0]
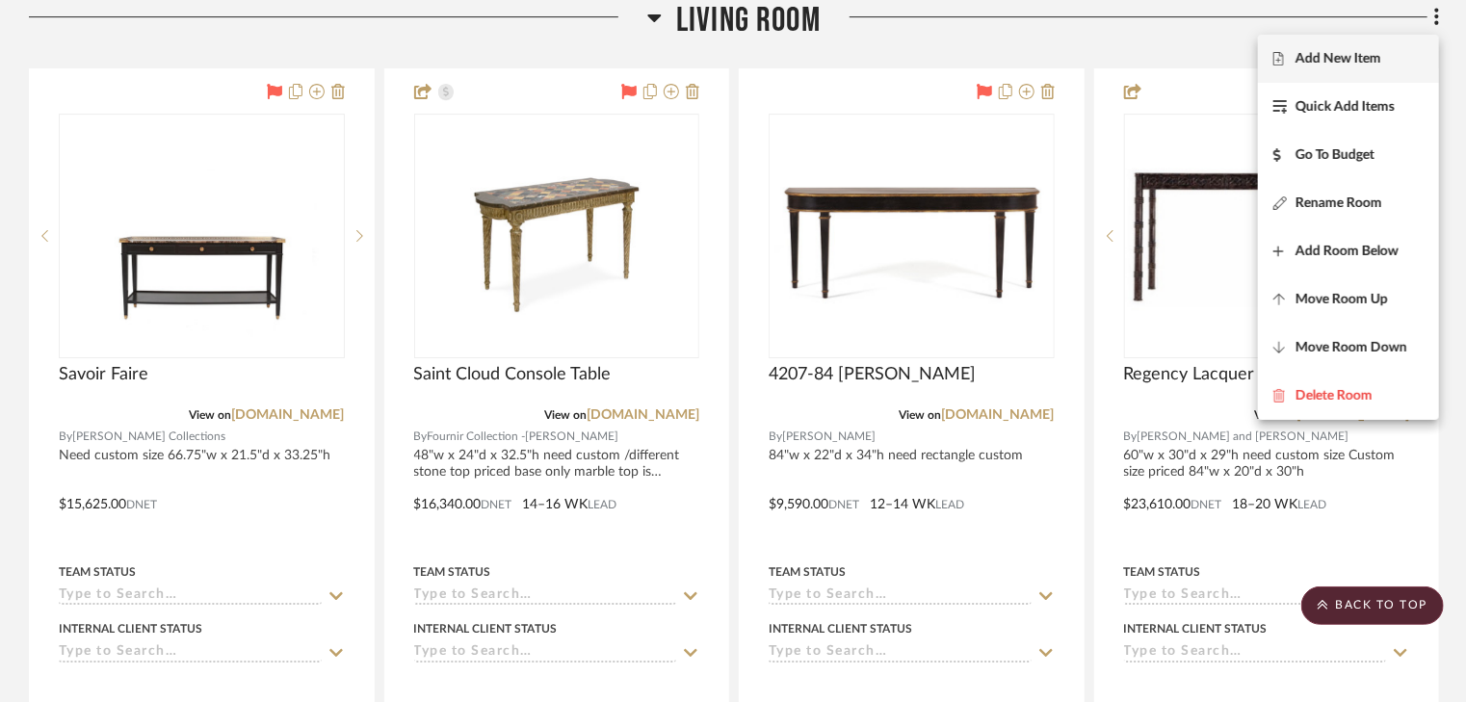
click at [1134, 58] on div at bounding box center [733, 351] width 1466 height 702
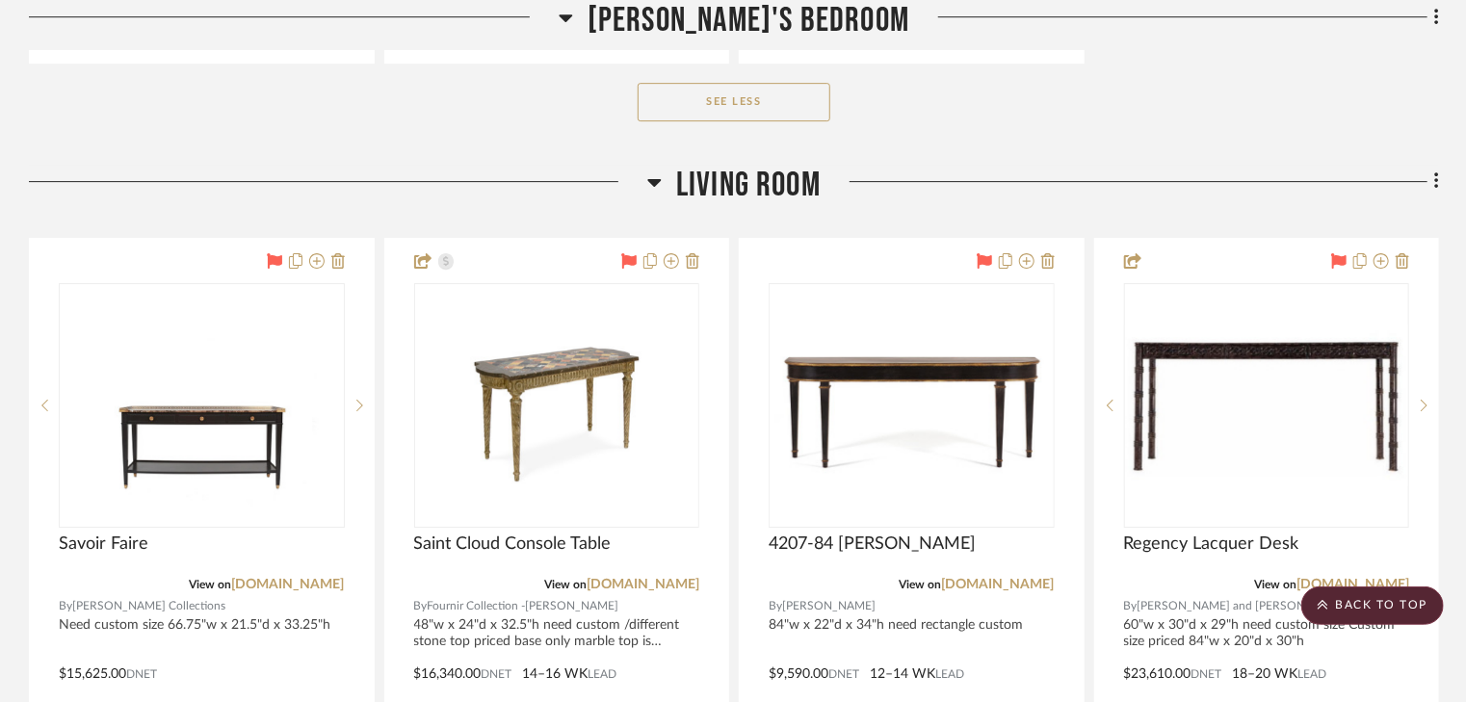
scroll to position [14055, 0]
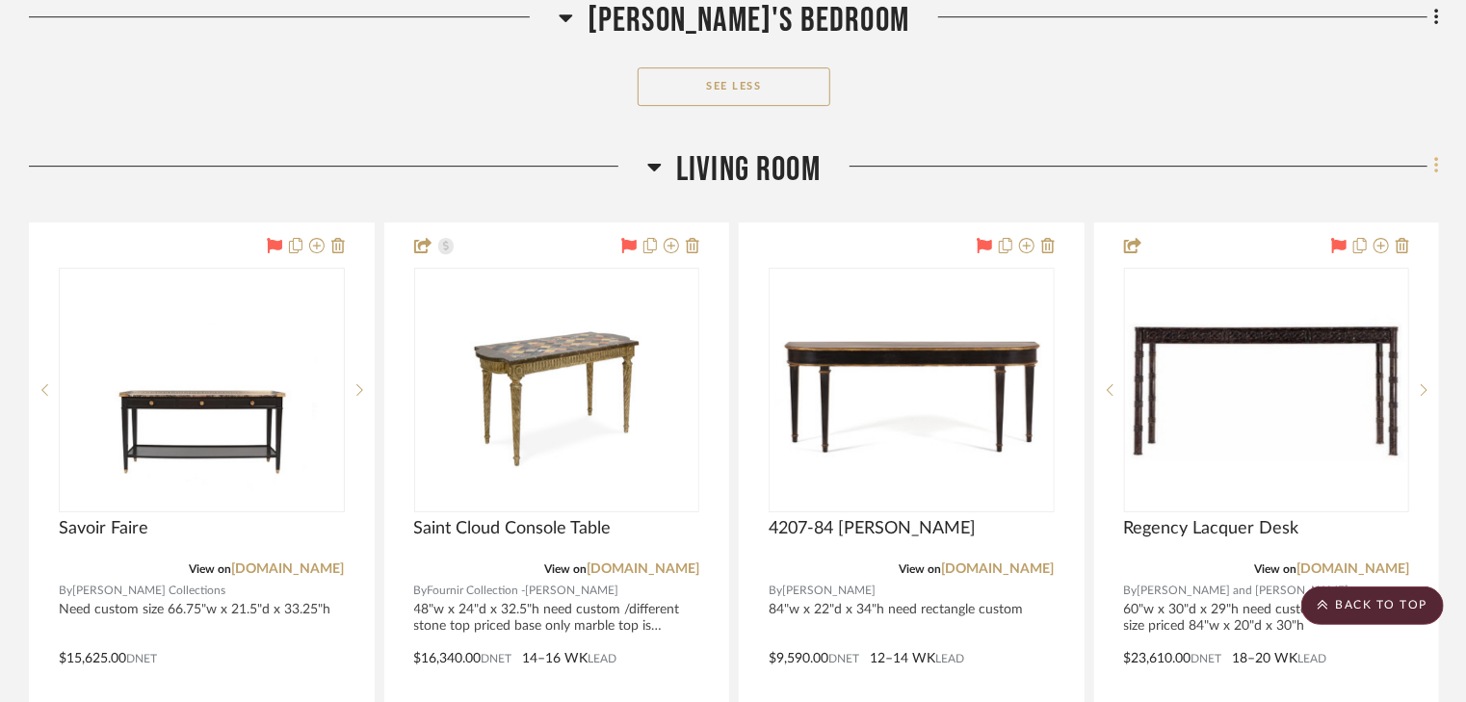
click at [1435, 168] on icon at bounding box center [1437, 165] width 6 height 21
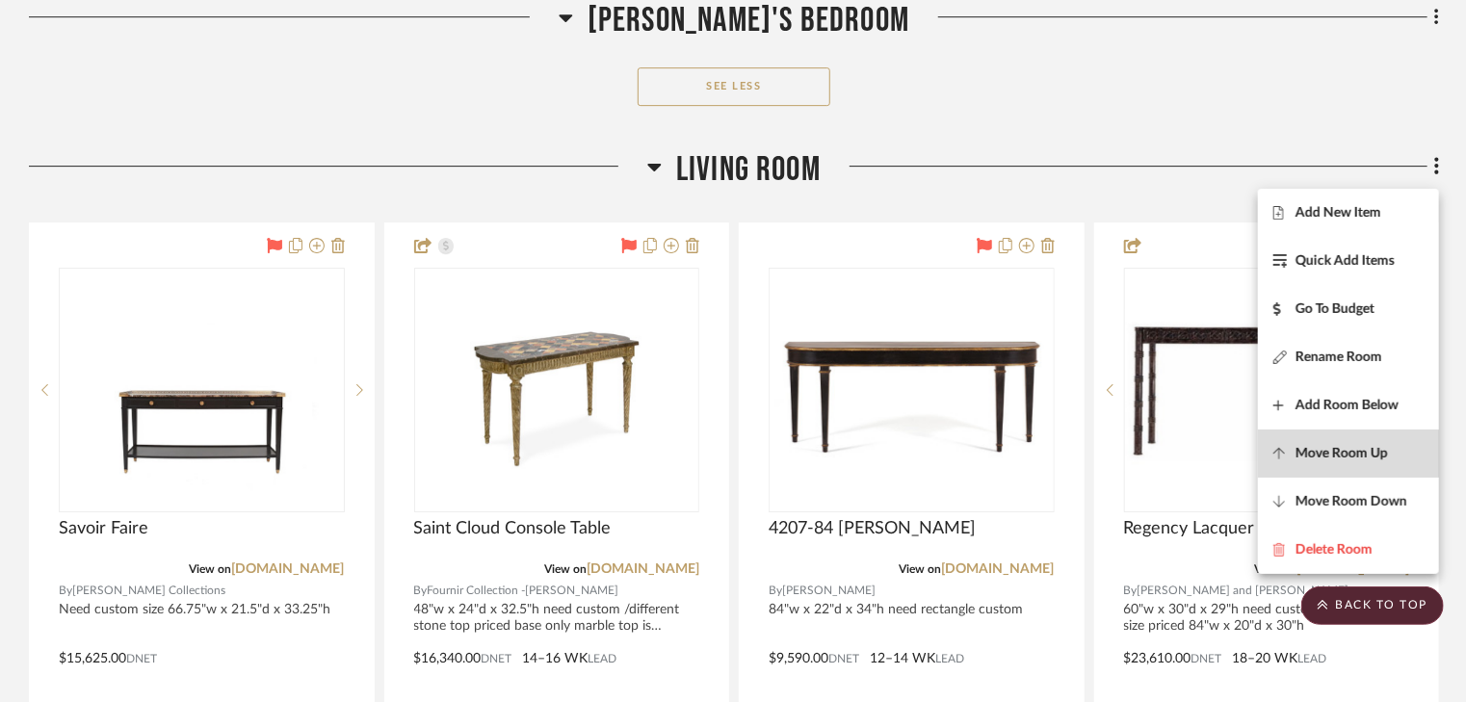
click at [1346, 454] on span "Move Room Up" at bounding box center [1342, 453] width 92 height 16
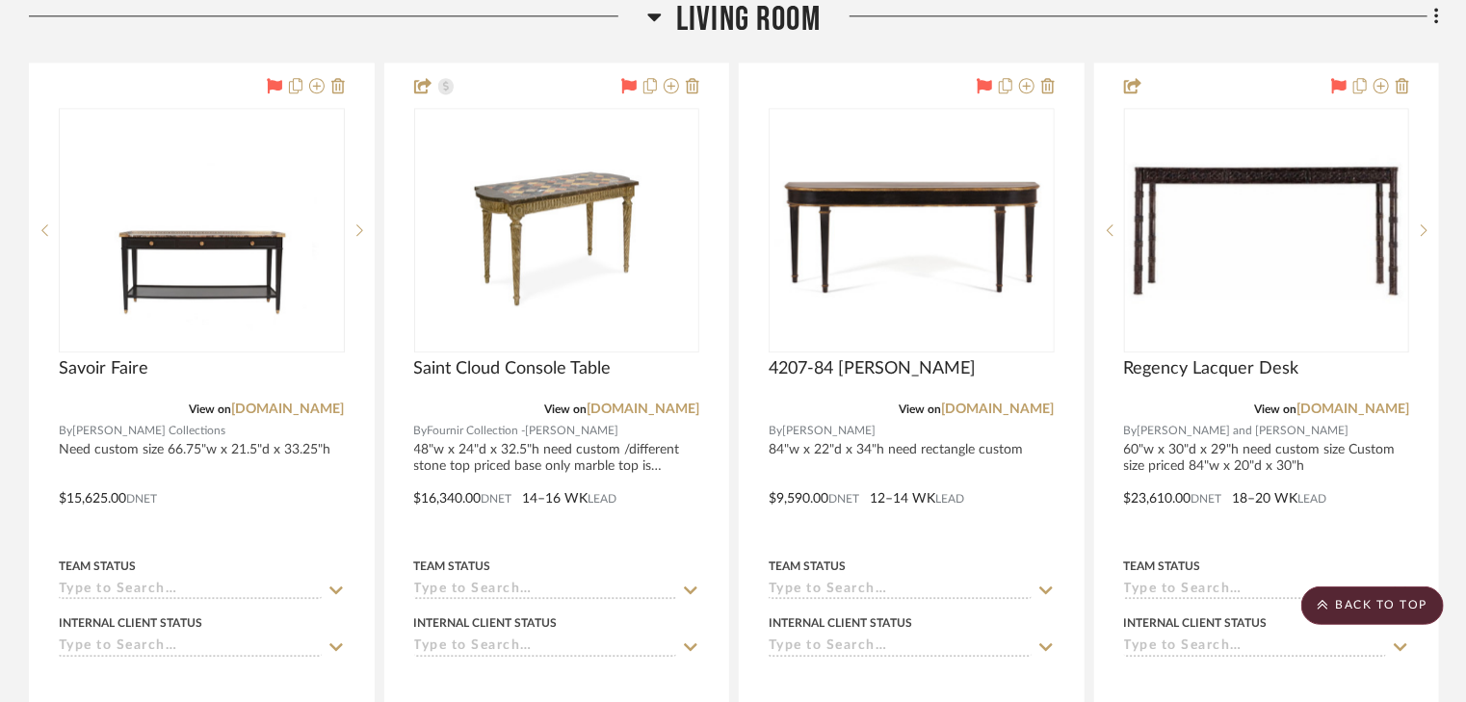
scroll to position [9769, 0]
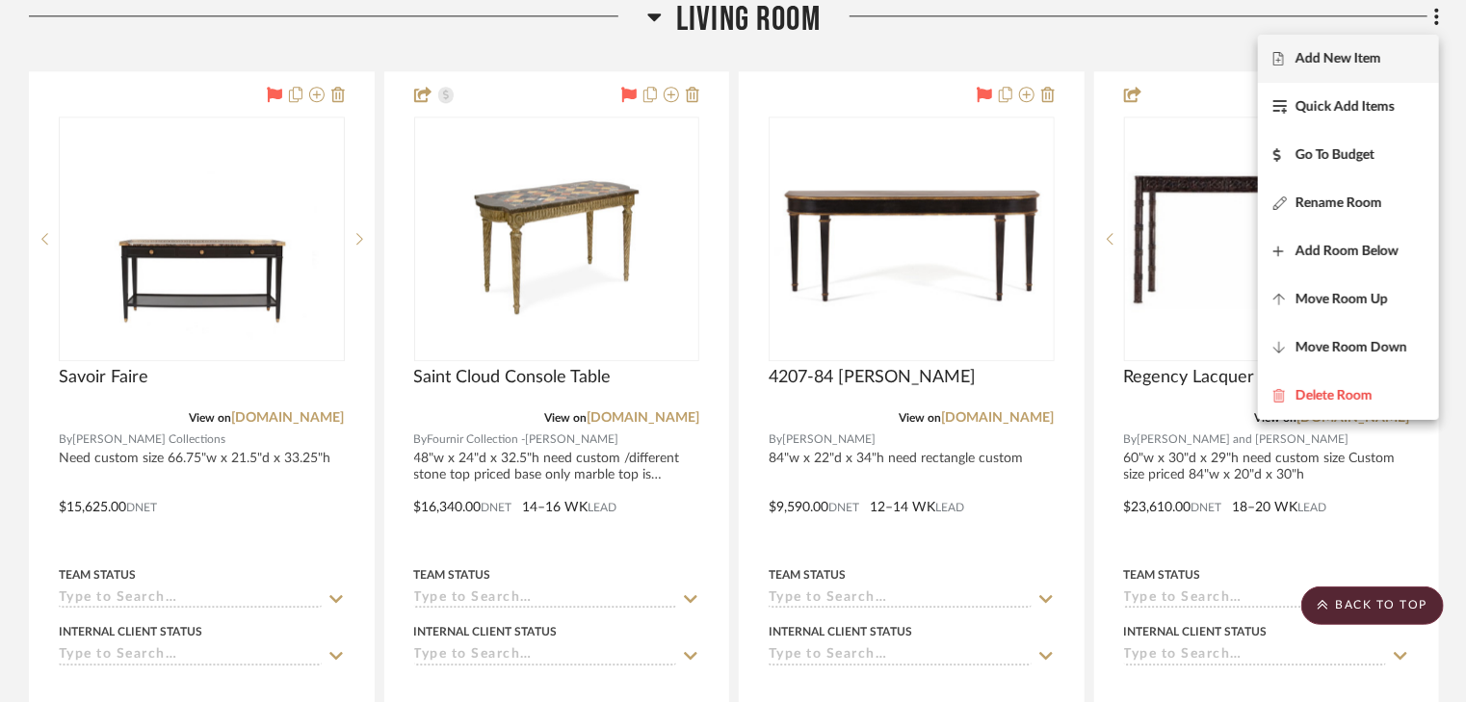
click at [1081, 58] on div at bounding box center [733, 351] width 1466 height 702
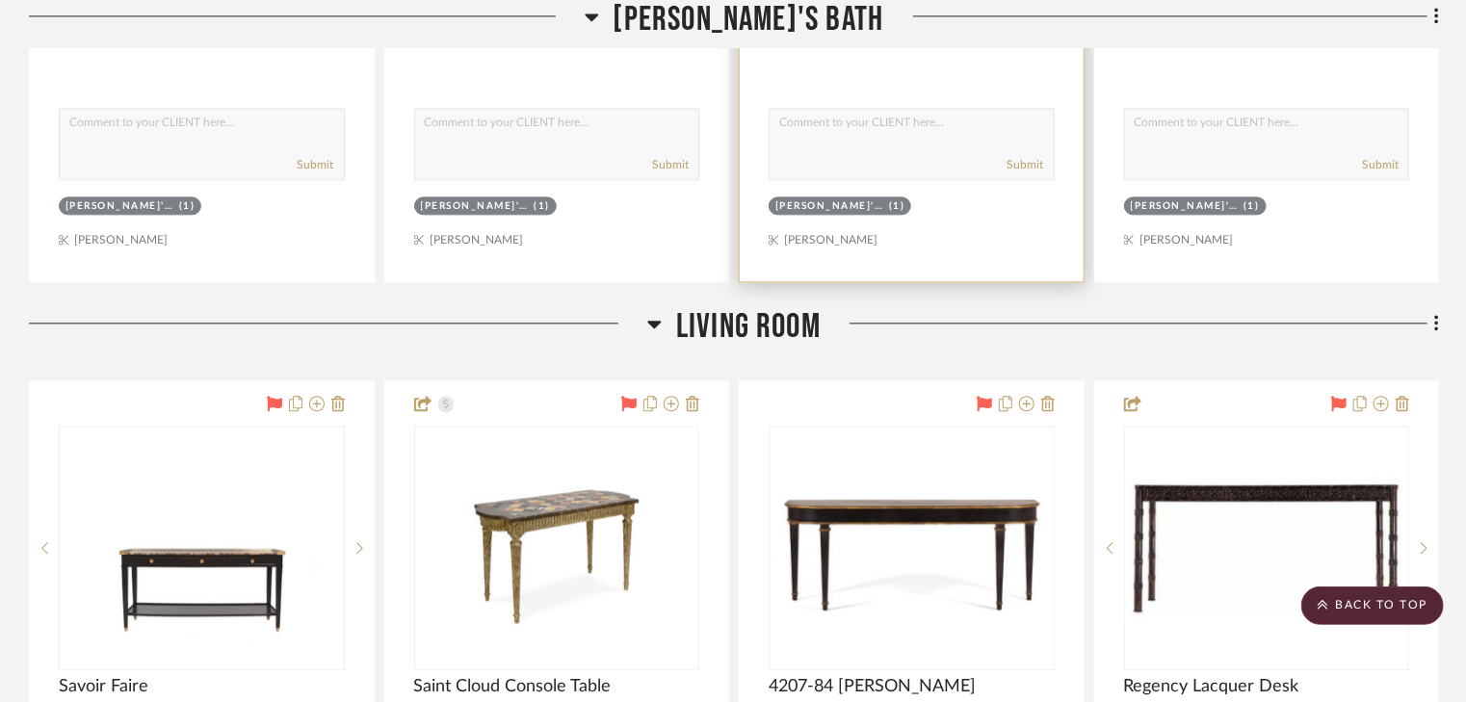
scroll to position [9461, 0]
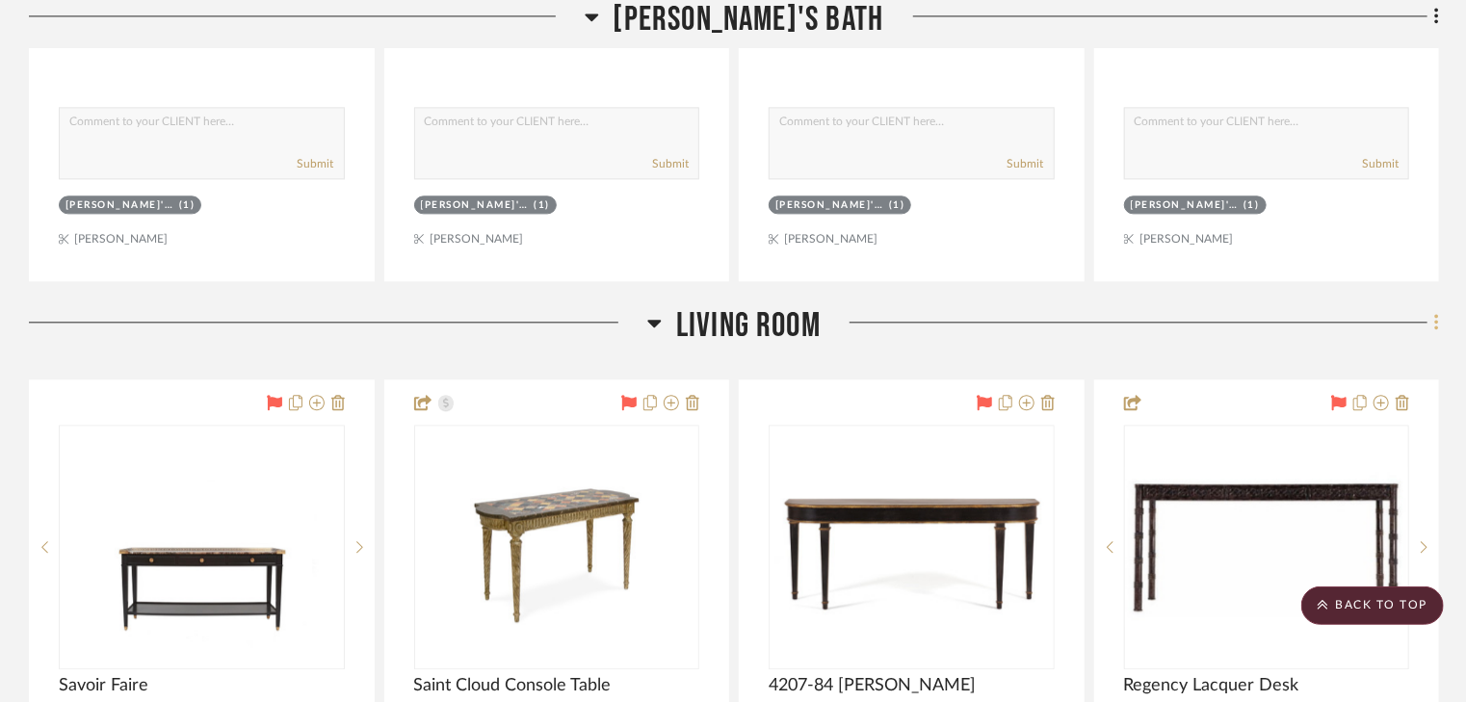
click at [1437, 328] on icon at bounding box center [1437, 322] width 6 height 21
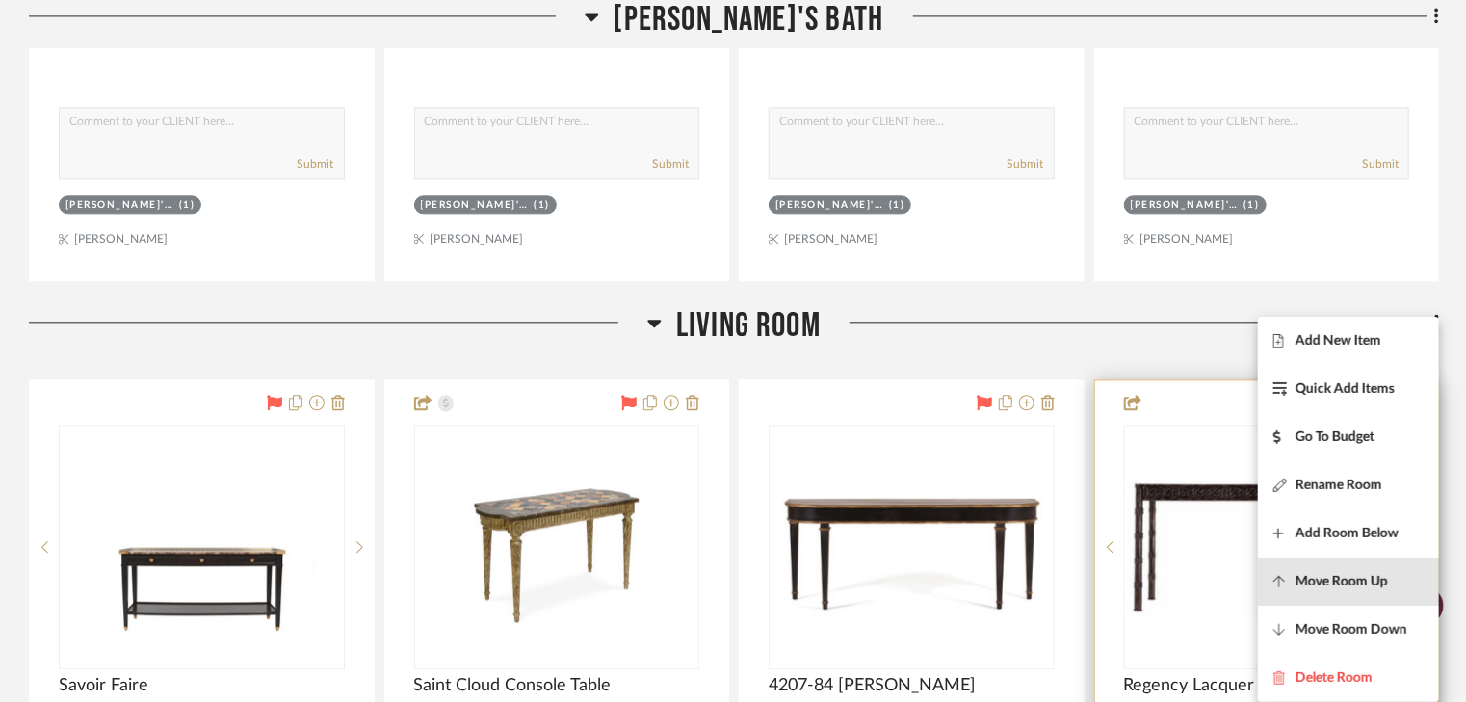
click at [1345, 578] on span "Move Room Up" at bounding box center [1342, 582] width 92 height 16
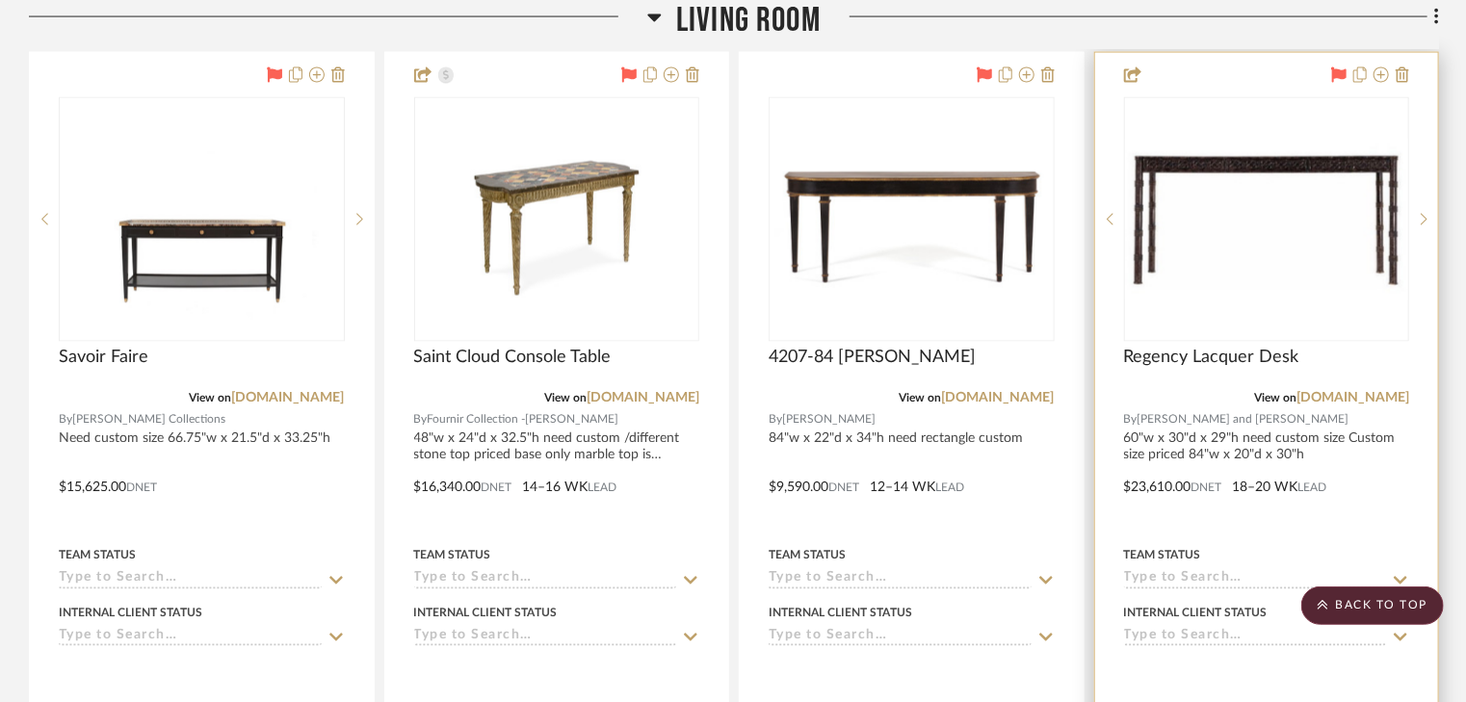
scroll to position [8827, 0]
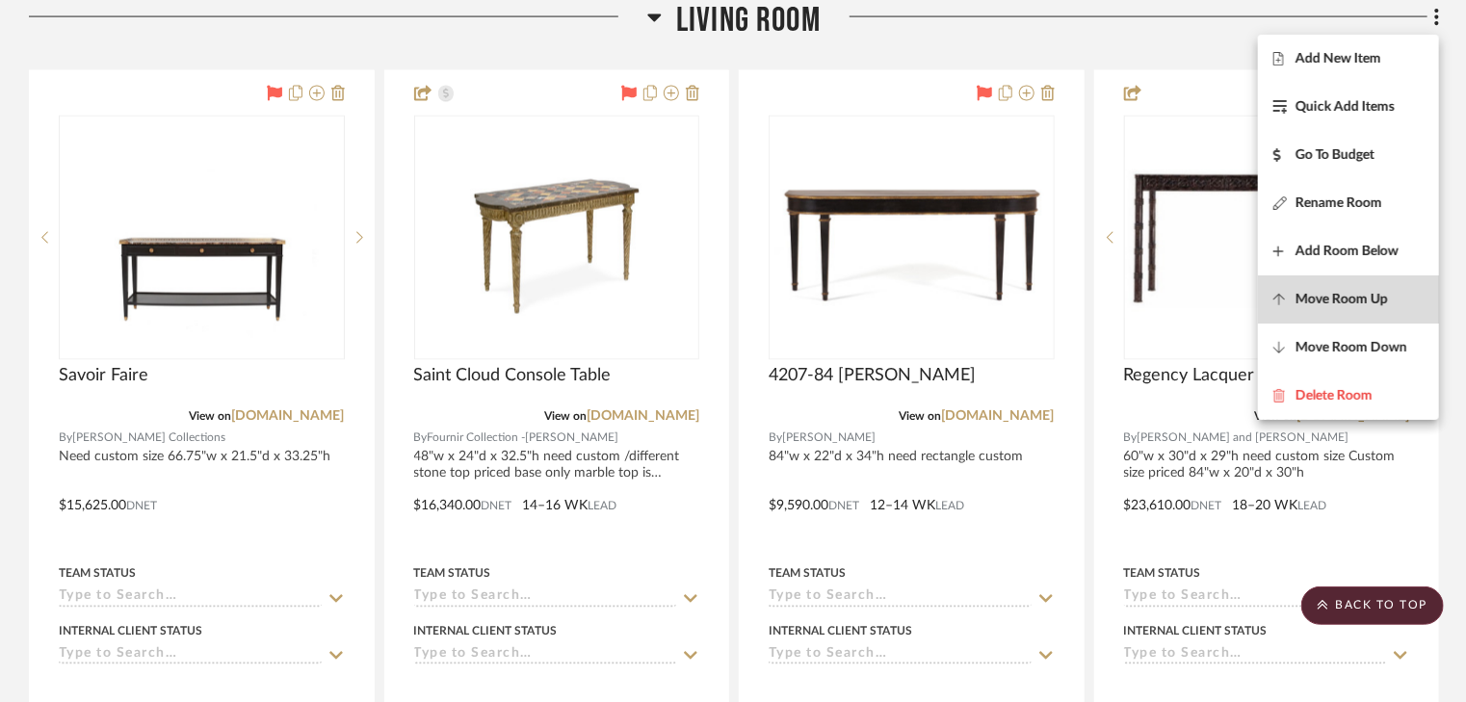
click at [1380, 301] on span "Move Room Up" at bounding box center [1342, 300] width 92 height 16
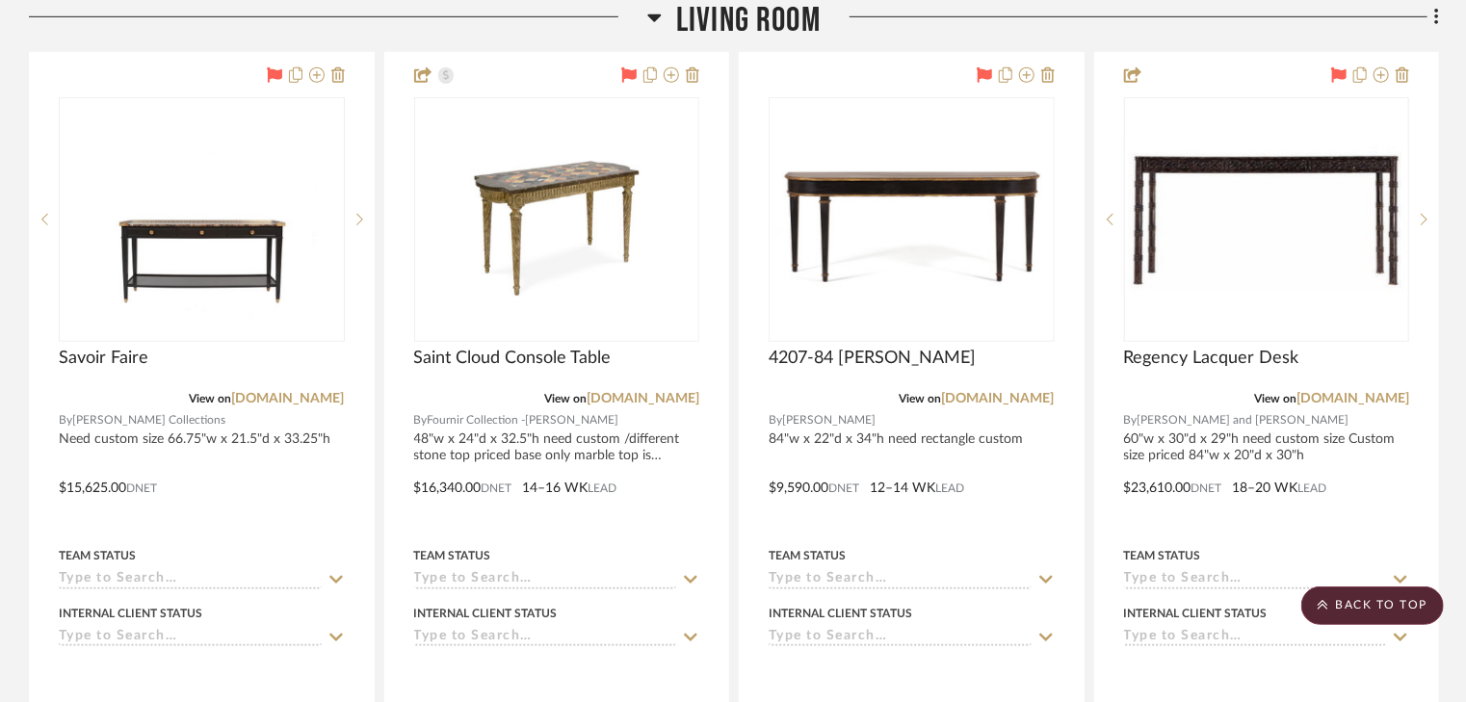
scroll to position [7884, 0]
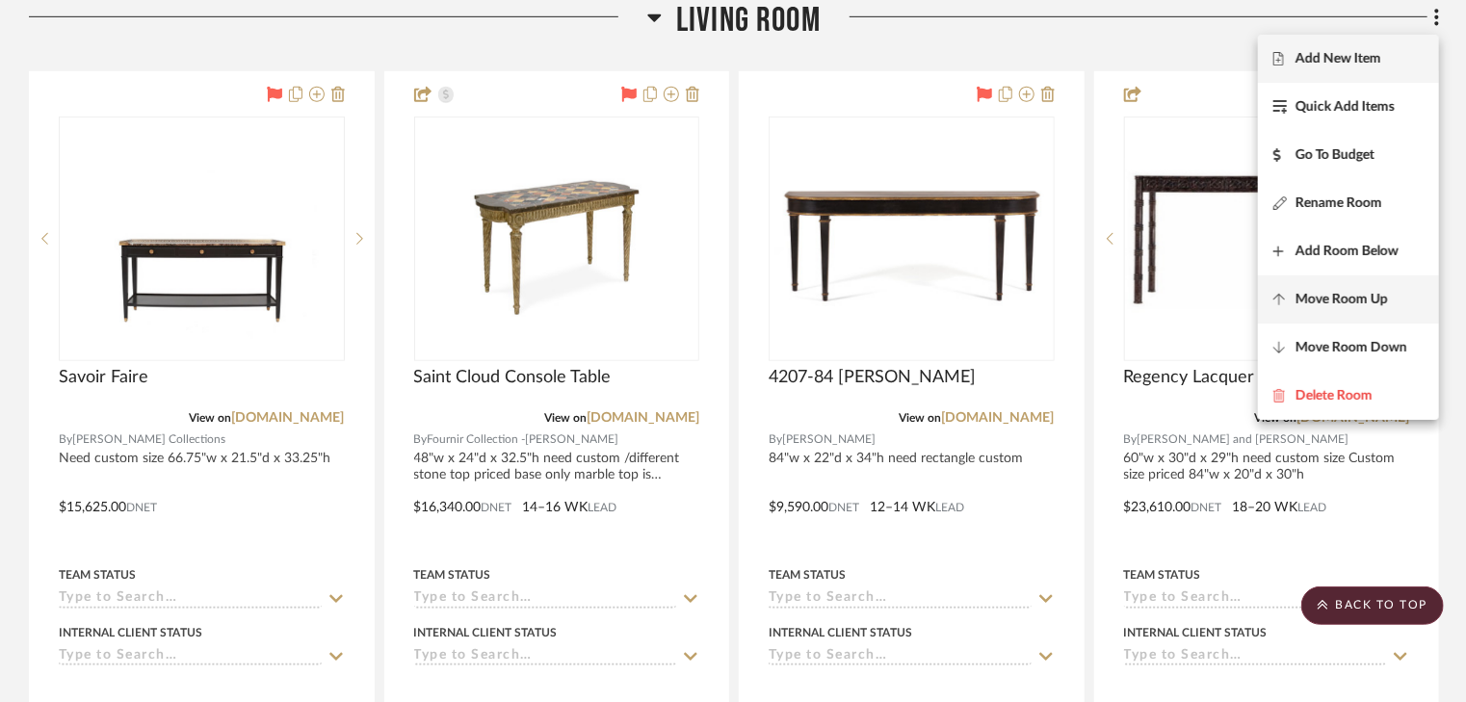
click at [1352, 297] on span "Move Room Up" at bounding box center [1342, 300] width 92 height 16
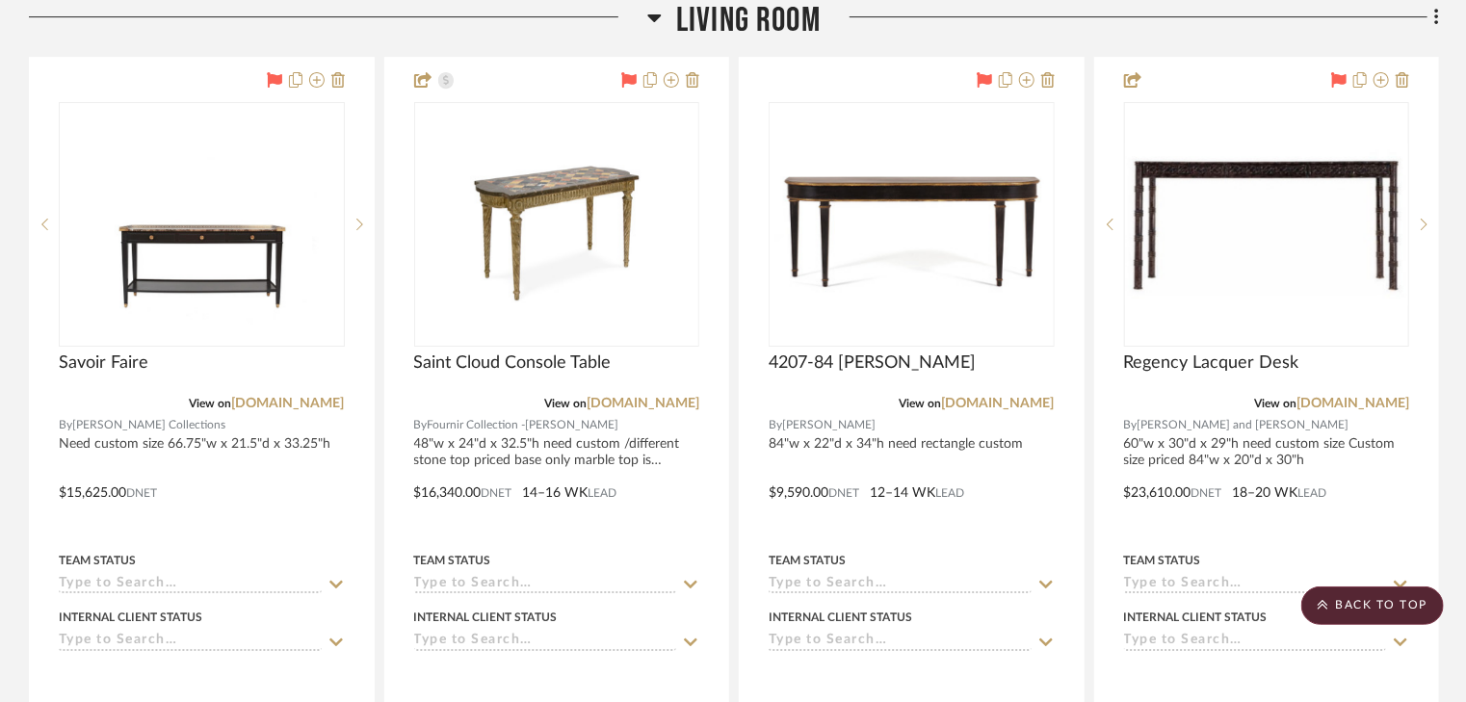
scroll to position [6942, 0]
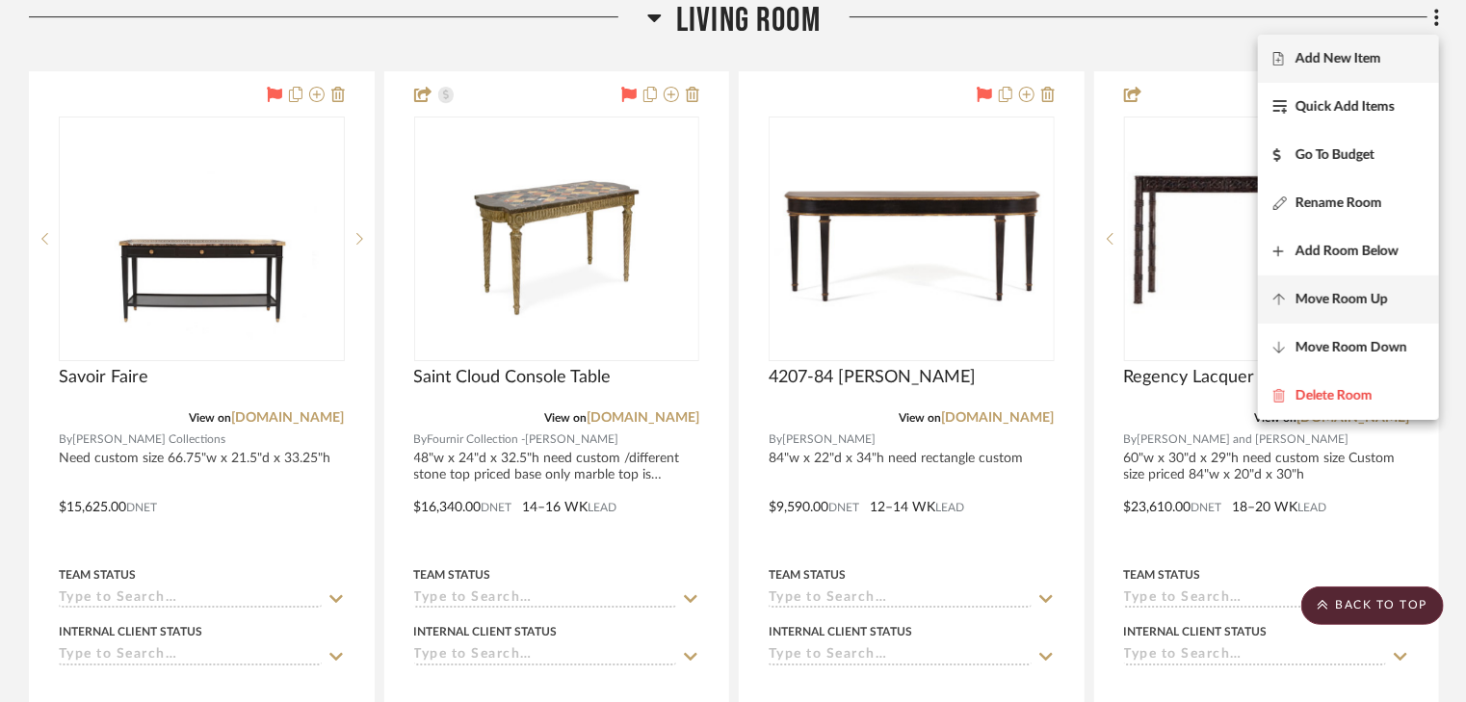
click at [1350, 299] on span "Move Room Up" at bounding box center [1342, 300] width 92 height 16
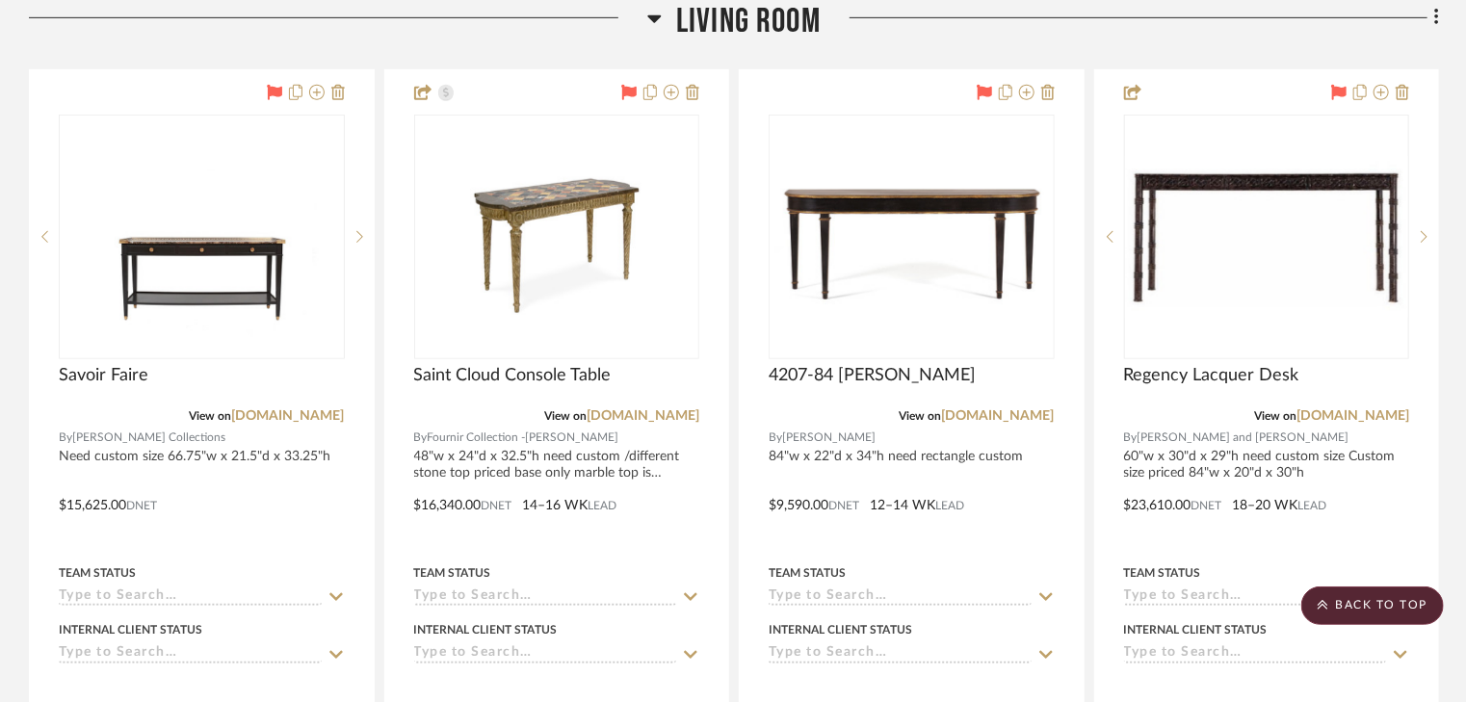
scroll to position [4212, 0]
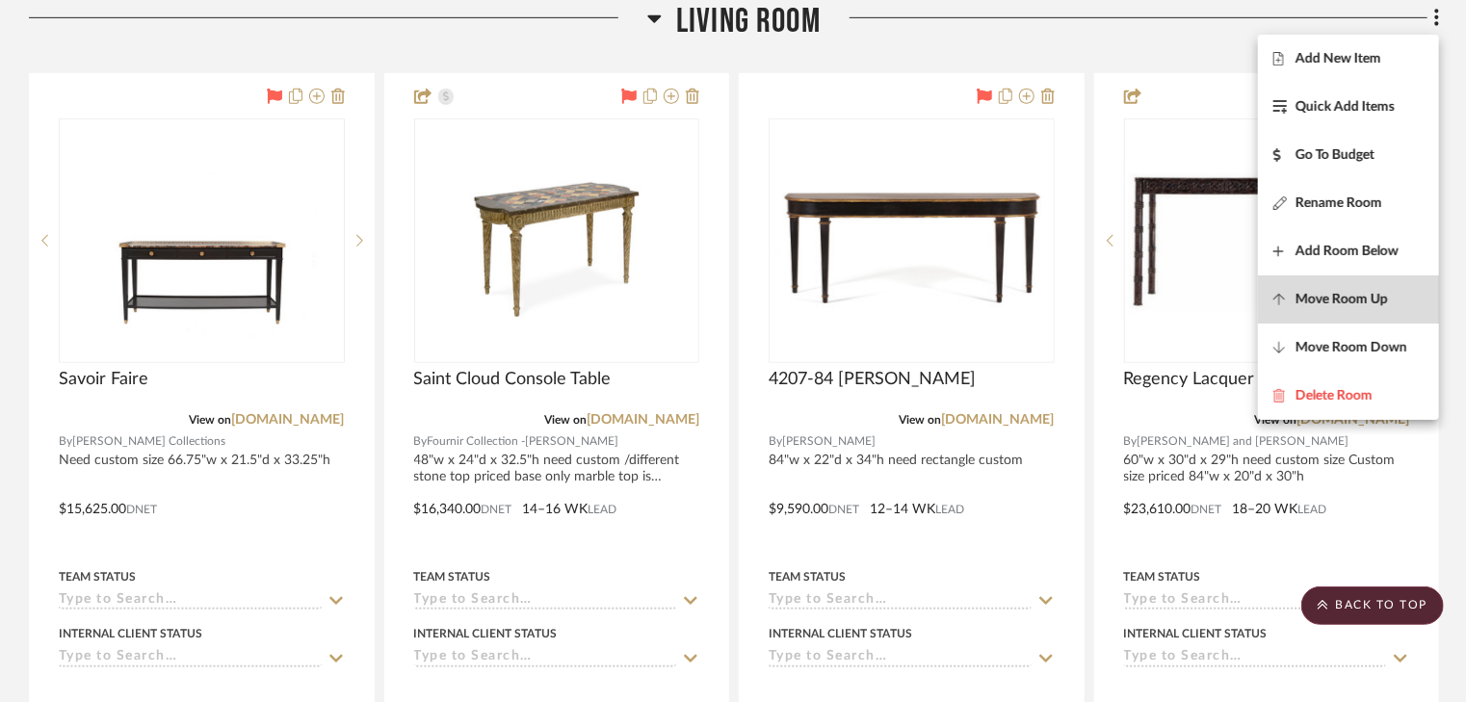
click at [1350, 304] on span "Move Room Up" at bounding box center [1342, 300] width 92 height 16
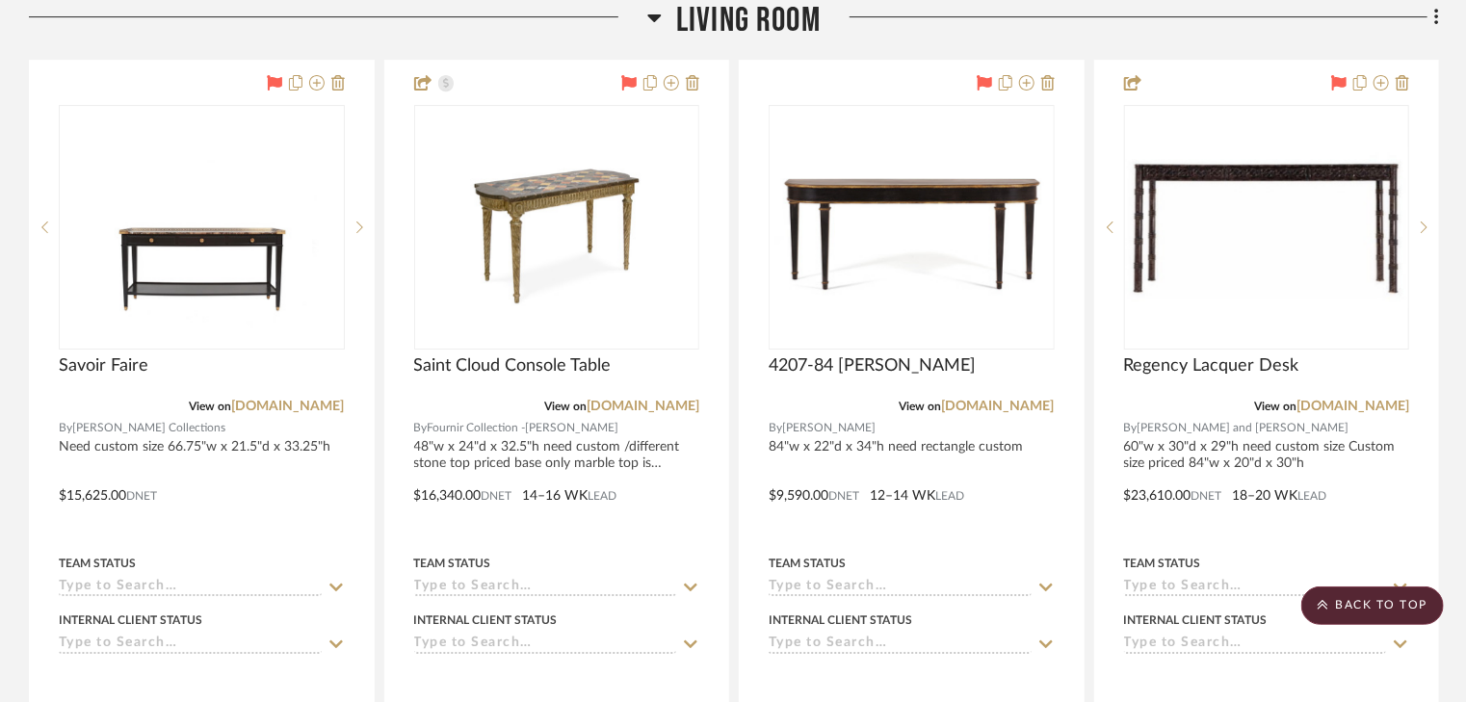
scroll to position [3270, 0]
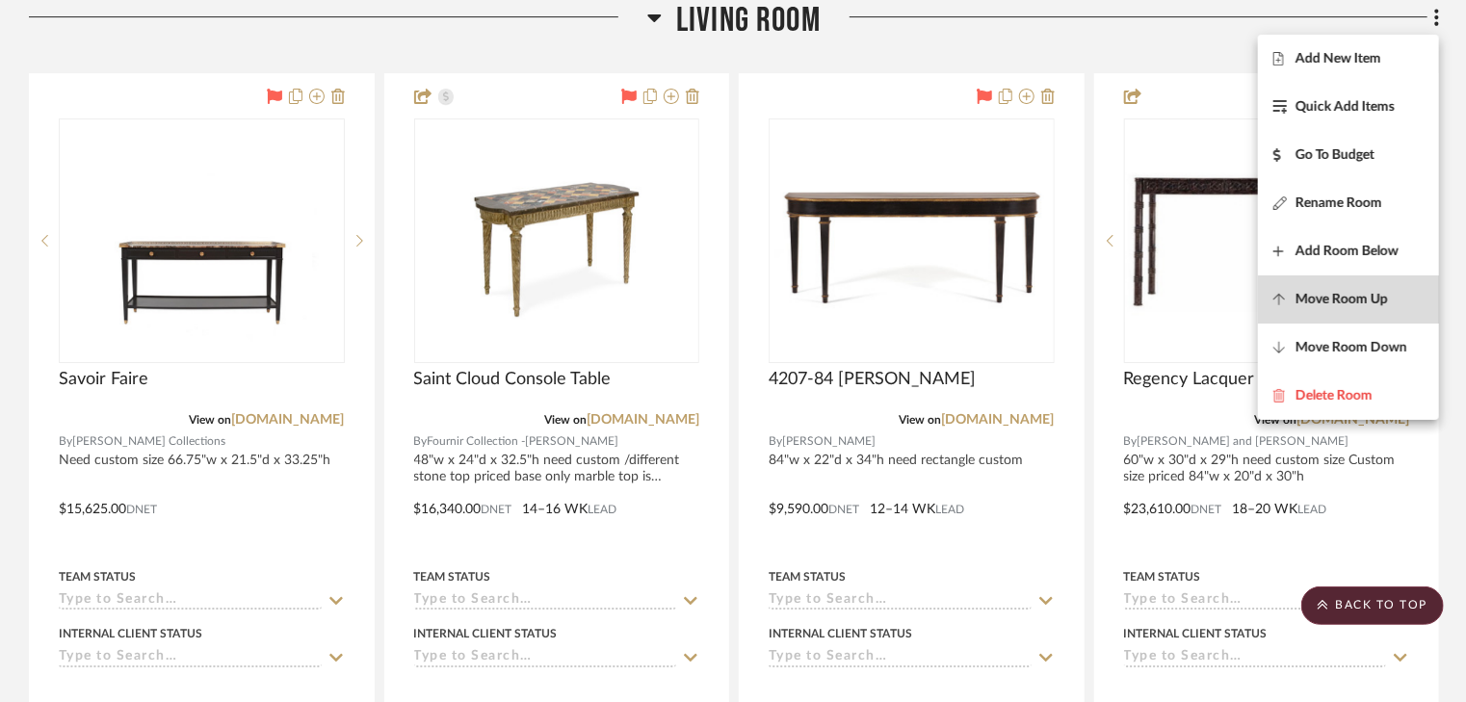
click at [1350, 308] on button "Move Room Up" at bounding box center [1348, 300] width 181 height 48
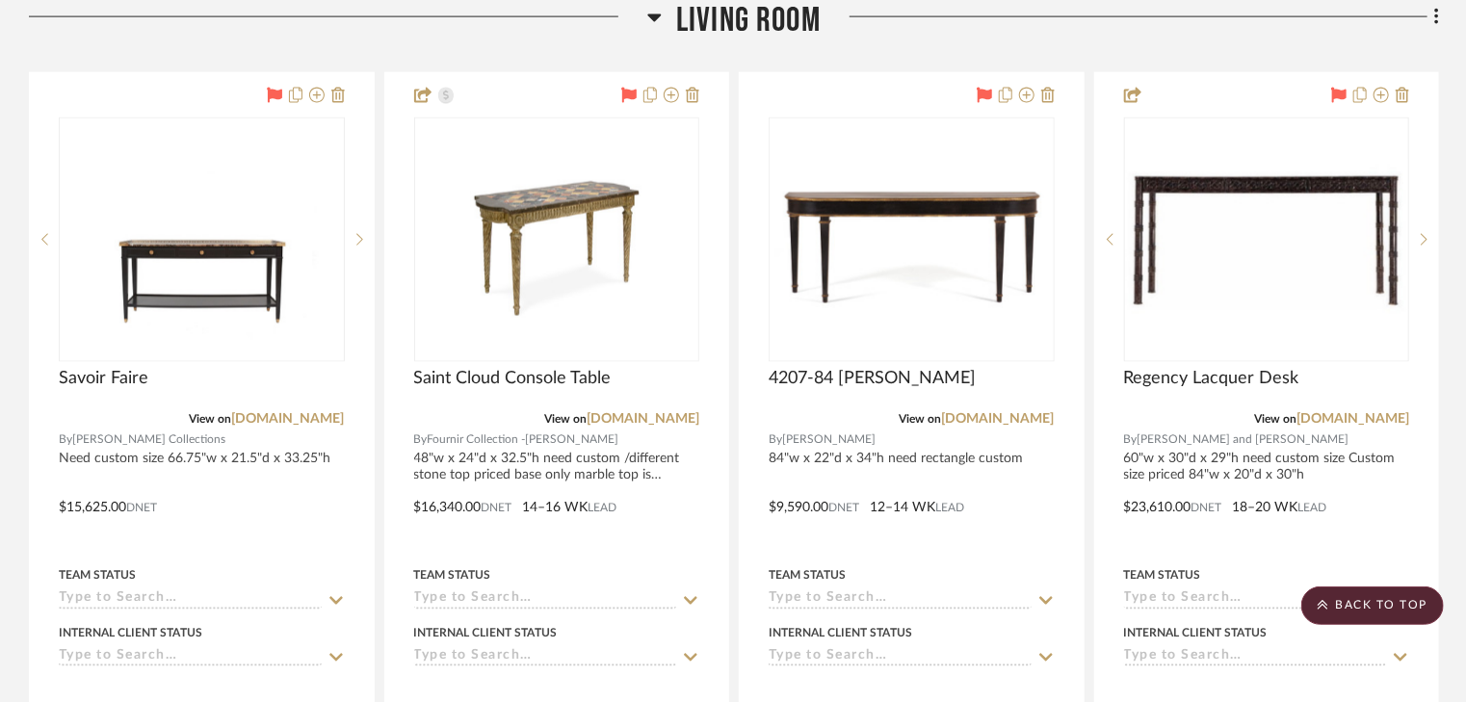
scroll to position [1395, 0]
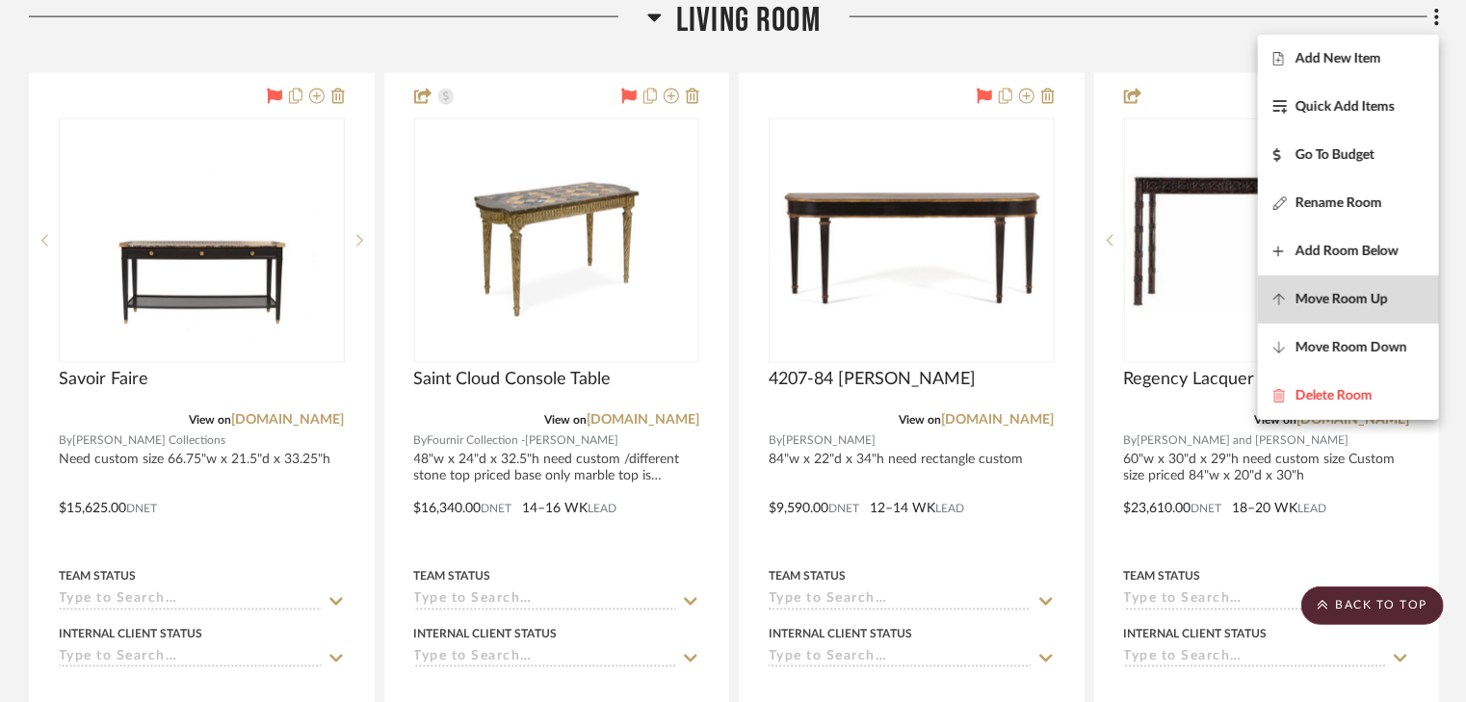
click at [1350, 297] on span "Move Room Up" at bounding box center [1342, 300] width 92 height 16
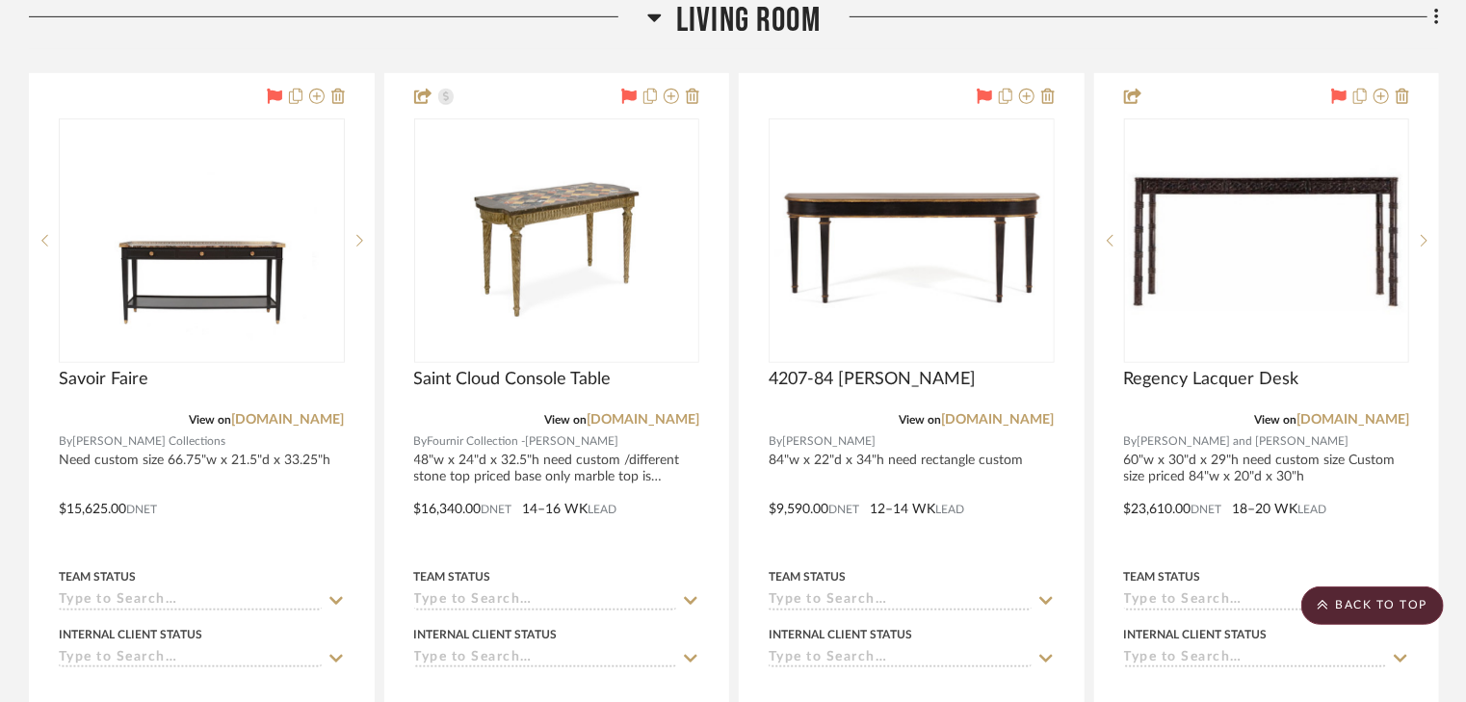
scroll to position [452, 0]
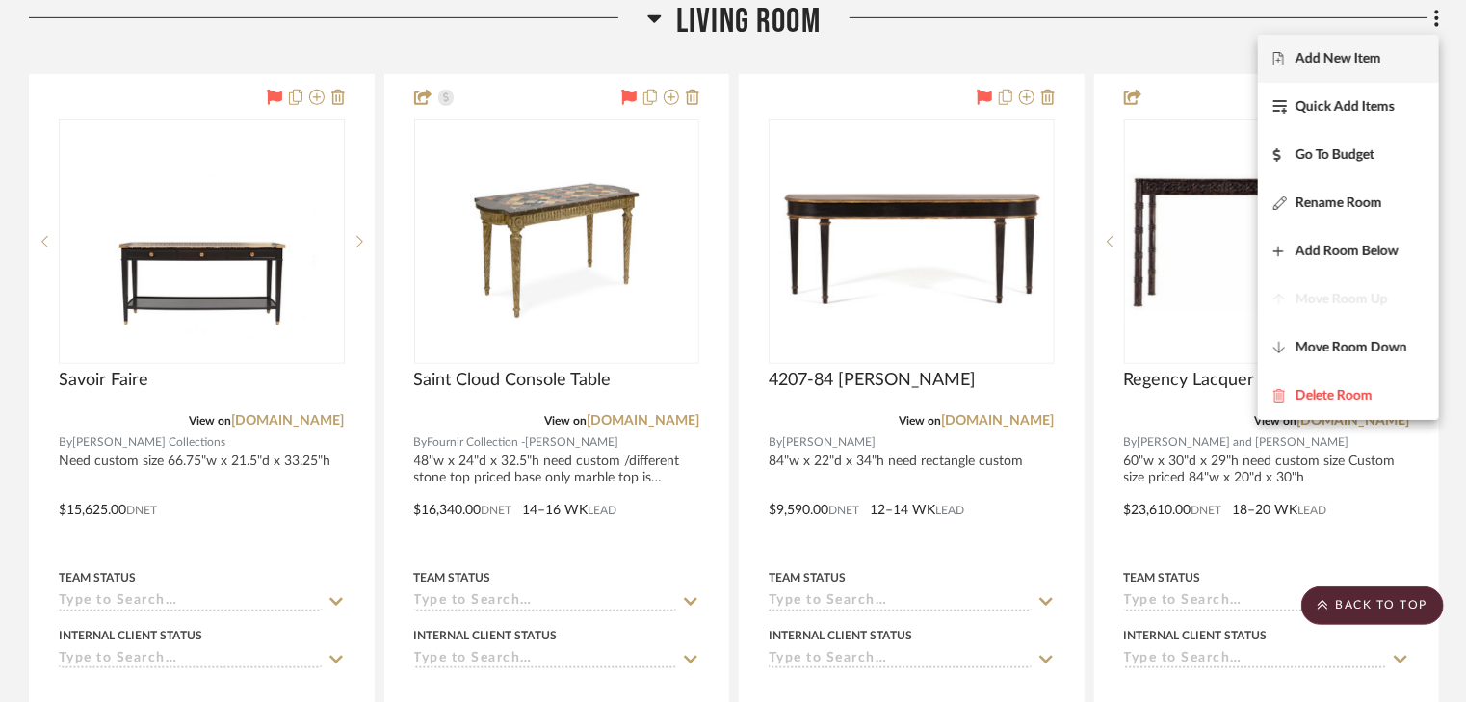
click at [1043, 55] on div at bounding box center [733, 351] width 1466 height 702
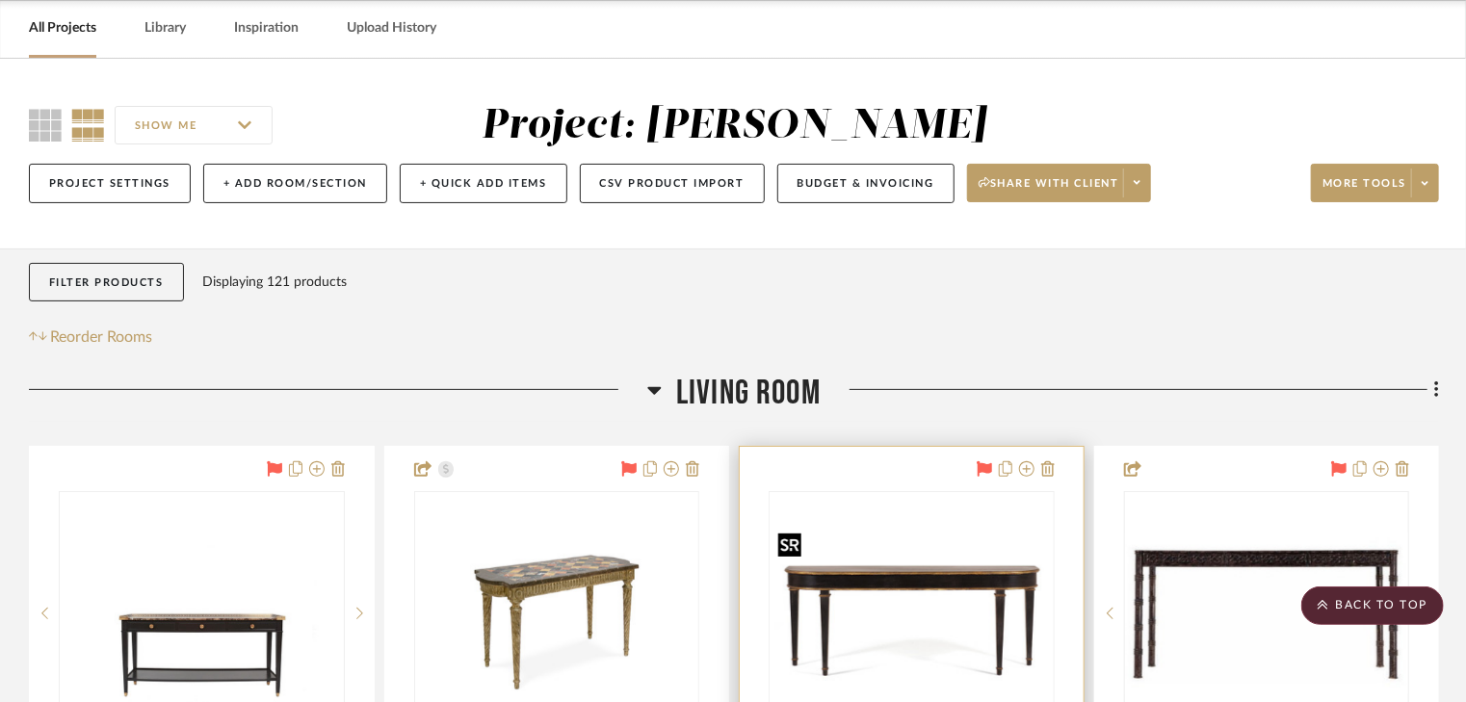
scroll to position [0, 0]
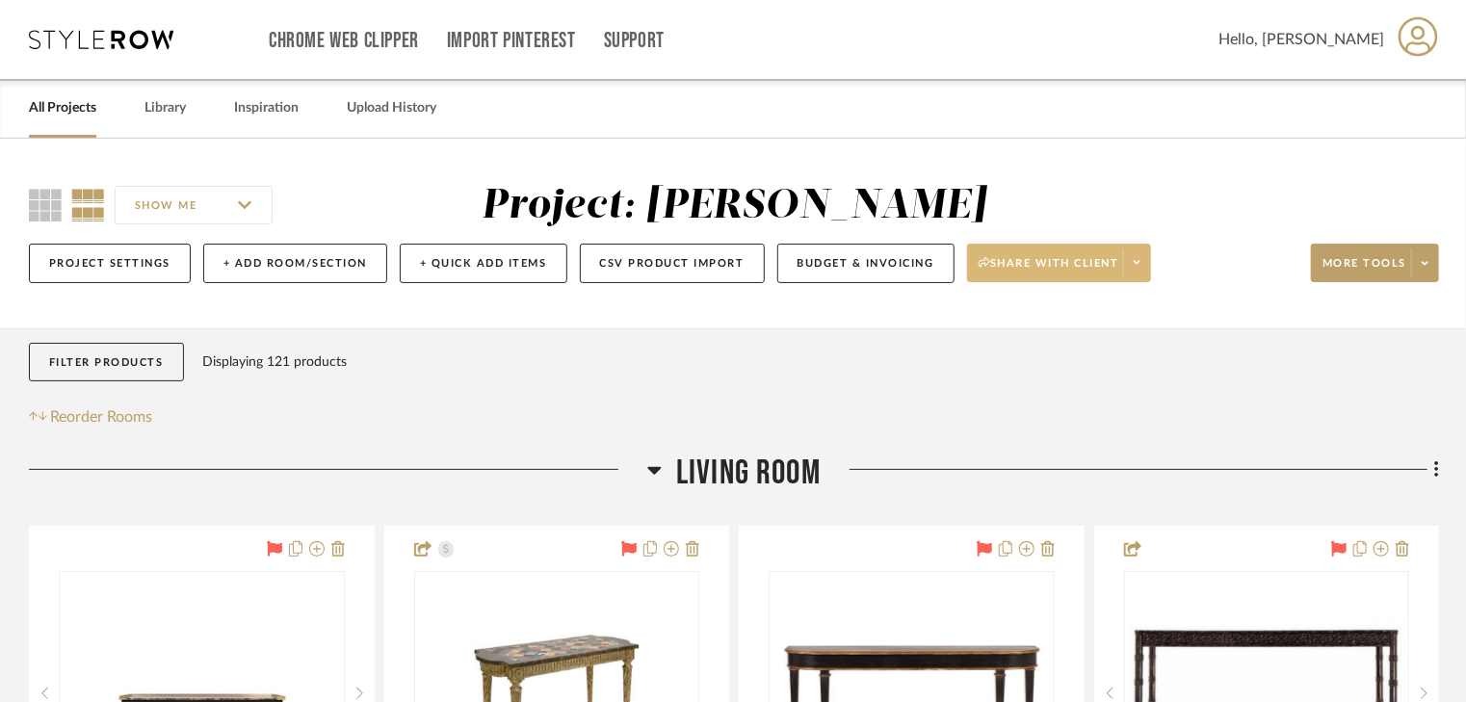
click at [1075, 261] on span "Share with client" at bounding box center [1049, 270] width 141 height 29
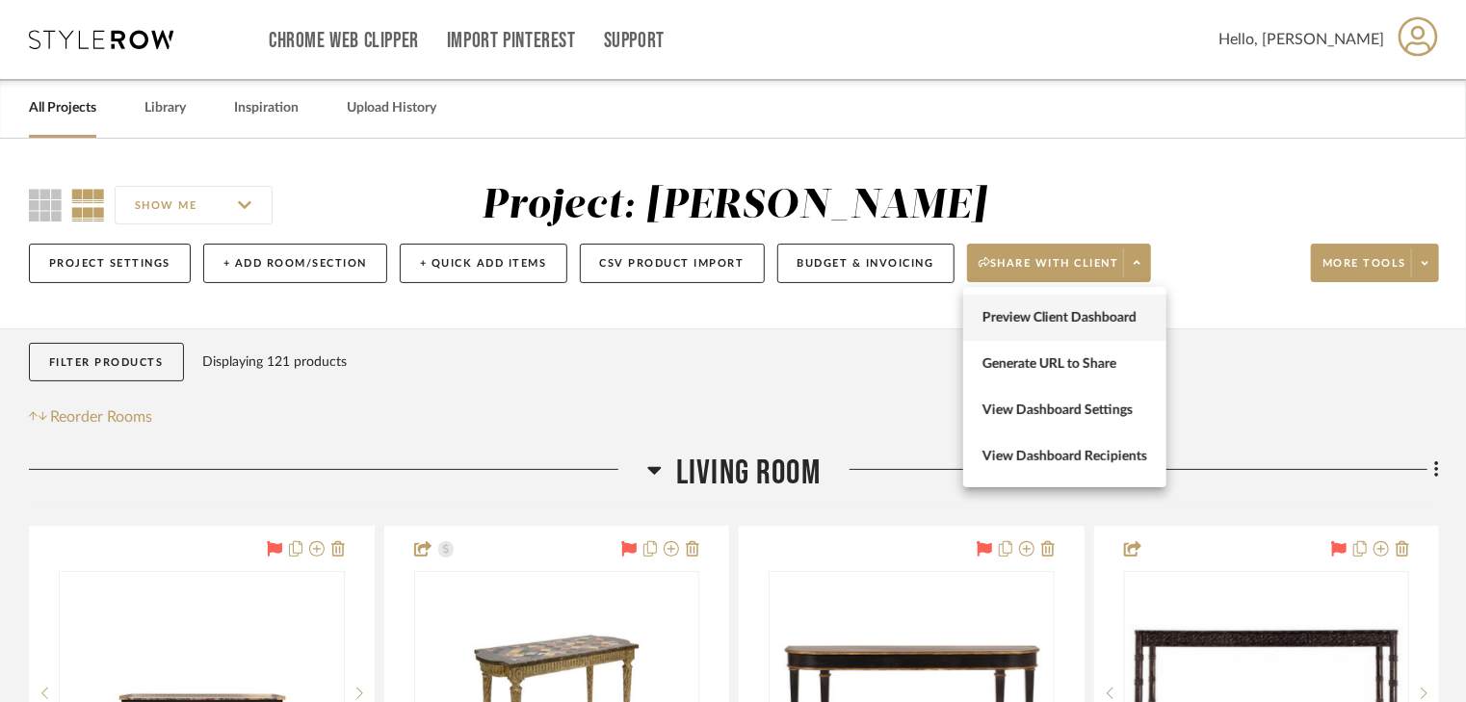
click at [1079, 324] on span "Preview Client Dashboard" at bounding box center [1065, 318] width 165 height 16
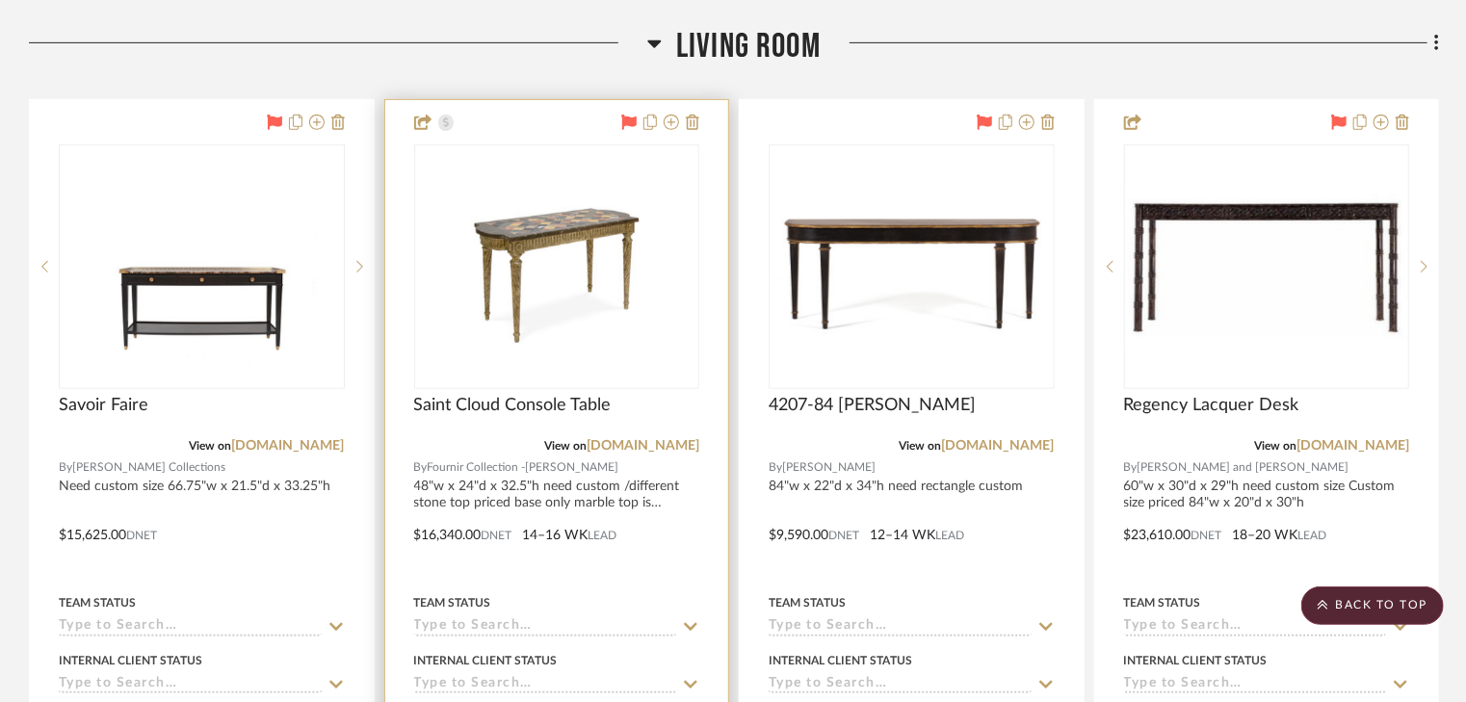
scroll to position [462, 0]
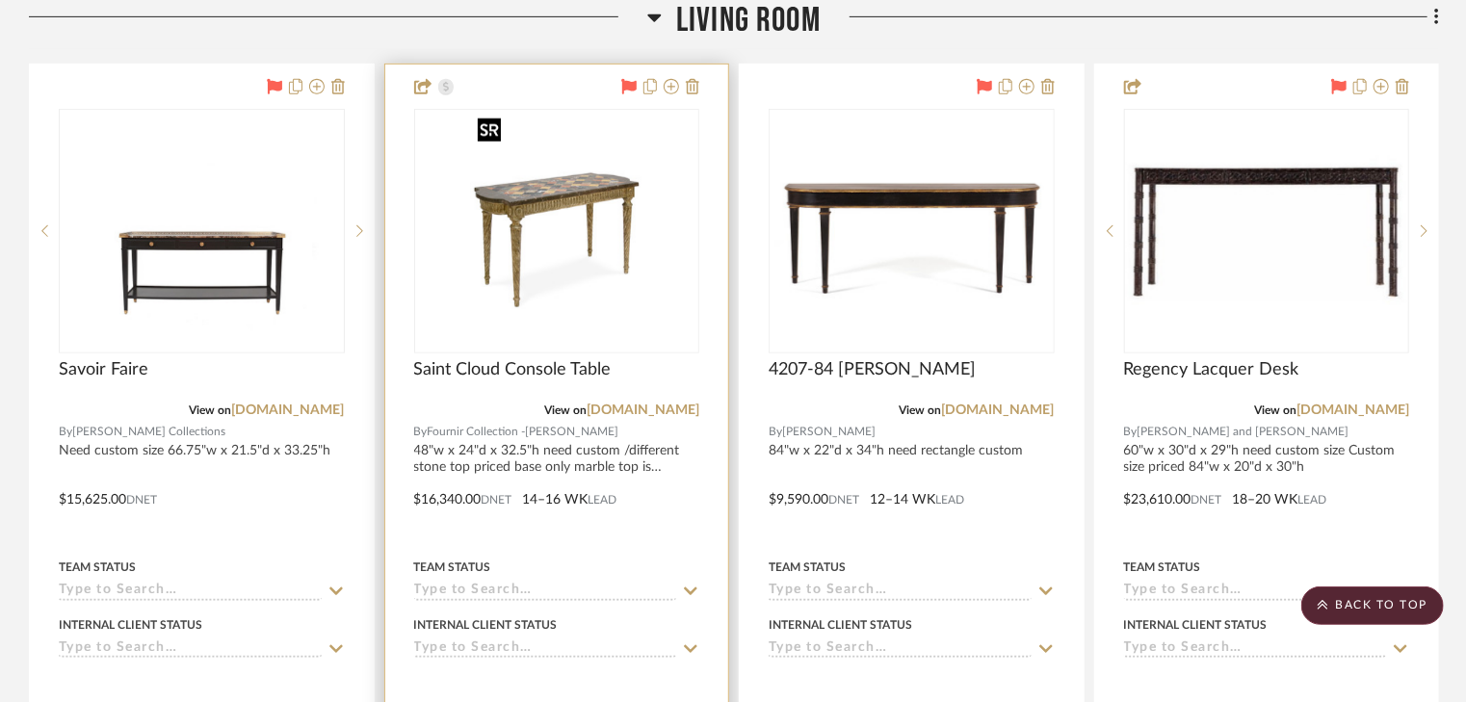
click at [551, 229] on img "0" at bounding box center [556, 231] width 172 height 241
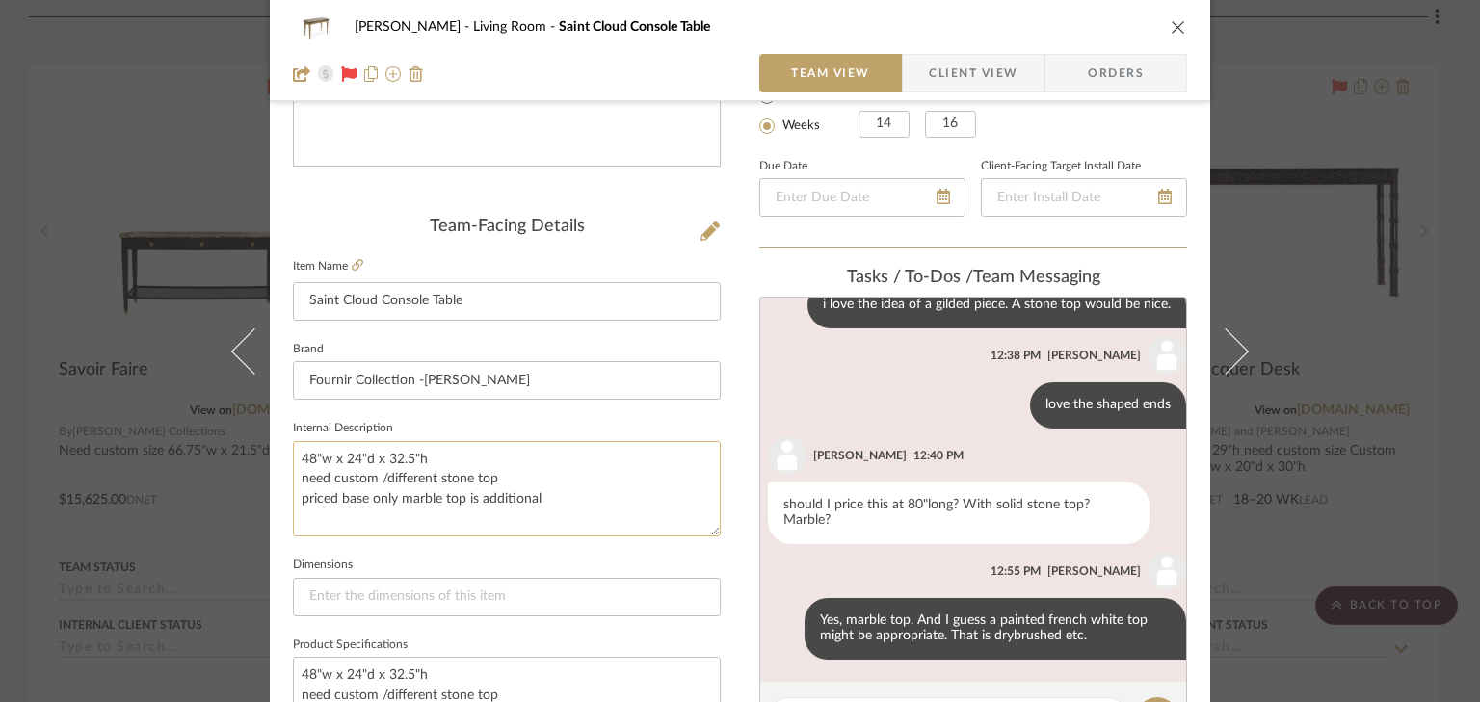
scroll to position [385, 0]
drag, startPoint x: 509, startPoint y: 473, endPoint x: 290, endPoint y: 481, distance: 218.8
click at [293, 481] on textarea "48"w x 24"d x 32.5"h need custom /different stone top priced base only marble t…" at bounding box center [507, 487] width 428 height 95
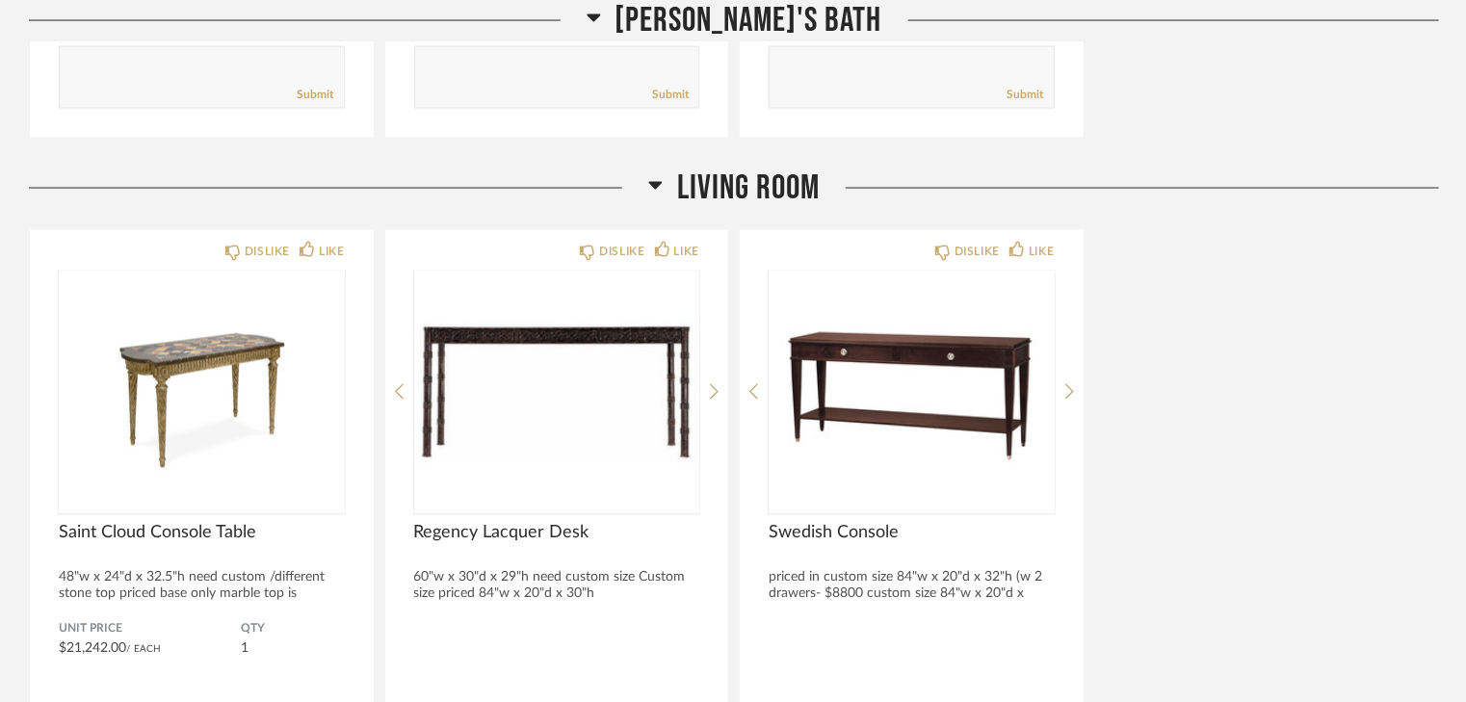
scroll to position [1387, 0]
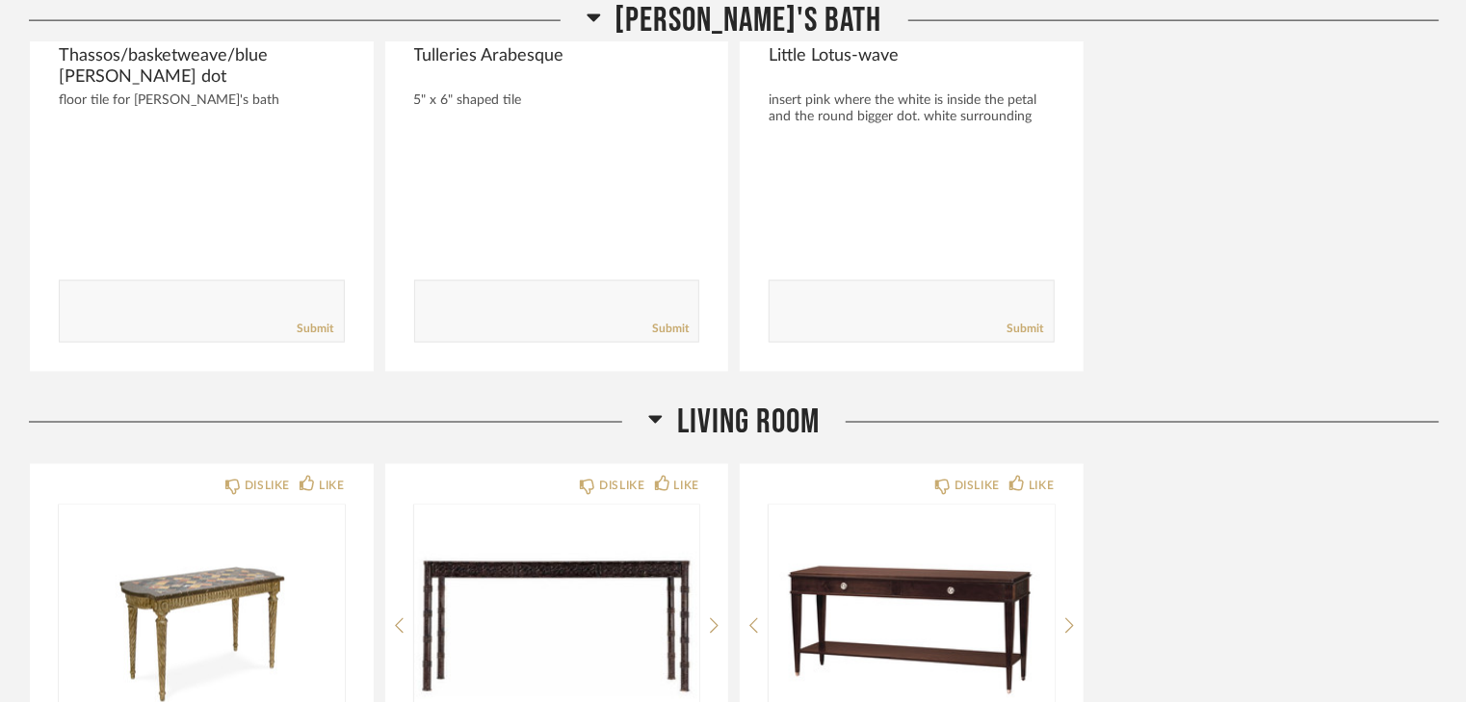
click at [655, 411] on icon at bounding box center [655, 419] width 14 height 23
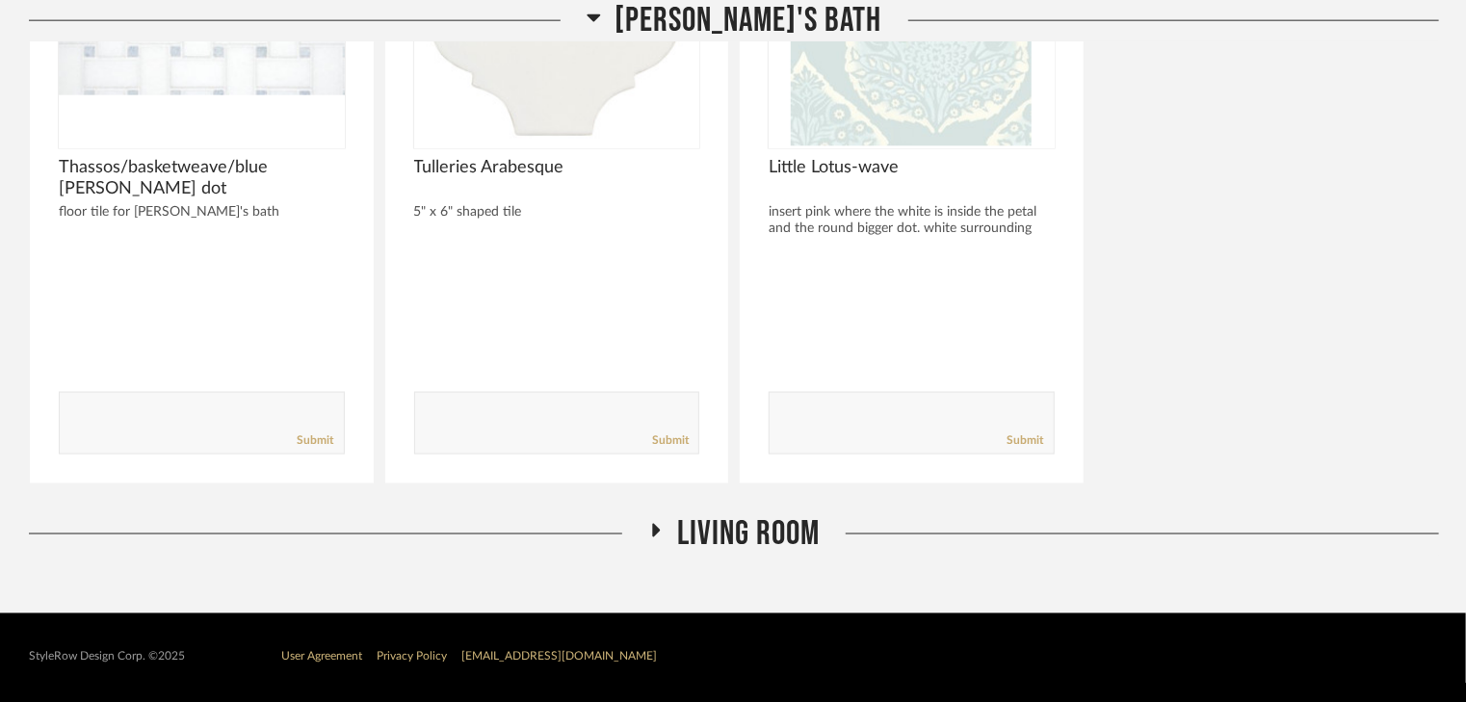
scroll to position [1274, 0]
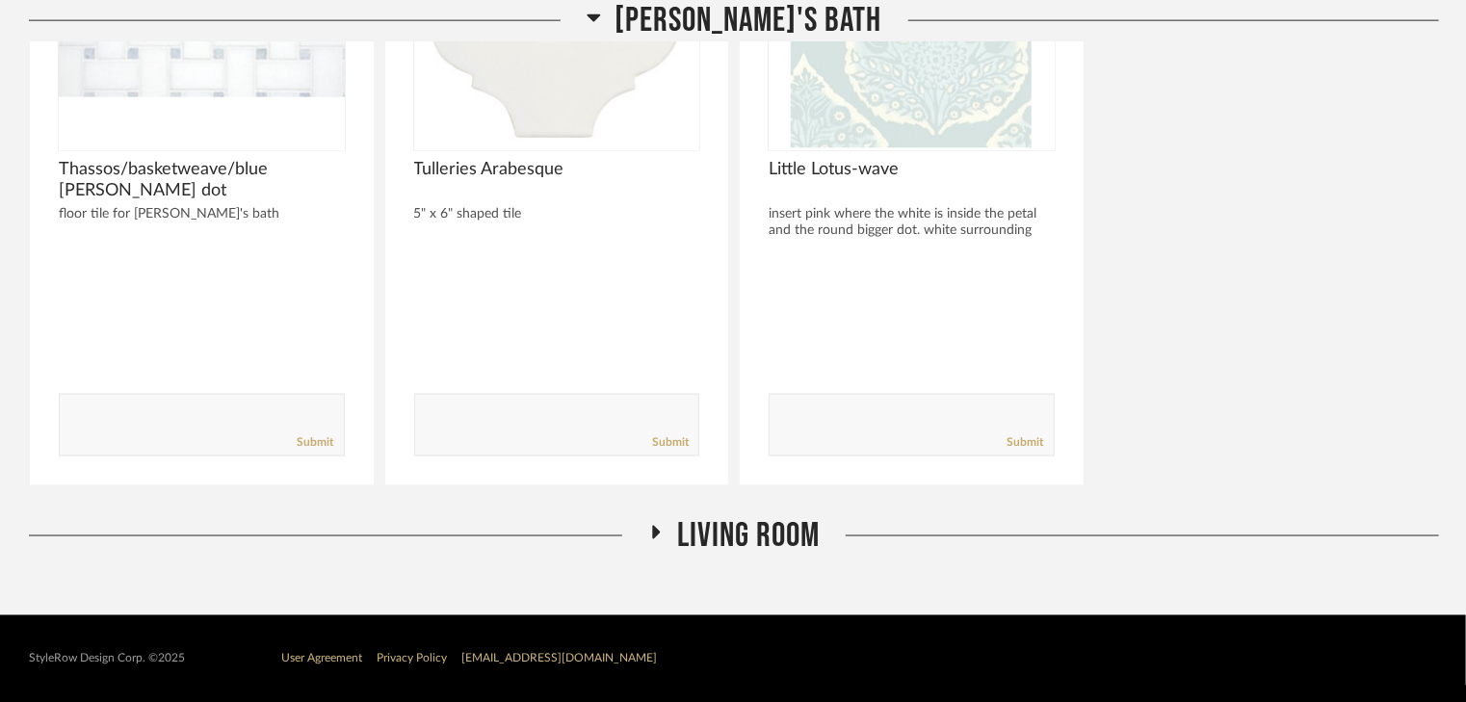
click at [656, 528] on icon at bounding box center [657, 532] width 8 height 13
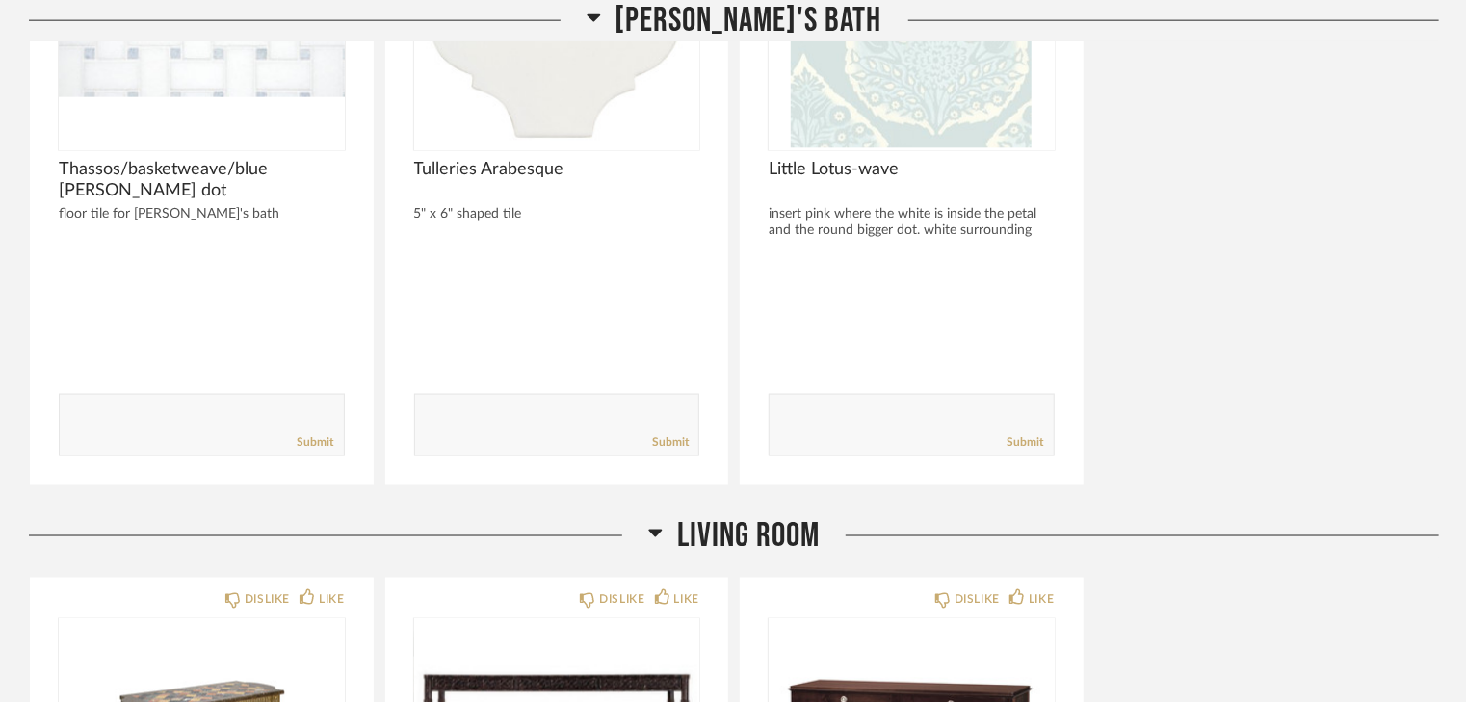
scroll to position [1387, 0]
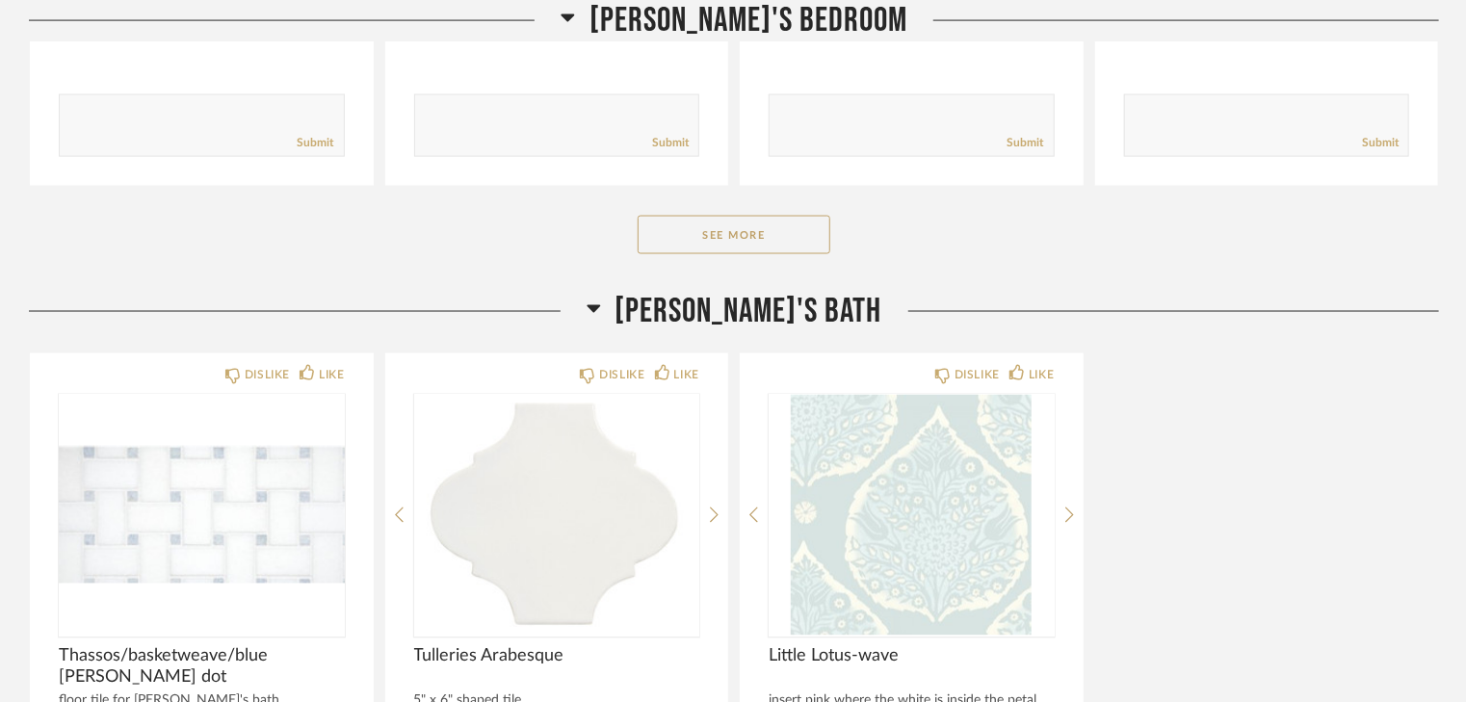
scroll to position [1460, 0]
